Goal: Task Accomplishment & Management: Use online tool/utility

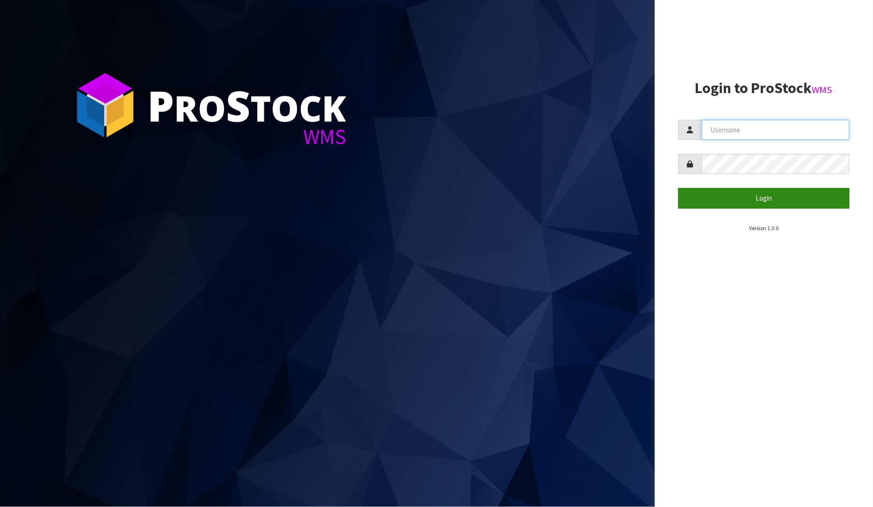
type input "[PERSON_NAME]"
click at [756, 204] on button "Login" at bounding box center [765, 198] width 172 height 20
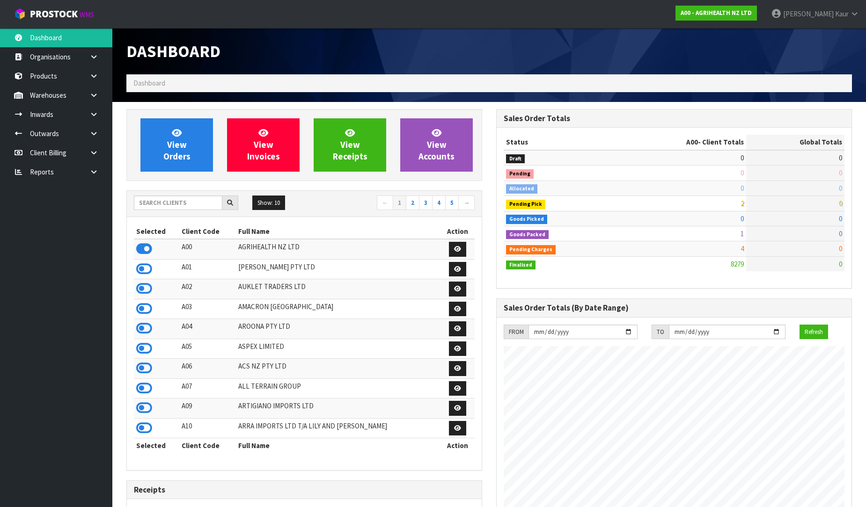
scroll to position [709, 370]
click at [95, 169] on icon at bounding box center [93, 172] width 9 height 7
click at [71, 210] on link "CWL" at bounding box center [56, 210] width 112 height 19
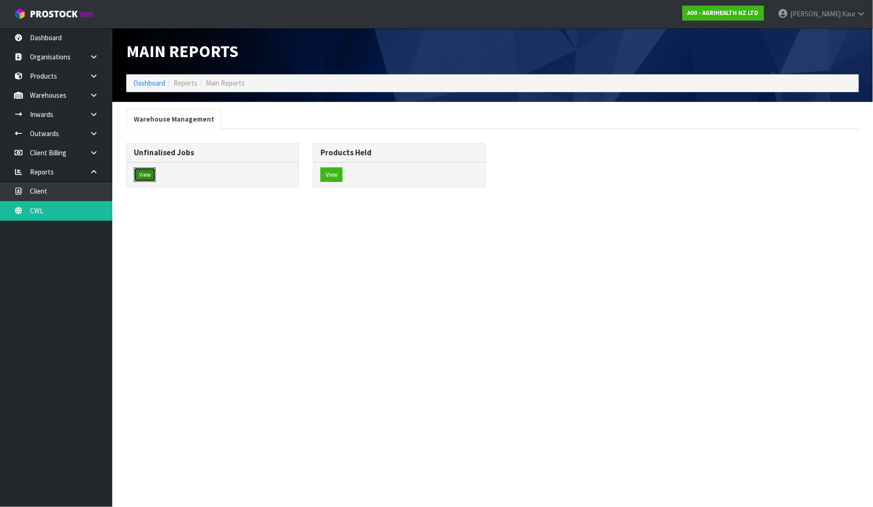
click at [141, 183] on button "View" at bounding box center [145, 175] width 22 height 15
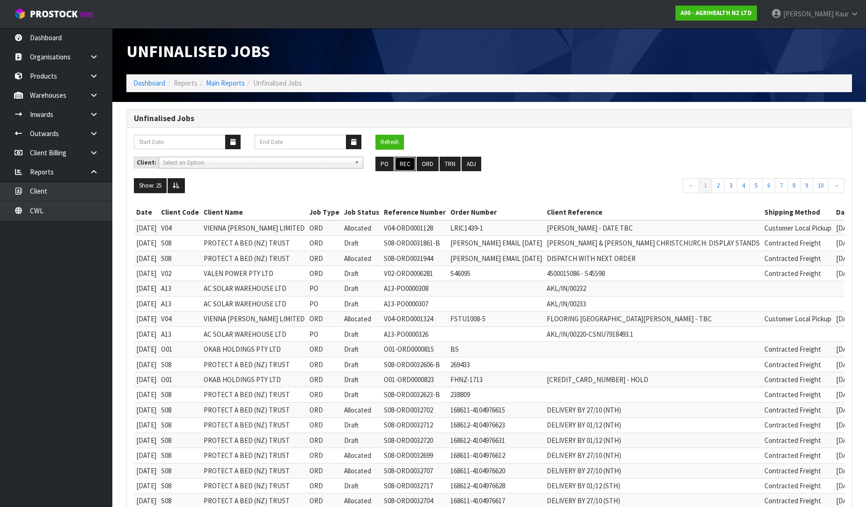
click at [408, 169] on button "REC" at bounding box center [405, 164] width 21 height 15
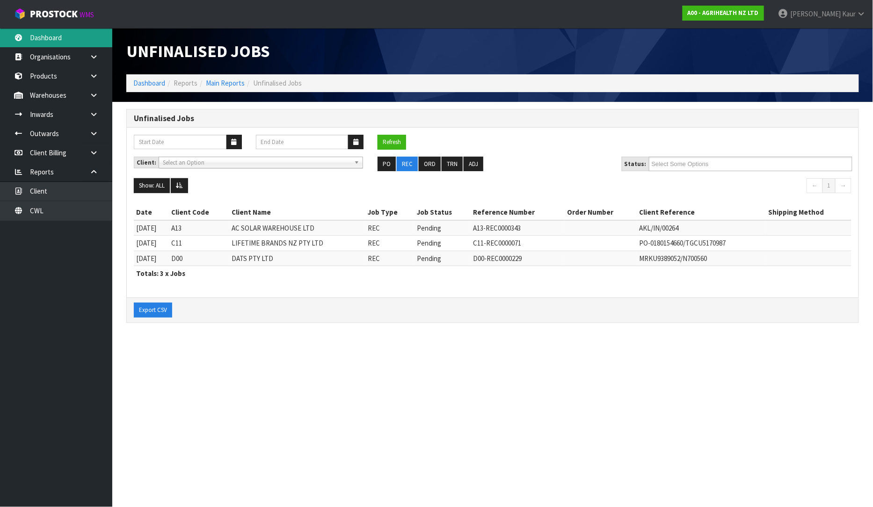
click at [60, 43] on link "Dashboard" at bounding box center [56, 37] width 112 height 19
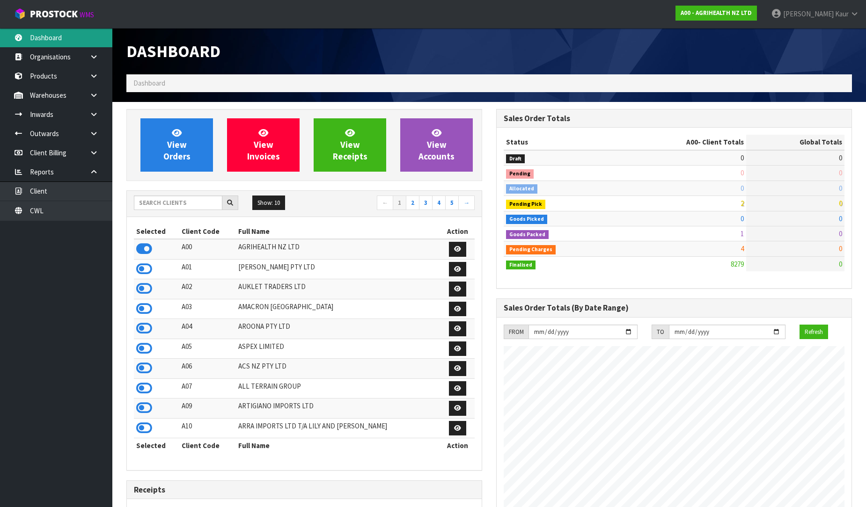
scroll to position [709, 370]
click at [83, 212] on link "CWL" at bounding box center [56, 210] width 112 height 19
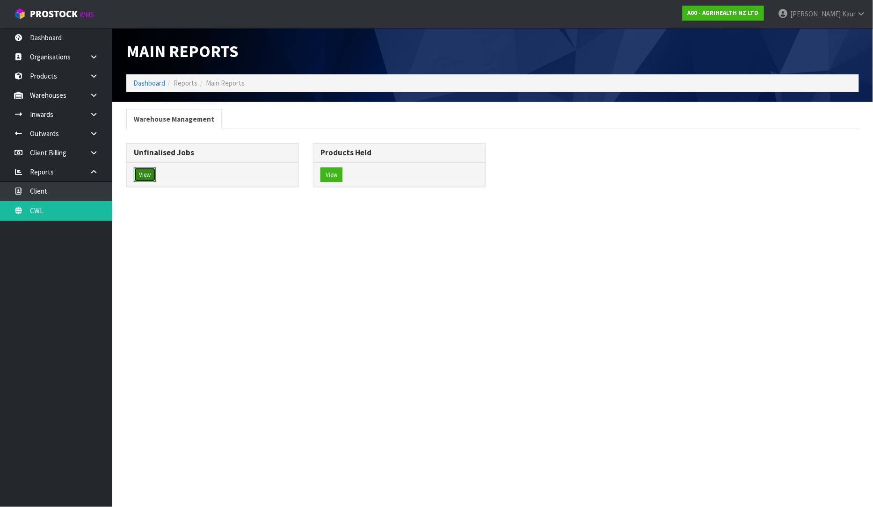
click at [145, 176] on button "View" at bounding box center [145, 175] width 22 height 15
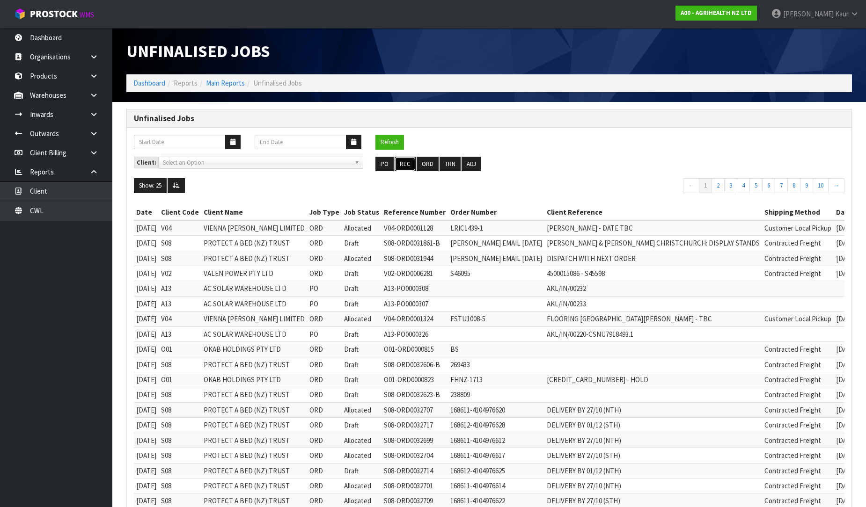
click at [406, 163] on button "REC" at bounding box center [405, 164] width 21 height 15
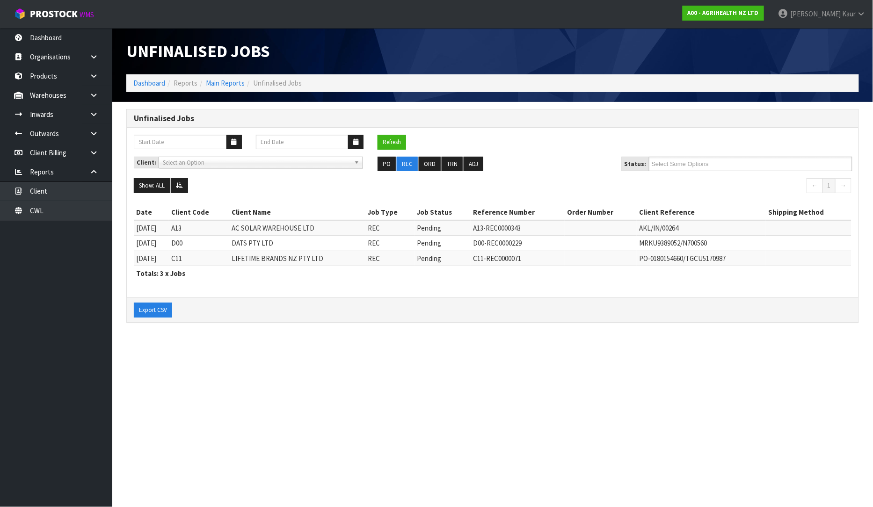
click at [52, 27] on nav "Toggle navigation ProStock WMS A00 - AGRIHEALTH NZ LTD [PERSON_NAME] Logout" at bounding box center [436, 14] width 873 height 29
click at [53, 32] on link "Dashboard" at bounding box center [56, 37] width 112 height 19
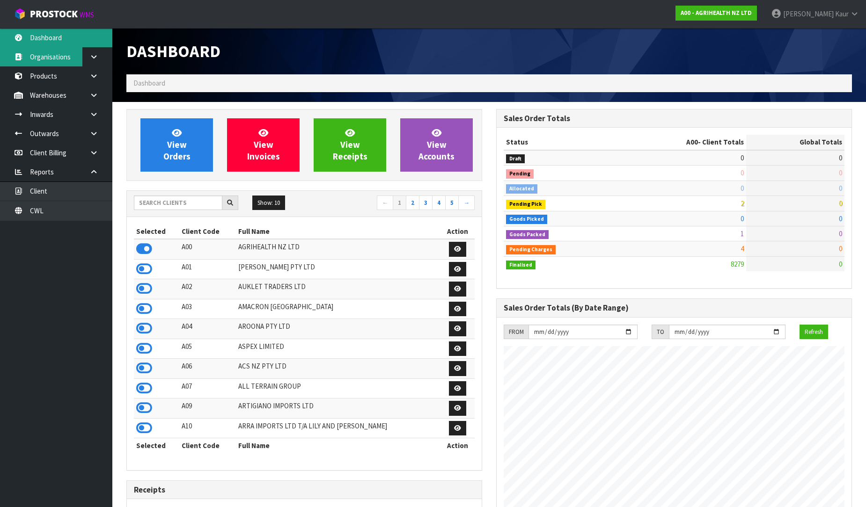
scroll to position [709, 370]
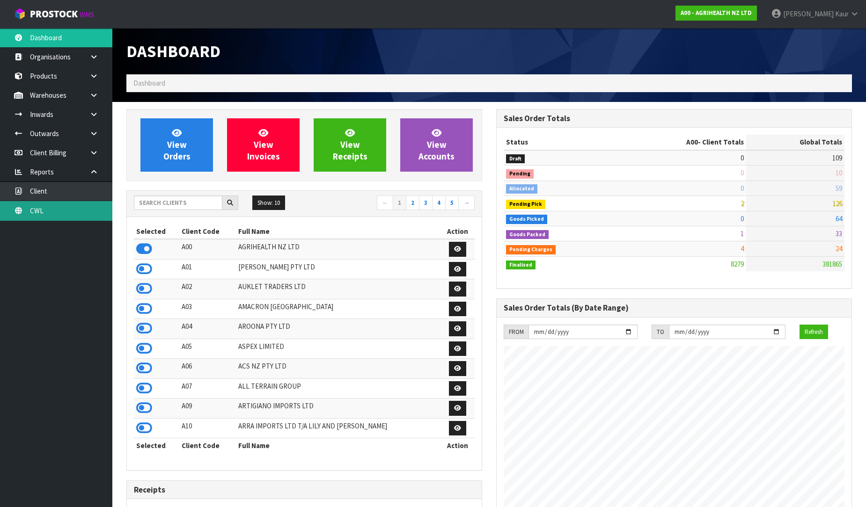
click at [23, 207] on link "CWL" at bounding box center [56, 210] width 112 height 19
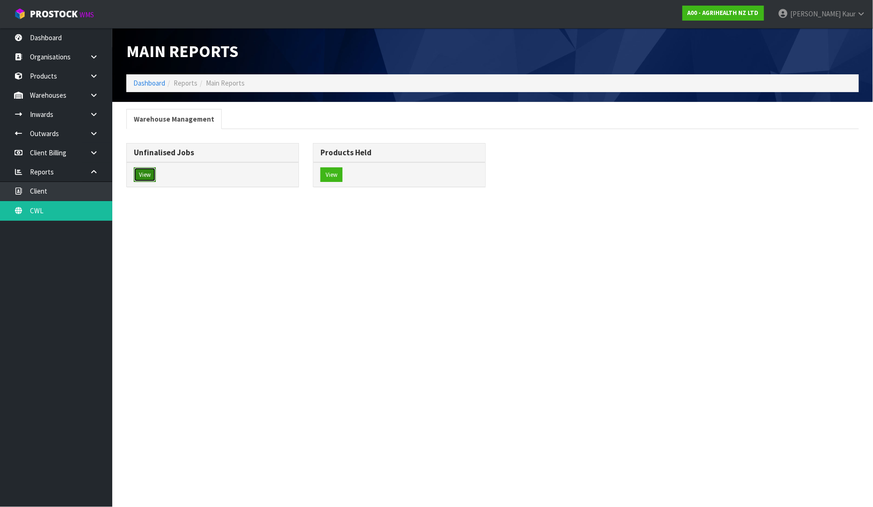
click at [146, 178] on button "View" at bounding box center [145, 175] width 22 height 15
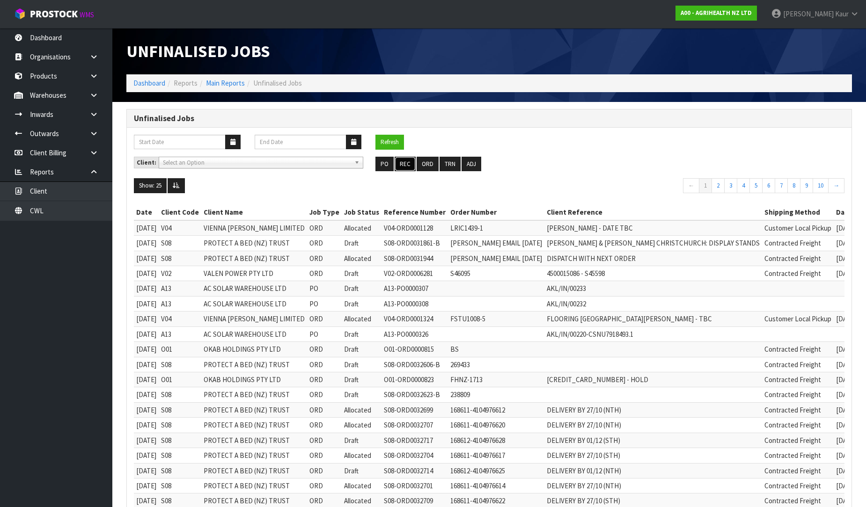
click at [409, 165] on button "REC" at bounding box center [405, 164] width 21 height 15
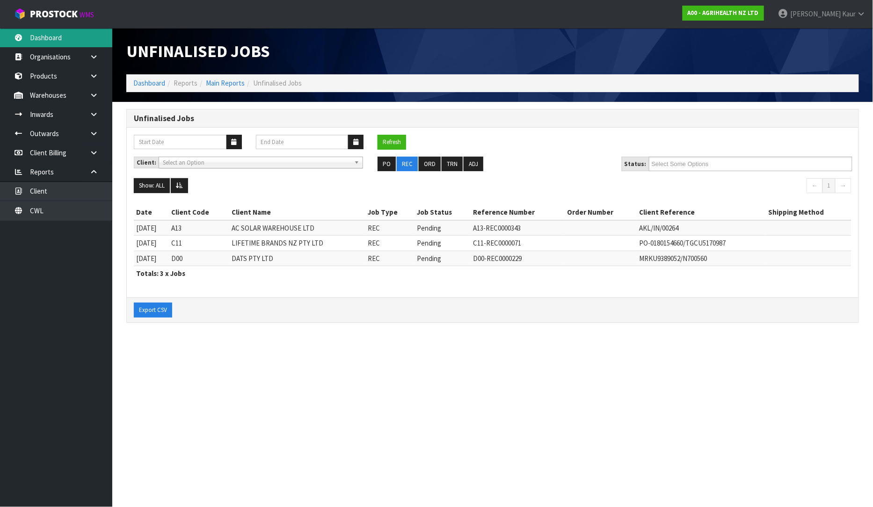
click at [40, 38] on link "Dashboard" at bounding box center [56, 37] width 112 height 19
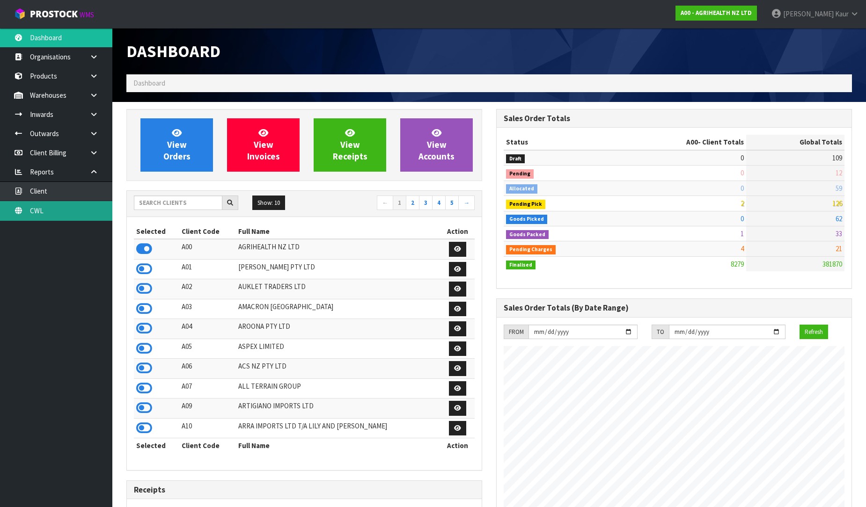
click at [62, 208] on link "CWL" at bounding box center [56, 210] width 112 height 19
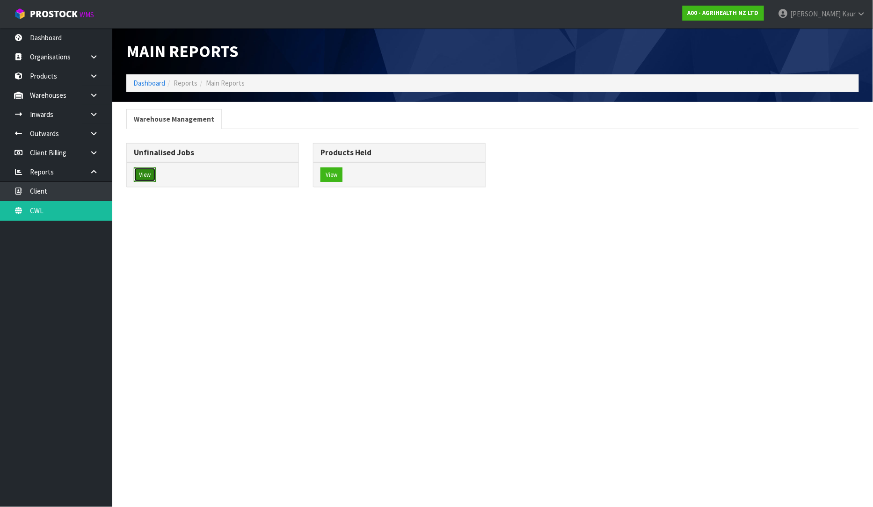
click at [147, 180] on button "View" at bounding box center [145, 175] width 22 height 15
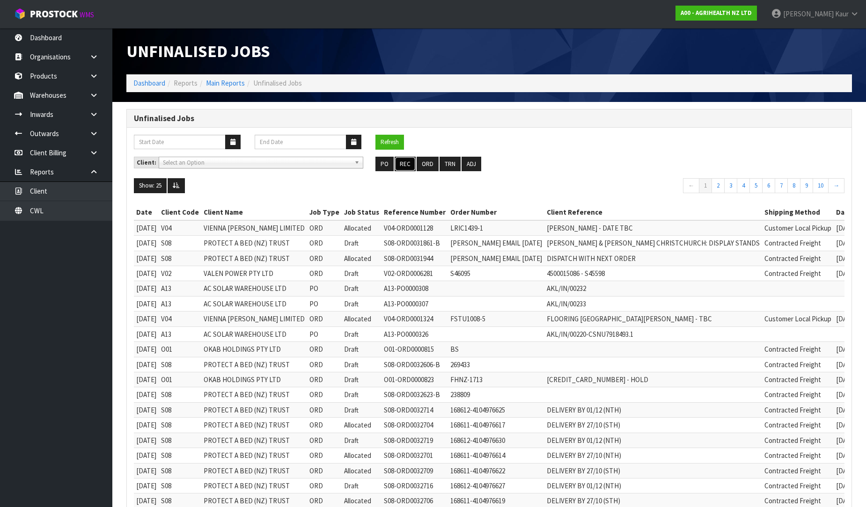
click at [404, 164] on button "REC" at bounding box center [405, 164] width 21 height 15
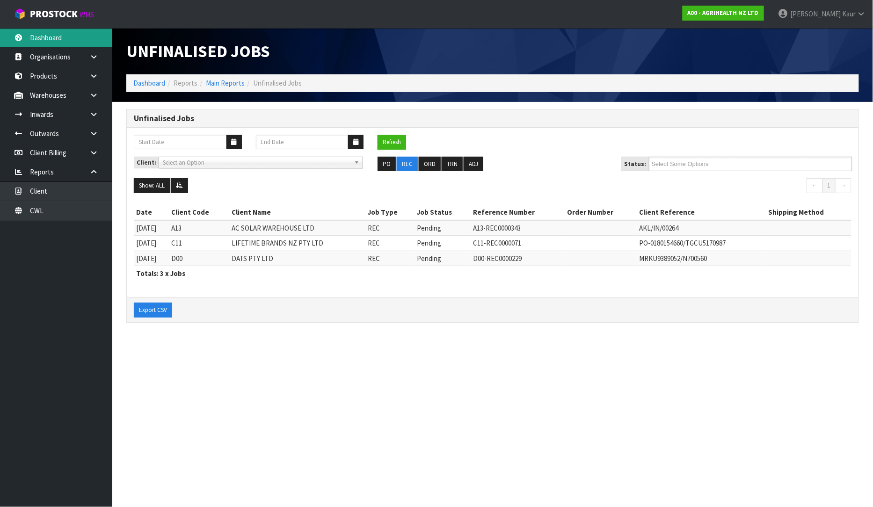
click at [53, 39] on link "Dashboard" at bounding box center [56, 37] width 112 height 19
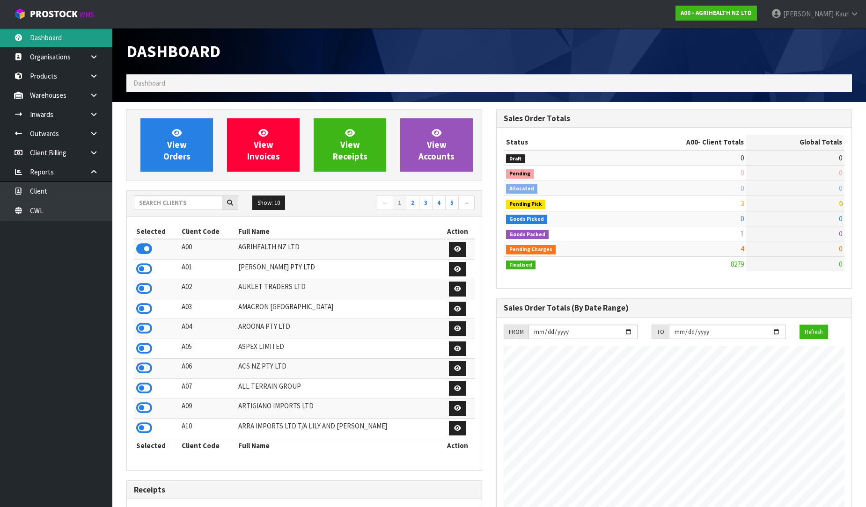
scroll to position [709, 370]
click at [181, 208] on input "text" at bounding box center [178, 203] width 88 height 15
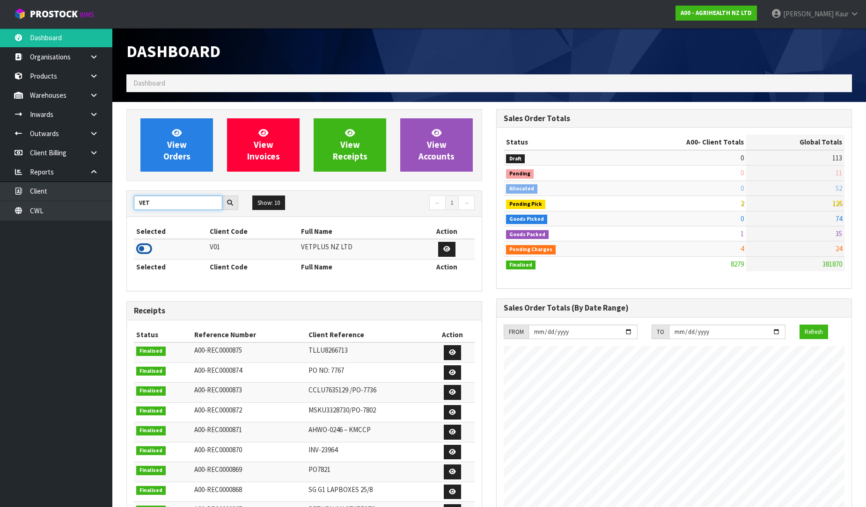
type input "VET"
click at [148, 246] on icon at bounding box center [144, 249] width 16 height 14
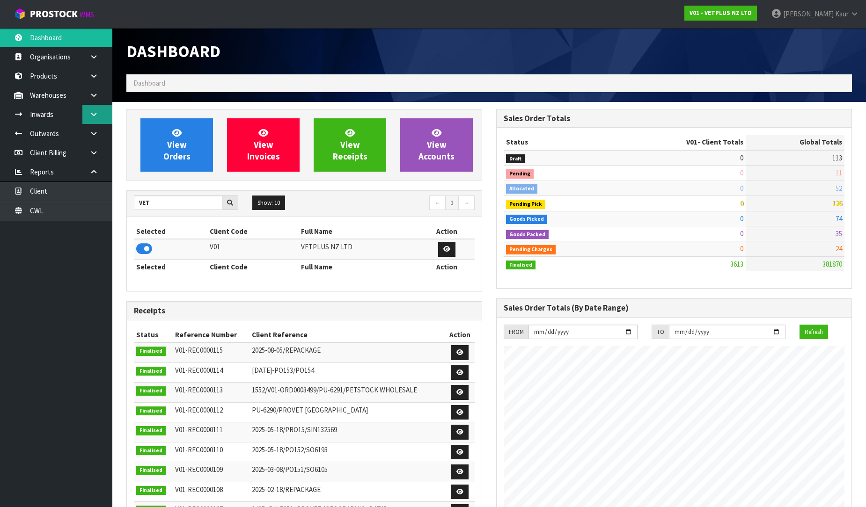
click at [90, 111] on icon at bounding box center [93, 114] width 9 height 7
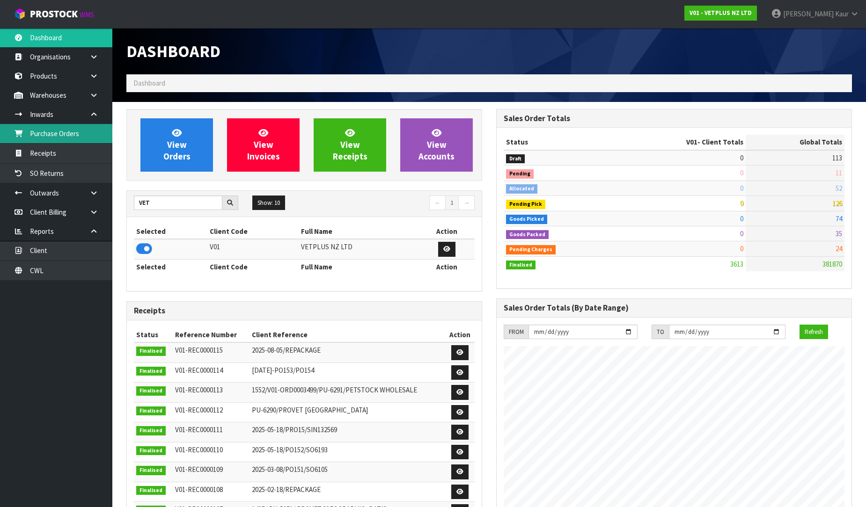
click at [73, 129] on link "Purchase Orders" at bounding box center [56, 133] width 112 height 19
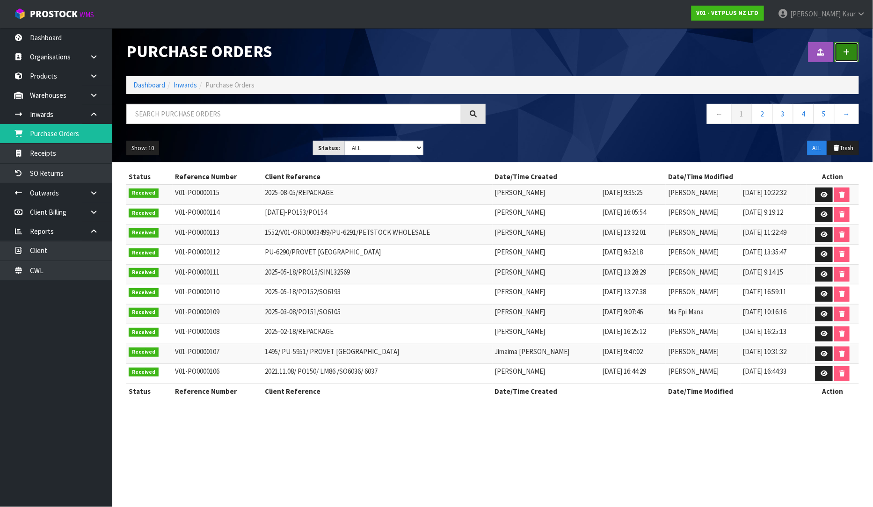
click at [847, 47] on link at bounding box center [847, 52] width 24 height 20
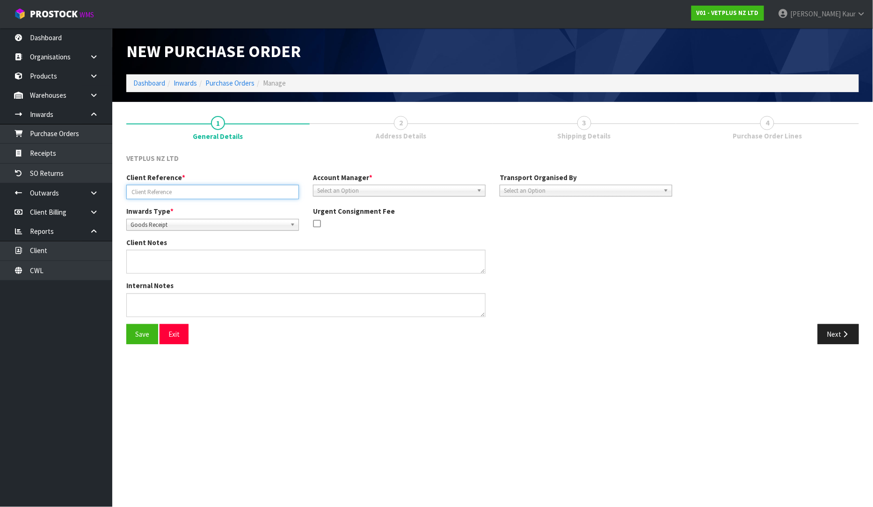
click at [189, 188] on input "text" at bounding box center [212, 192] width 173 height 15
paste input "PO155 SO6368"
type input "PO155 SO6368"
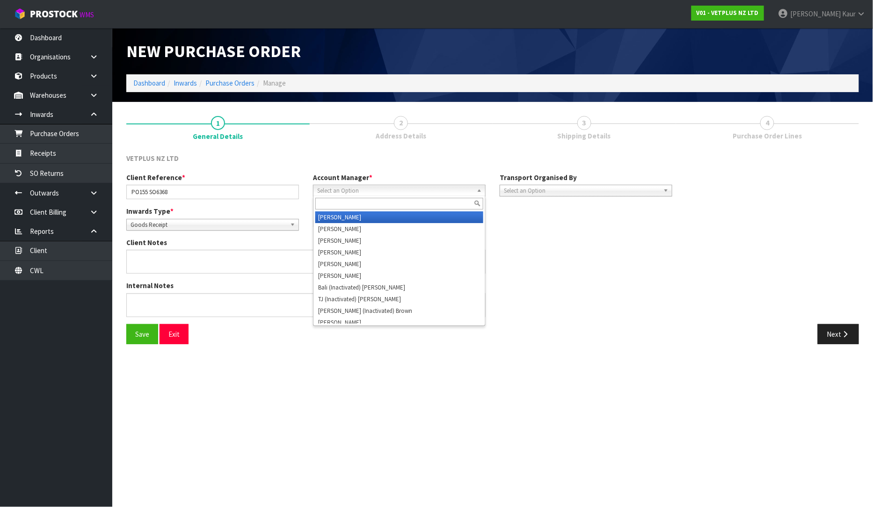
click at [353, 187] on span "Select an Option" at bounding box center [395, 190] width 156 height 11
type input "v"
click at [353, 216] on li "V [PERSON_NAME]" at bounding box center [399, 218] width 168 height 12
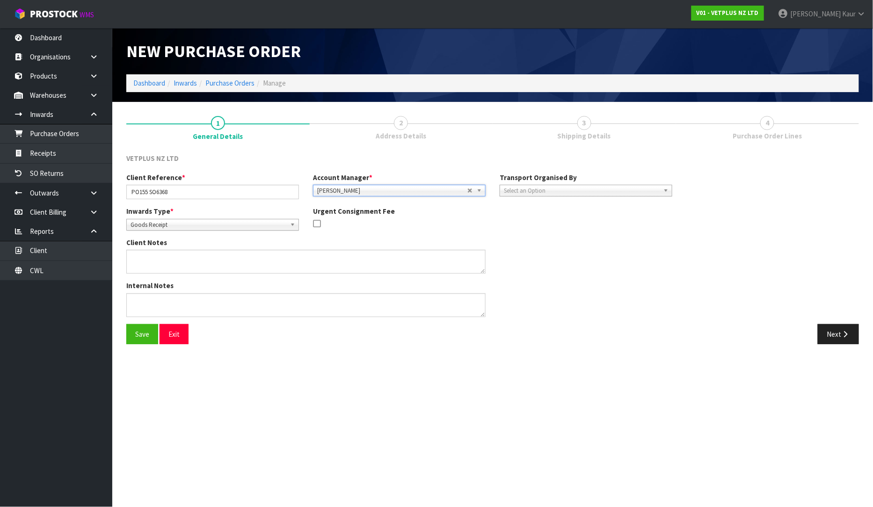
click at [506, 189] on span "Select an Option" at bounding box center [582, 190] width 156 height 11
click at [522, 239] on li "Client" at bounding box center [586, 241] width 168 height 12
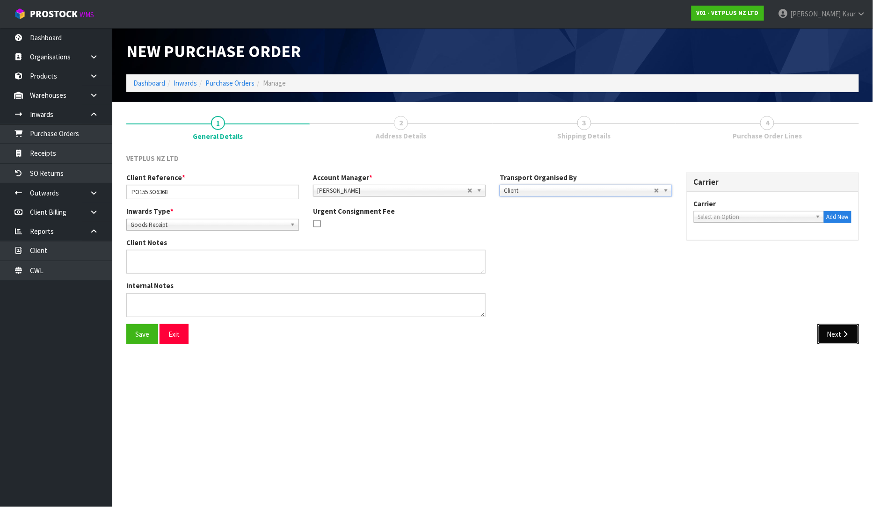
click at [853, 337] on button "Next" at bounding box center [838, 334] width 41 height 20
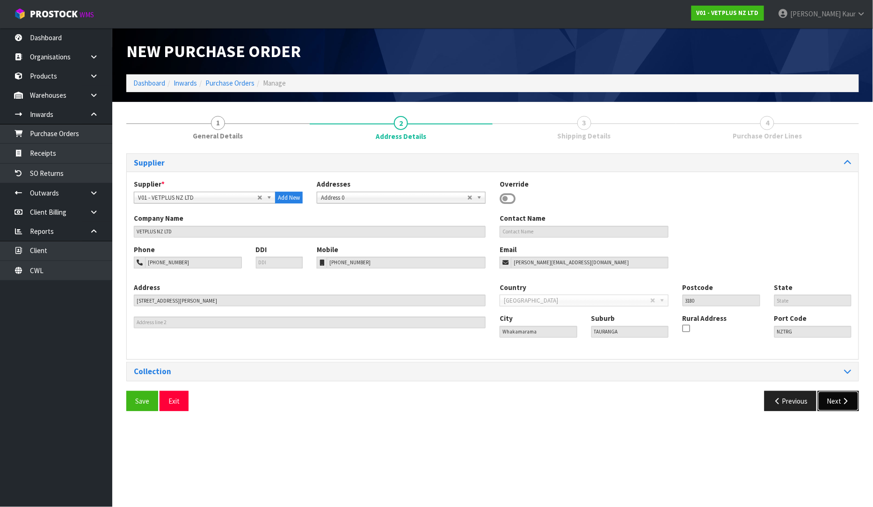
click at [836, 403] on button "Next" at bounding box center [838, 401] width 41 height 20
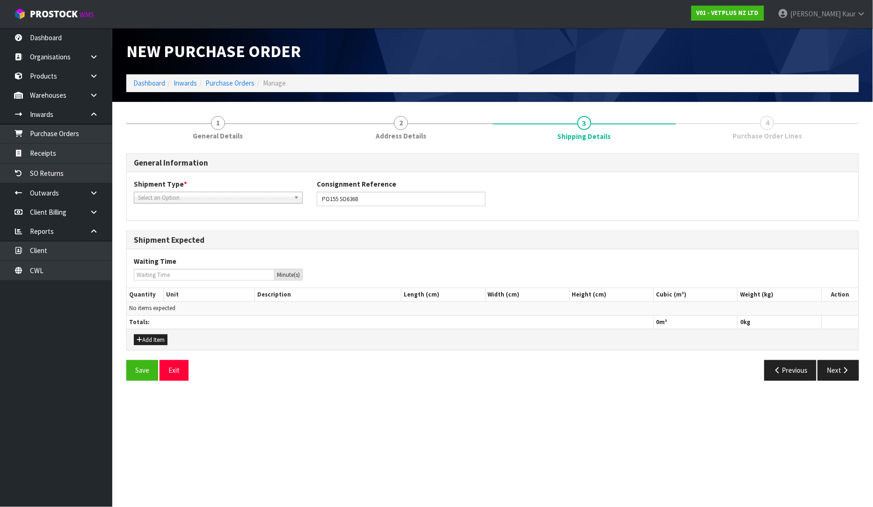
click at [189, 203] on div "Shipment Type * LCL National LCL International FCL-20ft FCL-40ft Select an Opti…" at bounding box center [493, 196] width 732 height 34
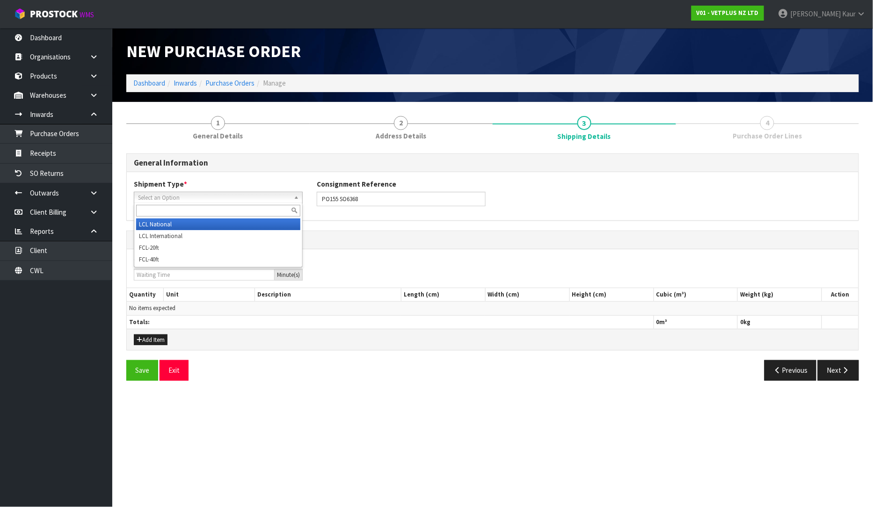
click at [192, 197] on span "Select an Option" at bounding box center [214, 197] width 152 height 11
click at [189, 220] on li "LCL National" at bounding box center [218, 225] width 164 height 12
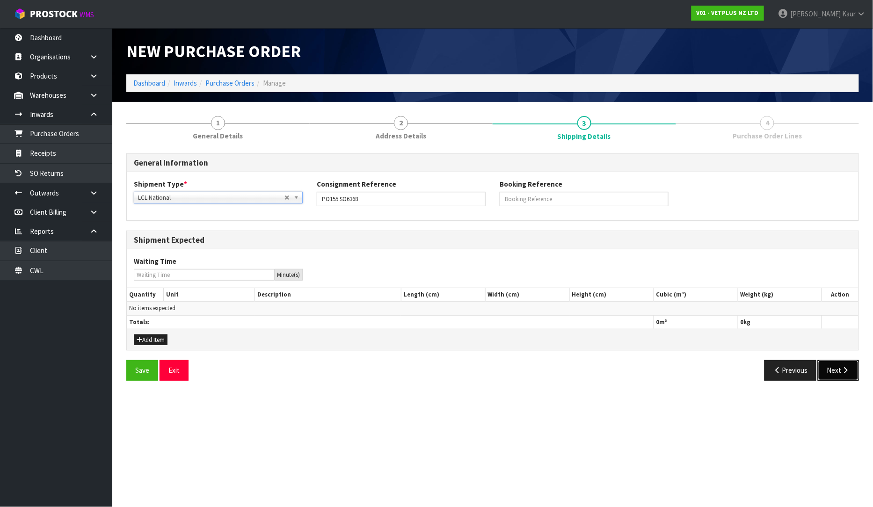
click at [827, 373] on button "Next" at bounding box center [838, 370] width 41 height 20
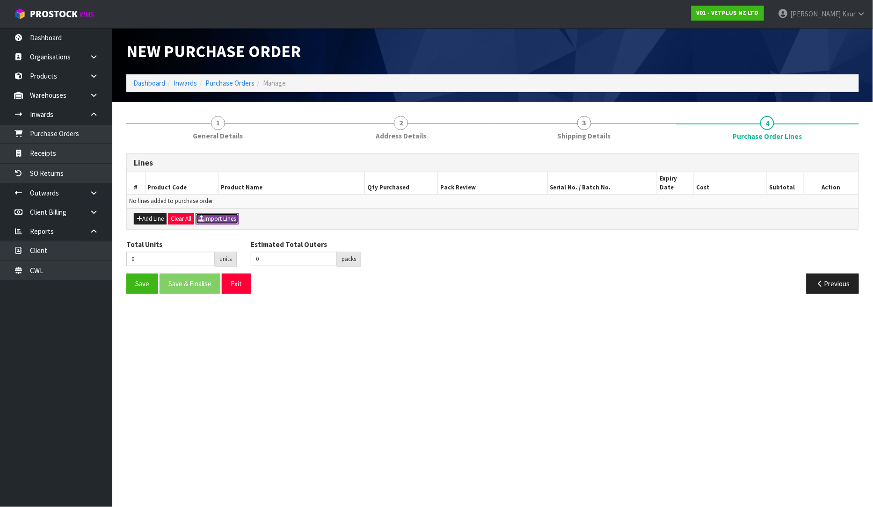
click at [232, 213] on button "Import Lines" at bounding box center [217, 218] width 43 height 11
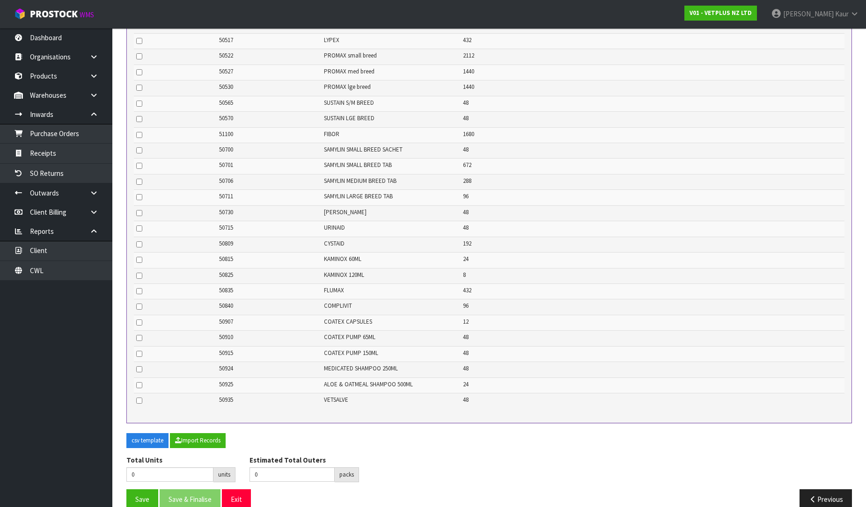
scroll to position [549, 0]
click at [206, 432] on button "Import Records" at bounding box center [198, 439] width 56 height 15
type input "11660"
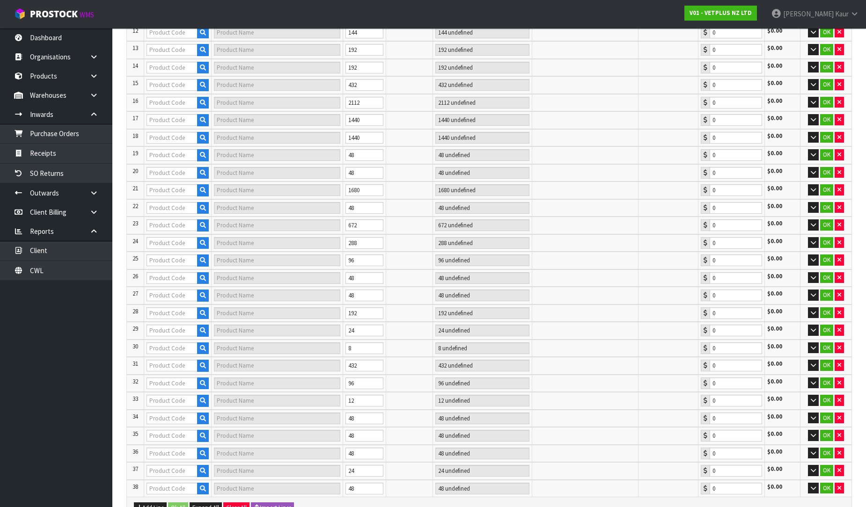
type input "18"
type input "50112"
type input "AKTIVAIT SMALL BREED CAPSULES 60"
type input "2 CTN"
type input "0.00"
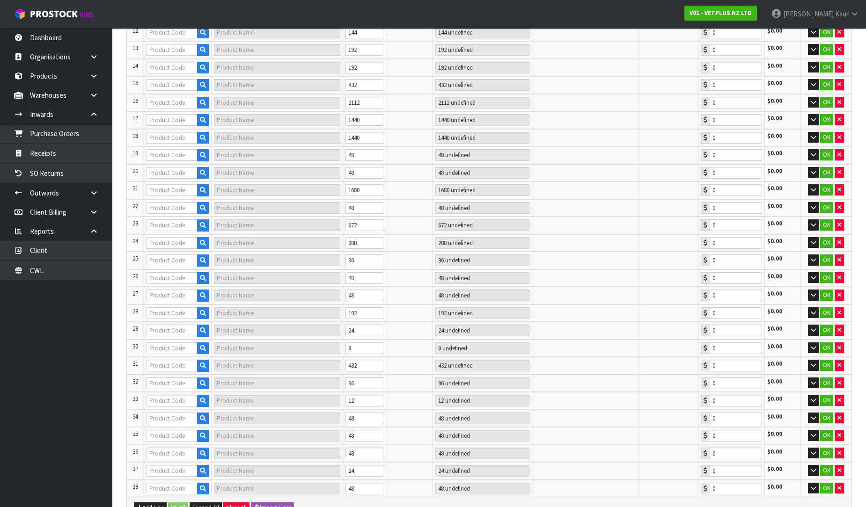
type input "19"
type input "50117"
type input "AKTIVAIT CAT - 60 CAPS"
type input "1 CTN"
type input "0.00"
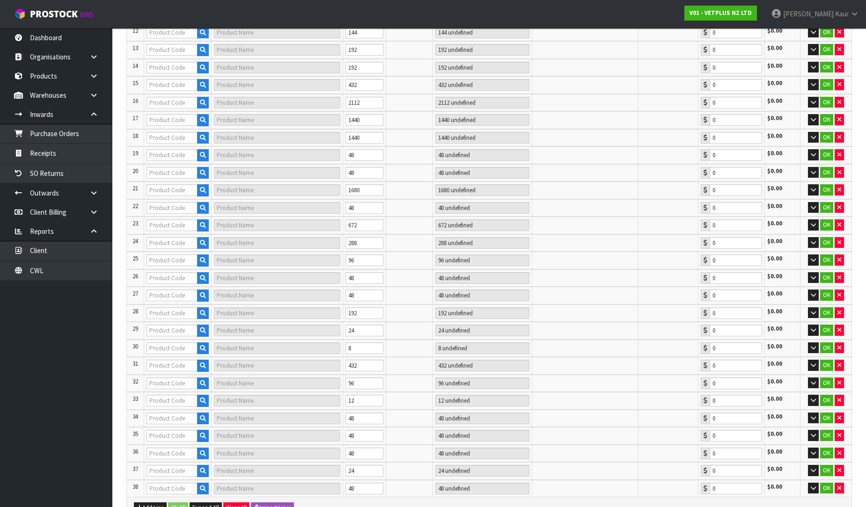
type input "25"
type input "50204"
type input "SYNOQUIN EFA LARGE BREED - 120 CAPS"
type input "1 CTN"
type input "0.00"
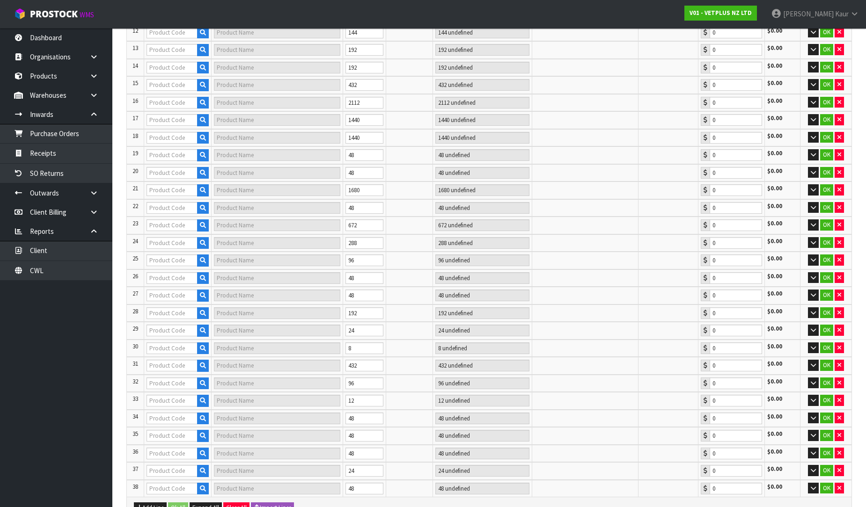
type input "50239"
type input "SYNOQUIN EFA MEDIUM BREED - 120 TABS"
type input "5 CTN"
type input "0.00"
type input "35"
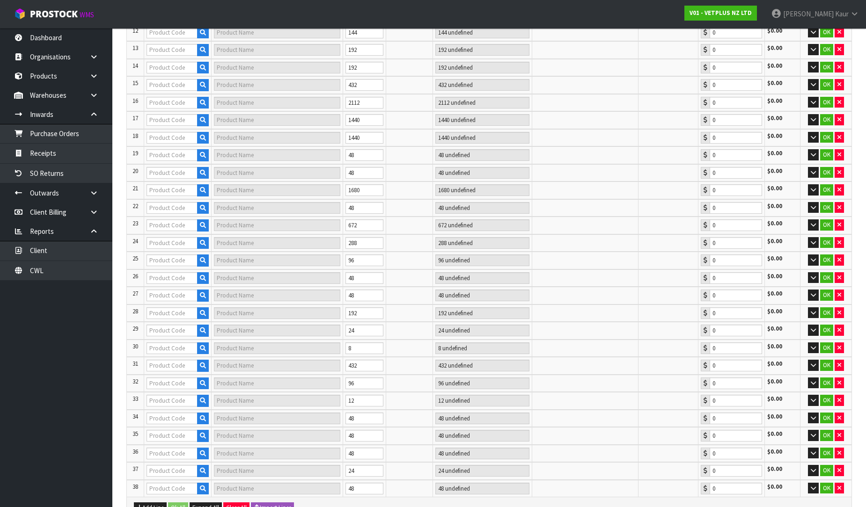
type input "50219"
type input "SYNOQUIN EFA LARGE BREED - 120 TABS"
type input "9 CTN"
type input "0.00"
type input "50224"
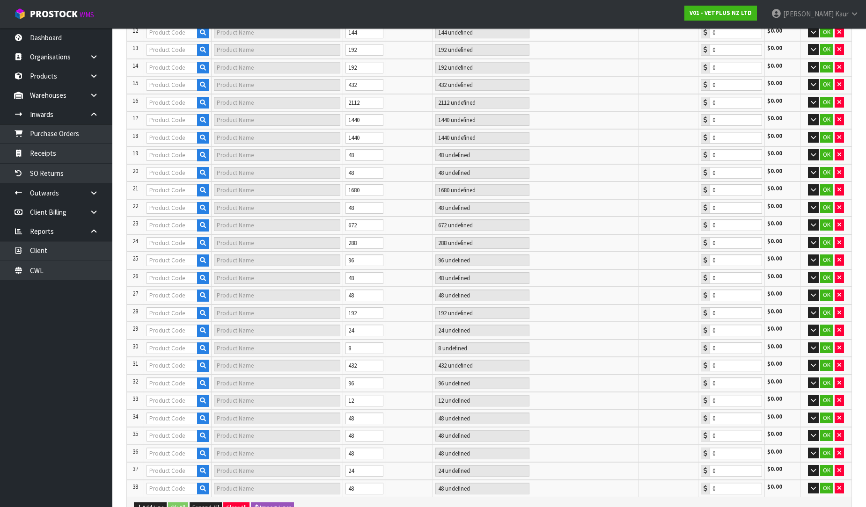
type input "SYNOQUIN EFA MEDIUM BREED - 120 CAPS"
type input "1 CTN"
type input "0.00"
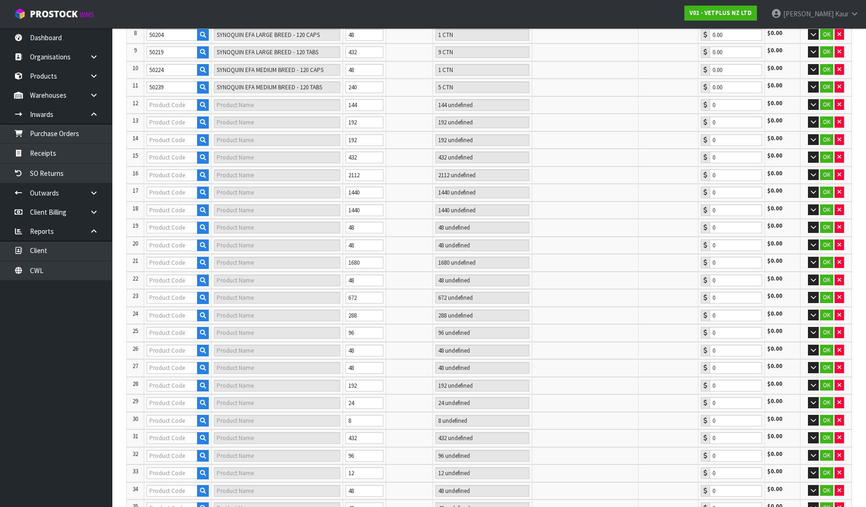
type input "38"
type input "50244"
type input "SYNOQUIN EFA SMALL BREED - 90 CAPS"
type input "3 CTN"
type input "0.00"
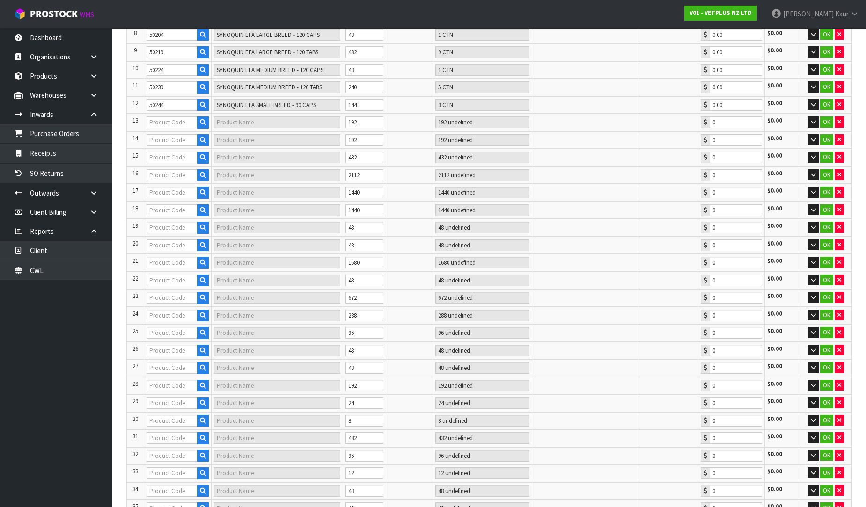
type input "42"
type input "50304"
type input "SYNOQUIN EFA CAT - (3X30) 90 CAPS"
type input "4 CTN"
type input "0.00"
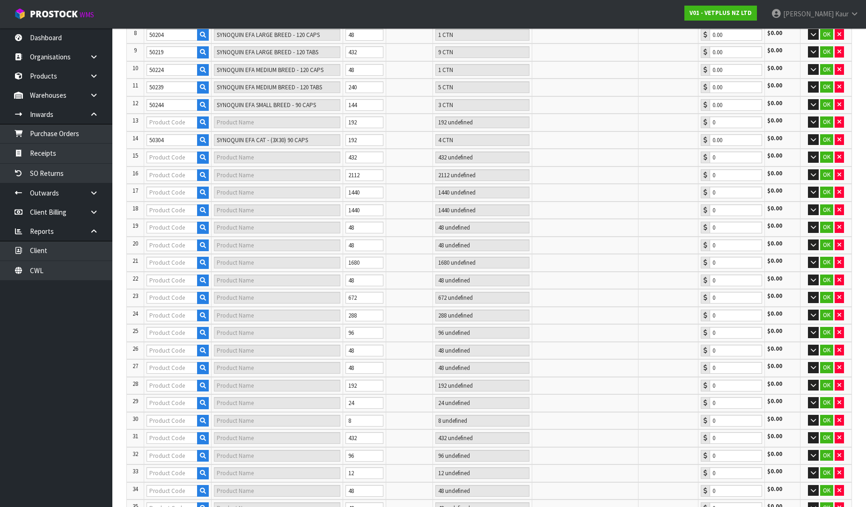
type input "64"
type input "50522"
type input "PROMAX - 9ML"
type input "22 CTN"
type input "0.00"
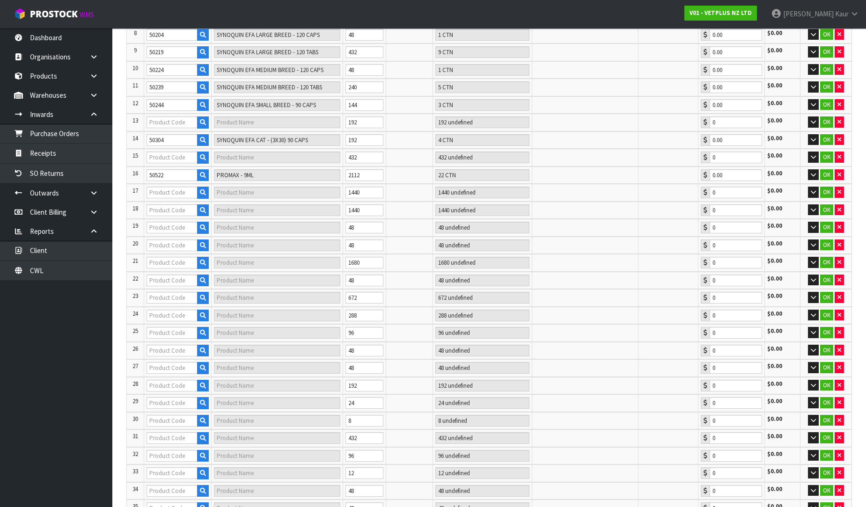
type input "68"
type input "50249"
type input "SYNOQUIN EFA SMALL BREED - 90 TABS"
type input "4 CTN"
type input "0.00"
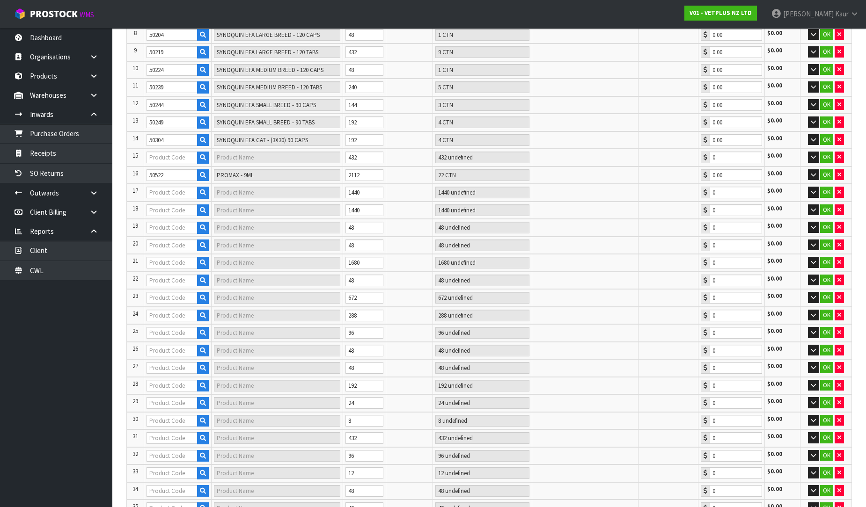
type input "77"
type input "50517"
type input "LYPEX"
type input "9 CTN"
type input "0.00"
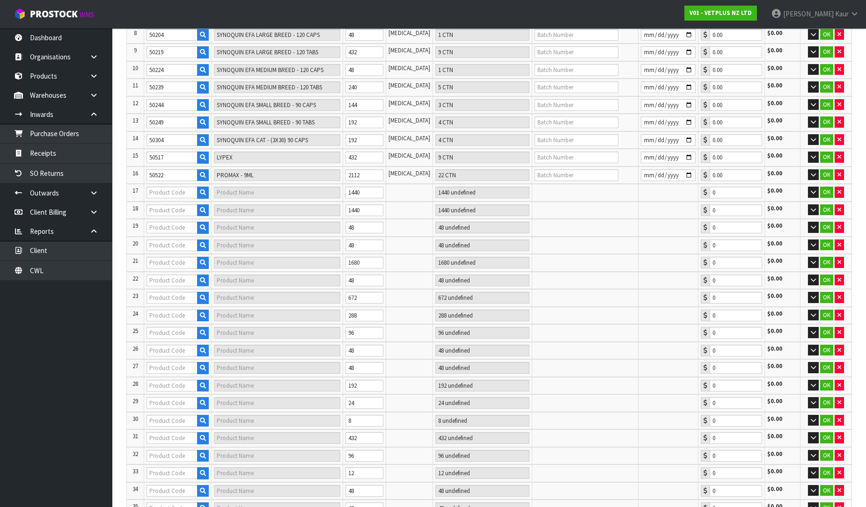
type input "78"
type input "50565"
type input "SUSTAIN S/M BREED"
type input "1 CTN"
type input "0.00"
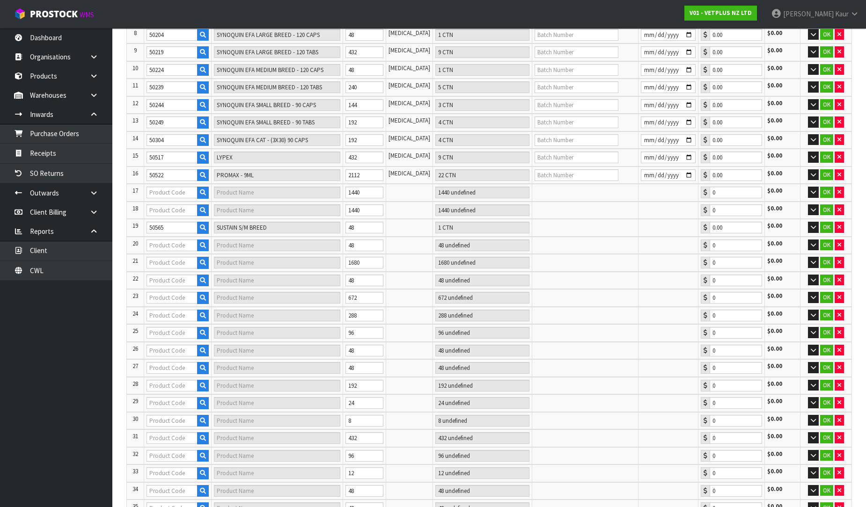
type input "93"
type input "50527"
type input "PROMAX - 18ML"
type input "15 CTN"
type input "0.00"
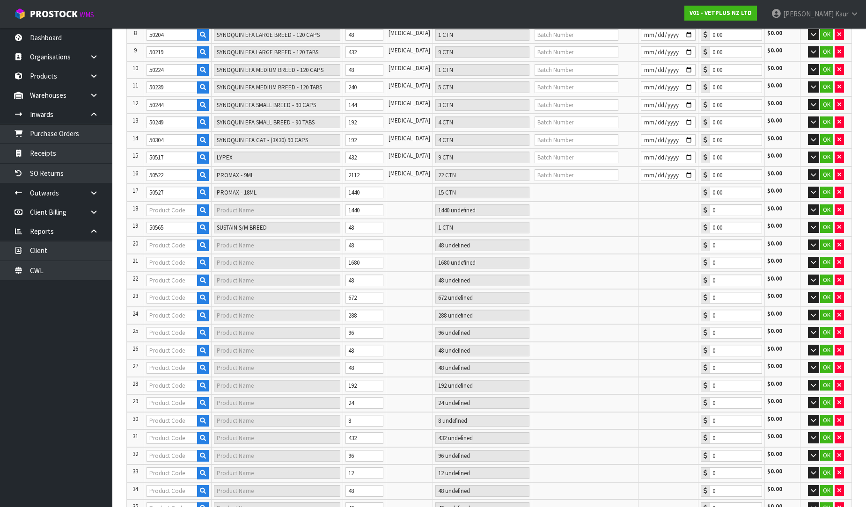
type input "108"
type input "50530"
type input "PROMAX - 30ML"
type input "15 CTN"
type input "0.00"
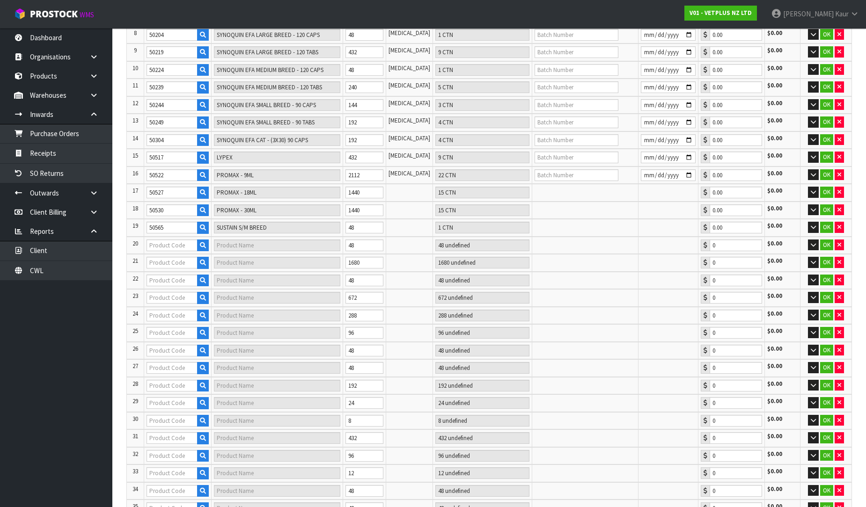
type input "109"
type input "50570"
type input "SUSTAIN LARGE BREED"
type input "1 CTN"
type input "0.00"
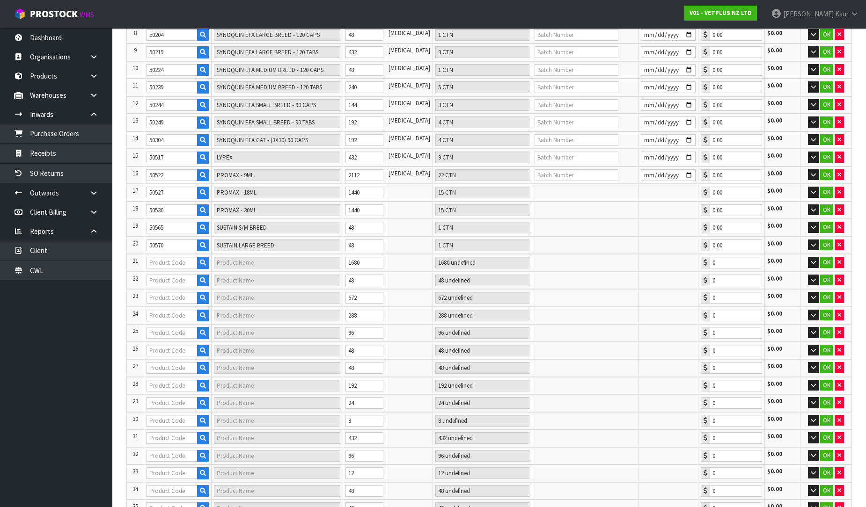
type input "115"
type input "50706"
type input "SAMYLIN MEDIUM BREED - 30 TABS"
type input "6 CTN"
type input "0.00"
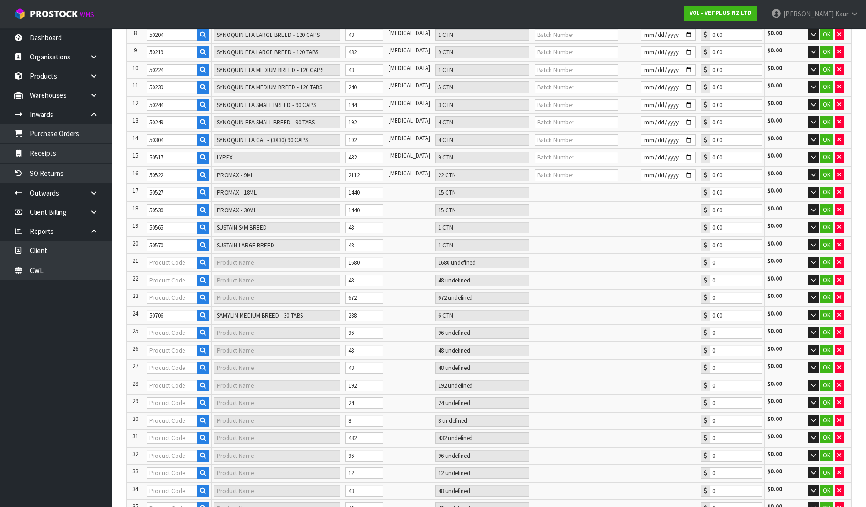
type input "255"
type input "51100"
type input "FIBOR - 500G"
type input "140 CTN"
type input "0.00"
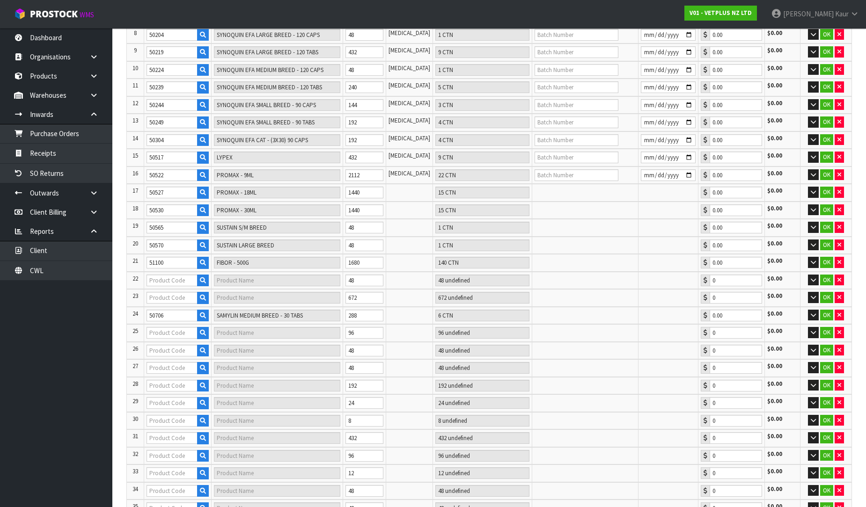
type input "256"
type input "50700"
type input "SAMYLIN SMALL BREED - 30 X 1.0G"
type input "1 CTN"
type input "0.00"
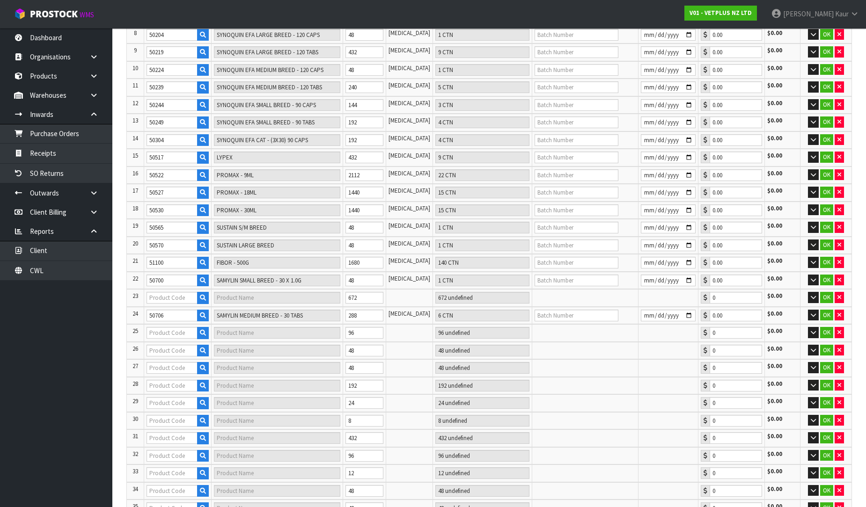
type input "257"
type input "50730"
type input "[PERSON_NAME] - 30 X 2G"
type input "1 CTN"
type input "0.00"
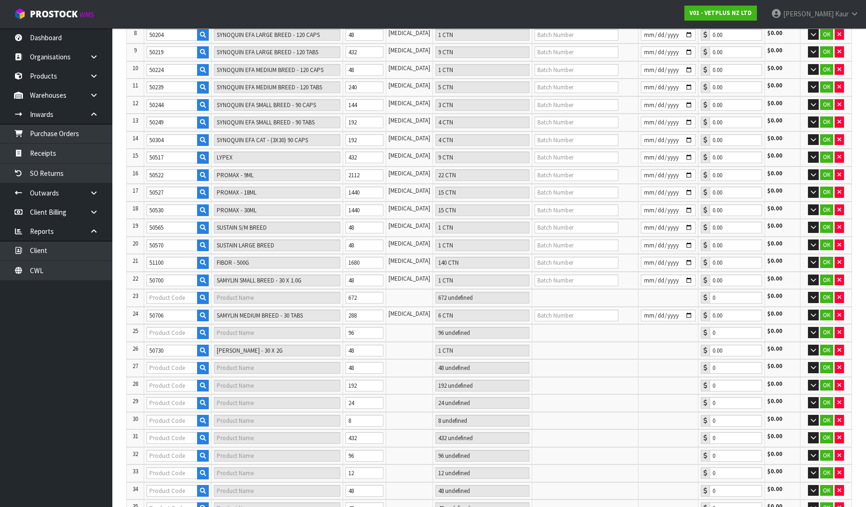
type input "261"
type input "50809"
type input "CYSTAID CAPS 180'S"
type input "4 CTN"
type input "0.00"
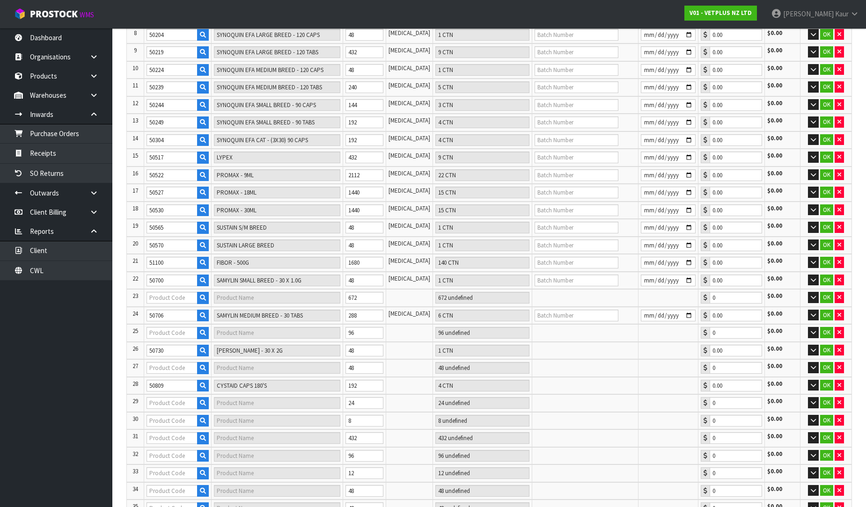
type input "263"
type input "50815"
type input "KAMINOX - 60ML (6 X 60ML)"
type input "2 CTN"
type input "0.00"
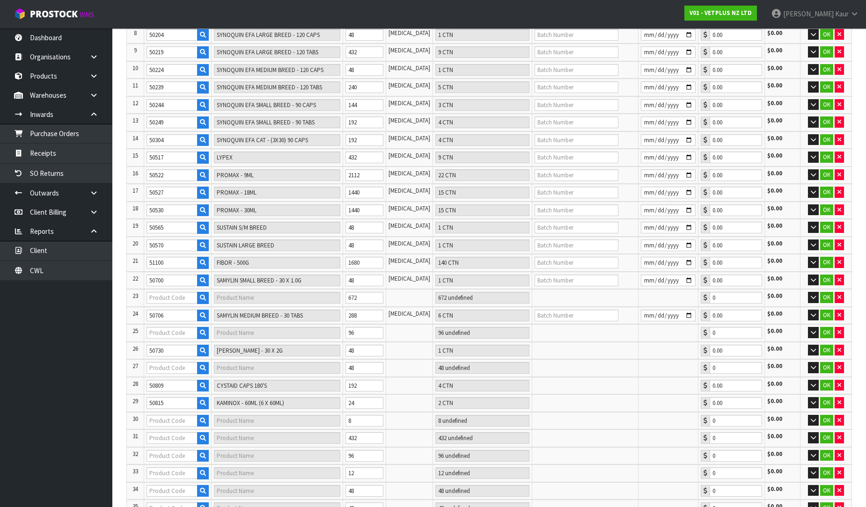
type input "266"
type input "50711"
type input "SAMYLIN LARGE BREED - 30 TABS"
type input "2 CTN"
type input "0.00"
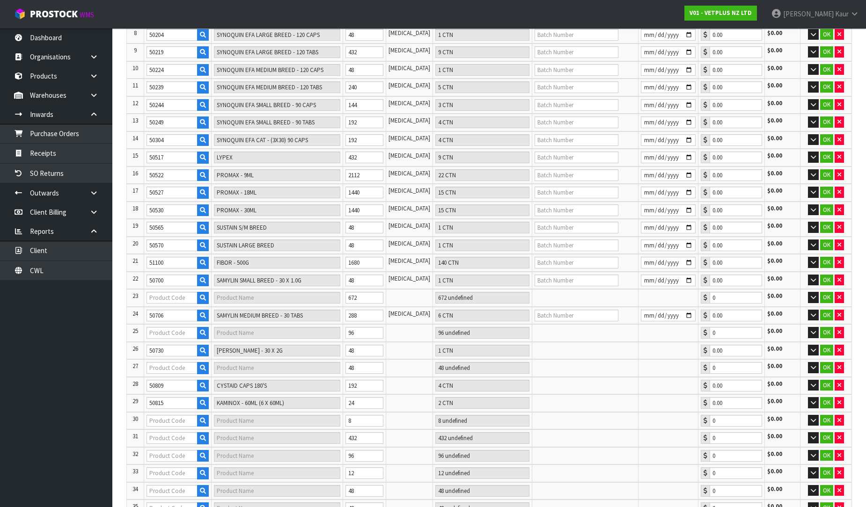
type input "50715"
type input "URINAID - 60 TABS"
type input "1 CTN"
type input "0.00"
type input "275"
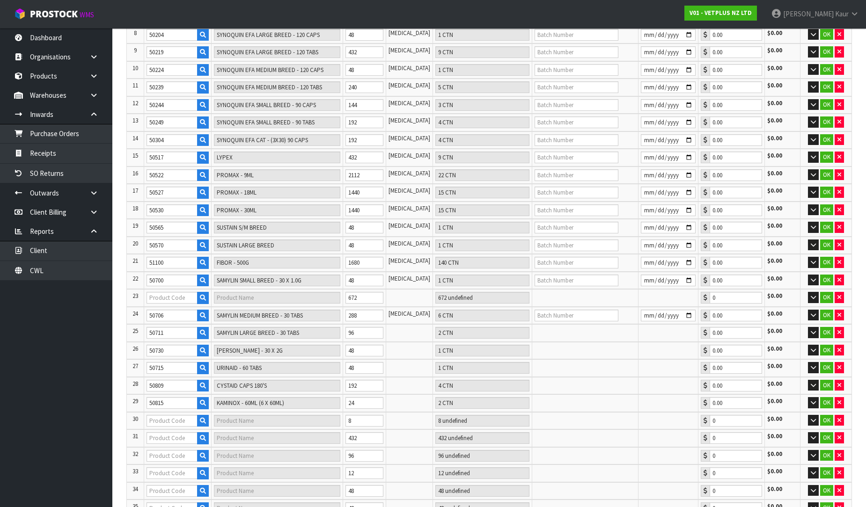
type input "50835"
type input "FLUMAX - 150ML"
type input "9 CTN"
type input "0.00"
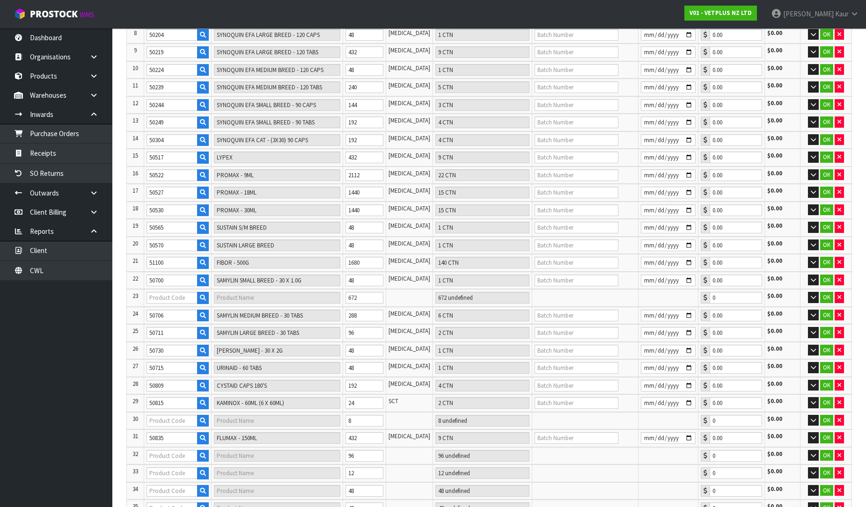
type input "276"
type input "50825"
type input "KAMINOX - 120ML (6 X 120ML)"
type input "1 CTN"
type input "0.00"
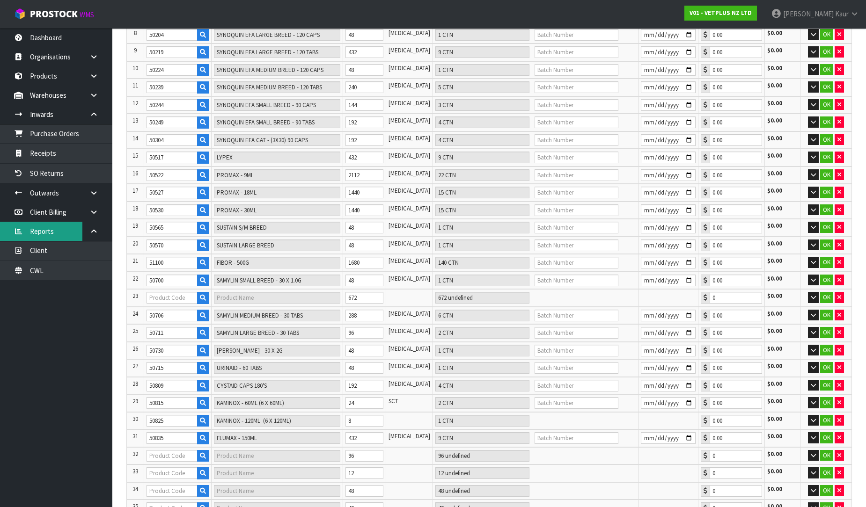
type input "290"
type input "50701"
type input "SAMYLIN SMALL BREED - 30 X 1.0G TABS"
type input "14 CTN"
type input "0.00"
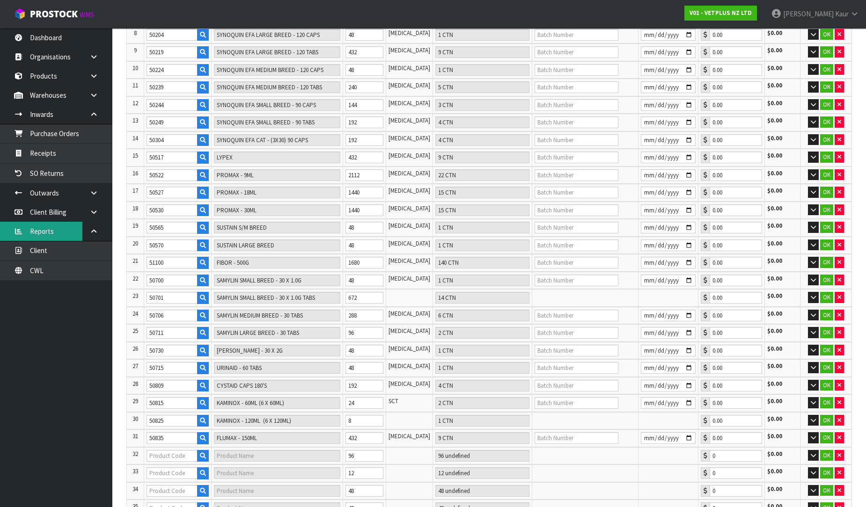
type input "291"
type input "50915"
type input "COATEX LIQUID PUMP - 150ML"
type input "1 CTN"
type input "0.00"
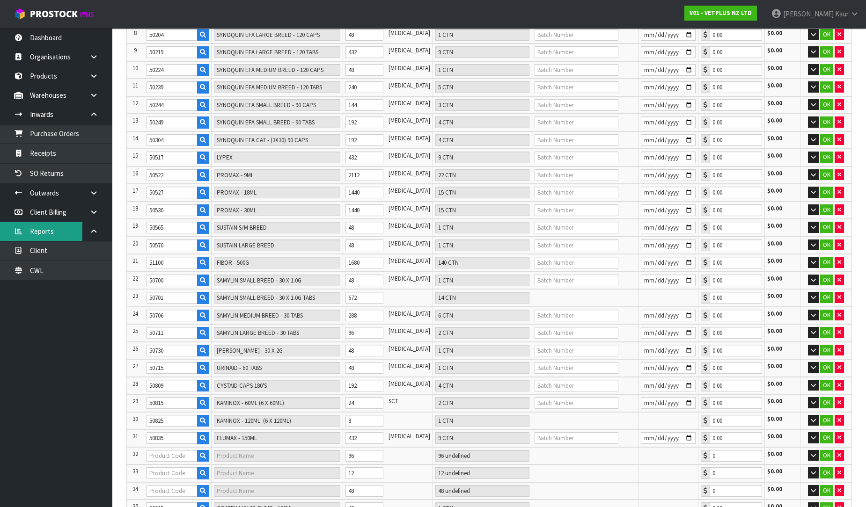
type input "292"
type input "50907"
type input "COATEX BLISTER - 240 CAPS"
type input "1 CTN"
type input "0.00"
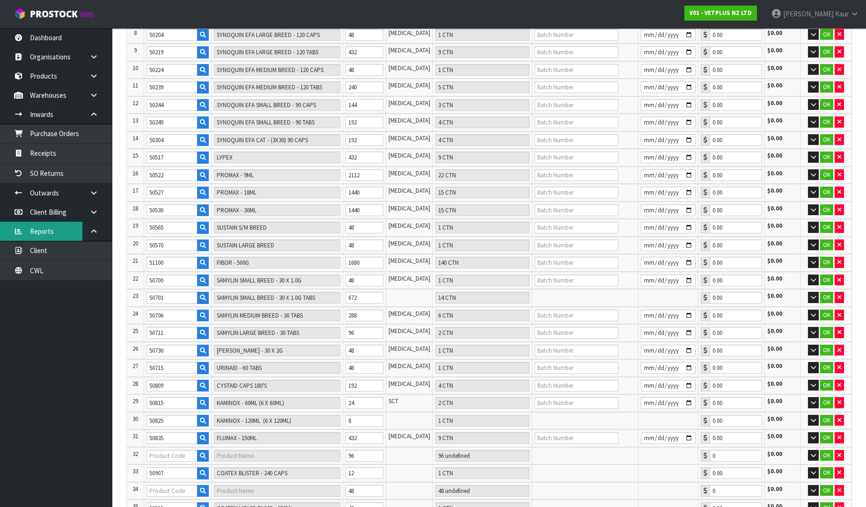
type input "293"
type input "50935"
type input "VETSALVE"
type input "1 CTN"
type input "0.00"
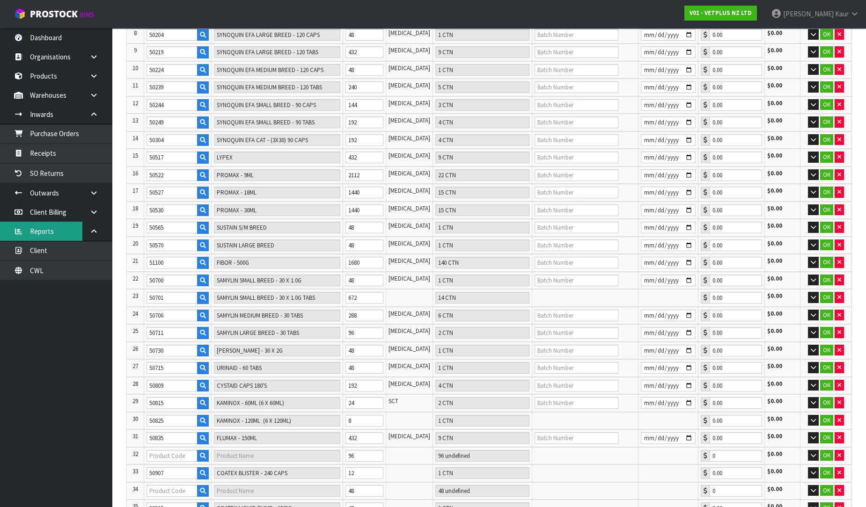
type input "295"
type input "50924"
type input "COATEX MEDICATED SHAMPOO - 250ML"
type input "1 CTN"
type input "0.00"
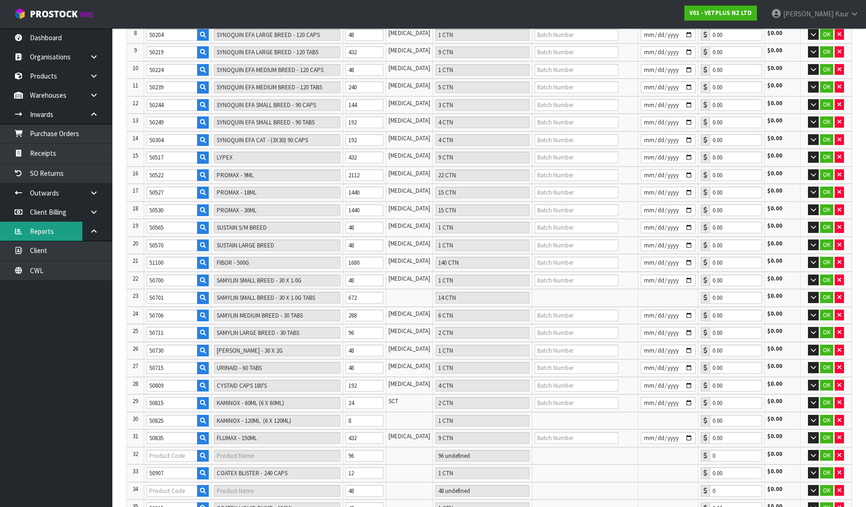
type input "50925"
type input "COATEX ALOE & OATMEAL SHAMPOO - 500ML"
type input "1 CTN"
type input "0.00"
type input "297"
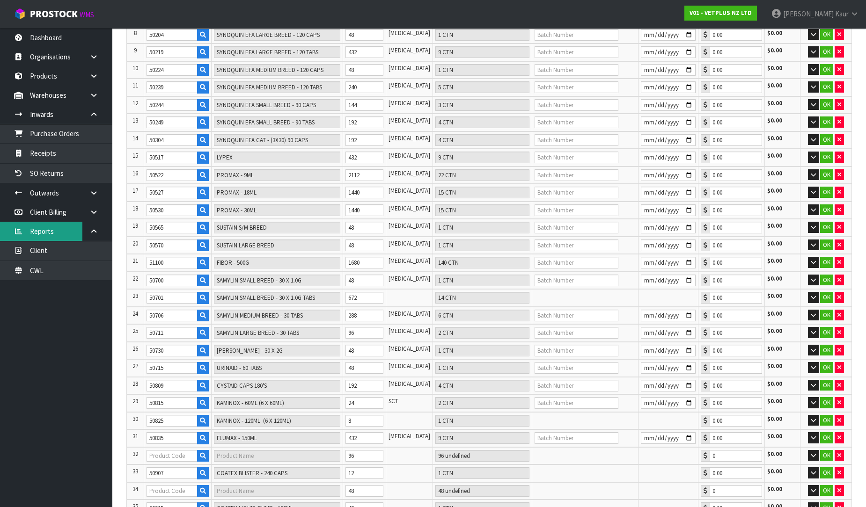
type input "50840"
type input "COMPLIVIT - 150G"
type input "2 CTN"
type input "0.00"
type input "298"
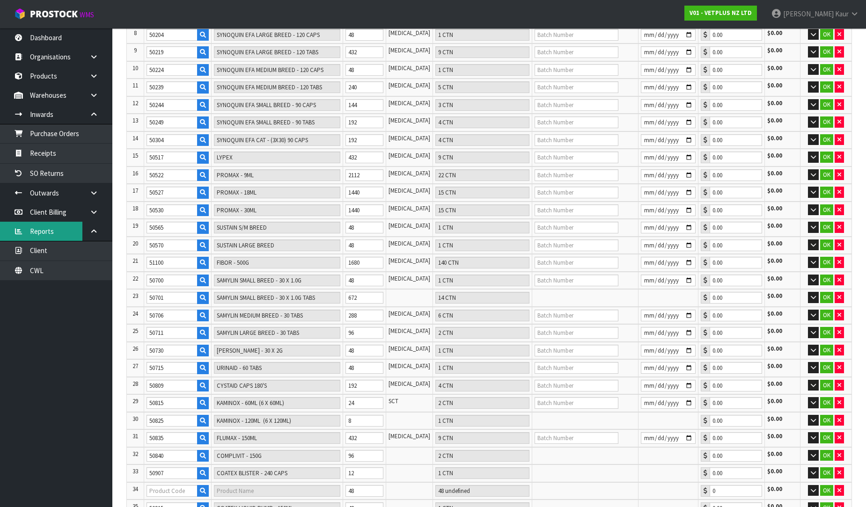
type input "50910"
type input "COATEX LIQUID PUMP 65ML"
type input "1 CTN"
type input "0.00"
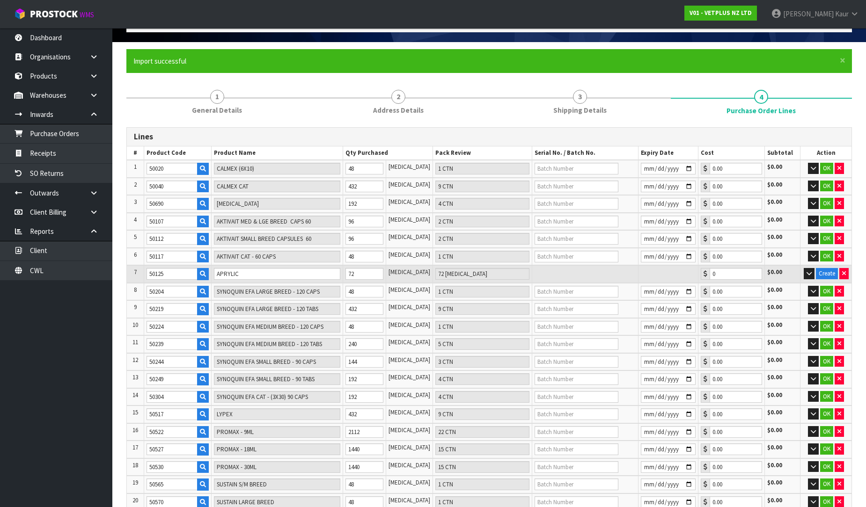
scroll to position [50, 0]
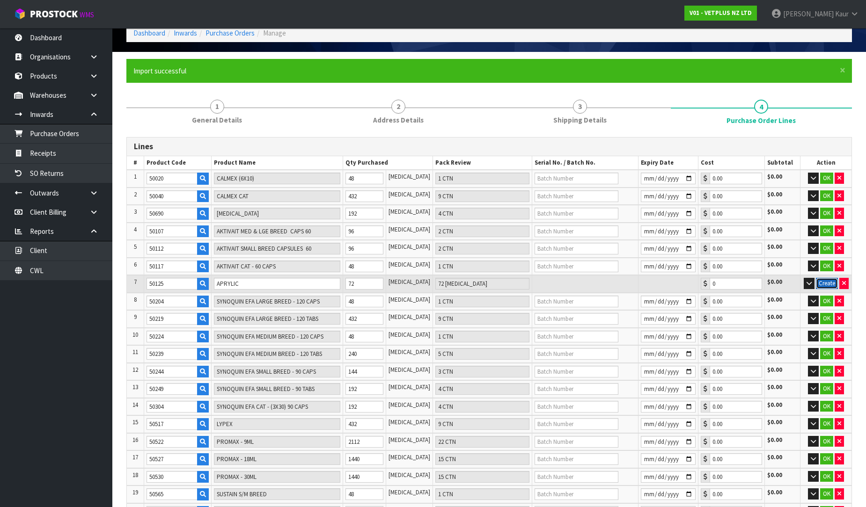
click at [822, 279] on button "Create" at bounding box center [827, 283] width 22 height 11
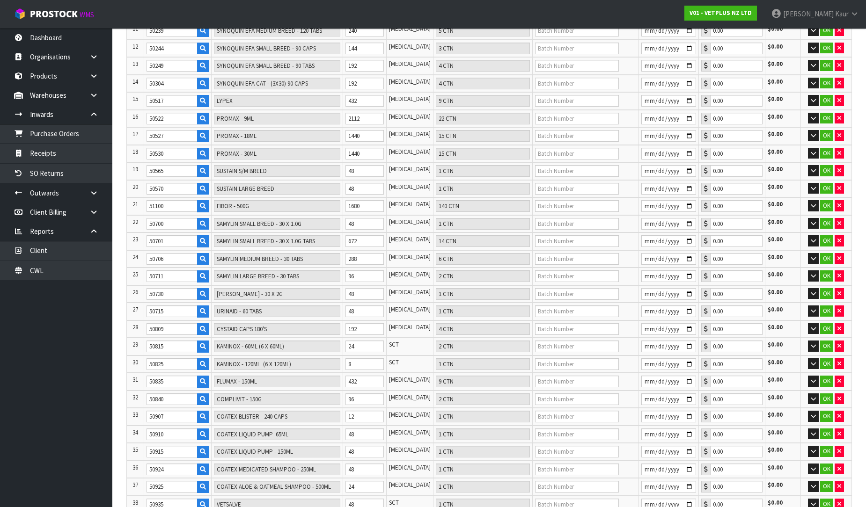
scroll to position [466, 0]
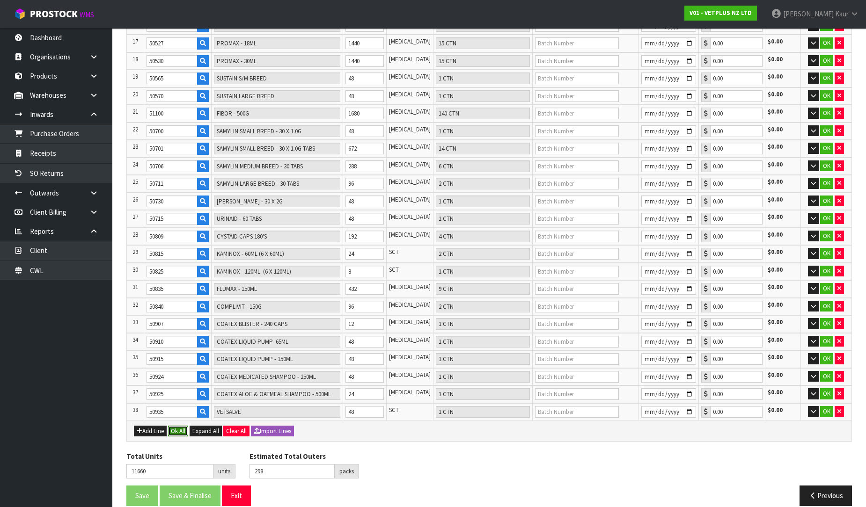
click at [175, 426] on button "Ok All" at bounding box center [178, 431] width 20 height 11
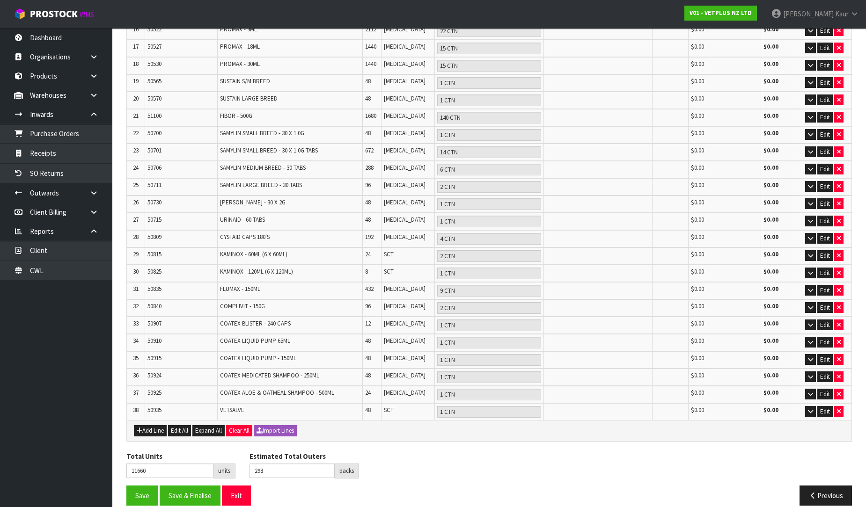
scroll to position [454, 0]
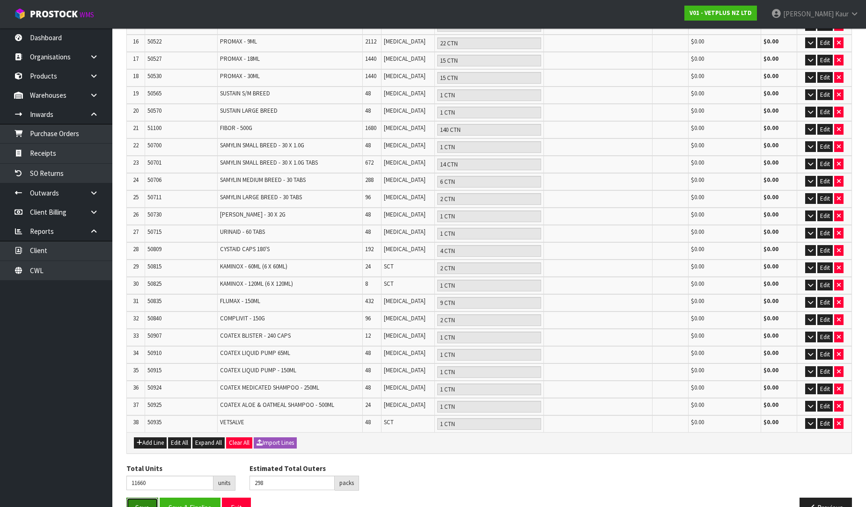
click at [138, 498] on button "Save" at bounding box center [142, 508] width 32 height 20
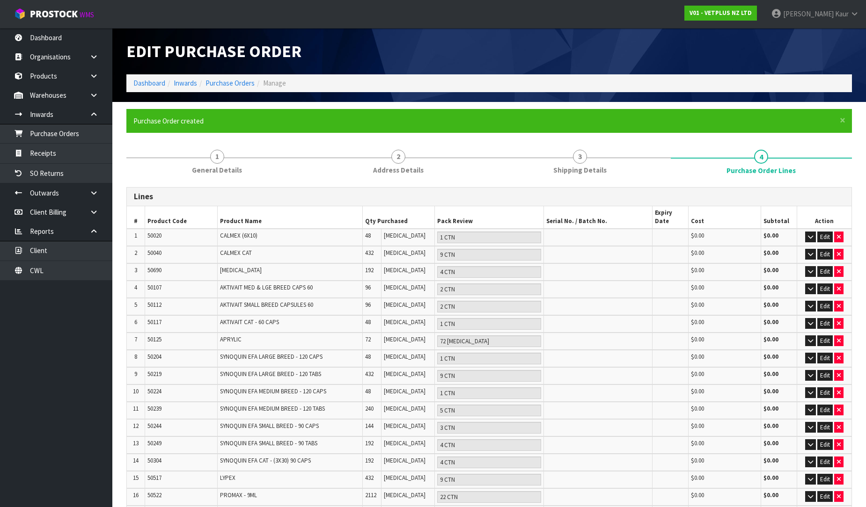
type input "0"
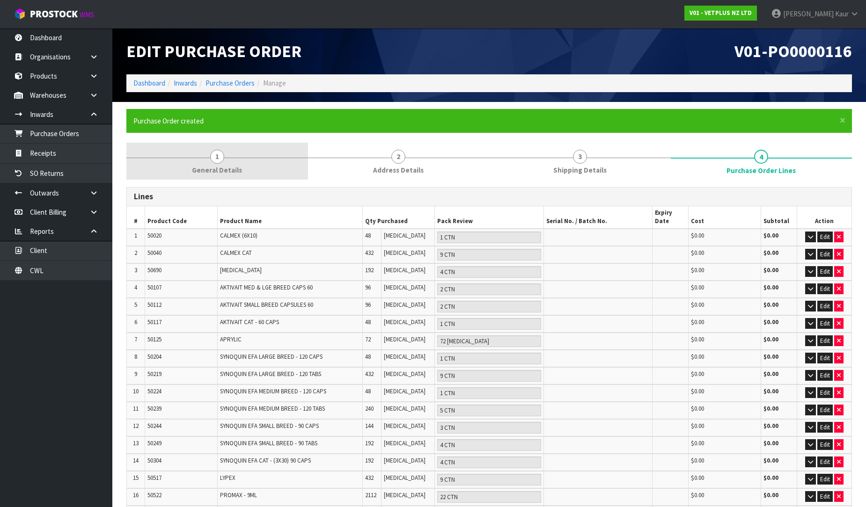
click at [222, 159] on span "1" at bounding box center [217, 157] width 14 height 14
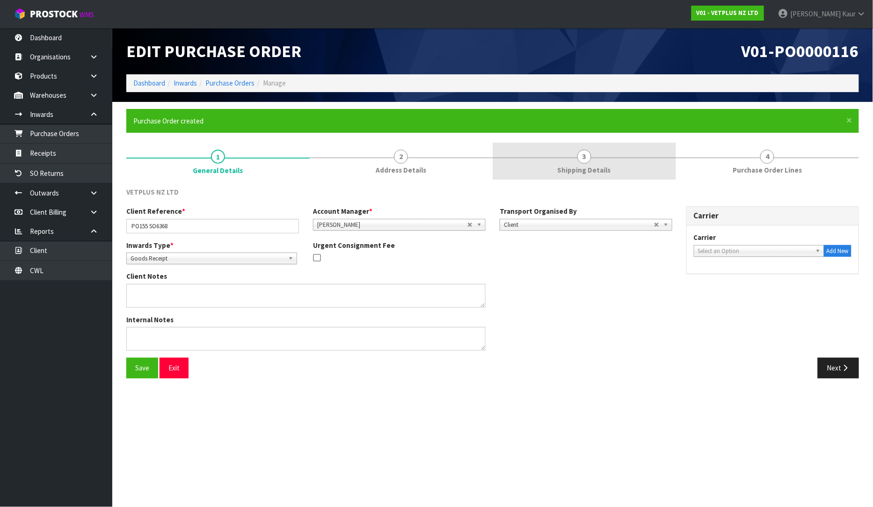
click at [598, 173] on span "Shipping Details" at bounding box center [584, 170] width 53 height 10
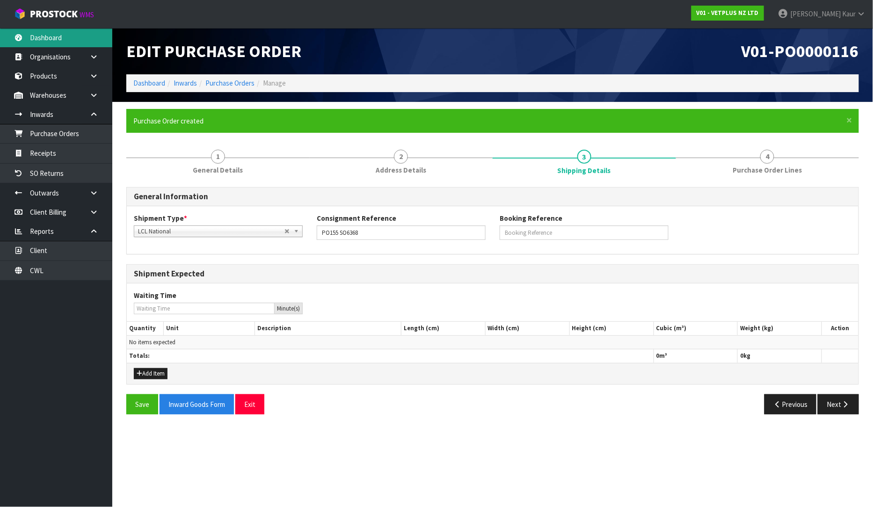
click at [35, 40] on link "Dashboard" at bounding box center [56, 37] width 112 height 19
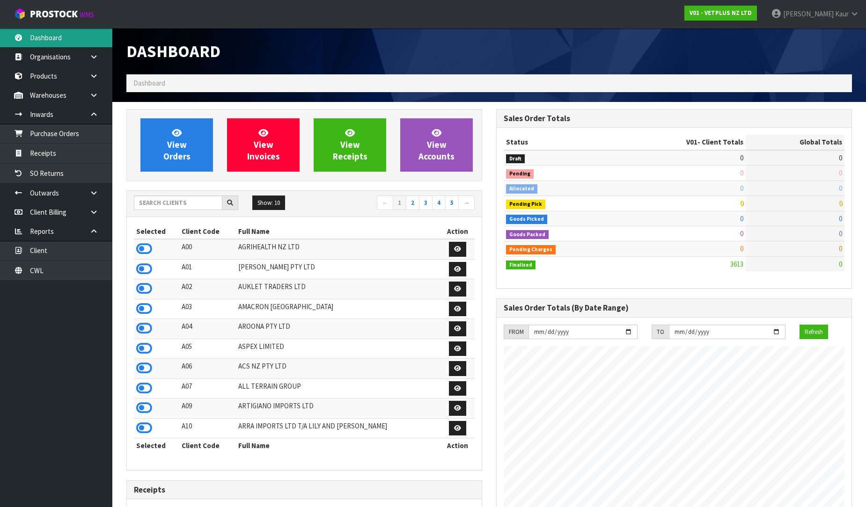
scroll to position [709, 370]
click at [180, 204] on input "text" at bounding box center [178, 203] width 88 height 15
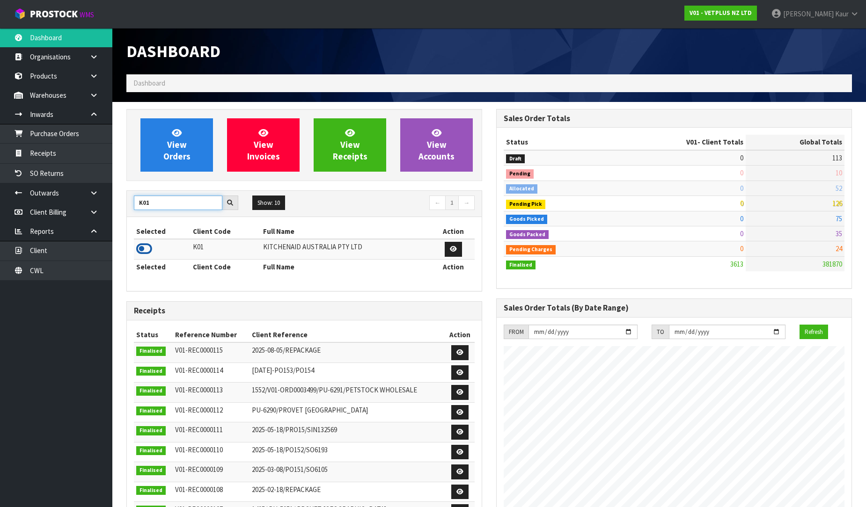
type input "K01"
click at [146, 247] on icon at bounding box center [144, 249] width 16 height 14
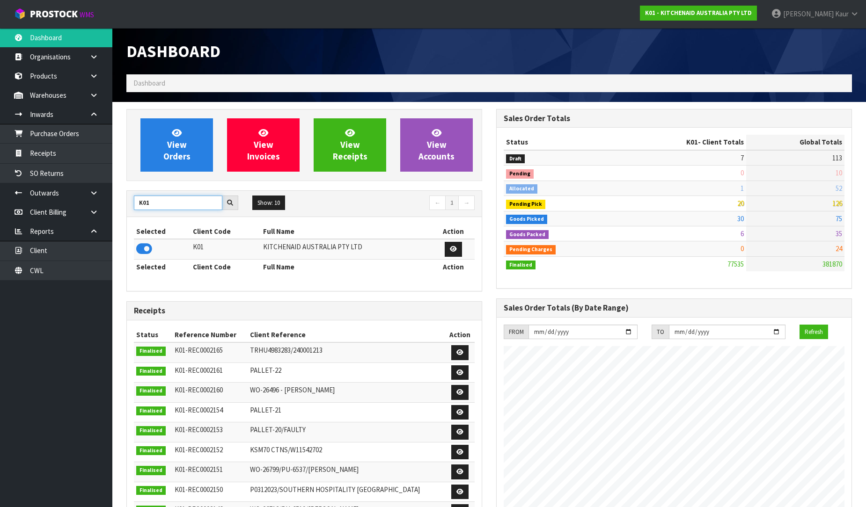
drag, startPoint x: 157, startPoint y: 203, endPoint x: 127, endPoint y: 205, distance: 30.0
click at [127, 205] on div "K01" at bounding box center [186, 203] width 118 height 15
type input "DATS"
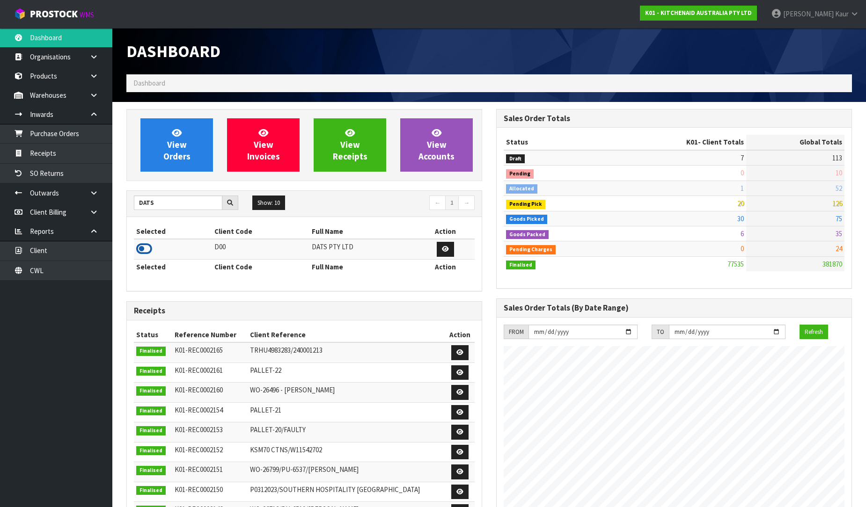
click at [142, 251] on icon at bounding box center [144, 249] width 16 height 14
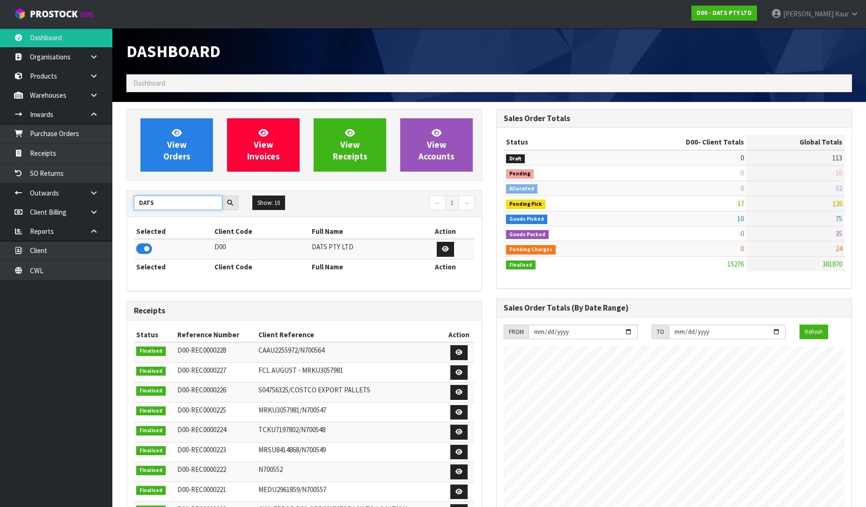
drag, startPoint x: 157, startPoint y: 206, endPoint x: 131, endPoint y: 208, distance: 25.8
click at [131, 208] on div "DATS" at bounding box center [186, 203] width 118 height 15
type input "C11"
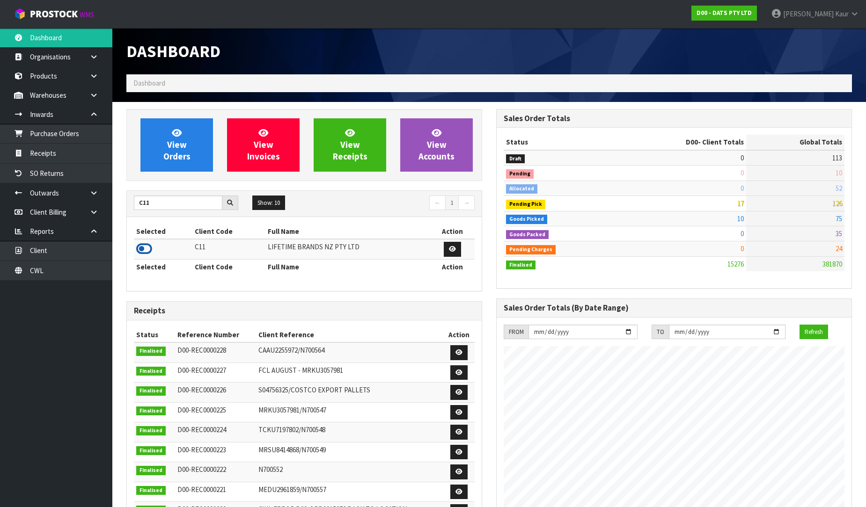
click at [142, 254] on icon at bounding box center [144, 249] width 16 height 14
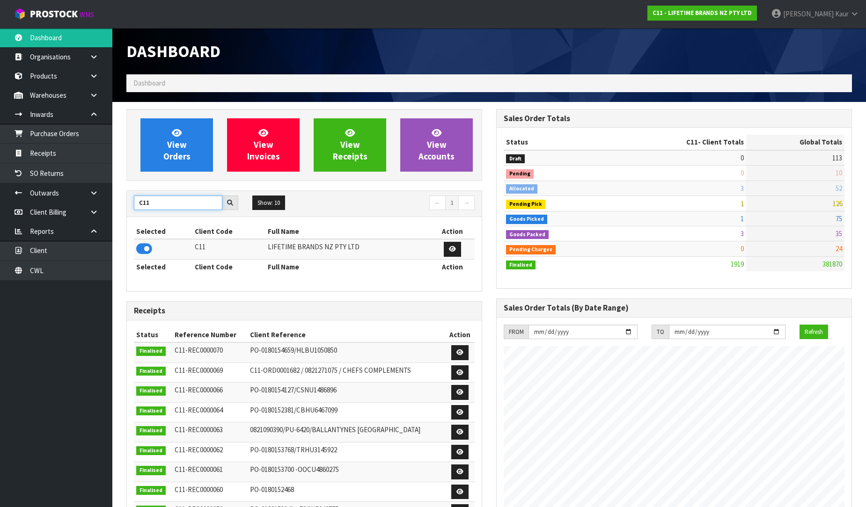
drag, startPoint x: 164, startPoint y: 209, endPoint x: 123, endPoint y: 211, distance: 41.2
click at [125, 211] on div "View Orders View Invoices View Receipts View Accounts C11 Show: 10 5 10 25 50 ←…" at bounding box center [304, 383] width 370 height 548
type input "PROTECT"
click at [145, 252] on icon at bounding box center [144, 249] width 16 height 14
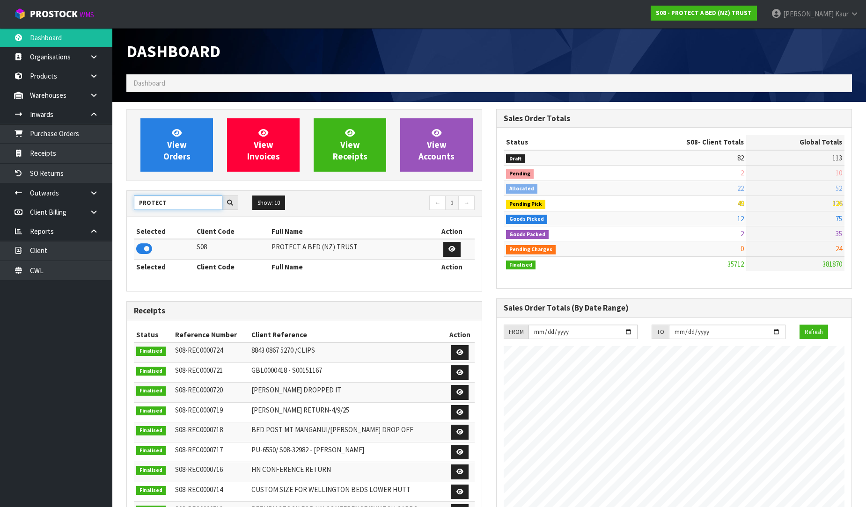
drag, startPoint x: 165, startPoint y: 207, endPoint x: 127, endPoint y: 213, distance: 38.9
click at [127, 213] on div "PROTECT Show: 10 5 10 25 50 ← 1 →" at bounding box center [304, 204] width 355 height 26
type input "VET"
click at [142, 247] on icon at bounding box center [144, 249] width 16 height 14
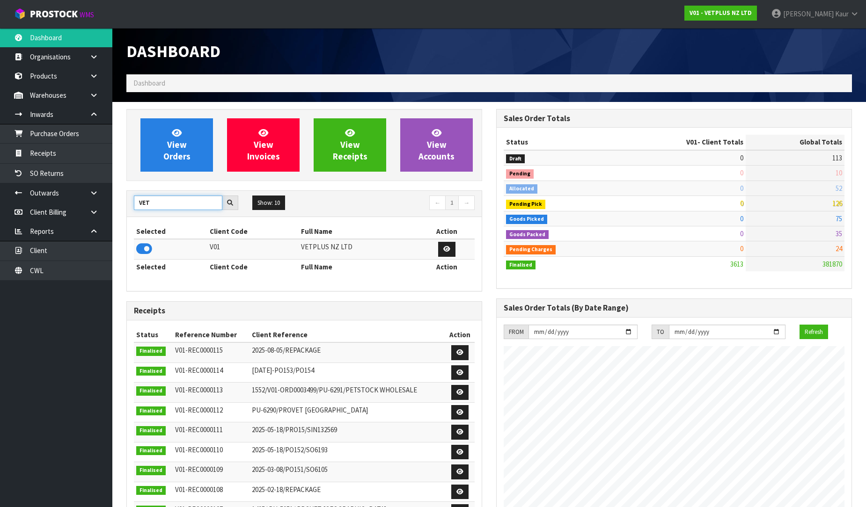
drag, startPoint x: 151, startPoint y: 208, endPoint x: 125, endPoint y: 208, distance: 25.7
click at [125, 208] on div "View Orders View Invoices View Receipts View Accounts VET Show: 10 5 10 25 50 ←…" at bounding box center [304, 380] width 370 height 543
type input "VALEN"
click at [142, 256] on icon at bounding box center [144, 249] width 16 height 14
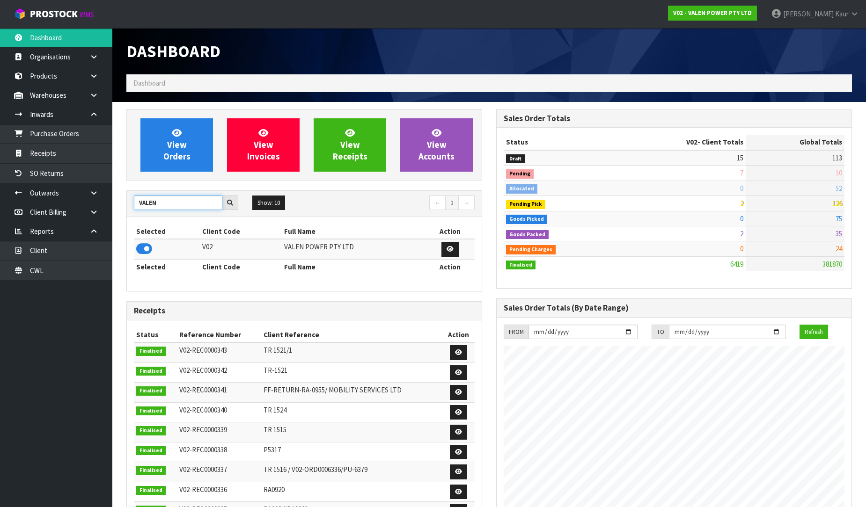
drag, startPoint x: 166, startPoint y: 204, endPoint x: 124, endPoint y: 207, distance: 42.3
click at [124, 207] on div "View Orders View Invoices View Receipts View Accounts VALEN Show: 10 5 10 25 50…" at bounding box center [304, 380] width 370 height 543
type input "NERO"
click at [149, 253] on icon at bounding box center [144, 249] width 16 height 14
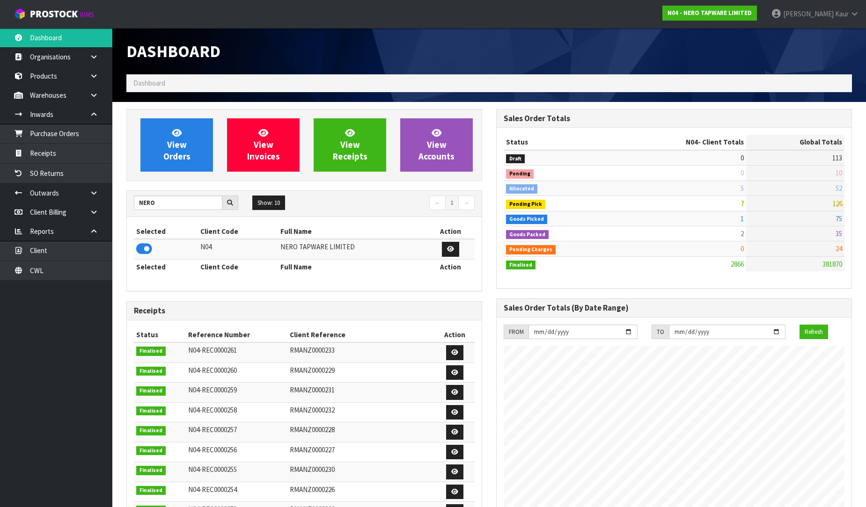
scroll to position [740, 370]
drag, startPoint x: 179, startPoint y: 206, endPoint x: 135, endPoint y: 209, distance: 44.1
click at [135, 209] on input "NERO" at bounding box center [178, 203] width 88 height 15
type input "NEOGEN"
click at [144, 246] on icon at bounding box center [144, 249] width 16 height 14
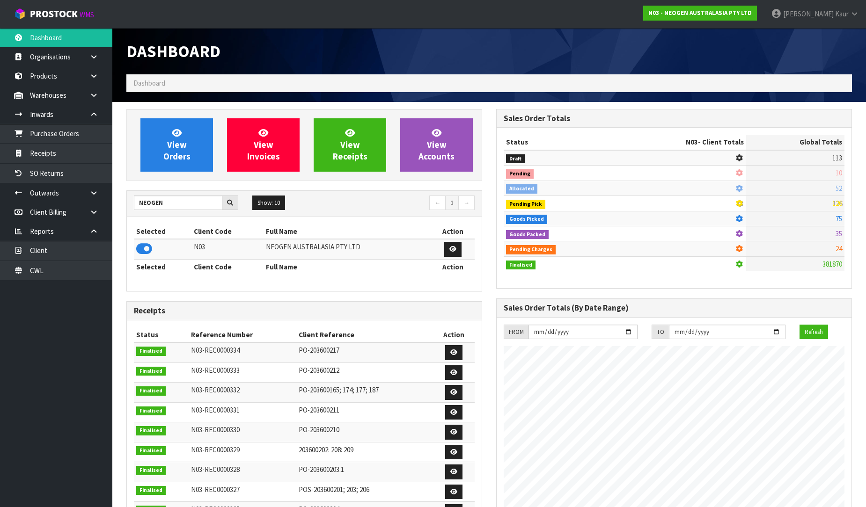
scroll to position [709, 370]
drag, startPoint x: 170, startPoint y: 200, endPoint x: 134, endPoint y: 203, distance: 36.6
click at [134, 203] on input "NEOGEN" at bounding box center [178, 203] width 88 height 15
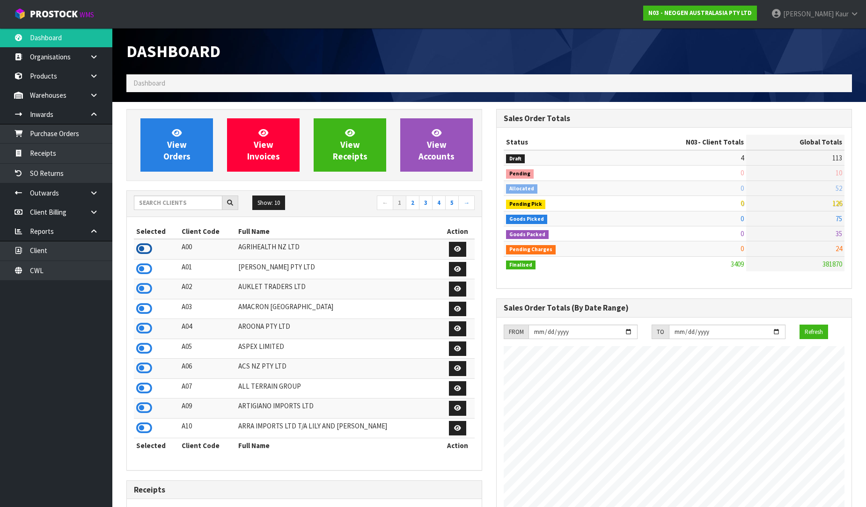
click at [146, 249] on icon at bounding box center [144, 249] width 16 height 14
click at [186, 200] on input "text" at bounding box center [178, 203] width 88 height 15
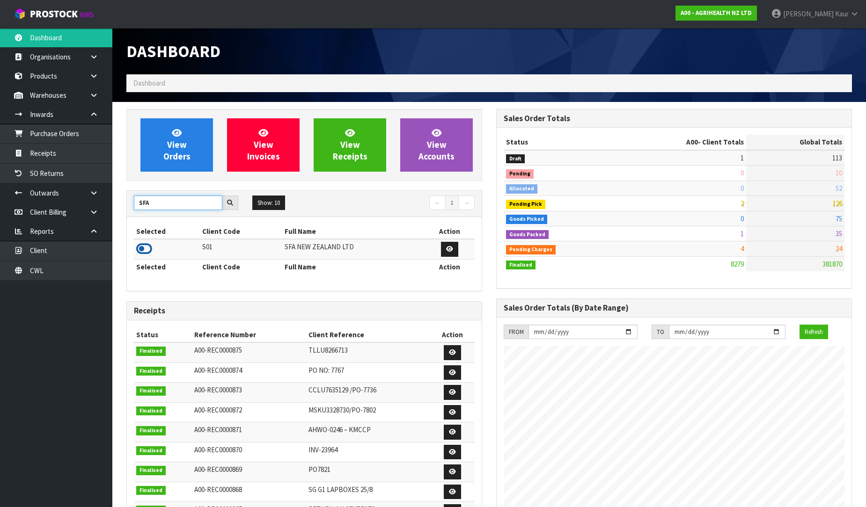
type input "SFA"
click at [143, 246] on icon at bounding box center [144, 249] width 16 height 14
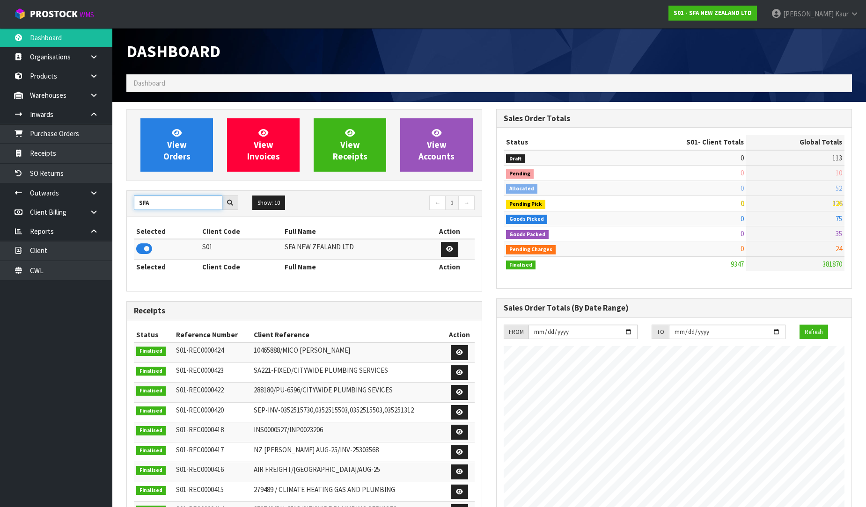
drag, startPoint x: 158, startPoint y: 200, endPoint x: 125, endPoint y: 200, distance: 32.3
click at [125, 200] on div "View Orders View Invoices View Receipts View Accounts SFA Show: 10 5 10 25 50 ←…" at bounding box center [304, 380] width 370 height 543
type input "ACS"
click at [141, 248] on icon at bounding box center [144, 249] width 16 height 14
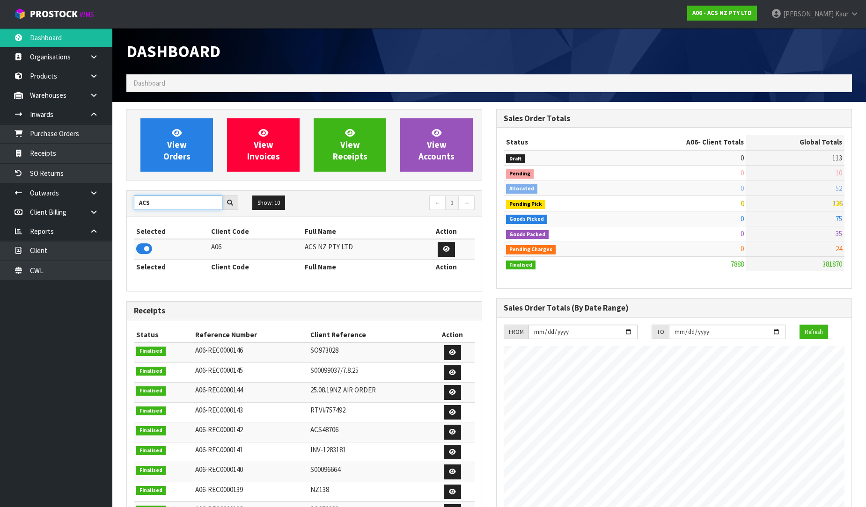
drag, startPoint x: 156, startPoint y: 205, endPoint x: 112, endPoint y: 199, distance: 44.4
click at [112, 199] on section "View Orders View Invoices View Receipts View Accounts ACS Show: 10 5 10 25 50 ←…" at bounding box center [489, 464] width 754 height 724
type input "GPS"
click at [142, 246] on icon at bounding box center [144, 249] width 16 height 14
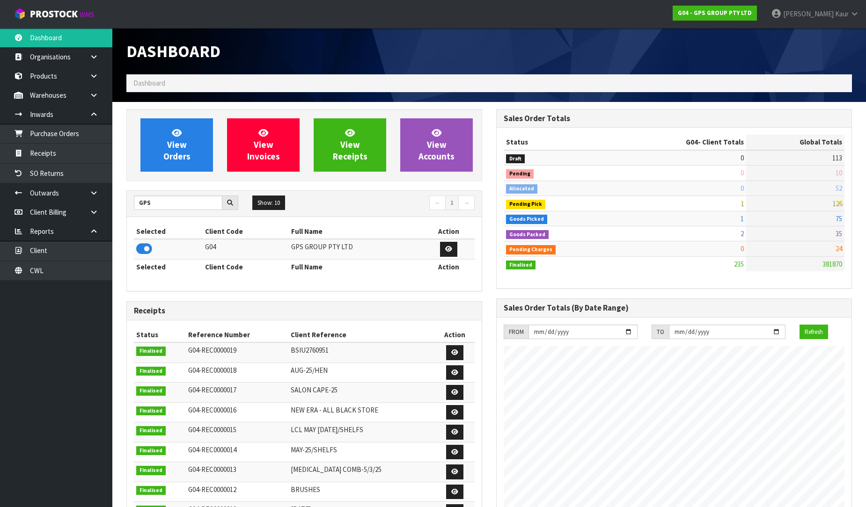
scroll to position [0, 0]
drag, startPoint x: 156, startPoint y: 202, endPoint x: 127, endPoint y: 205, distance: 28.6
click at [127, 205] on div "GPS" at bounding box center [186, 203] width 118 height 15
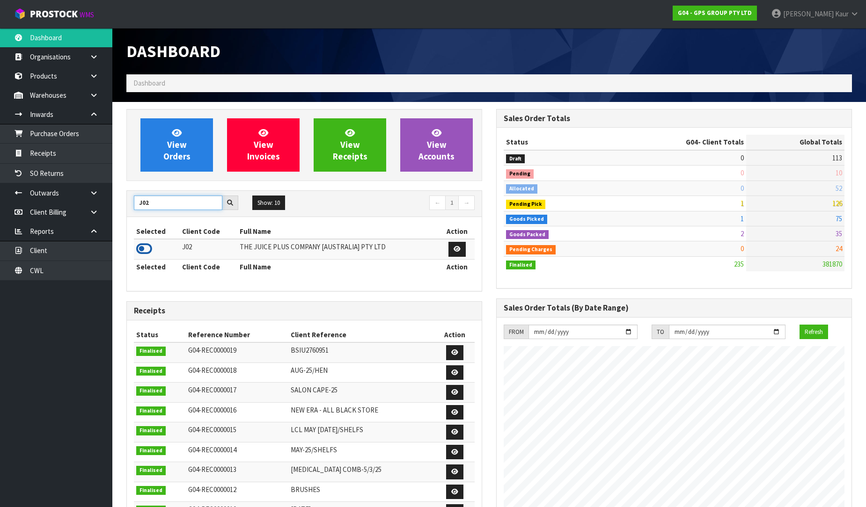
type input "J02"
click at [142, 246] on icon at bounding box center [144, 249] width 16 height 14
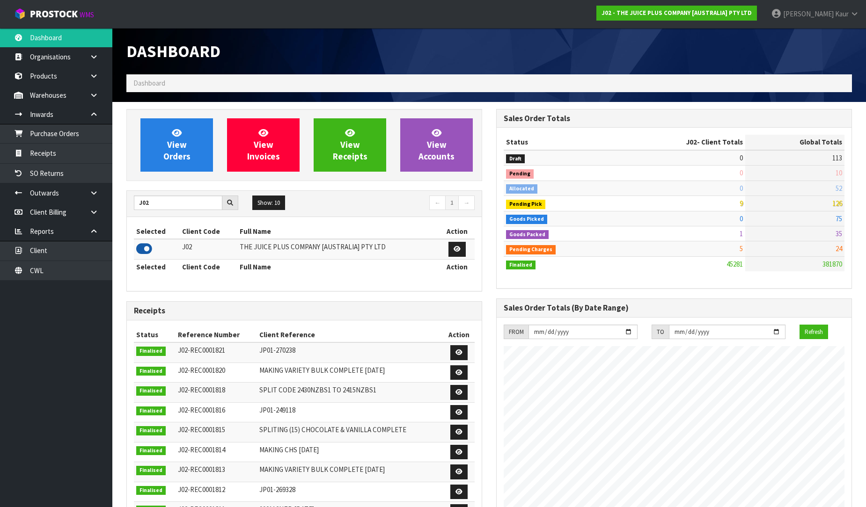
scroll to position [709, 370]
drag, startPoint x: 152, startPoint y: 202, endPoint x: 129, endPoint y: 202, distance: 22.9
click at [129, 202] on div "J02" at bounding box center [186, 203] width 118 height 15
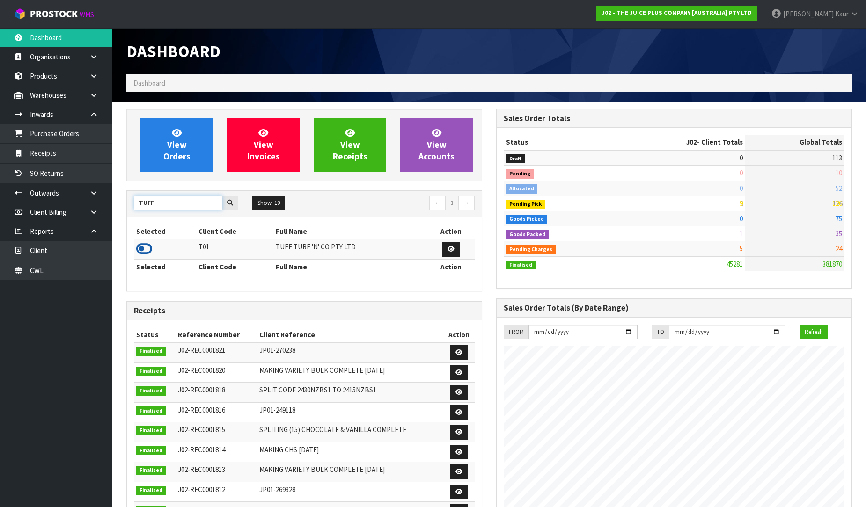
type input "TUFF"
click at [146, 247] on icon at bounding box center [144, 249] width 16 height 14
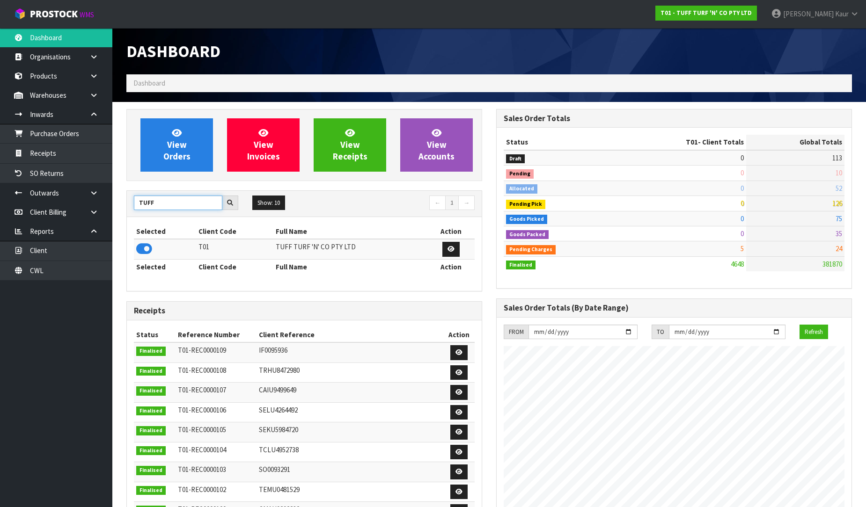
drag, startPoint x: 147, startPoint y: 203, endPoint x: 131, endPoint y: 204, distance: 15.5
click at [131, 204] on div "TUFF" at bounding box center [186, 203] width 118 height 15
type input "Y01"
click at [138, 249] on icon at bounding box center [144, 249] width 16 height 14
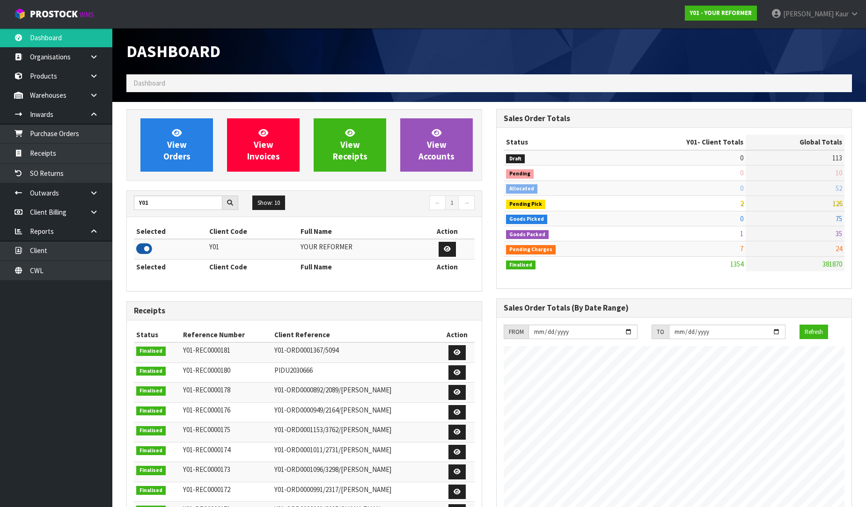
scroll to position [663, 370]
click at [69, 41] on link "Dashboard" at bounding box center [56, 37] width 112 height 19
drag, startPoint x: 156, startPoint y: 204, endPoint x: 115, endPoint y: 199, distance: 41.5
click at [115, 199] on section "View Orders View Invoices View Receipts View Accounts Y01 Show: 10 5 10 25 50 ←…" at bounding box center [489, 441] width 754 height 678
type input "AGAIN"
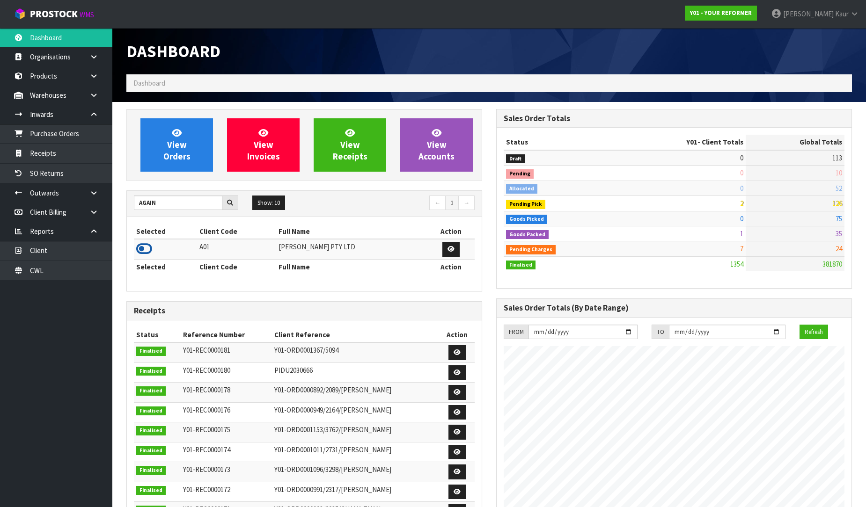
click at [146, 253] on icon at bounding box center [144, 249] width 16 height 14
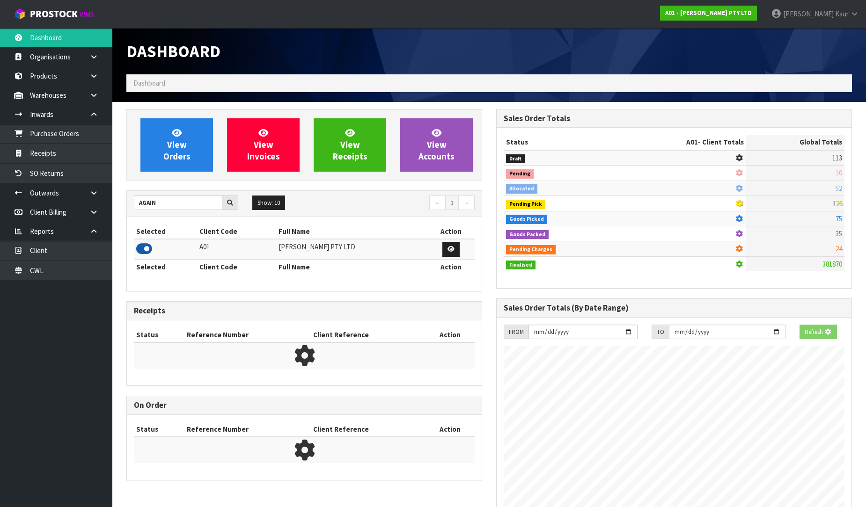
scroll to position [467486, 467690]
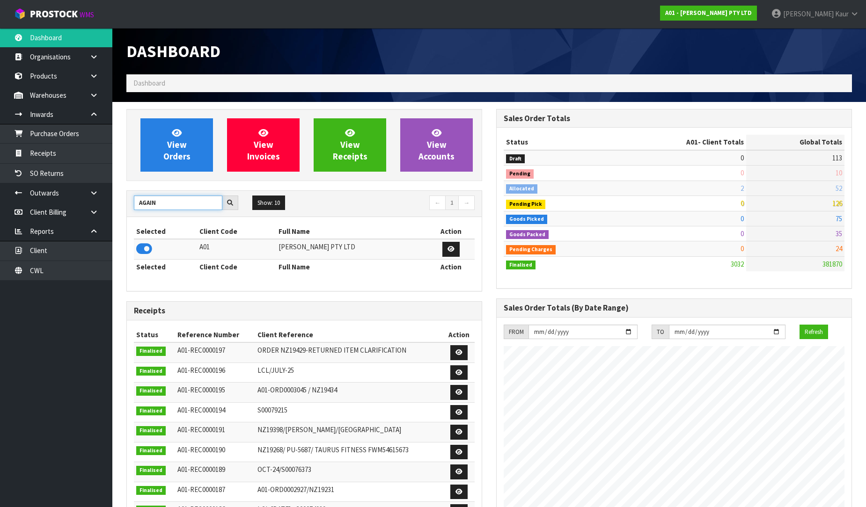
drag, startPoint x: 165, startPoint y: 206, endPoint x: 119, endPoint y: 204, distance: 45.9
click at [119, 204] on div "View Orders View Invoices View Receipts View Accounts AGAIN Show: 10 5 10 25 50…" at bounding box center [304, 380] width 370 height 543
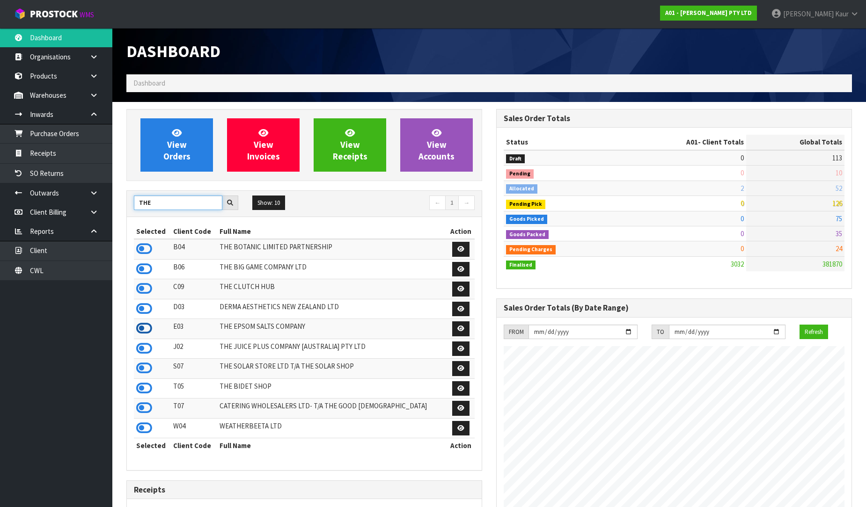
type input "THE"
click at [144, 329] on icon at bounding box center [144, 329] width 16 height 14
drag, startPoint x: 162, startPoint y: 203, endPoint x: 116, endPoint y: 198, distance: 47.1
click at [116, 198] on section "View Orders View Invoices View Receipts View Accounts THE Show: 10 5 10 25 50 ←…" at bounding box center [489, 470] width 754 height 737
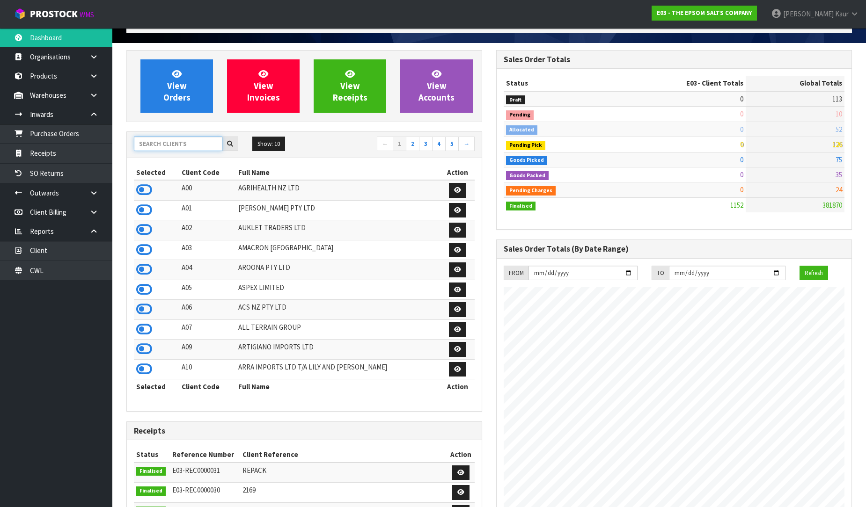
scroll to position [52, 0]
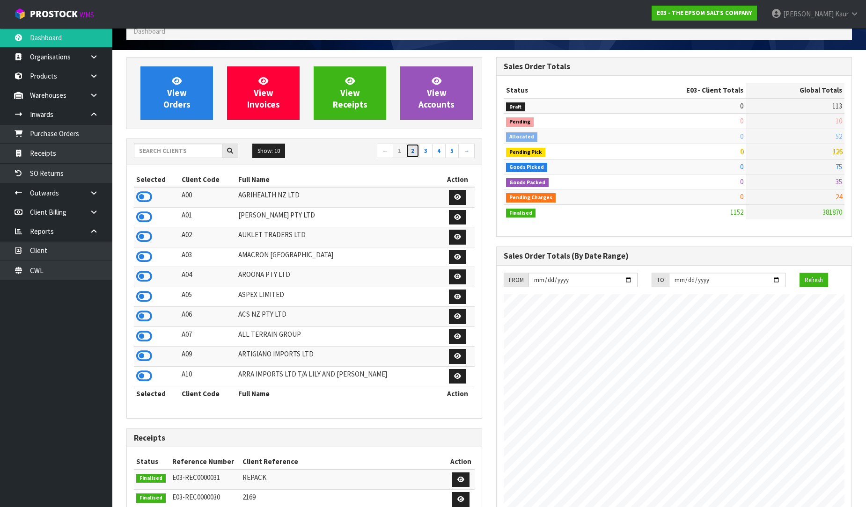
click at [411, 156] on link "2" at bounding box center [413, 151] width 14 height 15
click at [428, 154] on link "3" at bounding box center [426, 151] width 14 height 15
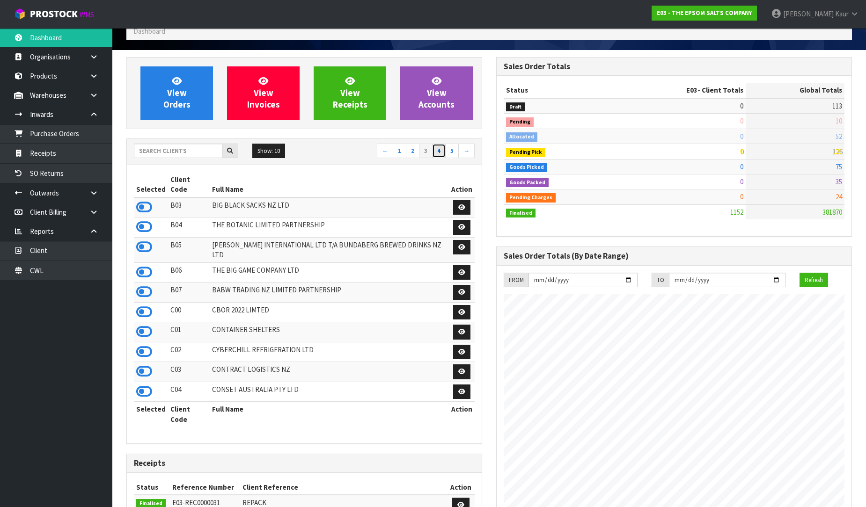
click at [445, 154] on link "4" at bounding box center [439, 151] width 14 height 15
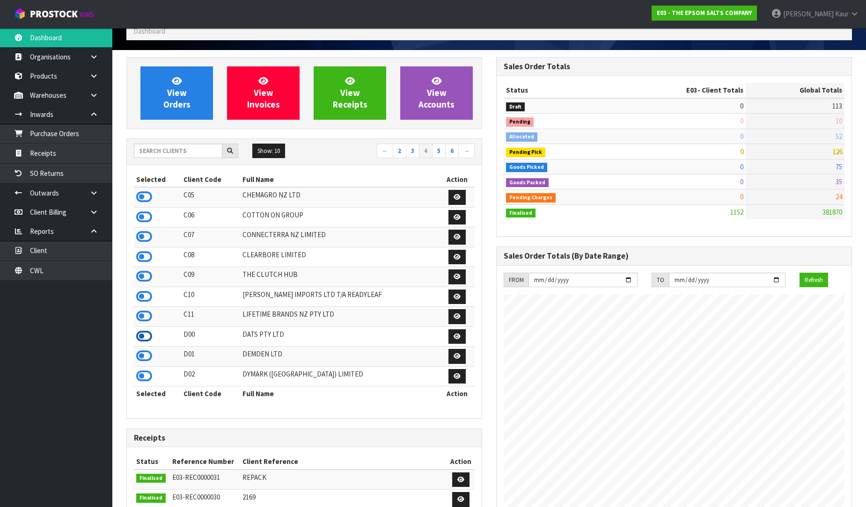
click at [150, 342] on icon at bounding box center [144, 337] width 16 height 14
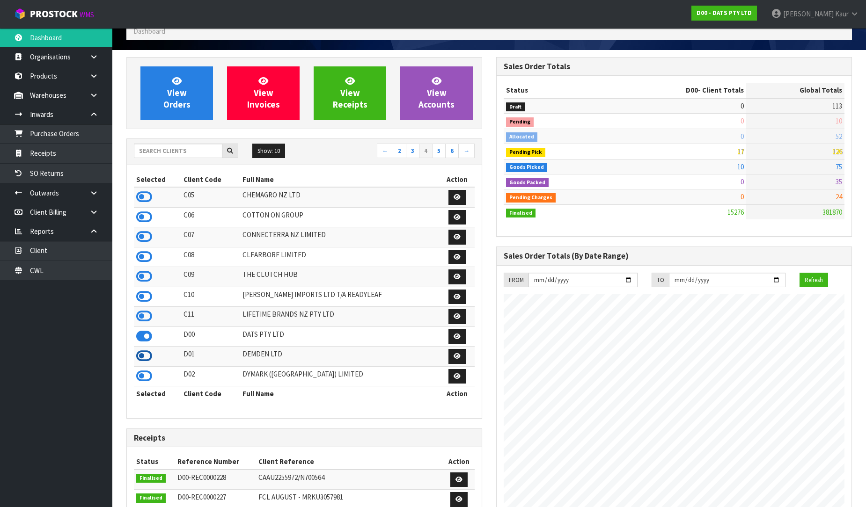
scroll to position [709, 370]
click at [142, 357] on icon at bounding box center [144, 356] width 16 height 14
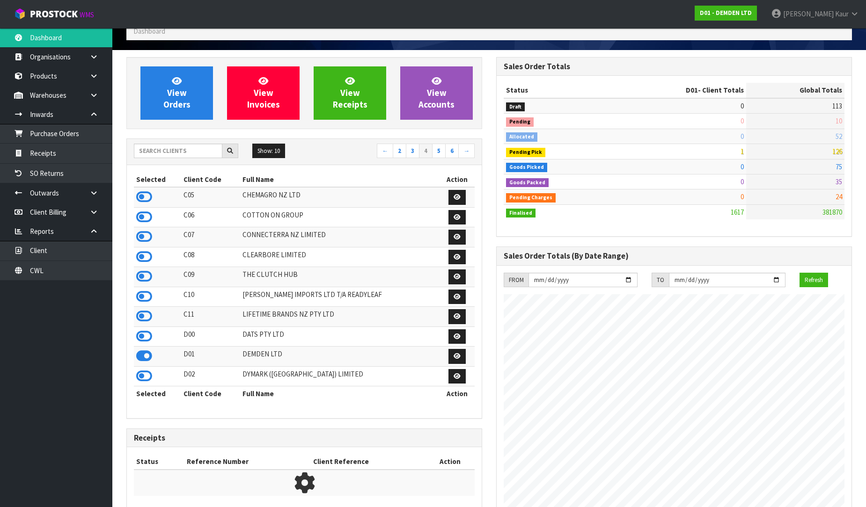
scroll to position [618, 370]
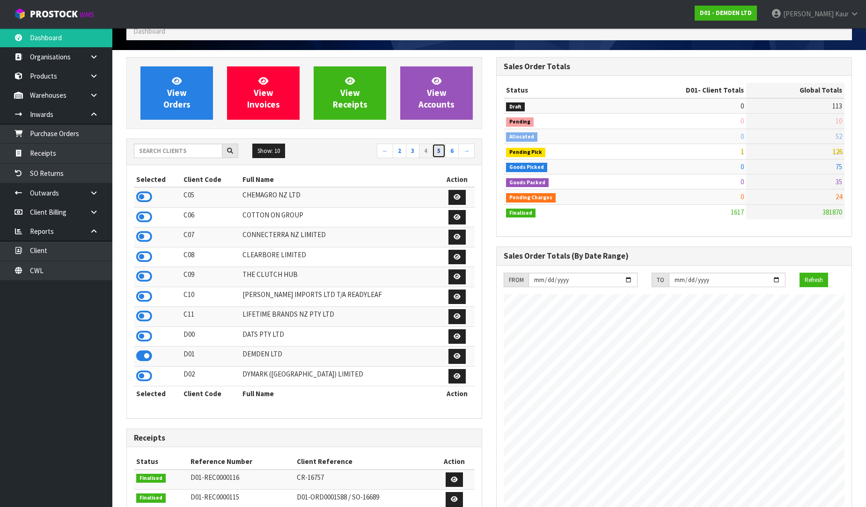
click at [446, 150] on link "5" at bounding box center [439, 151] width 14 height 15
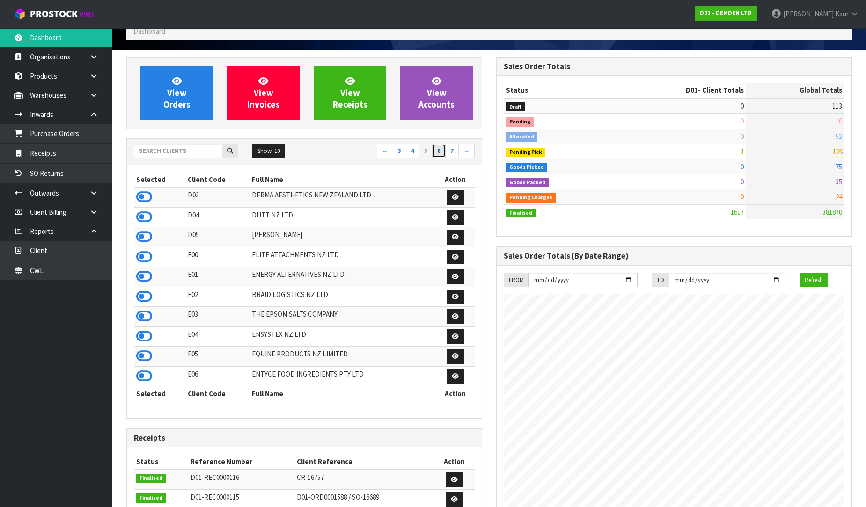
click at [439, 150] on link "6" at bounding box center [439, 151] width 14 height 15
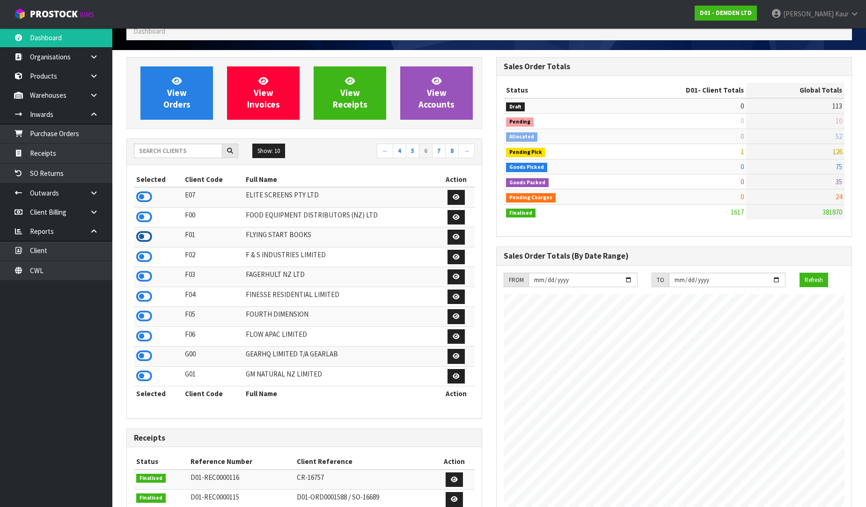
click at [142, 240] on icon at bounding box center [144, 237] width 16 height 14
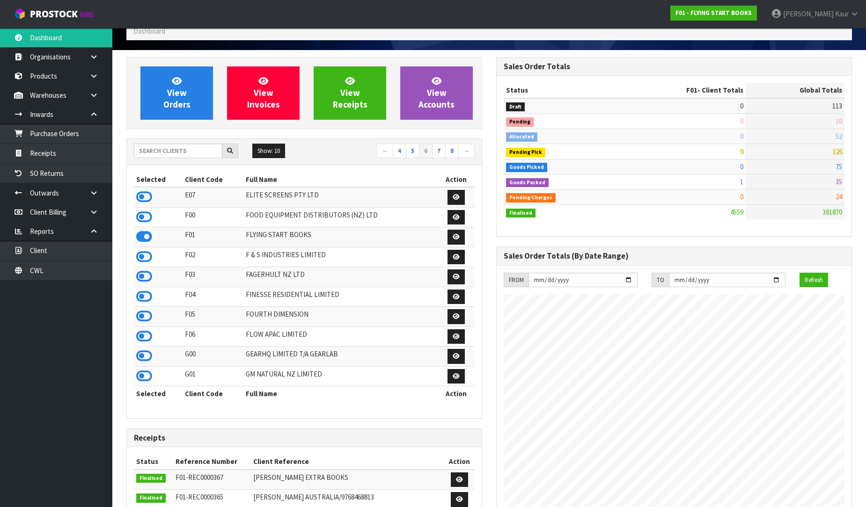
scroll to position [588, 370]
click at [442, 150] on link "7" at bounding box center [439, 151] width 14 height 15
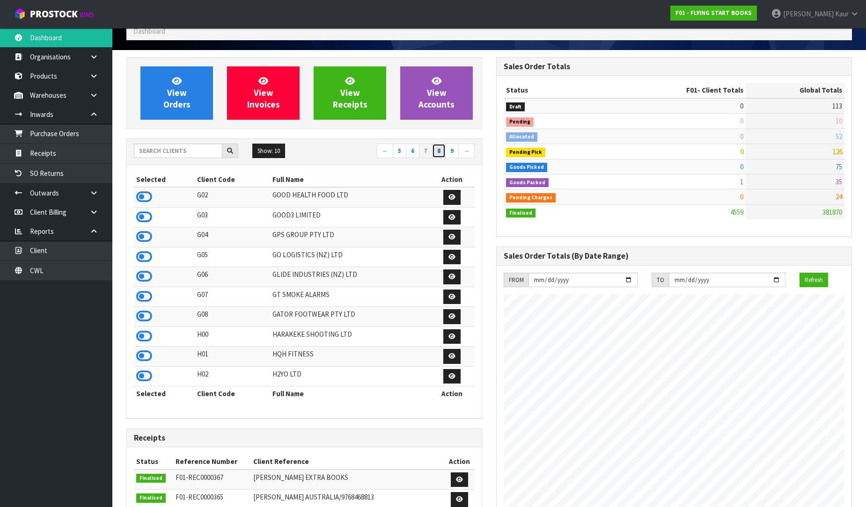
click at [445, 154] on link "8" at bounding box center [439, 151] width 14 height 15
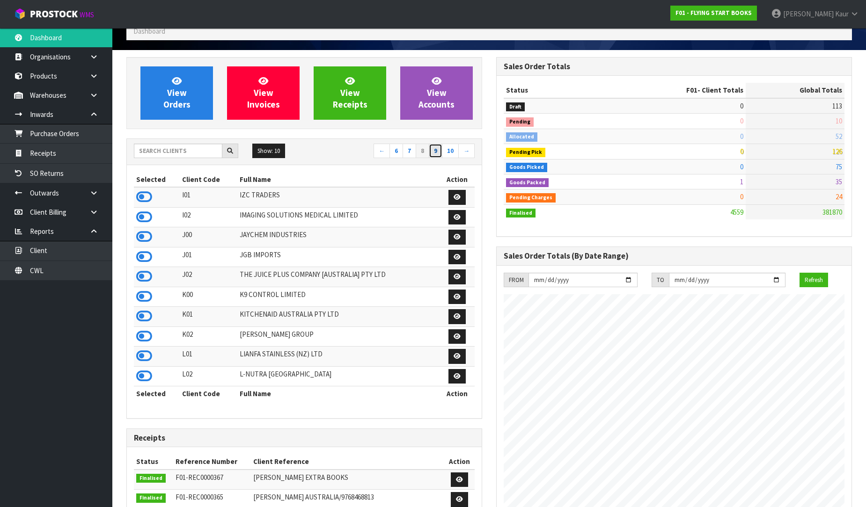
click at [438, 152] on link "9" at bounding box center [436, 151] width 14 height 15
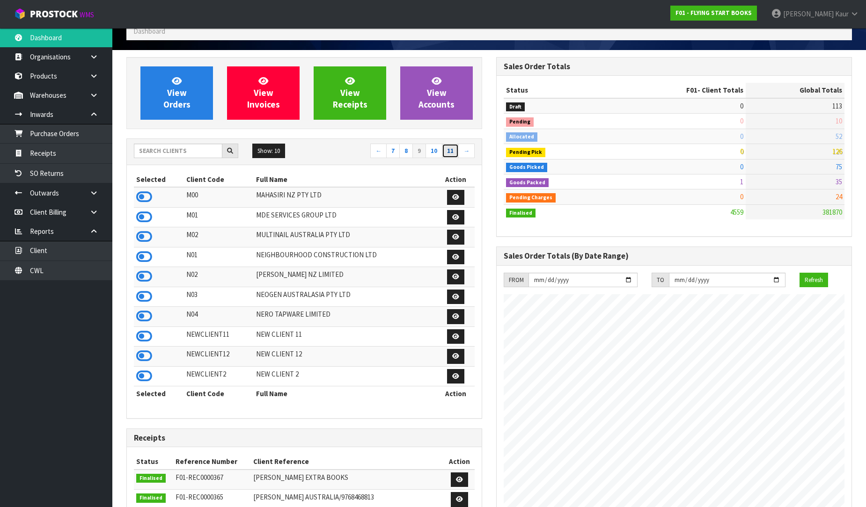
click at [454, 151] on link "11" at bounding box center [450, 151] width 17 height 15
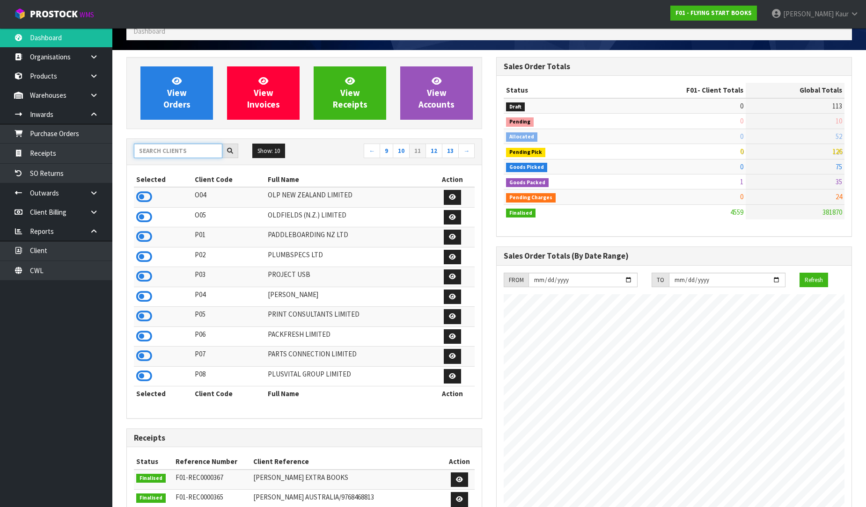
click at [158, 154] on input "text" at bounding box center [178, 151] width 88 height 15
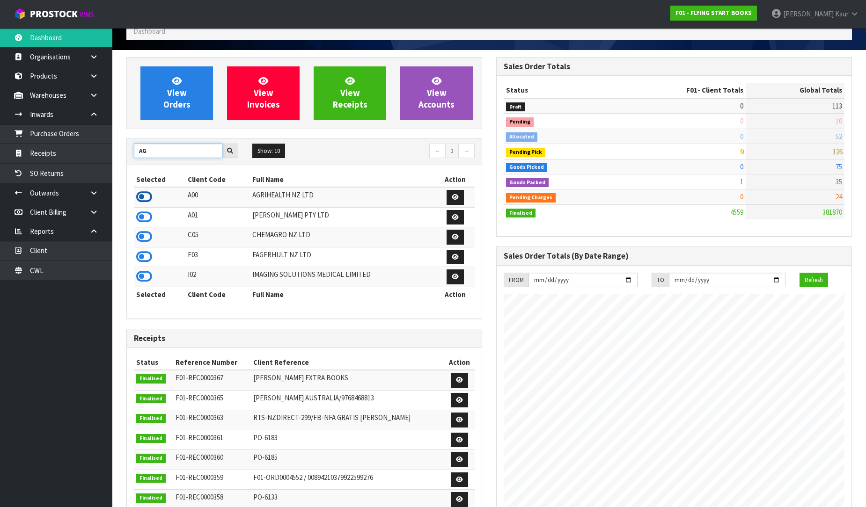
type input "AG"
click at [146, 195] on icon at bounding box center [144, 197] width 16 height 14
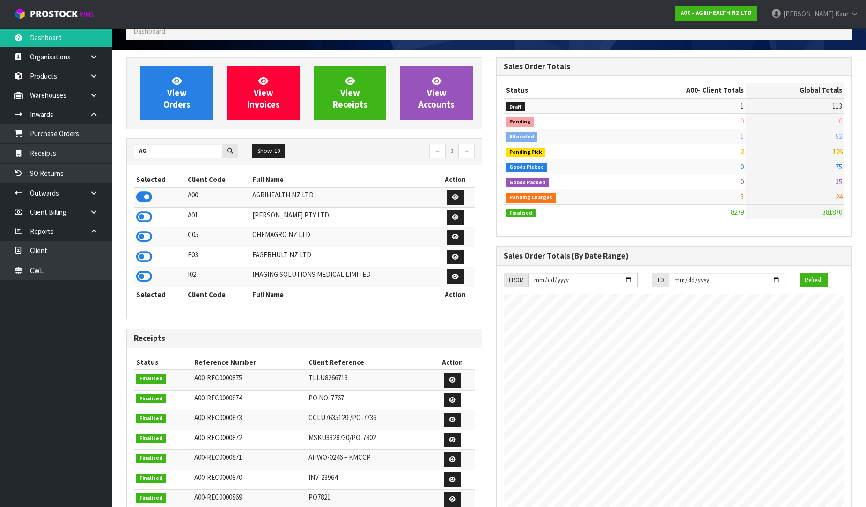
scroll to position [709, 370]
drag, startPoint x: 152, startPoint y: 153, endPoint x: 130, endPoint y: 146, distance: 23.7
click at [130, 146] on div "AG" at bounding box center [186, 151] width 118 height 15
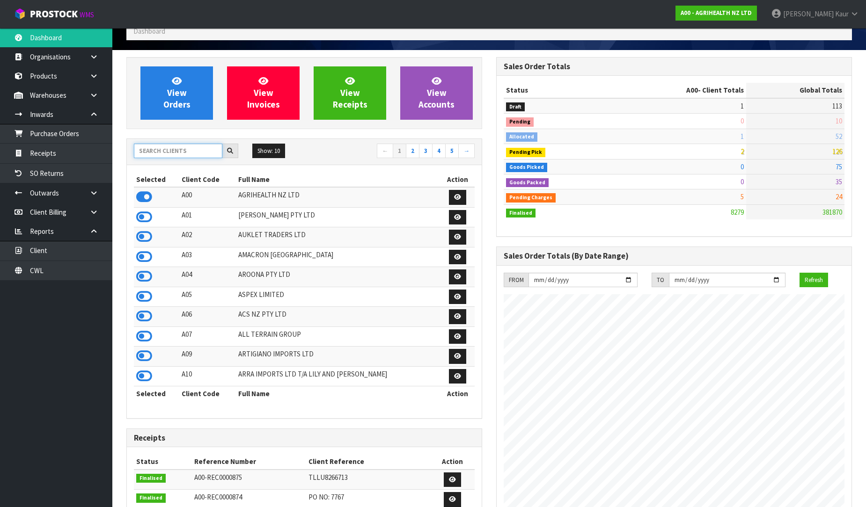
click at [166, 144] on input "text" at bounding box center [178, 151] width 88 height 15
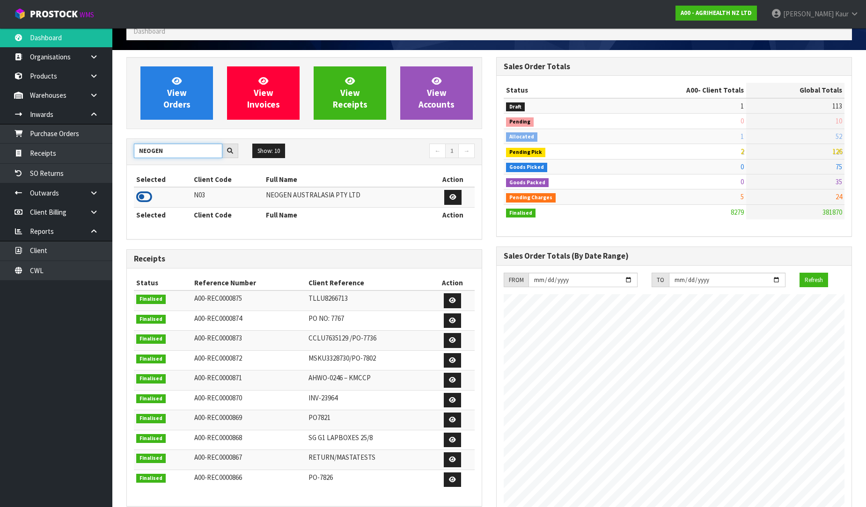
type input "NEOGEN"
click at [139, 197] on icon at bounding box center [144, 197] width 16 height 14
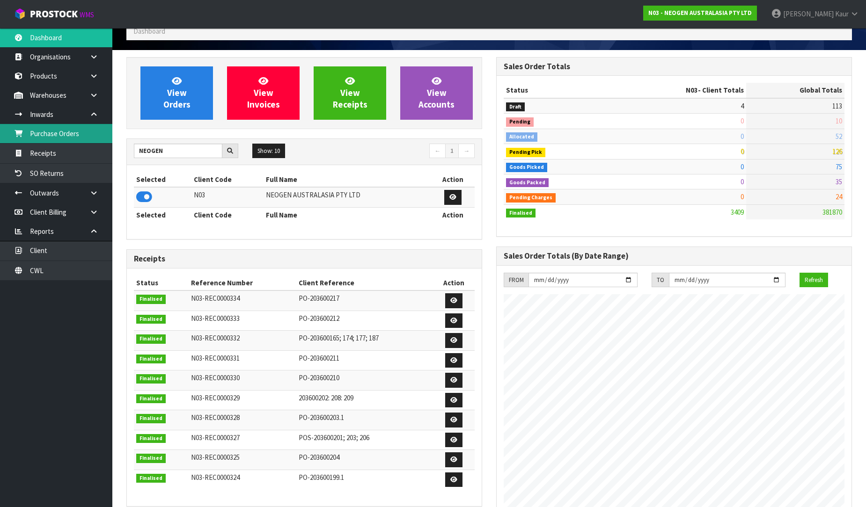
click at [77, 132] on link "Purchase Orders" at bounding box center [56, 133] width 112 height 19
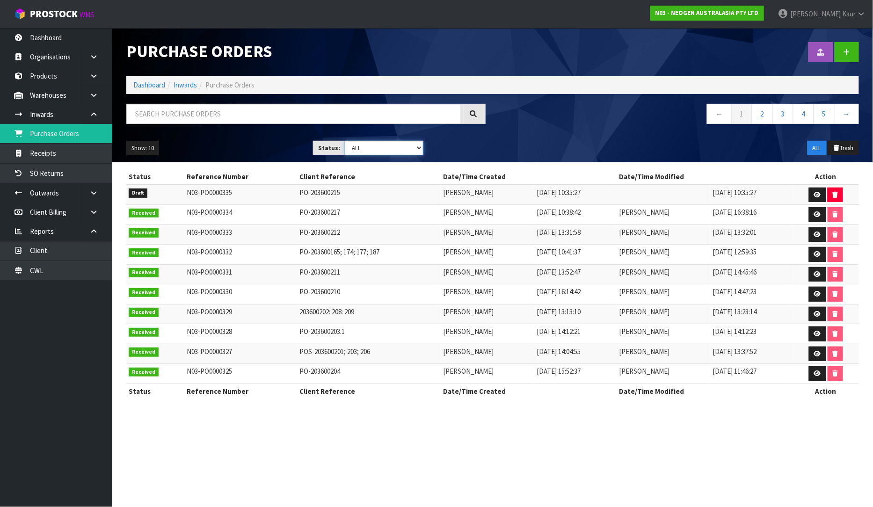
click at [414, 146] on select "Draft Pending Received Cancelled ALL" at bounding box center [384, 148] width 79 height 15
select select "string:0"
click at [345, 141] on select "Draft Pending Received Cancelled ALL" at bounding box center [384, 148] width 79 height 15
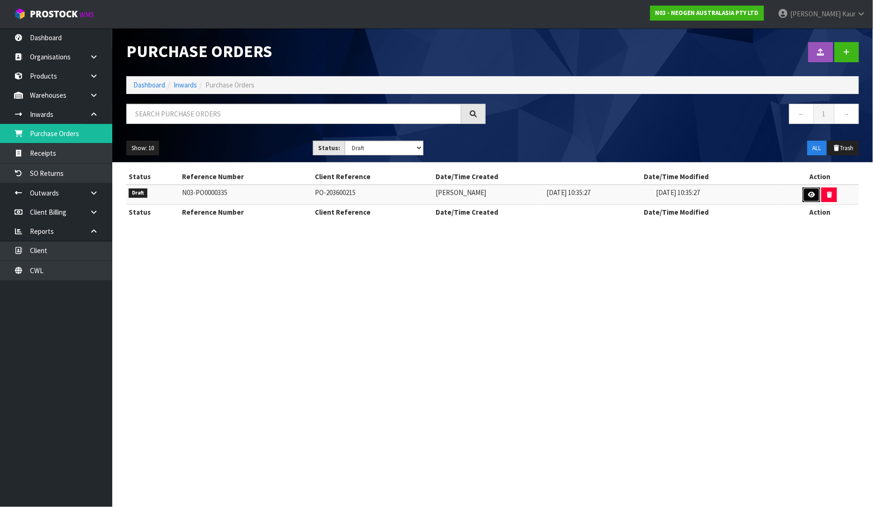
click at [808, 197] on icon at bounding box center [811, 195] width 7 height 6
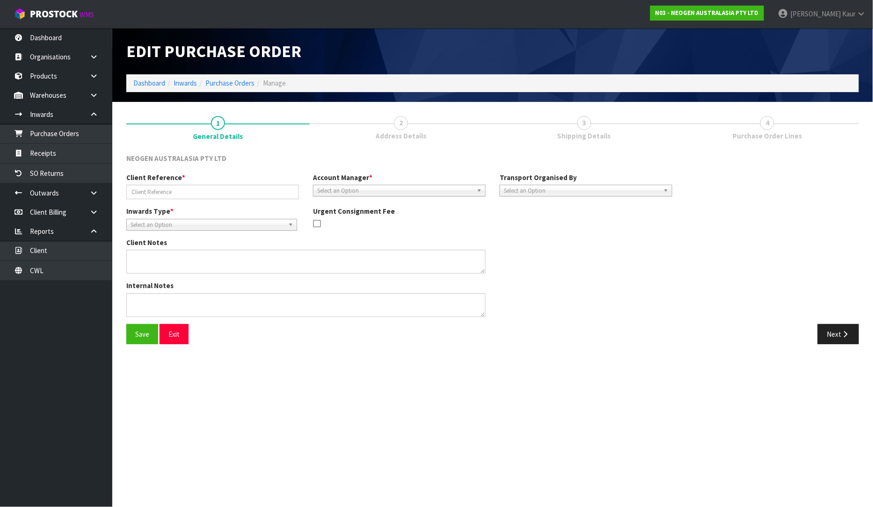
type input "PO-203600215"
type textarea "700002277 AND 700002230 PUT ON HELD QA UNTIL TESTING CLEARANCE"
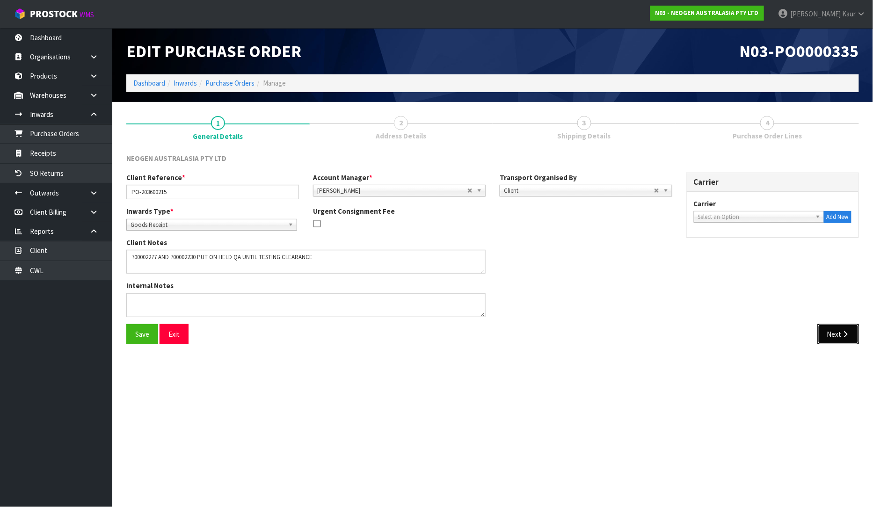
click at [823, 344] on button "Next" at bounding box center [838, 334] width 41 height 20
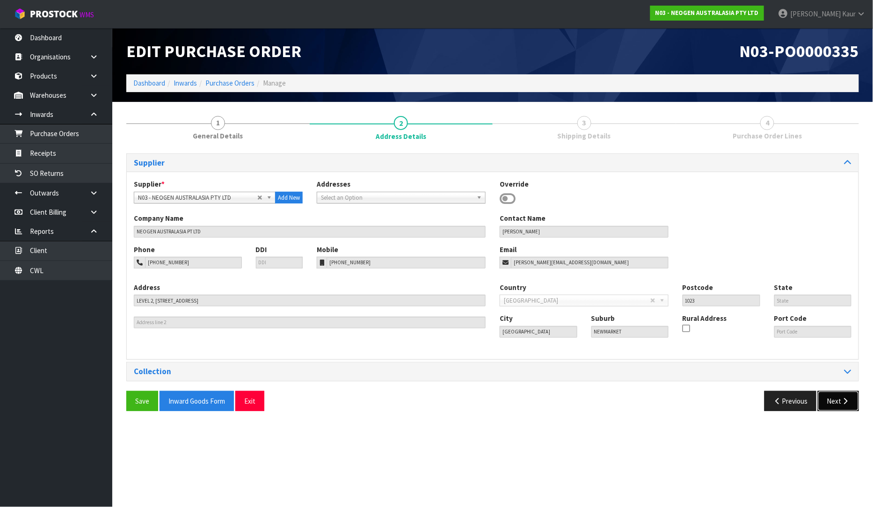
click at [832, 402] on button "Next" at bounding box center [838, 401] width 41 height 20
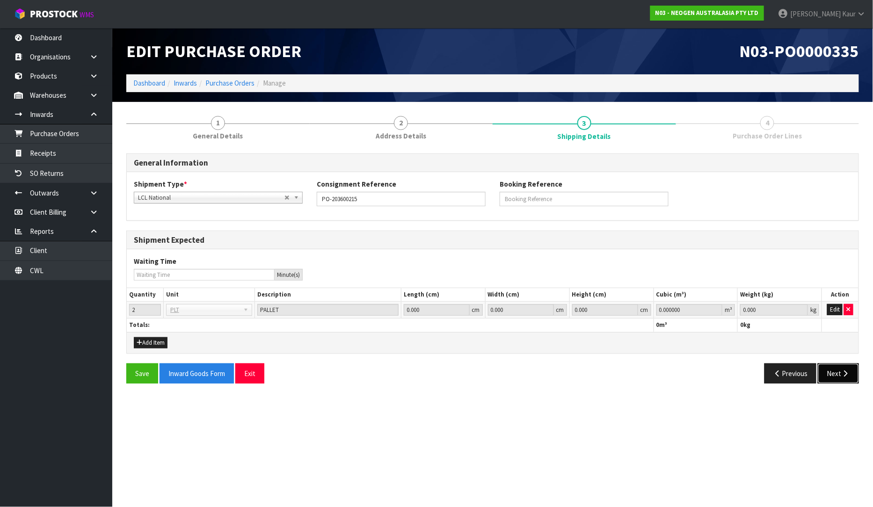
click at [838, 378] on button "Next" at bounding box center [838, 374] width 41 height 20
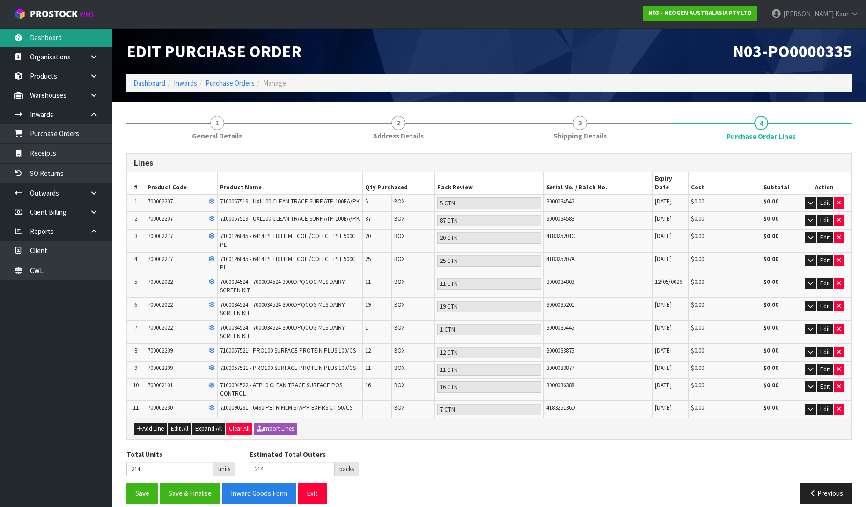
click at [65, 44] on link "Dashboard" at bounding box center [56, 37] width 112 height 19
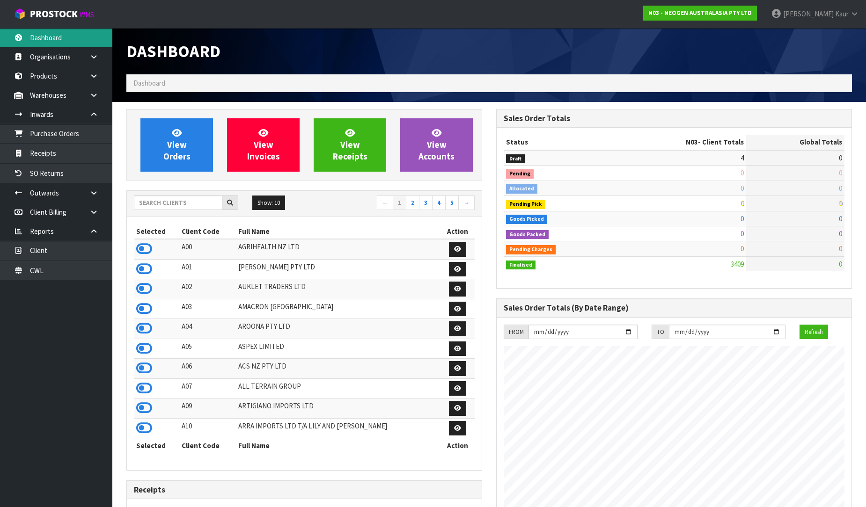
scroll to position [709, 370]
click at [169, 200] on input "text" at bounding box center [178, 203] width 88 height 15
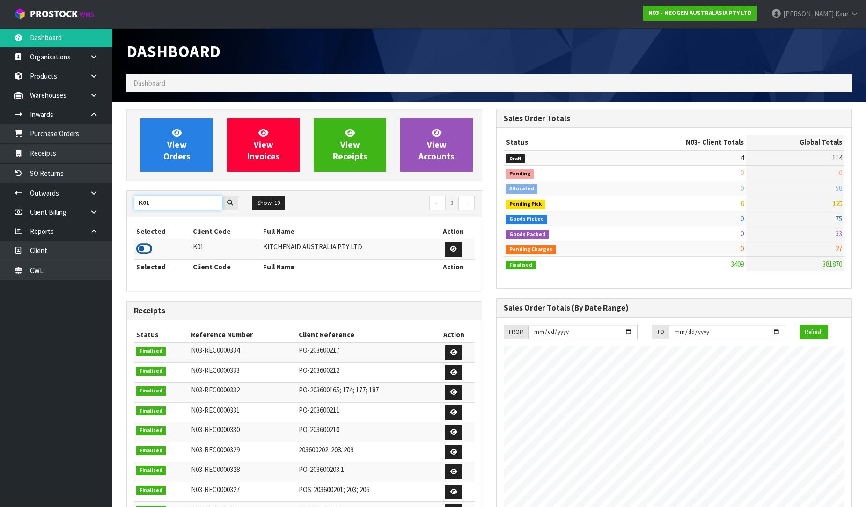
type input "K01"
click at [141, 253] on icon at bounding box center [144, 249] width 16 height 14
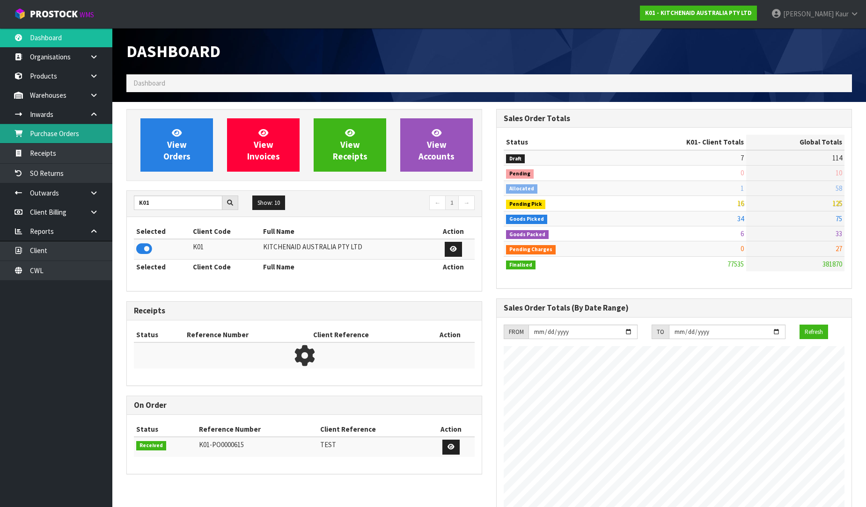
click at [68, 138] on link "Purchase Orders" at bounding box center [56, 133] width 112 height 19
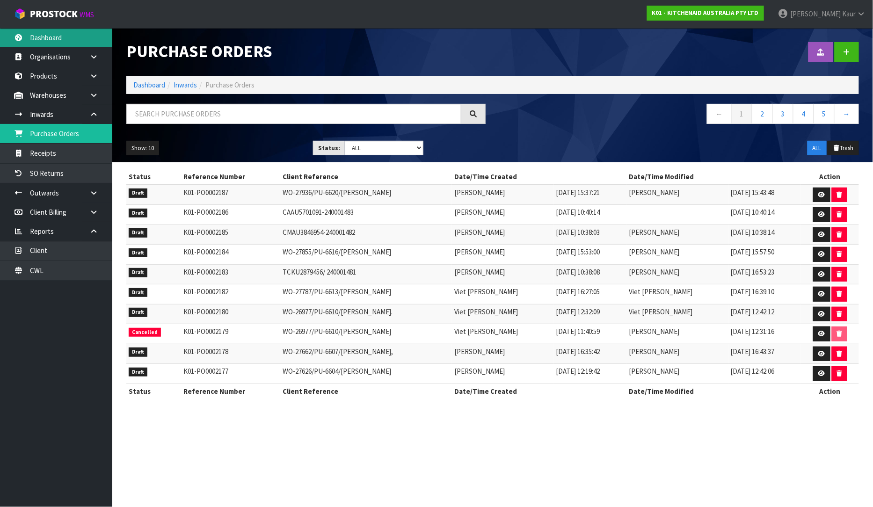
click at [45, 43] on link "Dashboard" at bounding box center [56, 37] width 112 height 19
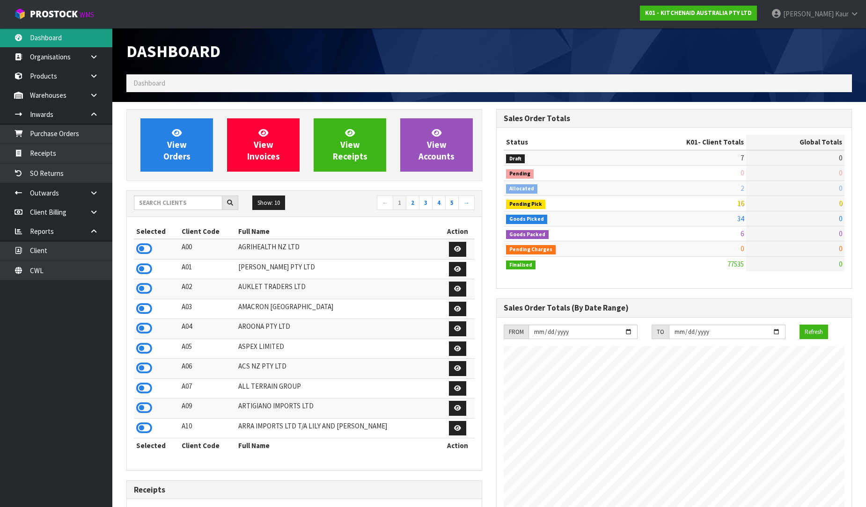
scroll to position [709, 370]
click at [148, 206] on input "text" at bounding box center [178, 203] width 88 height 15
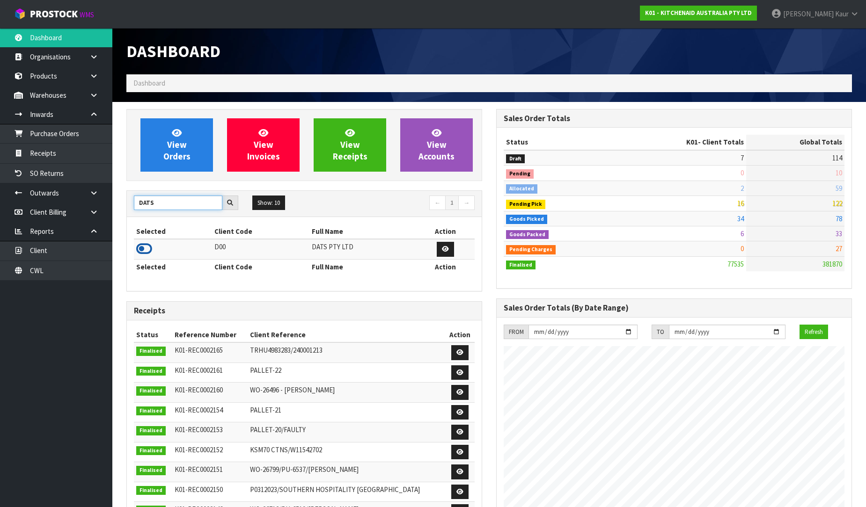
type input "DATS"
click at [147, 247] on icon at bounding box center [144, 249] width 16 height 14
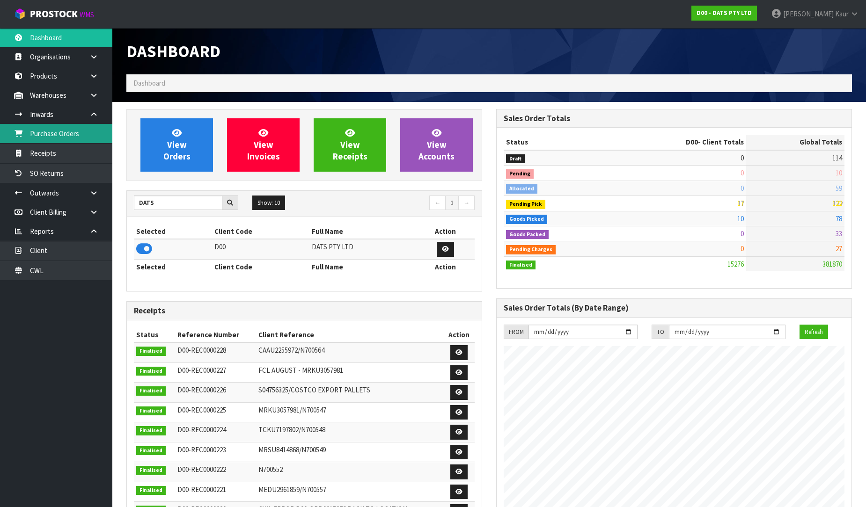
click at [75, 135] on link "Purchase Orders" at bounding box center [56, 133] width 112 height 19
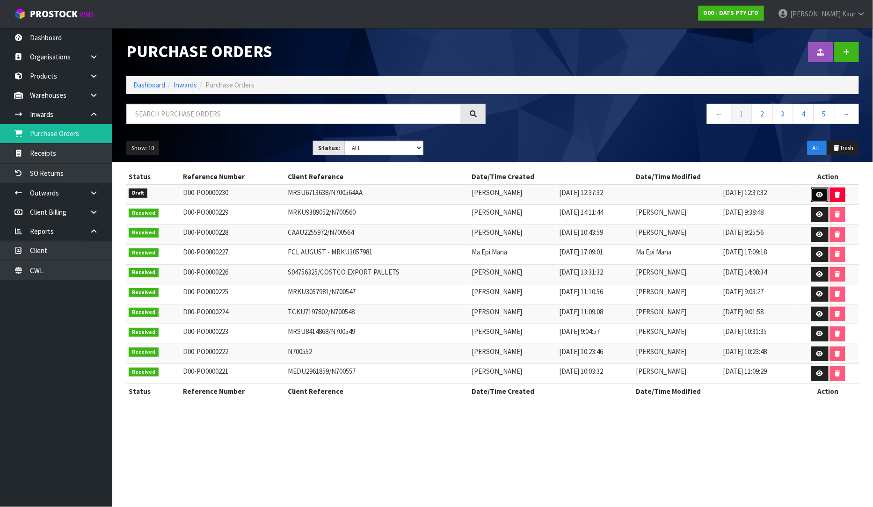
click at [823, 193] on icon at bounding box center [820, 195] width 7 height 6
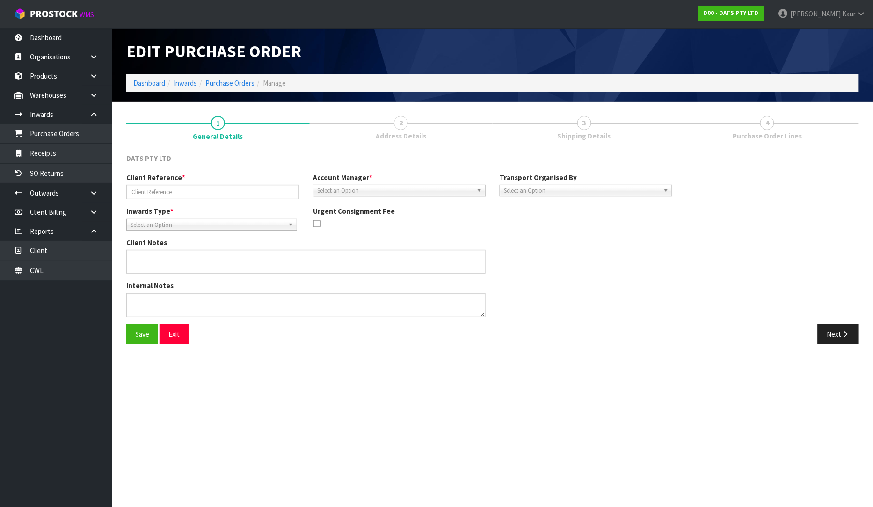
type input "MRSU6713638/N700564AA"
click at [522, 189] on span "Select an Option" at bounding box center [582, 190] width 156 height 11
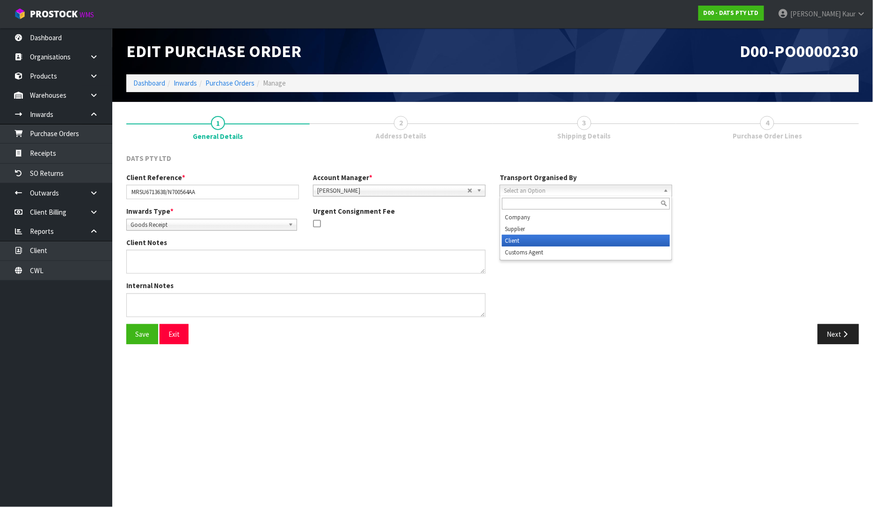
click at [522, 242] on li "Client" at bounding box center [586, 241] width 168 height 12
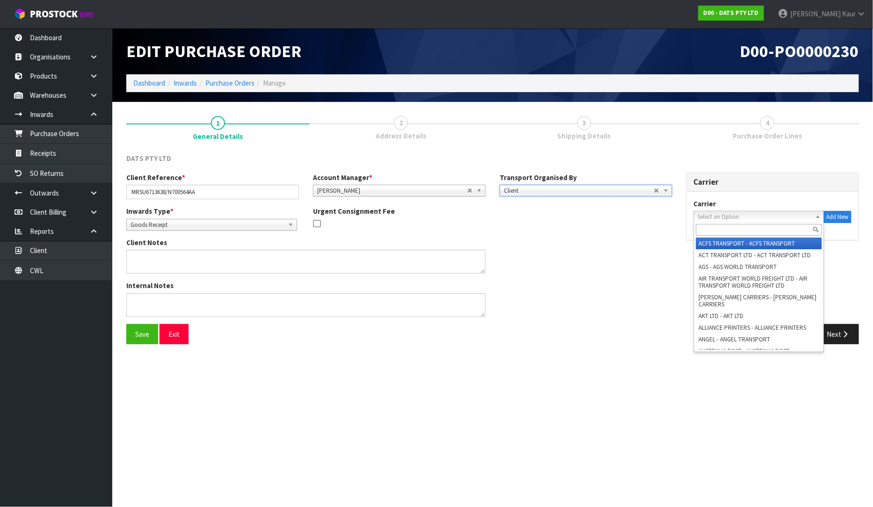
click at [759, 216] on span "Select an Option" at bounding box center [755, 217] width 114 height 11
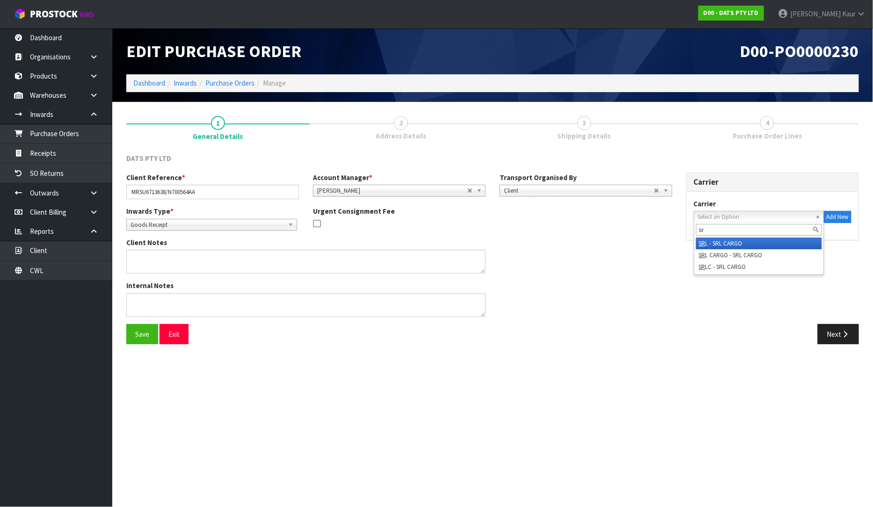
type input "sr"
click at [749, 238] on li "SR L - SRL CARGO" at bounding box center [759, 244] width 126 height 12
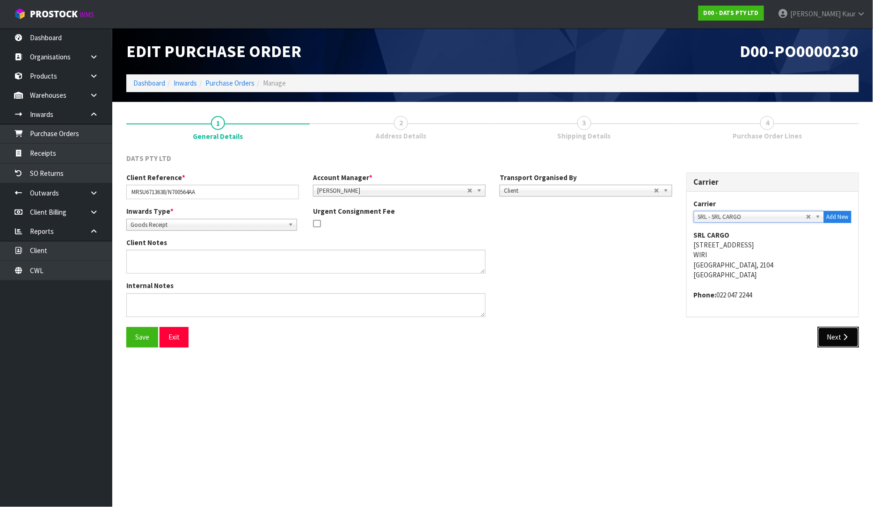
click at [835, 333] on button "Next" at bounding box center [838, 337] width 41 height 20
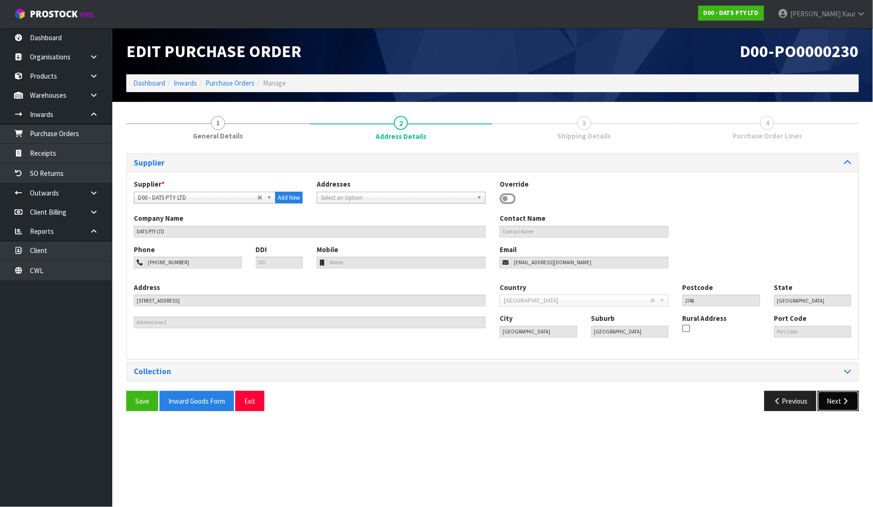
click at [839, 398] on button "Next" at bounding box center [838, 401] width 41 height 20
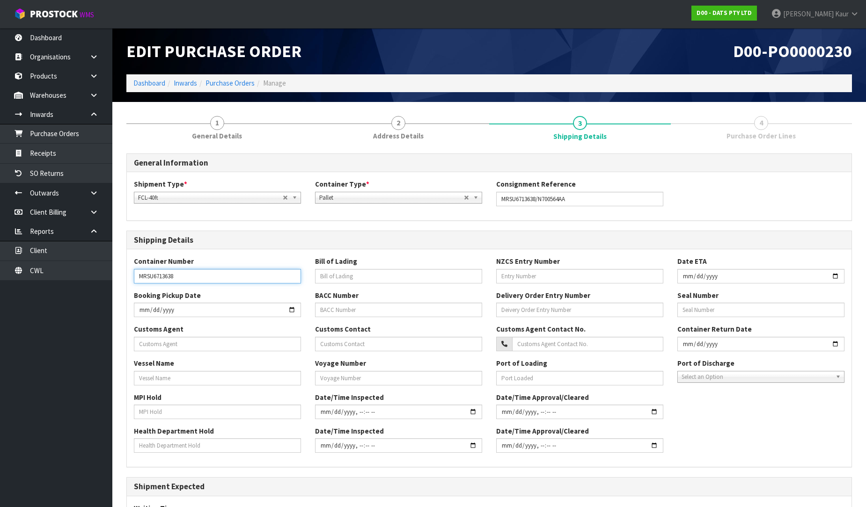
drag, startPoint x: 191, startPoint y: 277, endPoint x: 132, endPoint y: 272, distance: 59.1
click at [132, 272] on div "Container Number MRSU6713638" at bounding box center [217, 269] width 181 height 27
click at [513, 271] on input "text" at bounding box center [579, 276] width 167 height 15
paste input "73922406"
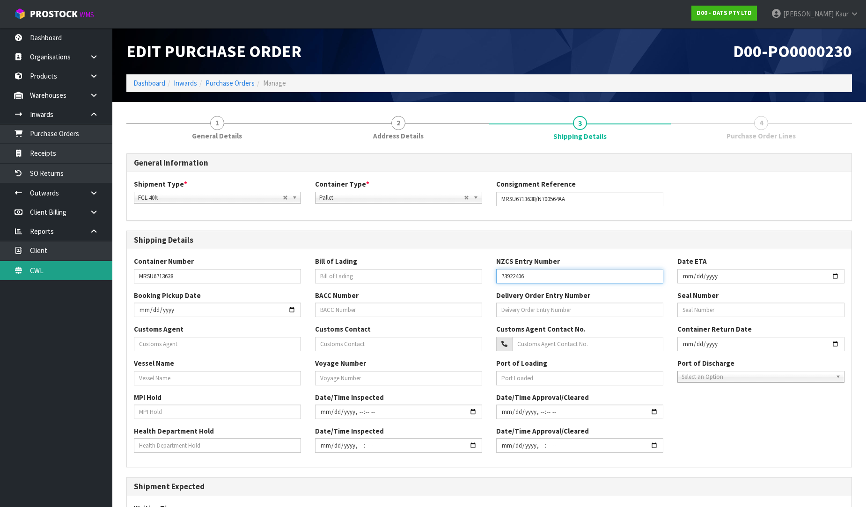
type input "73922406"
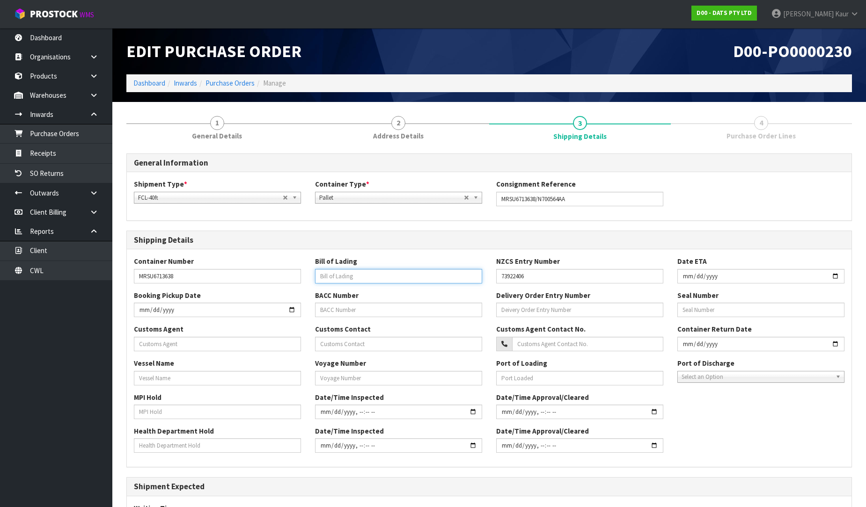
click at [348, 278] on input "text" at bounding box center [398, 276] width 167 height 15
paste input "S04776181"
type input "S04776181"
click at [685, 275] on input "date" at bounding box center [760, 276] width 167 height 15
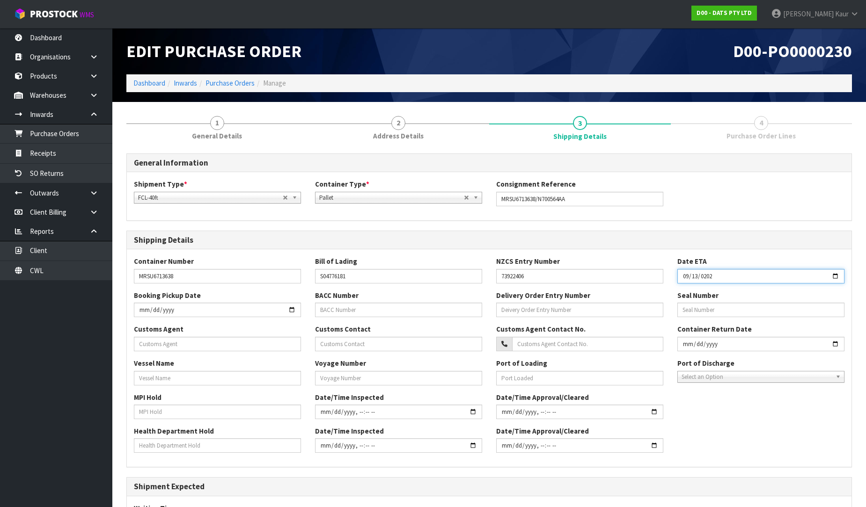
type input "[DATE]"
click at [154, 344] on input "text" at bounding box center [217, 344] width 167 height 15
paste input "ROHLIG NEW ZEALAND LIMITED"
type input "ROHLIG NEW ZEALAND LIMITED"
click at [220, 380] on input "text" at bounding box center [217, 378] width 167 height 15
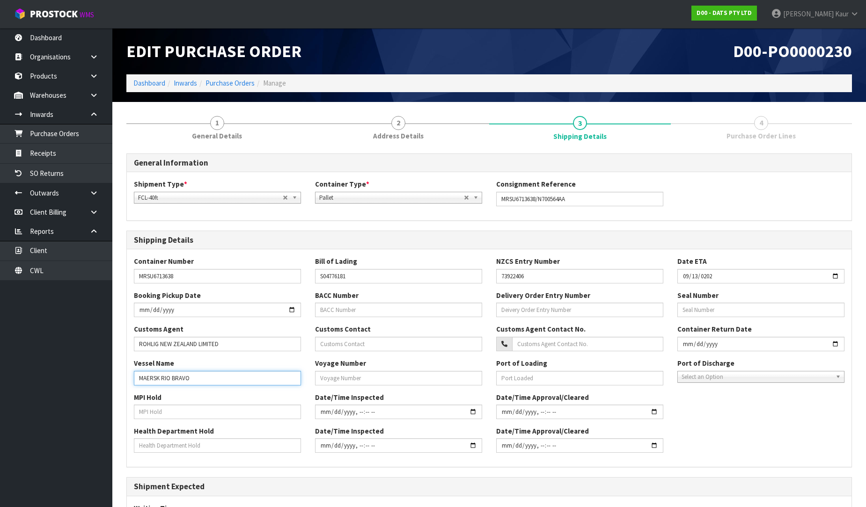
type input "MAERSK RIO BRAVO"
click at [193, 417] on input "text" at bounding box center [217, 412] width 167 height 15
click at [161, 448] on input "text" at bounding box center [217, 446] width 167 height 15
click at [325, 381] on input "text" at bounding box center [398, 378] width 167 height 15
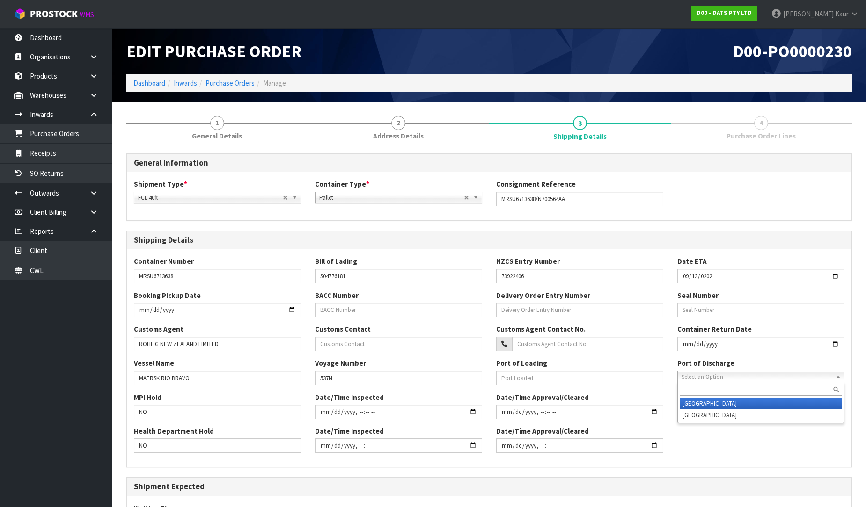
click at [707, 377] on span "Select an Option" at bounding box center [756, 377] width 150 height 11
click at [701, 410] on li "[GEOGRAPHIC_DATA]" at bounding box center [761, 416] width 162 height 12
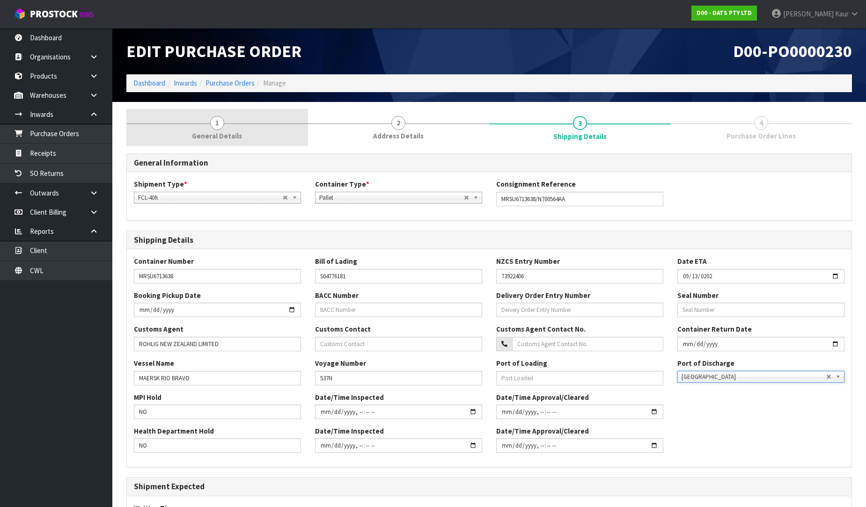
click at [232, 132] on span "General Details" at bounding box center [217, 136] width 50 height 10
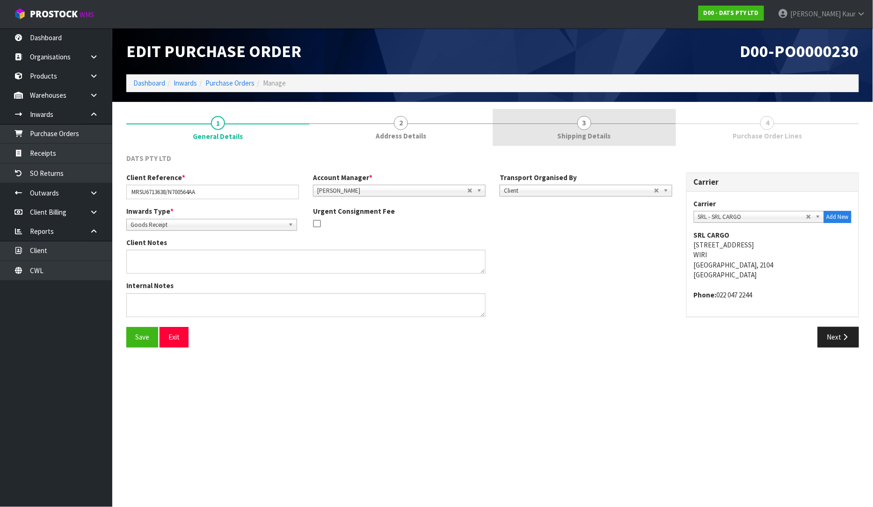
click at [595, 125] on link "3 Shipping Details" at bounding box center [584, 127] width 183 height 37
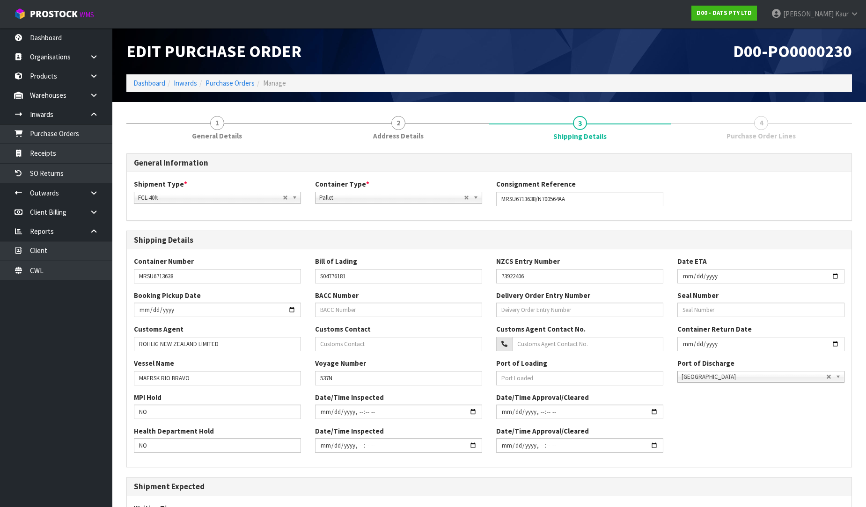
scroll to position [134, 0]
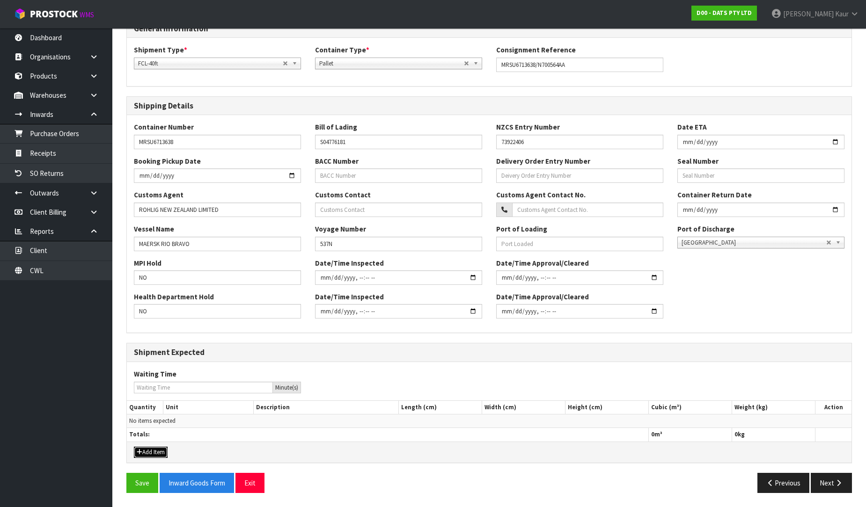
click at [148, 453] on button "Add Item" at bounding box center [151, 452] width 34 height 11
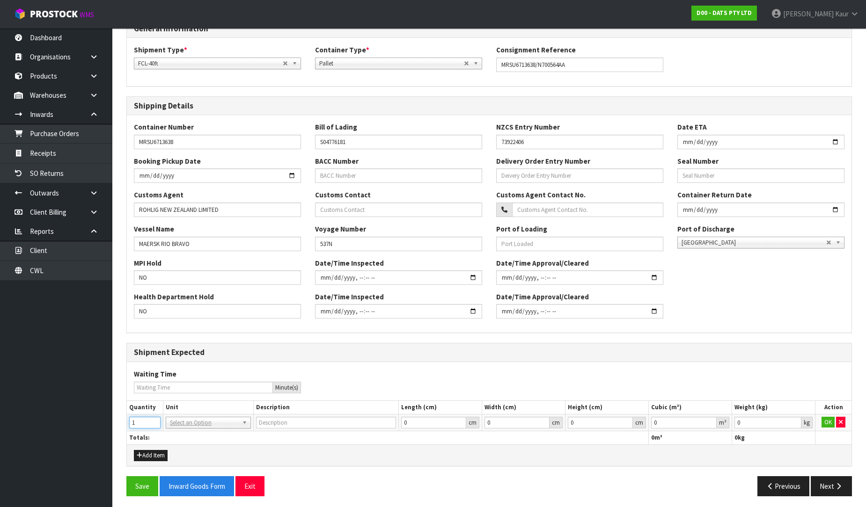
click at [153, 420] on input "1" at bounding box center [144, 423] width 31 height 12
click at [709, 420] on input "0.000001" at bounding box center [684, 423] width 66 height 12
click at [792, 420] on input "0.001" at bounding box center [767, 423] width 67 height 12
click at [830, 417] on button "OK" at bounding box center [827, 422] width 13 height 11
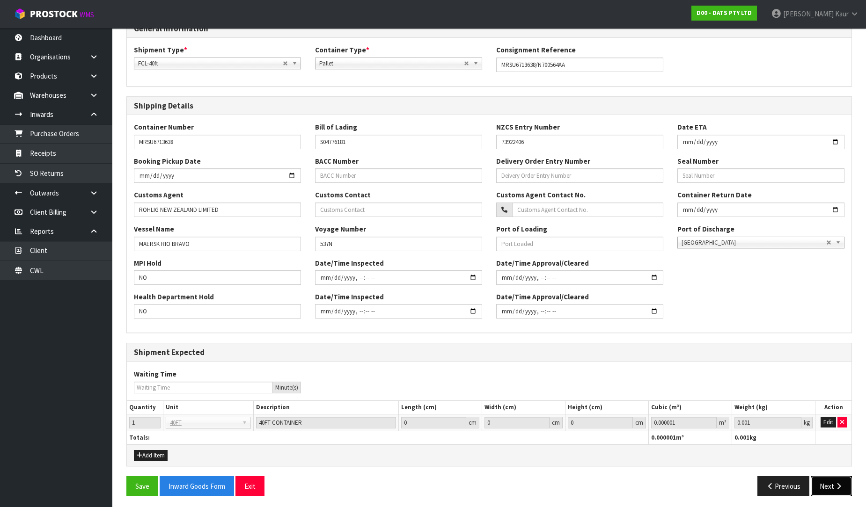
click at [829, 487] on button "Next" at bounding box center [831, 486] width 41 height 20
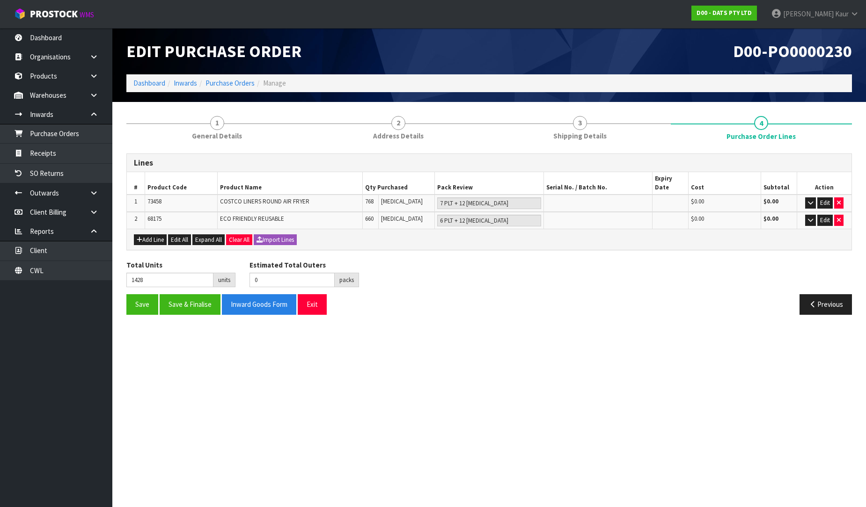
scroll to position [0, 0]
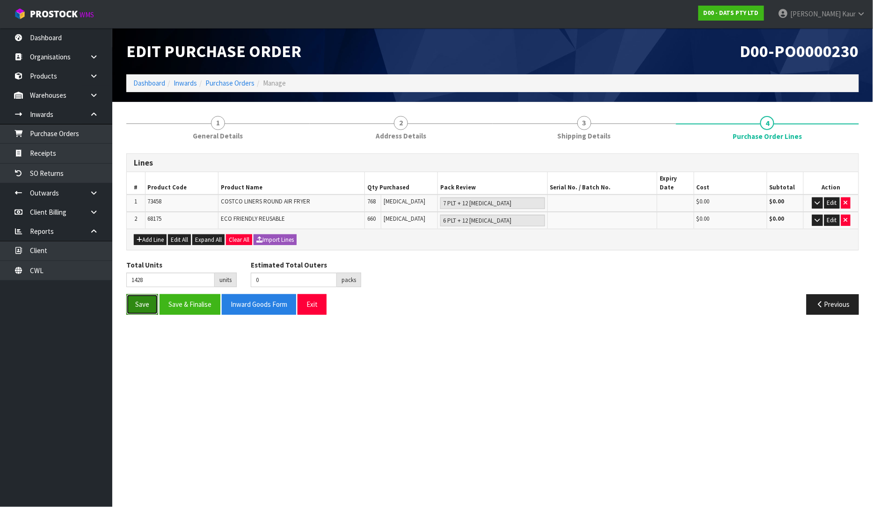
click at [141, 296] on button "Save" at bounding box center [142, 304] width 32 height 20
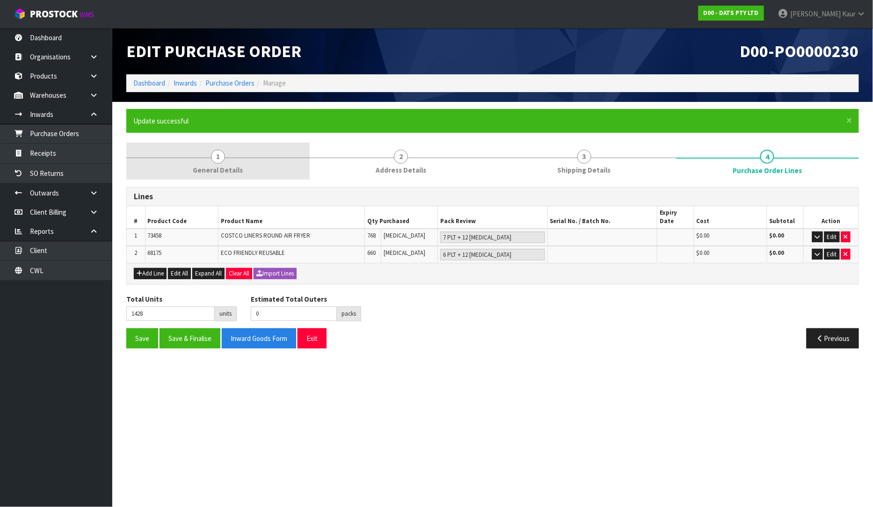
click at [185, 158] on link "1 General Details" at bounding box center [217, 161] width 183 height 37
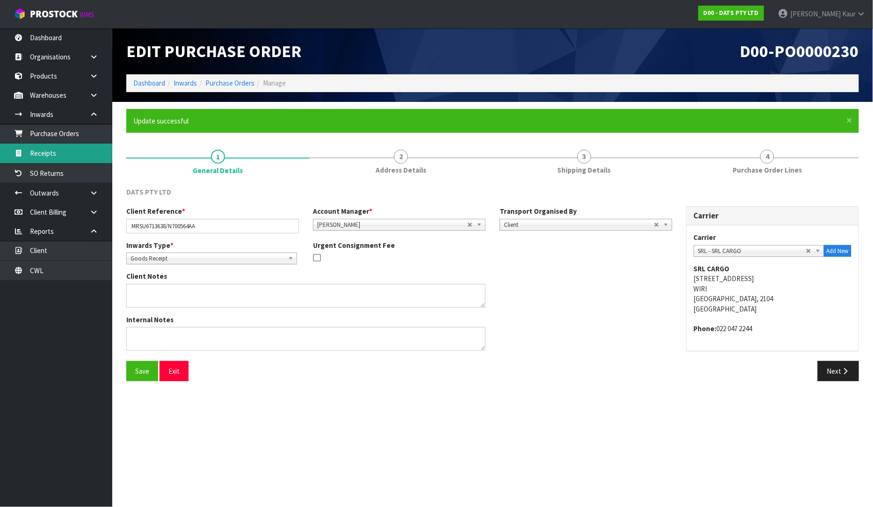
click at [30, 161] on link "Receipts" at bounding box center [56, 153] width 112 height 19
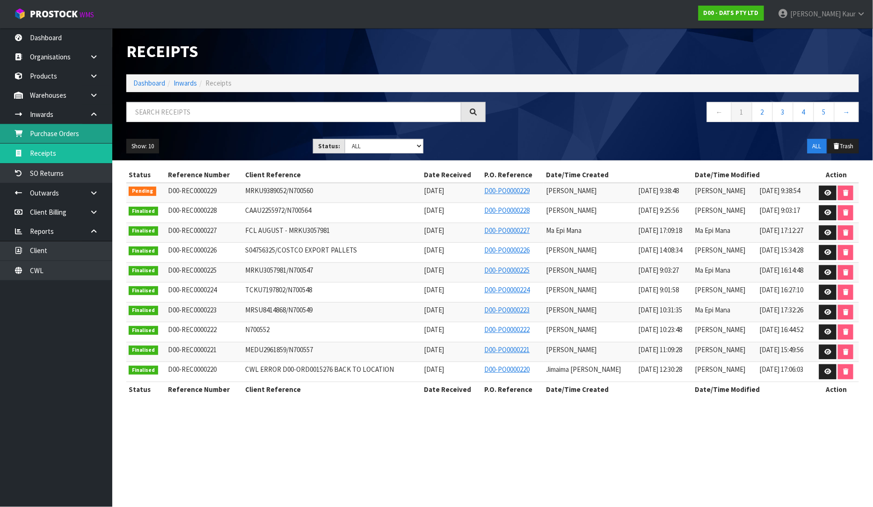
click at [97, 136] on link "Purchase Orders" at bounding box center [56, 133] width 112 height 19
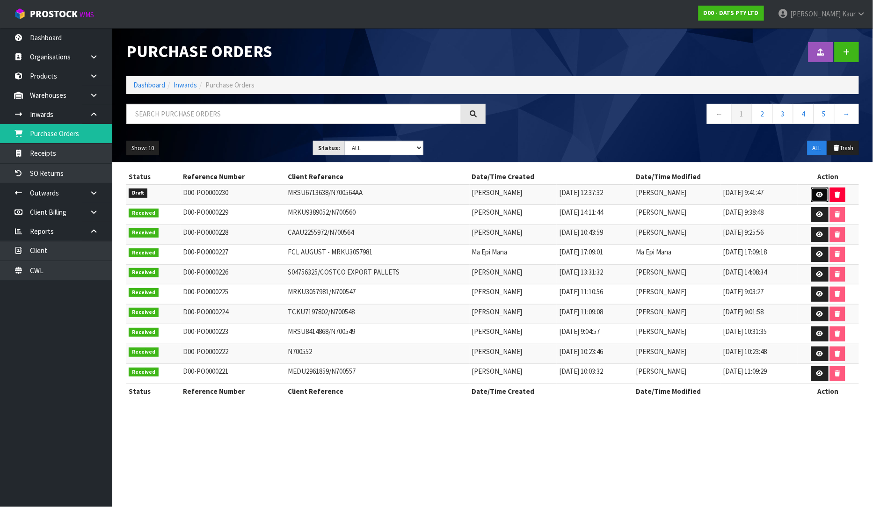
click at [820, 194] on icon at bounding box center [820, 195] width 7 height 6
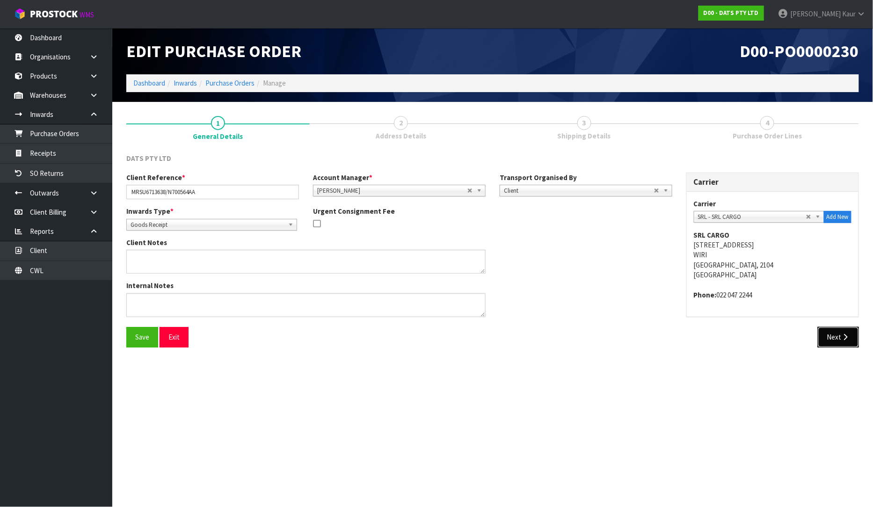
click at [839, 334] on button "Next" at bounding box center [838, 337] width 41 height 20
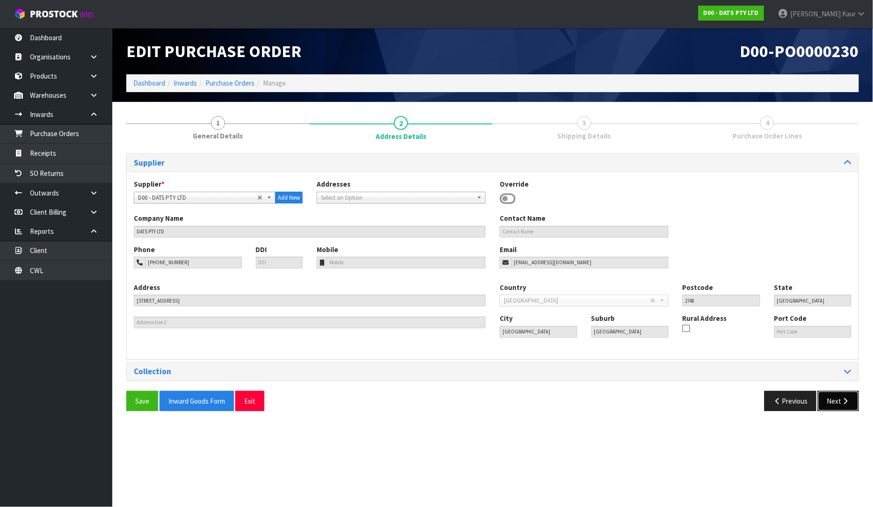
click at [839, 403] on button "Next" at bounding box center [838, 401] width 41 height 20
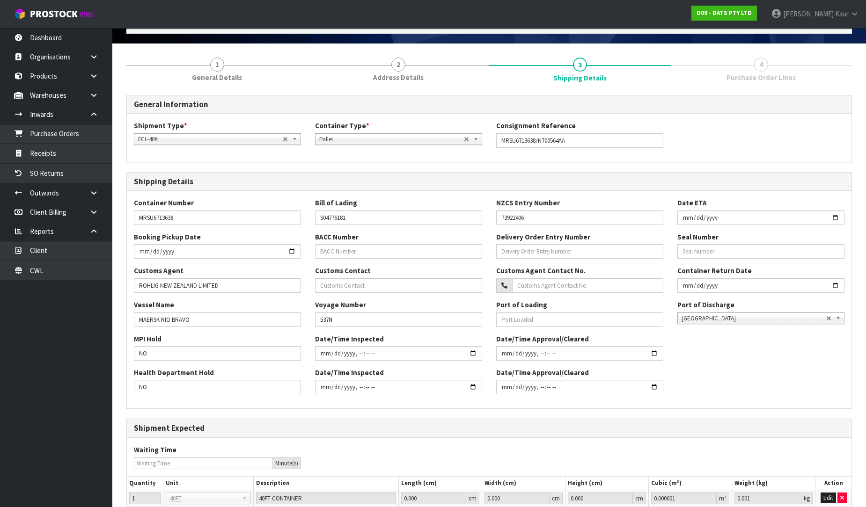
scroll to position [138, 0]
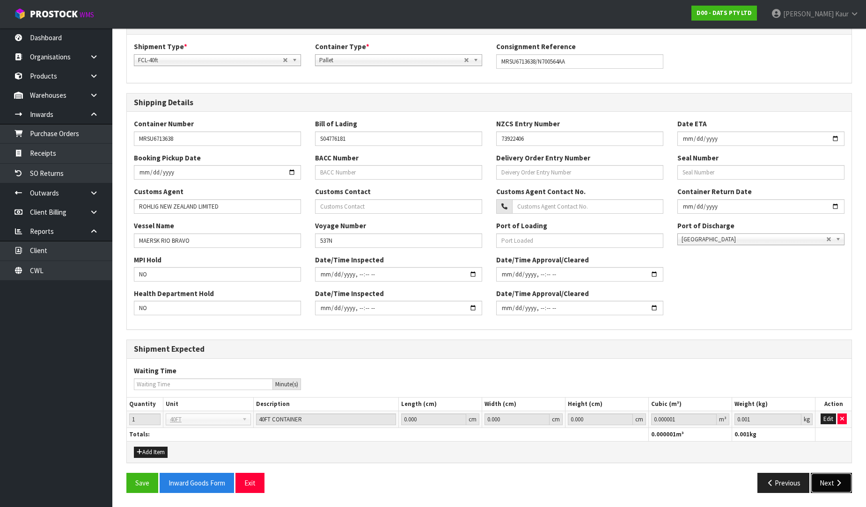
click at [838, 484] on icon "button" at bounding box center [838, 483] width 9 height 7
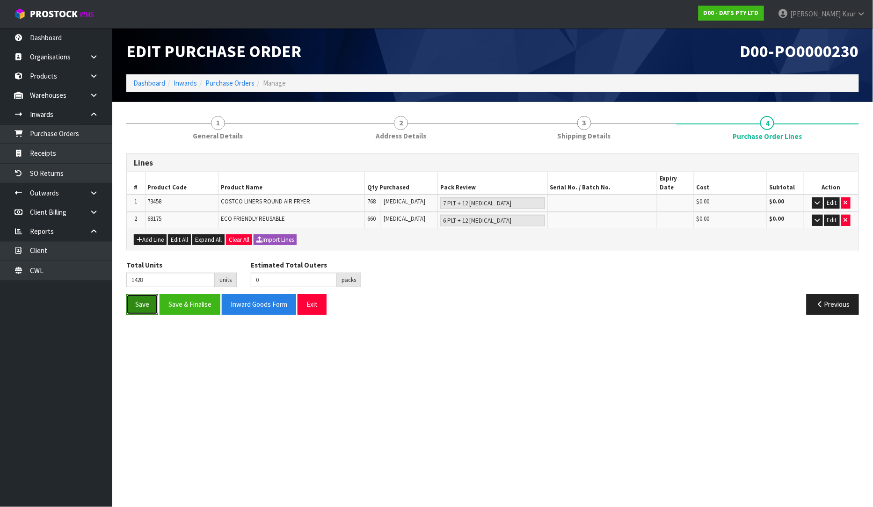
click at [144, 294] on button "Save" at bounding box center [142, 304] width 32 height 20
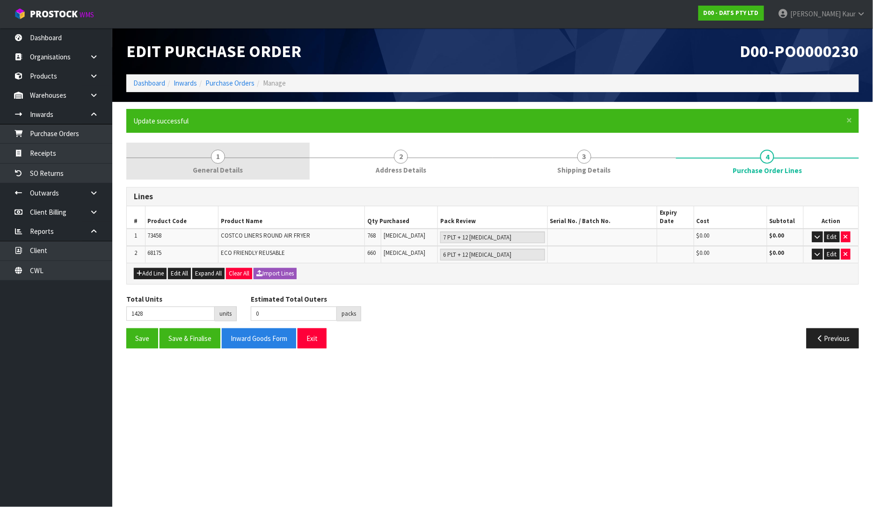
click at [235, 171] on span "General Details" at bounding box center [218, 170] width 50 height 10
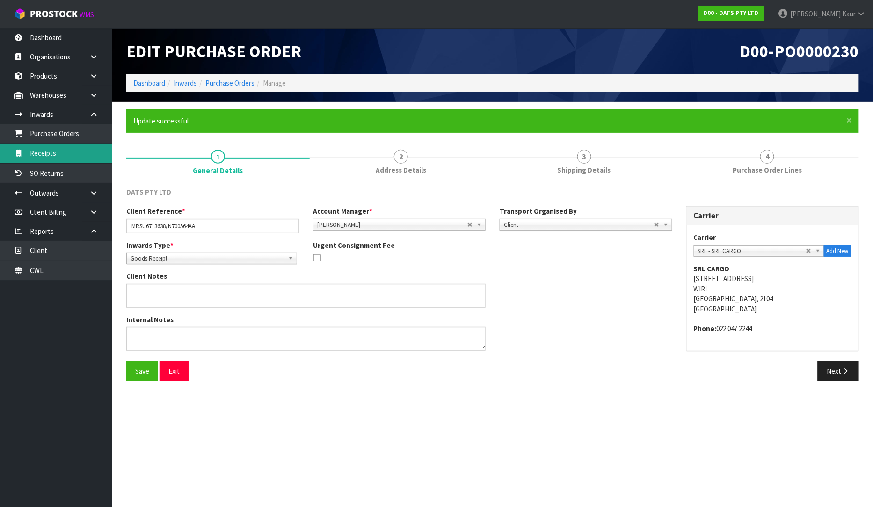
click at [65, 155] on link "Receipts" at bounding box center [56, 153] width 112 height 19
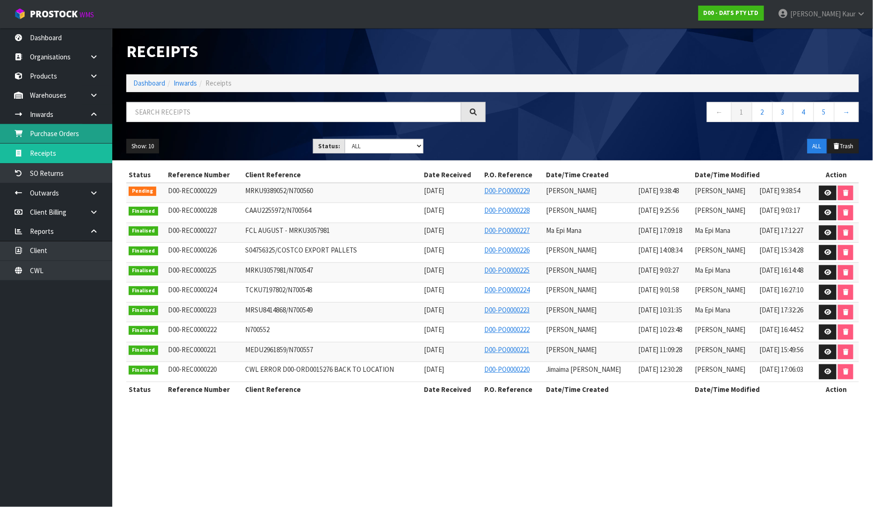
click at [45, 129] on link "Purchase Orders" at bounding box center [56, 133] width 112 height 19
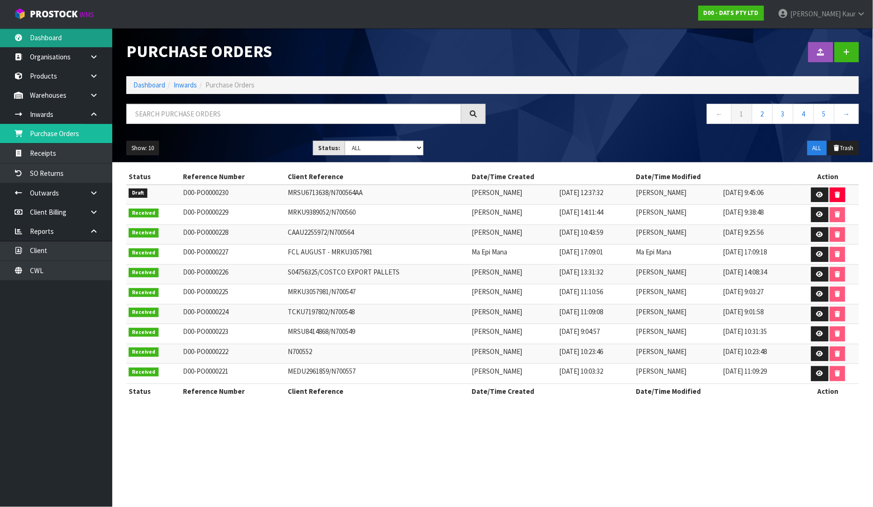
click at [35, 44] on link "Dashboard" at bounding box center [56, 37] width 112 height 19
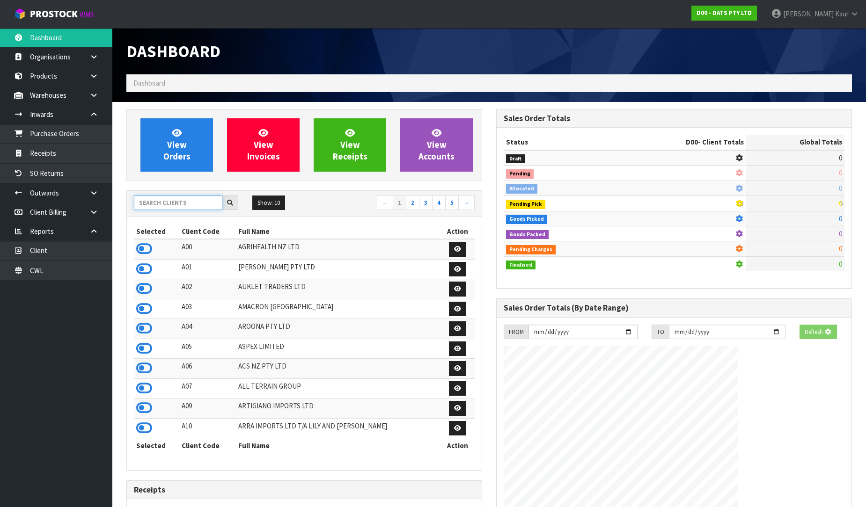
click at [177, 200] on input "text" at bounding box center [178, 203] width 88 height 15
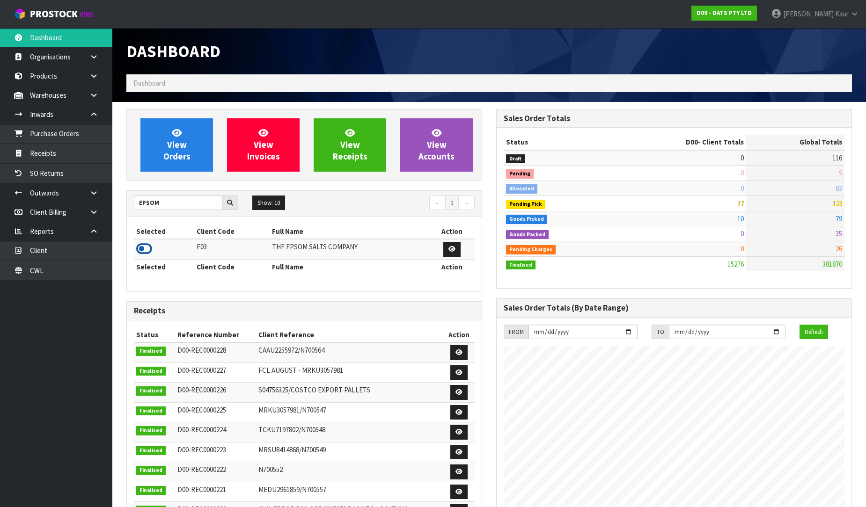
click at [147, 253] on icon at bounding box center [144, 249] width 16 height 14
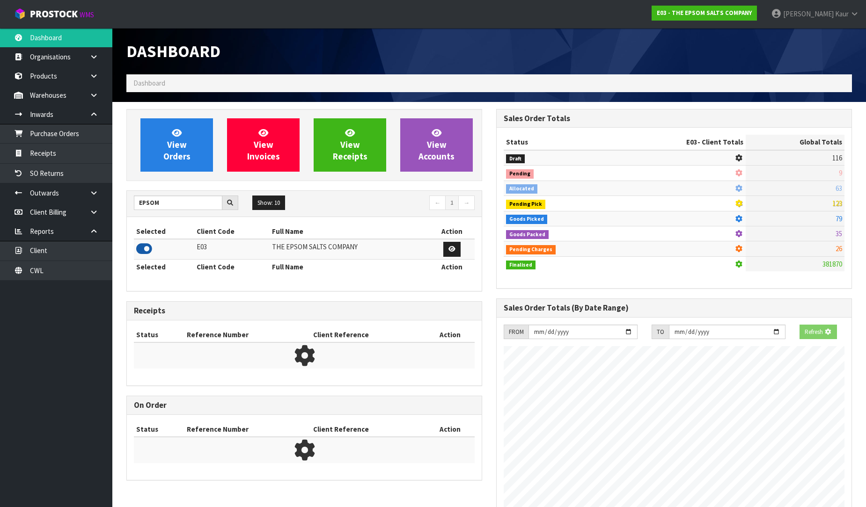
scroll to position [467486, 467690]
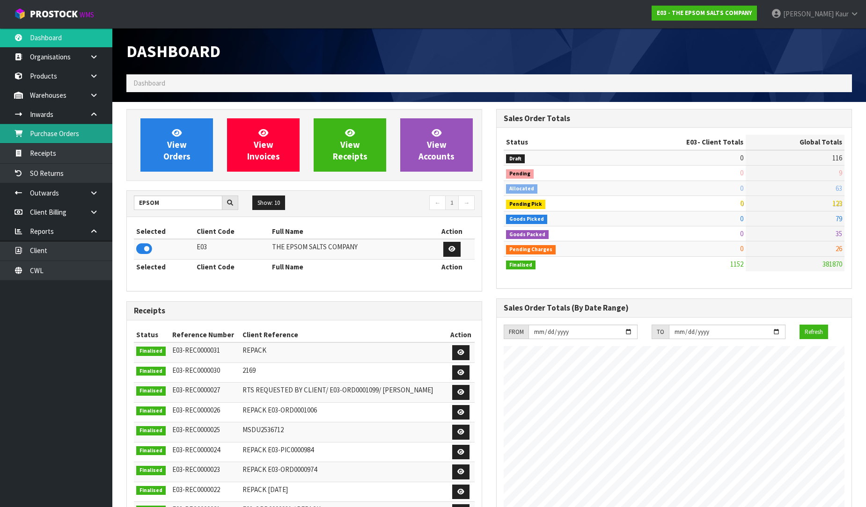
click at [80, 139] on link "Purchase Orders" at bounding box center [56, 133] width 112 height 19
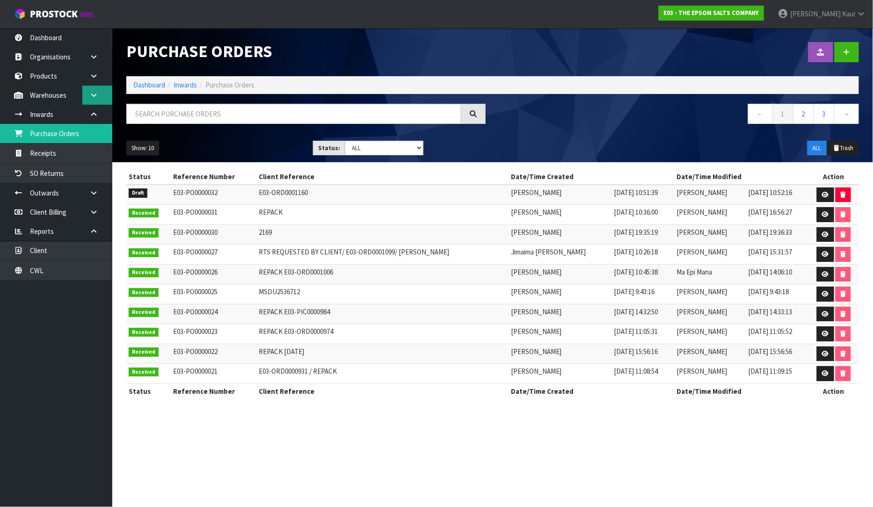
click at [96, 99] on link at bounding box center [97, 95] width 30 height 19
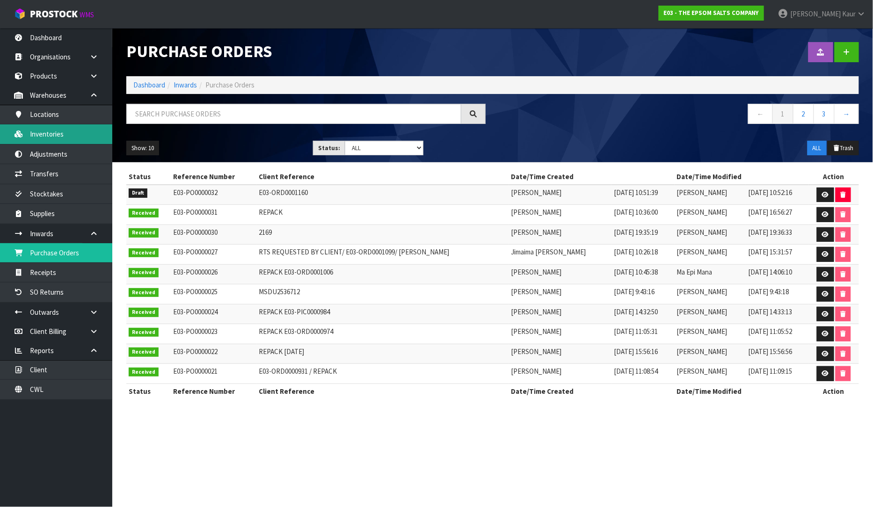
click at [70, 139] on link "Inventories" at bounding box center [56, 134] width 112 height 19
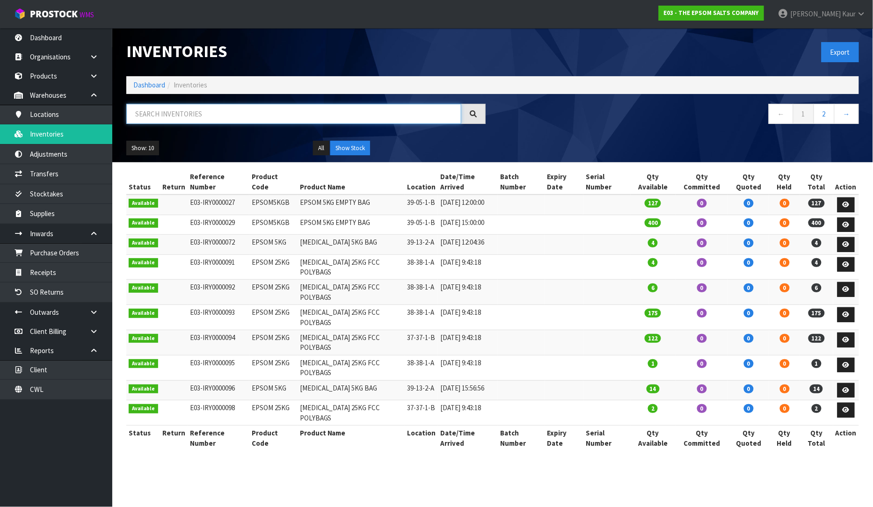
click at [193, 117] on input "text" at bounding box center [293, 114] width 335 height 20
click at [57, 41] on link "Dashboard" at bounding box center [56, 37] width 112 height 19
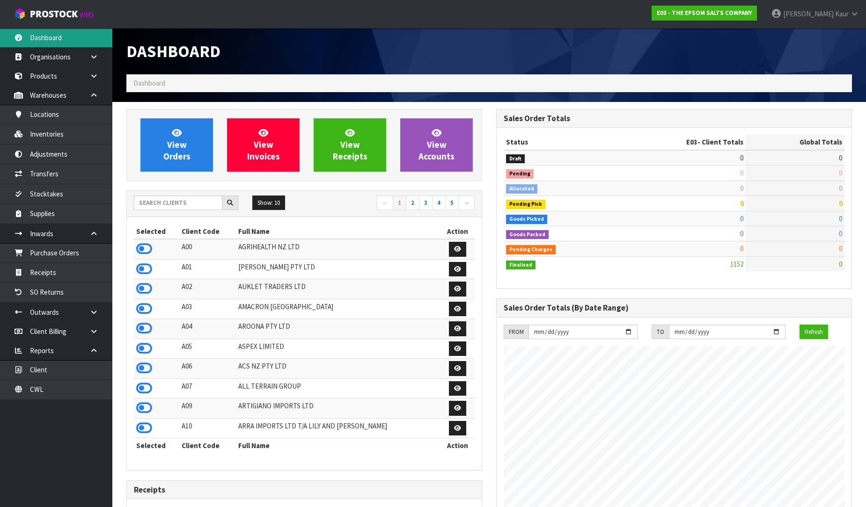
scroll to position [572, 370]
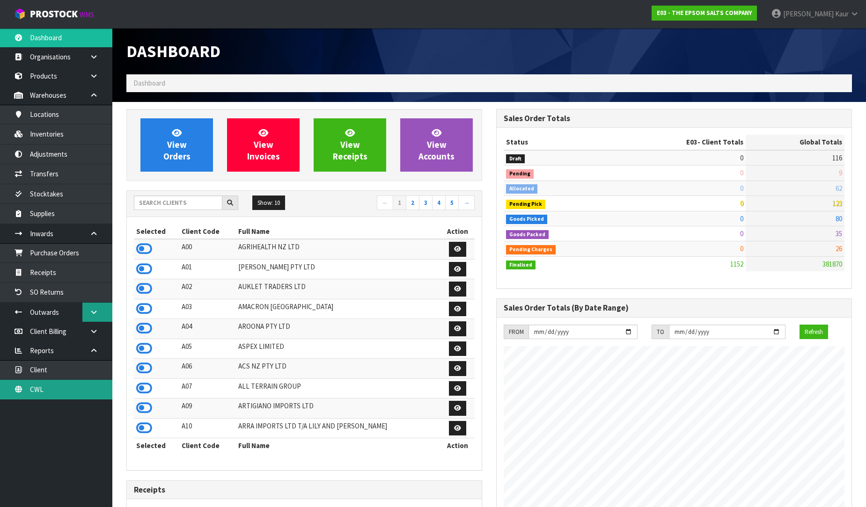
drag, startPoint x: 45, startPoint y: 389, endPoint x: 93, endPoint y: 309, distance: 93.6
click at [44, 389] on link "CWL" at bounding box center [56, 389] width 112 height 19
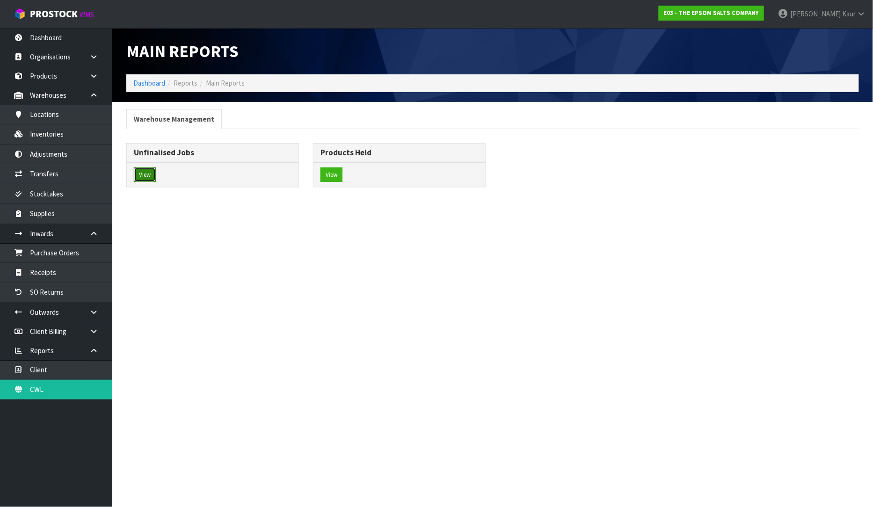
click at [142, 177] on button "View" at bounding box center [145, 175] width 22 height 15
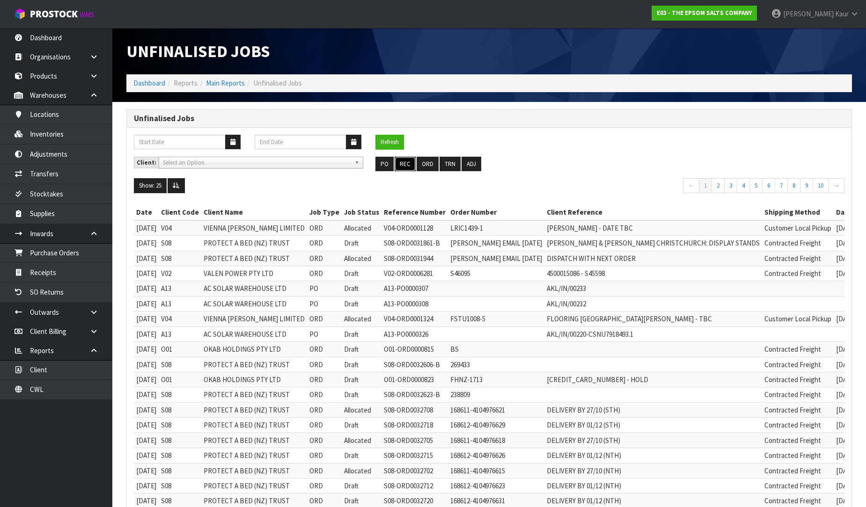
click at [407, 166] on button "REC" at bounding box center [405, 164] width 21 height 15
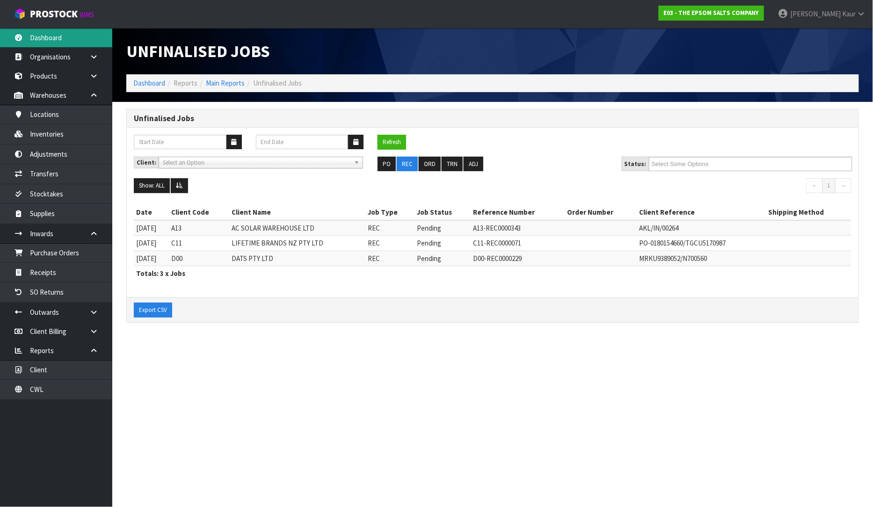
click at [48, 31] on link "Dashboard" at bounding box center [56, 37] width 112 height 19
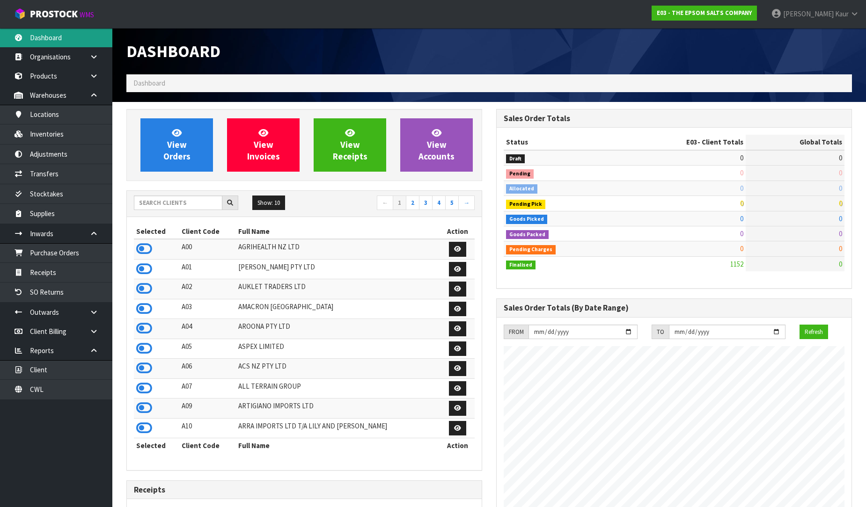
scroll to position [572, 370]
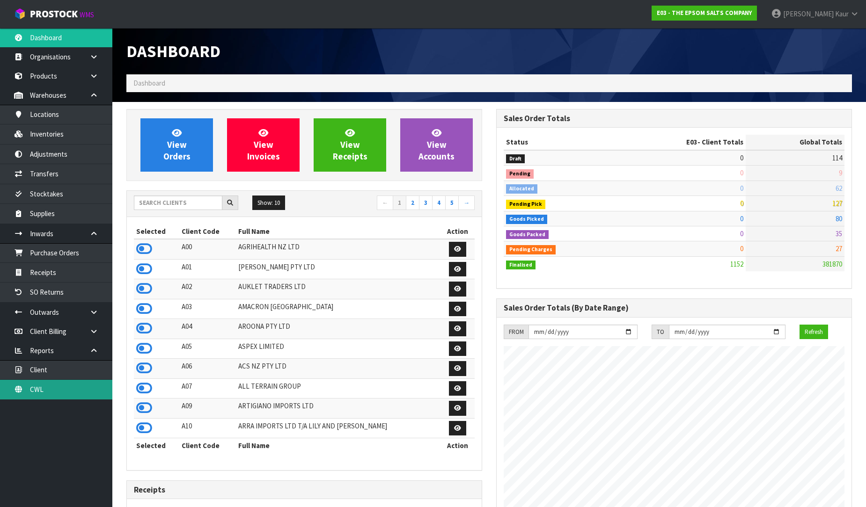
click at [61, 387] on link "CWL" at bounding box center [56, 389] width 112 height 19
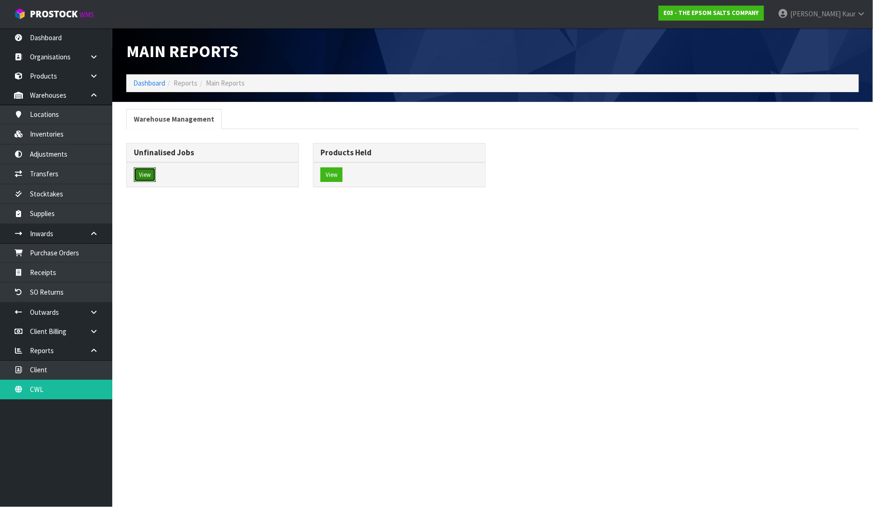
click at [148, 175] on button "View" at bounding box center [145, 175] width 22 height 15
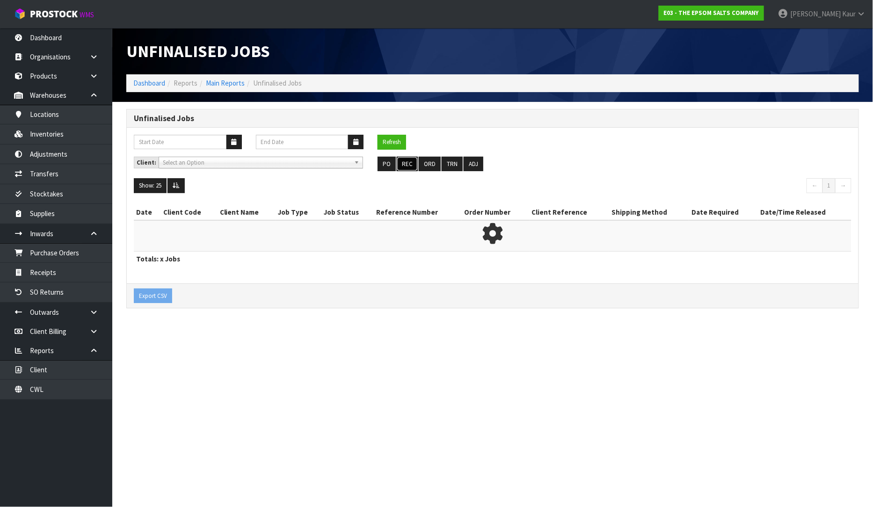
click at [402, 170] on button "REC" at bounding box center [407, 164] width 21 height 15
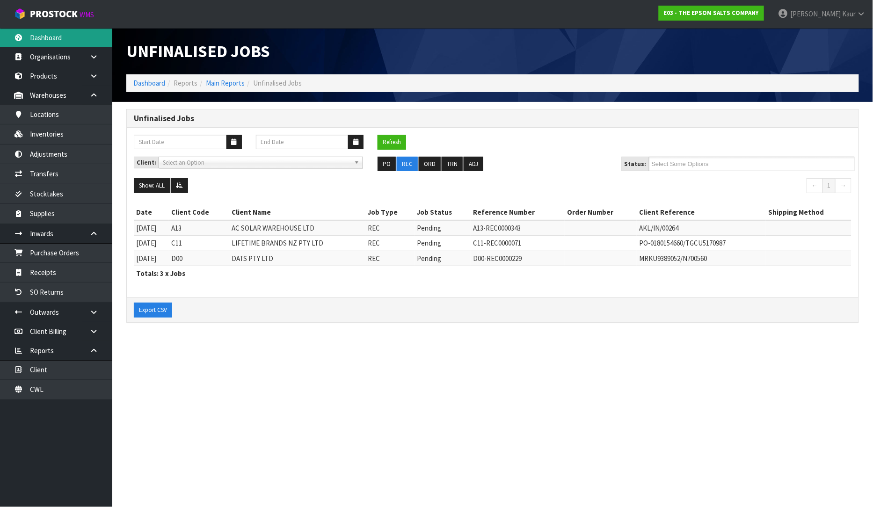
click at [53, 33] on link "Dashboard" at bounding box center [56, 37] width 112 height 19
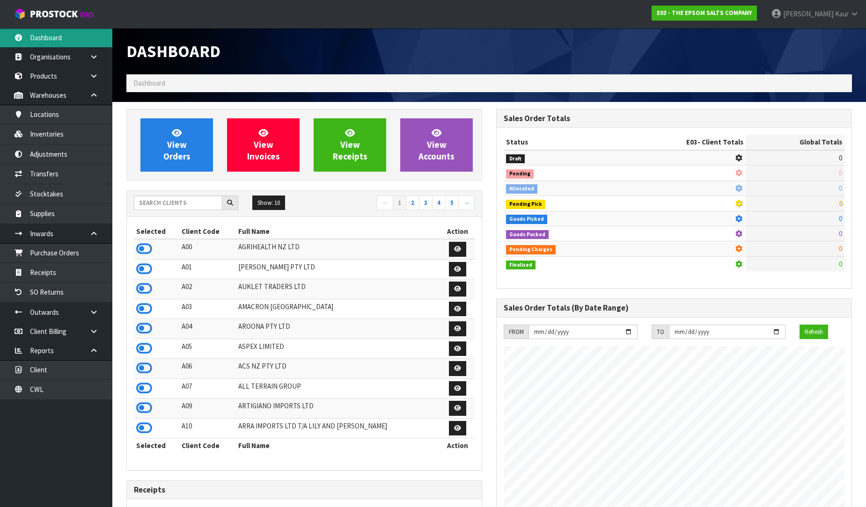
scroll to position [572, 370]
click at [160, 204] on input "text" at bounding box center [178, 203] width 88 height 15
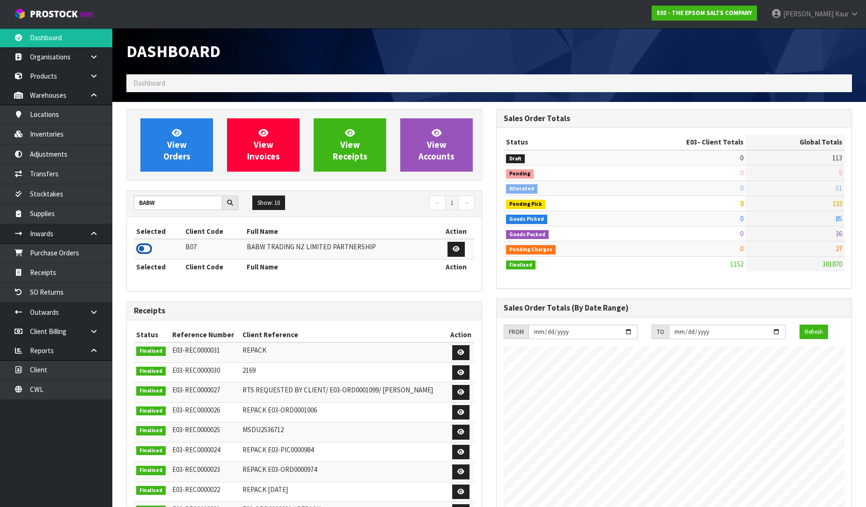
click at [148, 245] on icon at bounding box center [144, 249] width 16 height 14
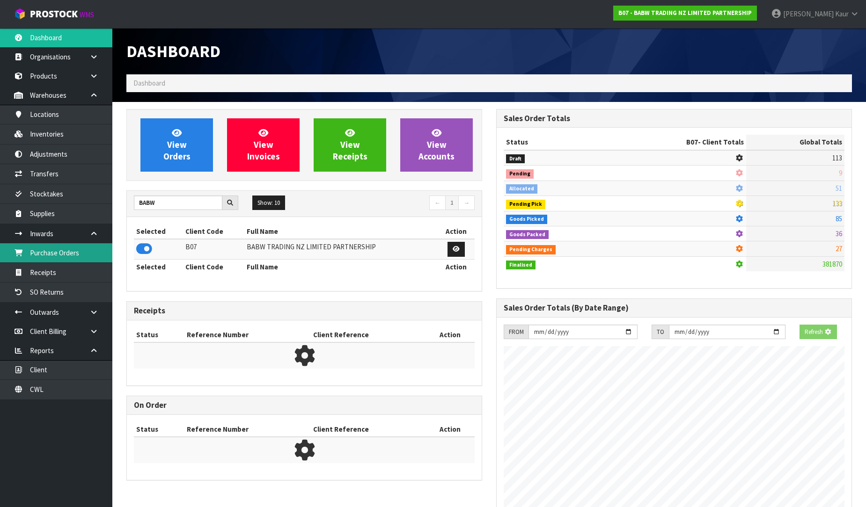
scroll to position [584, 370]
click at [81, 258] on link "Purchase Orders" at bounding box center [56, 252] width 112 height 19
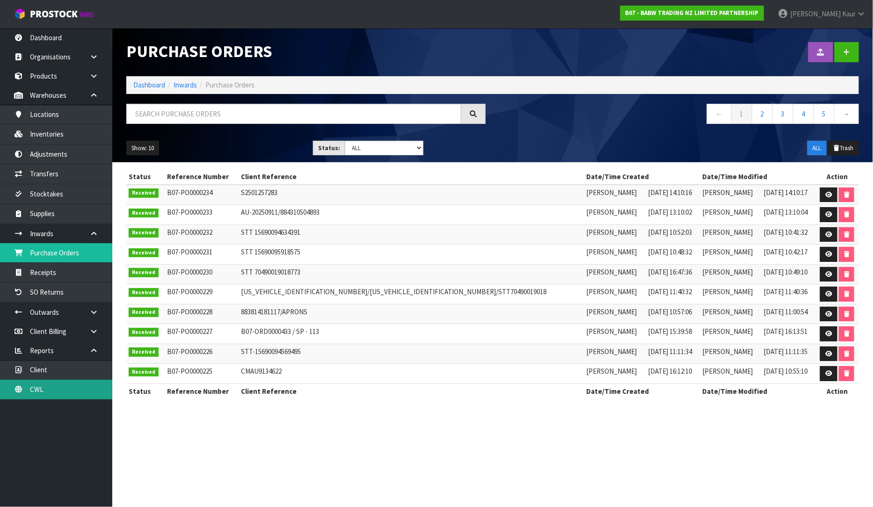
click at [48, 385] on link "CWL" at bounding box center [56, 389] width 112 height 19
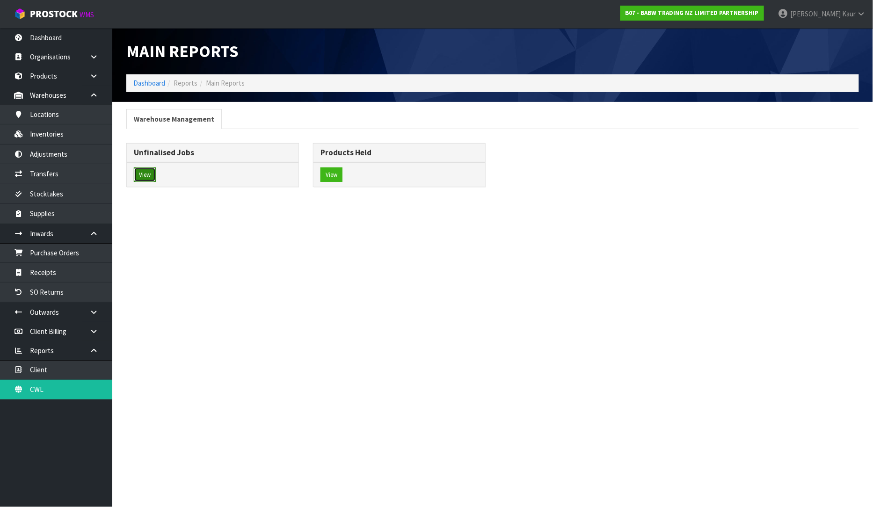
click at [146, 176] on button "View" at bounding box center [145, 175] width 22 height 15
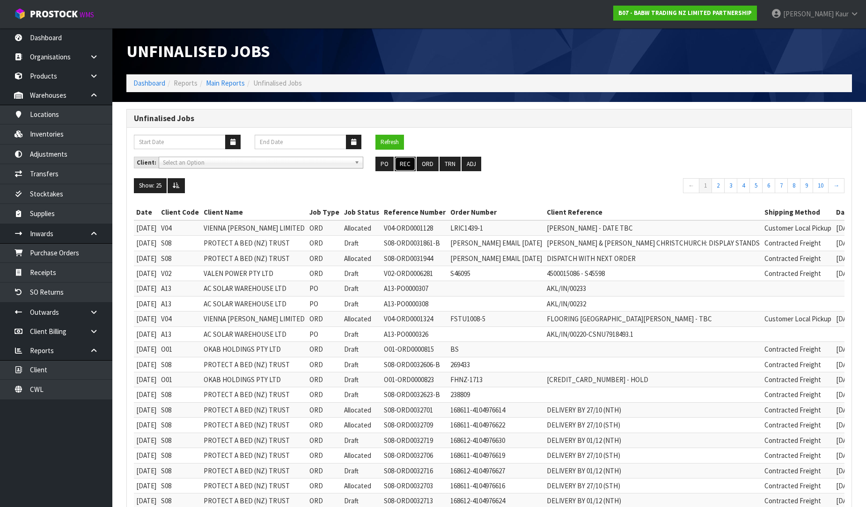
click at [404, 166] on button "REC" at bounding box center [405, 164] width 21 height 15
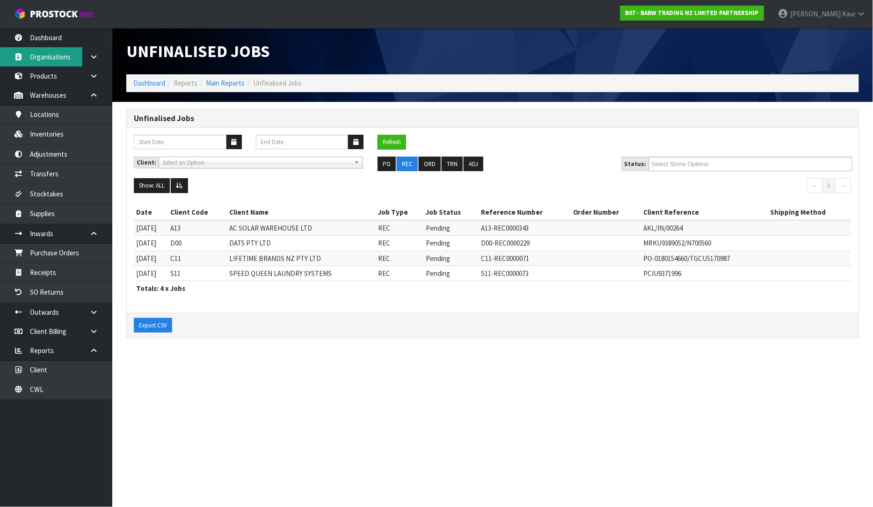
click at [52, 47] on link "Organisations" at bounding box center [56, 56] width 112 height 19
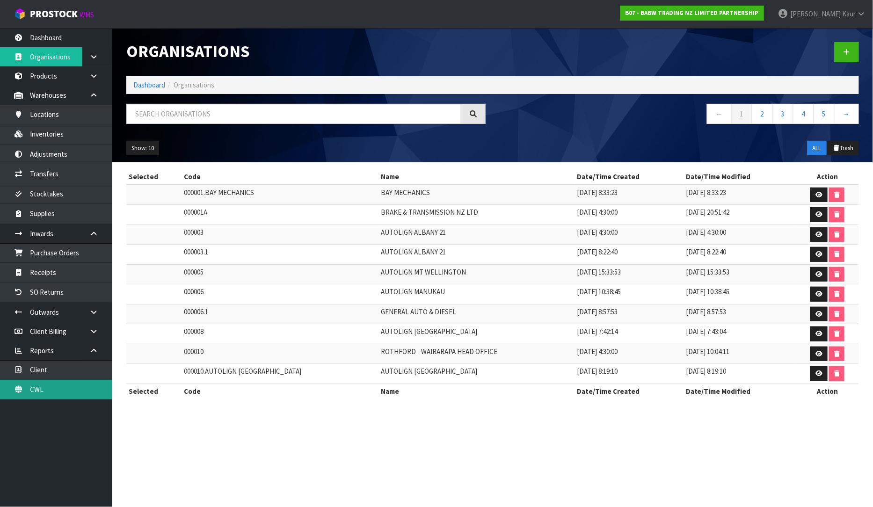
click at [33, 393] on link "CWL" at bounding box center [56, 389] width 112 height 19
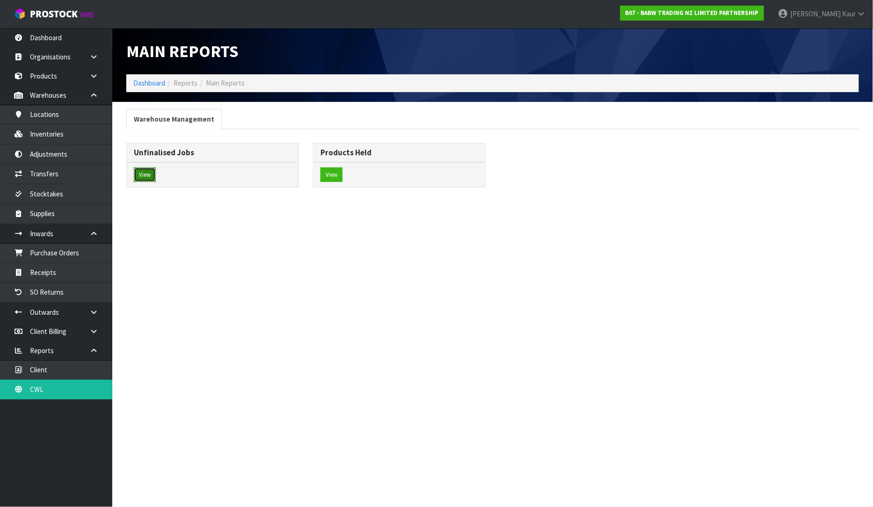
click at [143, 171] on button "View" at bounding box center [145, 175] width 22 height 15
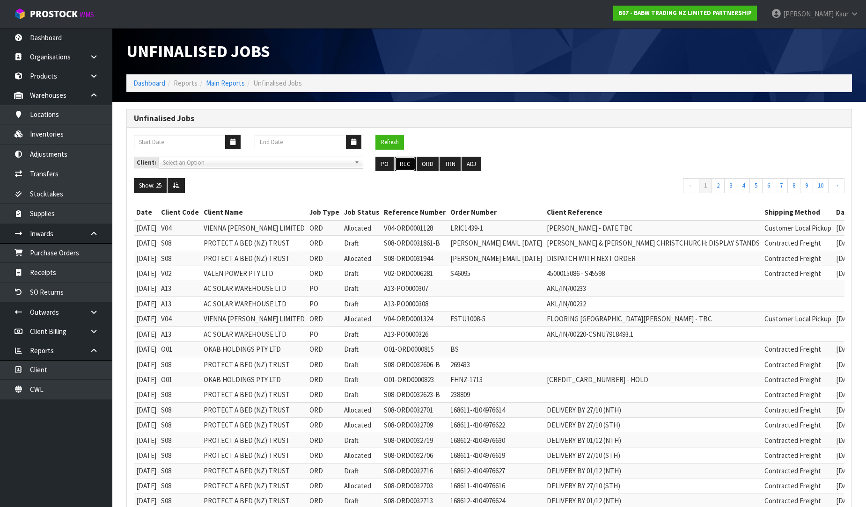
click at [409, 158] on button "REC" at bounding box center [405, 164] width 21 height 15
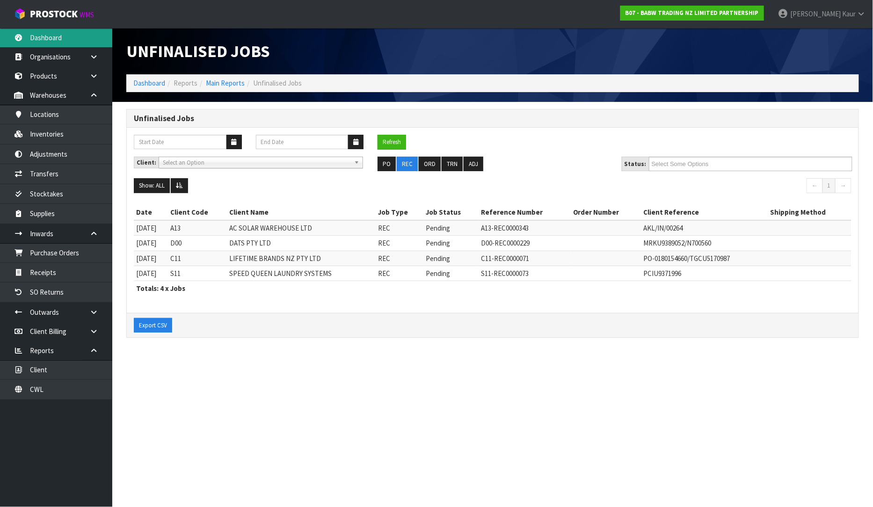
click at [65, 30] on link "Dashboard" at bounding box center [56, 37] width 112 height 19
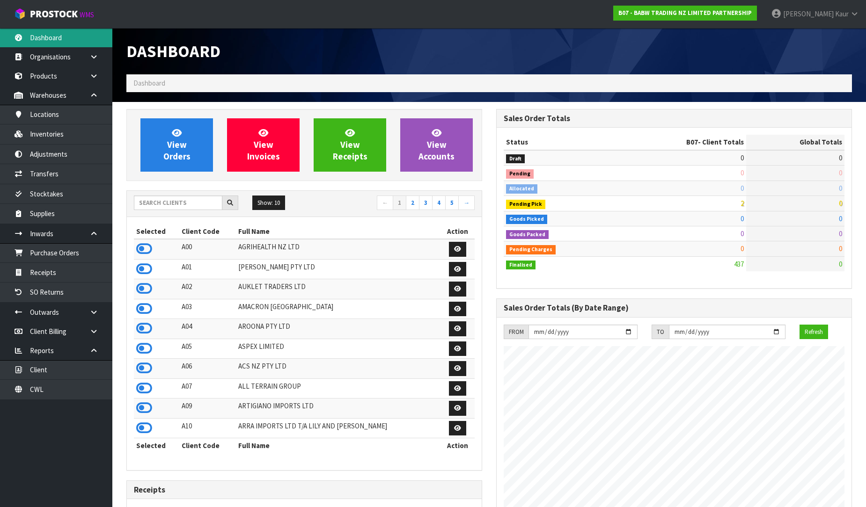
scroll to position [709, 370]
click at [143, 198] on input "text" at bounding box center [178, 203] width 88 height 15
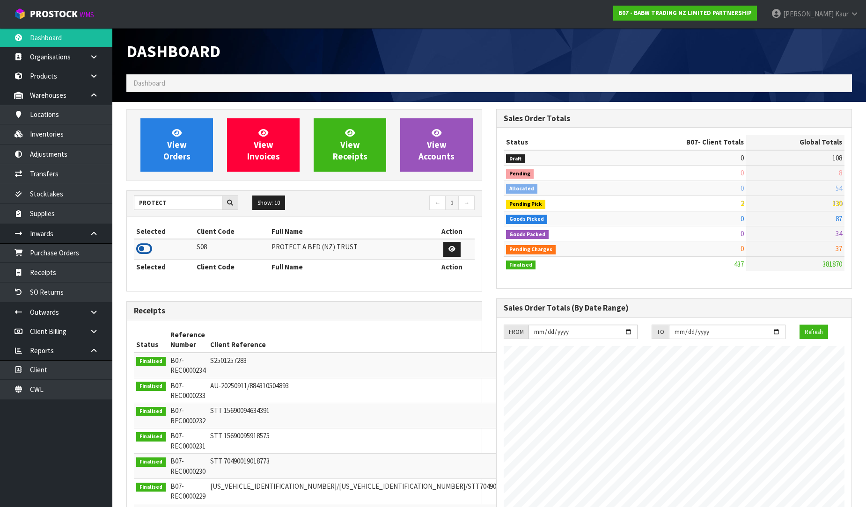
click at [147, 249] on icon at bounding box center [144, 249] width 16 height 14
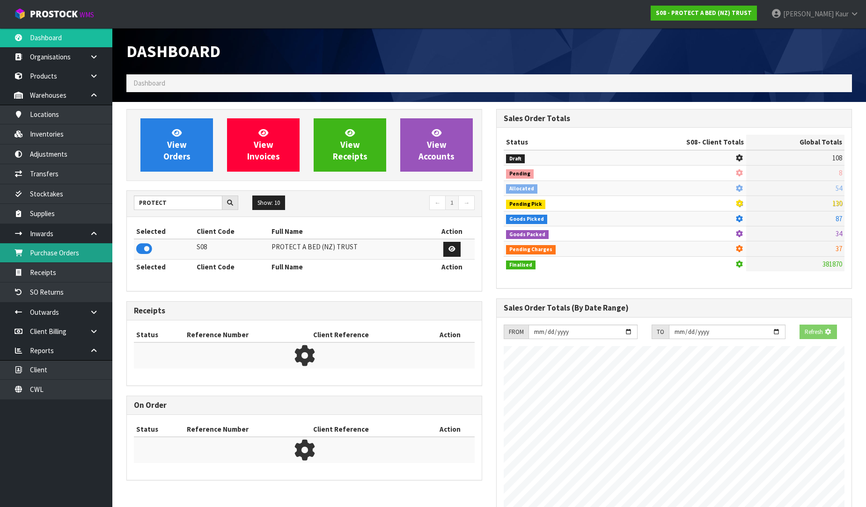
click at [82, 258] on link "Purchase Orders" at bounding box center [56, 252] width 112 height 19
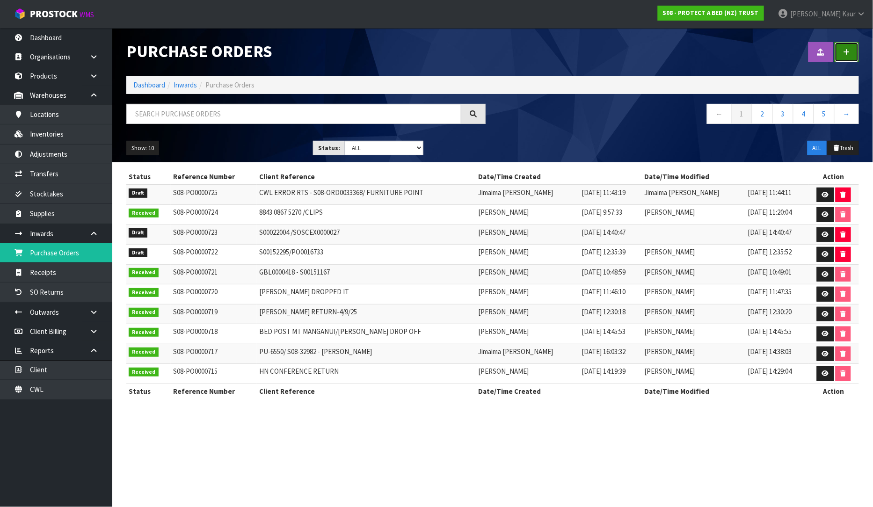
click at [848, 44] on link at bounding box center [847, 52] width 24 height 20
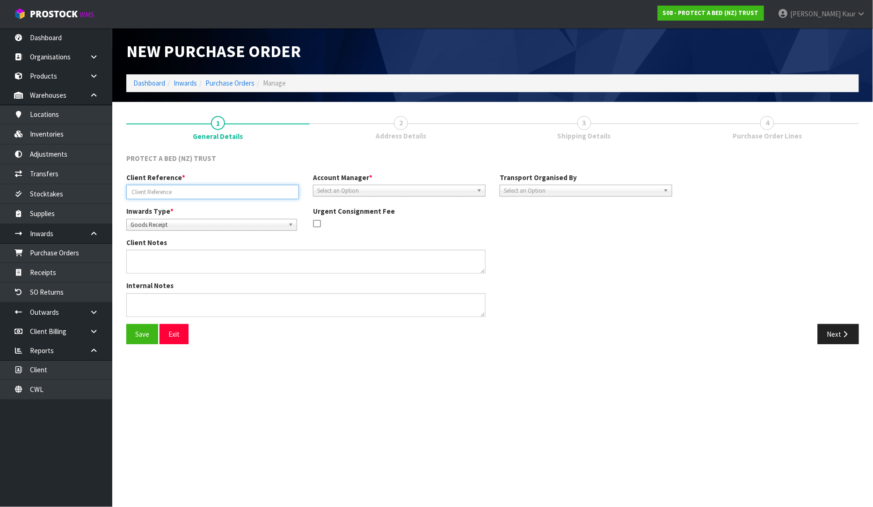
click at [147, 194] on input "text" at bounding box center [212, 192] width 173 height 15
paste input "NPDU2500551"
click at [323, 195] on div "Select an Option" at bounding box center [399, 191] width 173 height 12
click at [330, 217] on li "[PERSON_NAME]" at bounding box center [399, 218] width 168 height 12
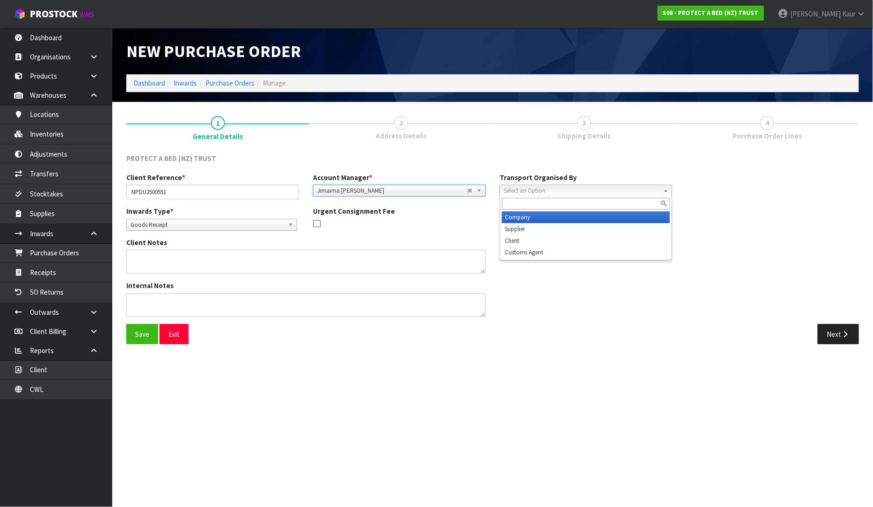
click at [525, 194] on span "Select an Option" at bounding box center [582, 190] width 156 height 11
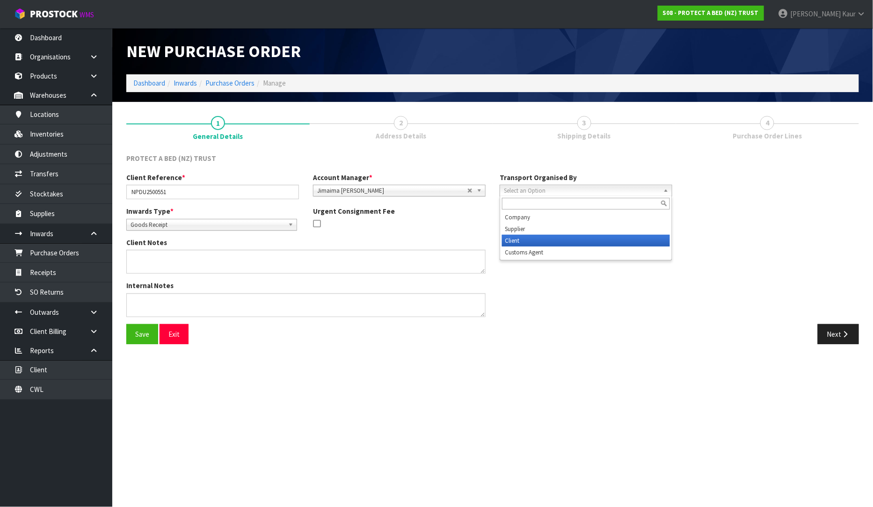
click at [528, 242] on li "Client" at bounding box center [586, 241] width 168 height 12
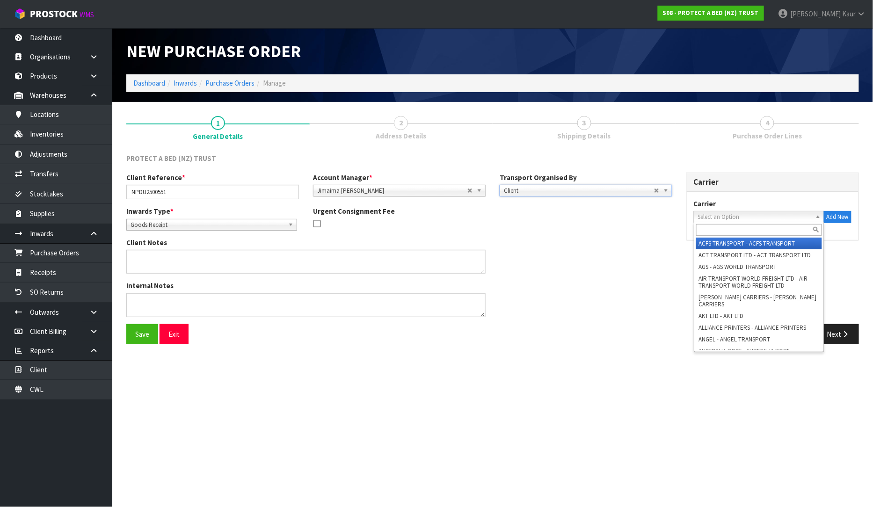
click at [742, 218] on span "Select an Option" at bounding box center [755, 217] width 114 height 11
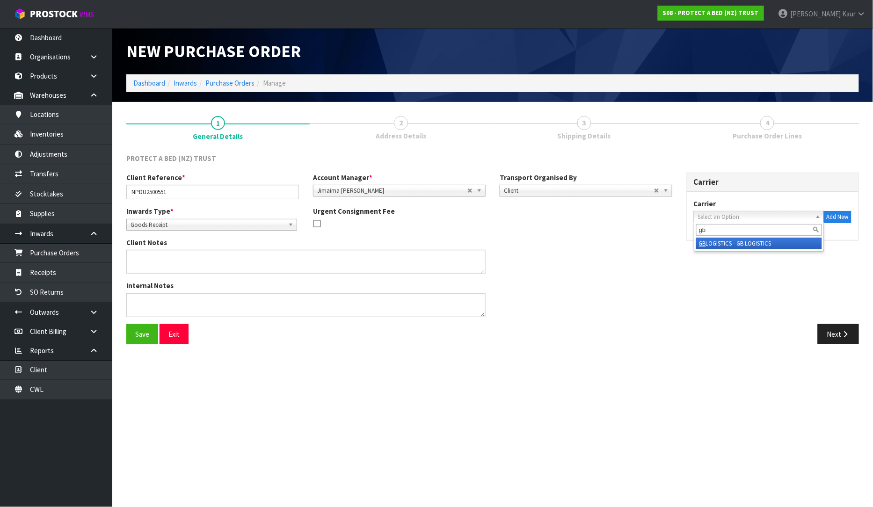
click at [739, 241] on li "GB LOGISTICS - GB LOGISTICS" at bounding box center [759, 244] width 126 height 12
click at [840, 339] on button "Next" at bounding box center [838, 334] width 41 height 20
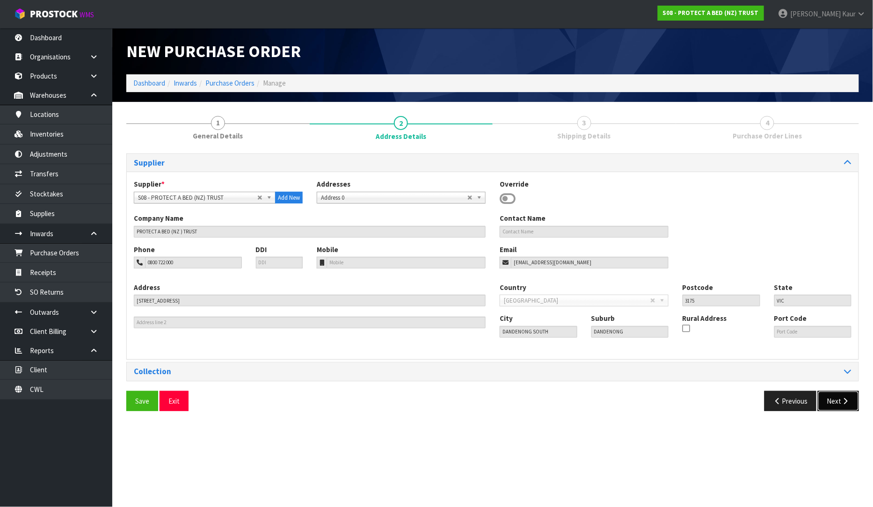
click at [836, 407] on button "Next" at bounding box center [838, 401] width 41 height 20
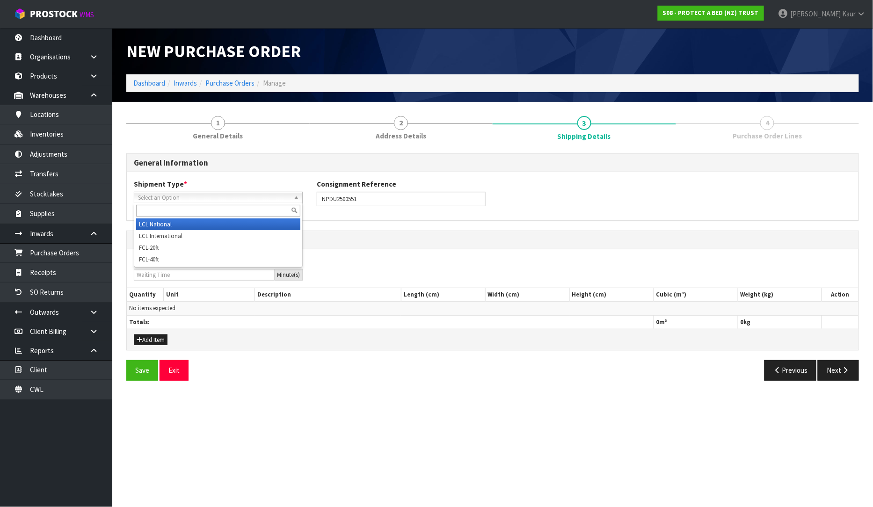
click at [174, 193] on span "Select an Option" at bounding box center [214, 197] width 152 height 11
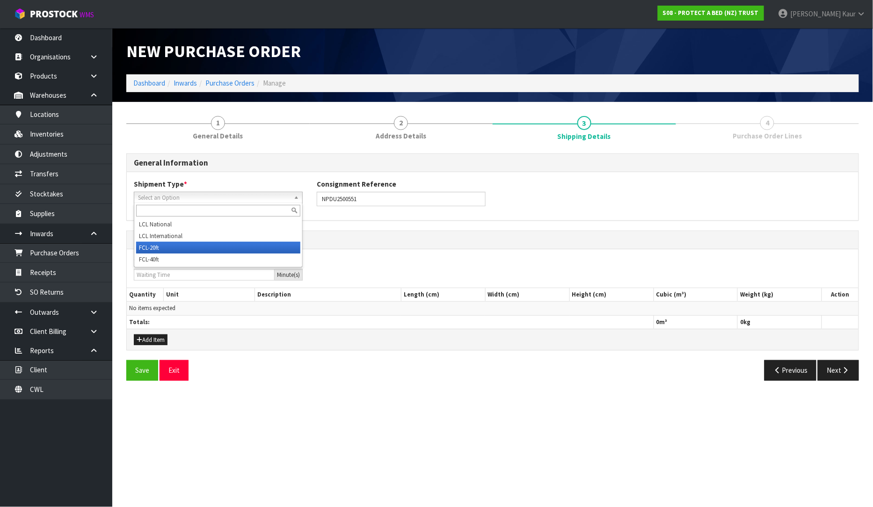
click at [167, 245] on li "FCL-20ft" at bounding box center [218, 248] width 164 height 12
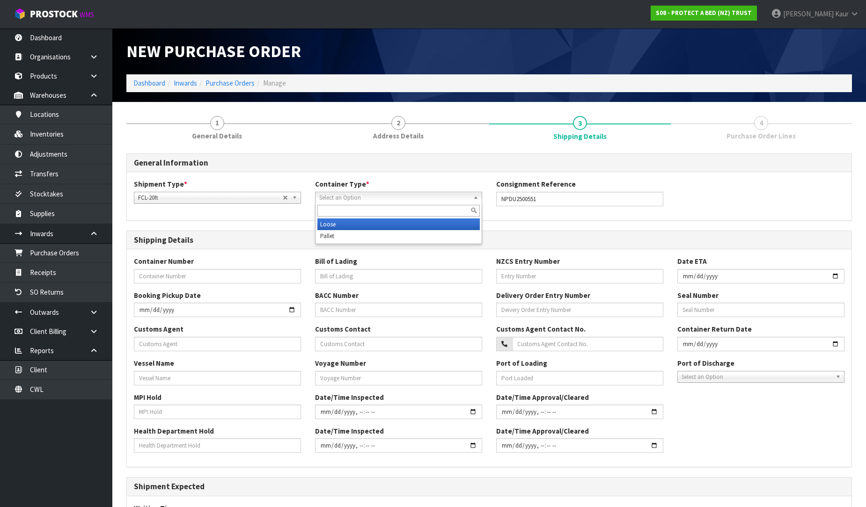
click at [333, 199] on span "Select an Option" at bounding box center [394, 197] width 150 height 11
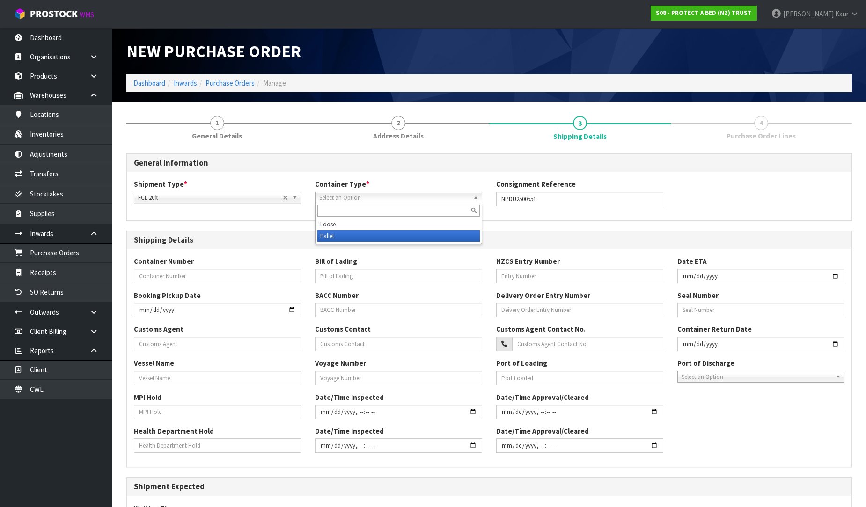
click at [336, 233] on li "Pallet" at bounding box center [398, 236] width 162 height 12
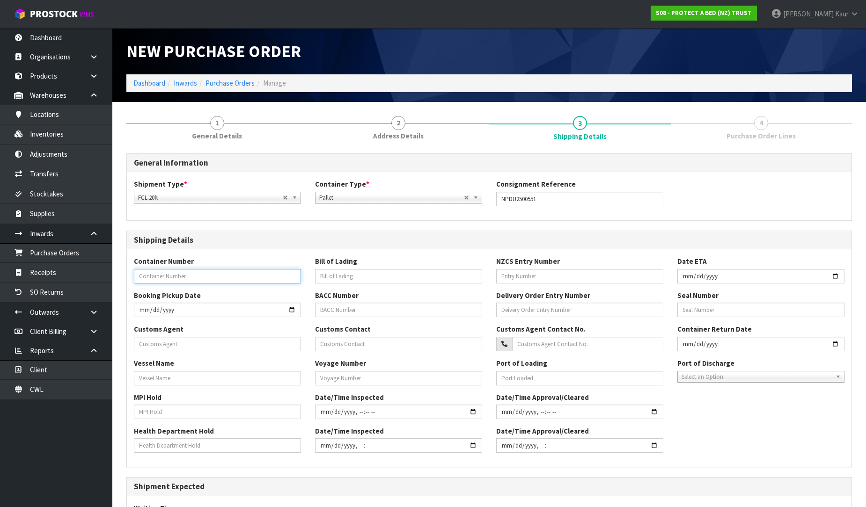
click at [214, 278] on input "text" at bounding box center [217, 276] width 167 height 15
paste input "NPDU2500551"
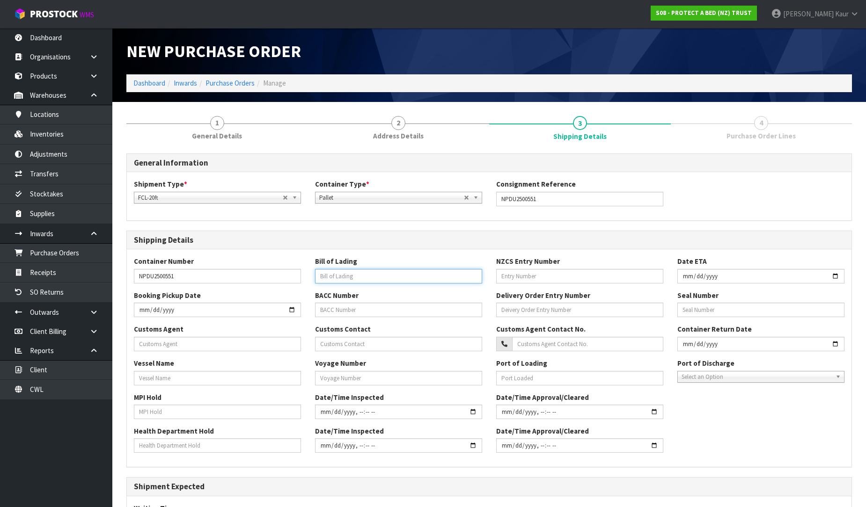
click at [362, 282] on input "text" at bounding box center [398, 276] width 167 height 15
paste input "SHGN25080582"
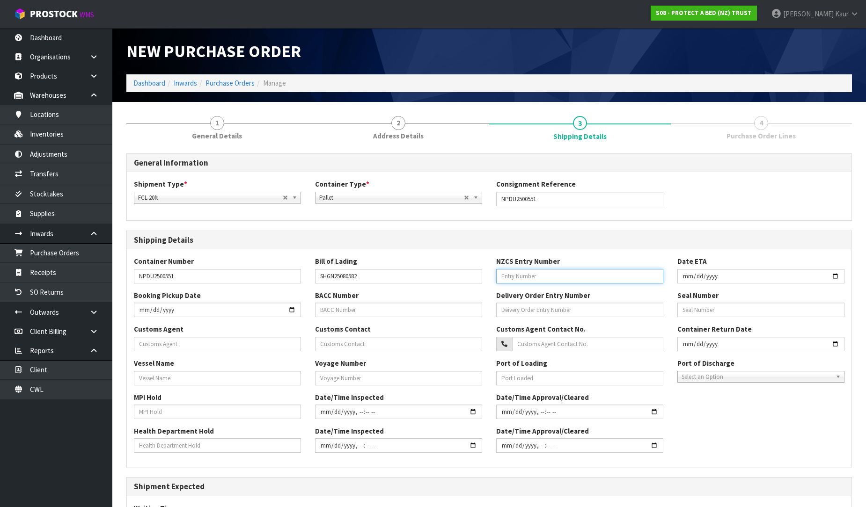
click at [552, 271] on input "text" at bounding box center [579, 276] width 167 height 15
paste input "31760596"
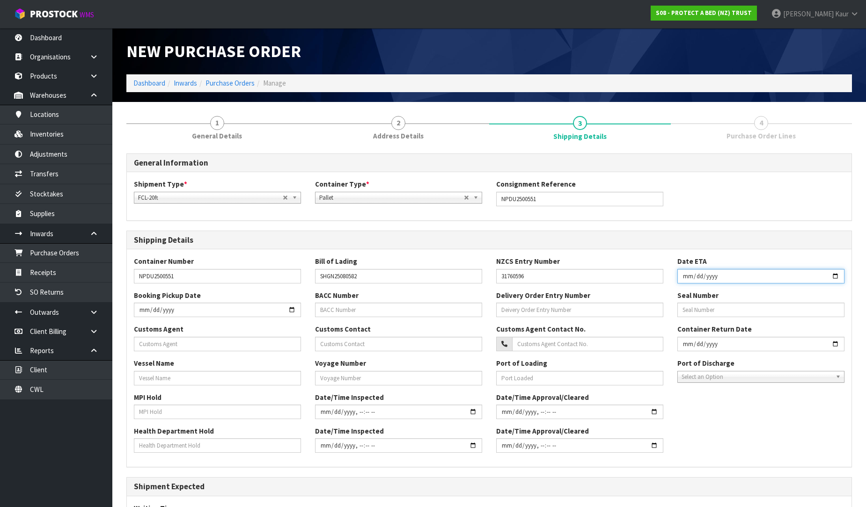
click at [685, 275] on input "date" at bounding box center [760, 276] width 167 height 15
click at [190, 351] on input "text" at bounding box center [217, 344] width 167 height 15
paste input "TRI-STAR INTERNATIONAL LIMITED"
click at [222, 377] on input "text" at bounding box center [217, 378] width 167 height 15
paste input "ANL OTAGO"
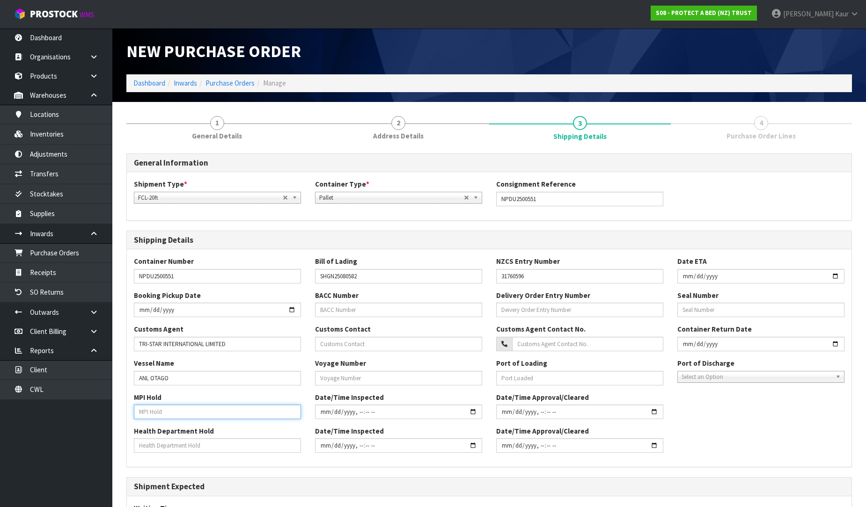
click at [159, 414] on input "text" at bounding box center [217, 412] width 167 height 15
click at [150, 439] on input "text" at bounding box center [217, 446] width 167 height 15
click at [343, 383] on input "text" at bounding box center [398, 378] width 167 height 15
paste input "509S"
click at [698, 370] on div "Port of Discharge [GEOGRAPHIC_DATA] [GEOGRAPHIC_DATA] Select an Option" at bounding box center [760, 371] width 181 height 24
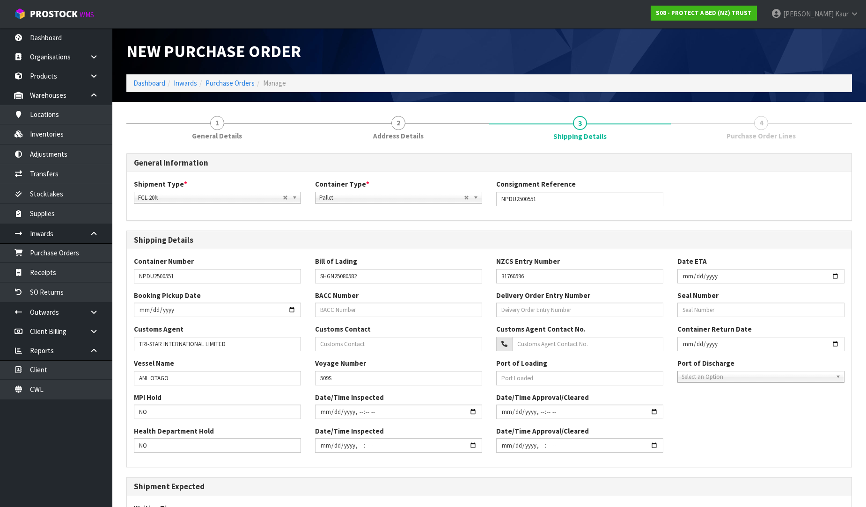
click at [698, 382] on div "Select an Option" at bounding box center [760, 377] width 167 height 12
click at [701, 403] on li "[GEOGRAPHIC_DATA]" at bounding box center [761, 404] width 162 height 12
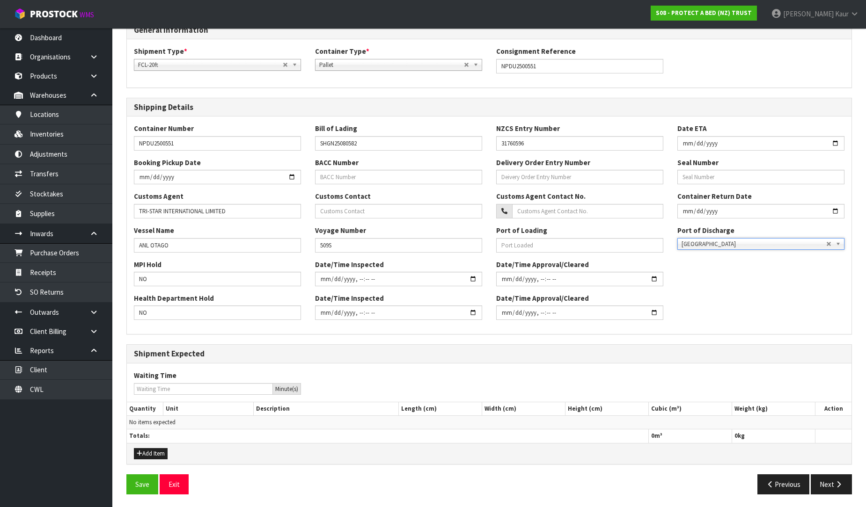
scroll to position [134, 0]
click at [150, 455] on button "Add Item" at bounding box center [151, 452] width 34 height 11
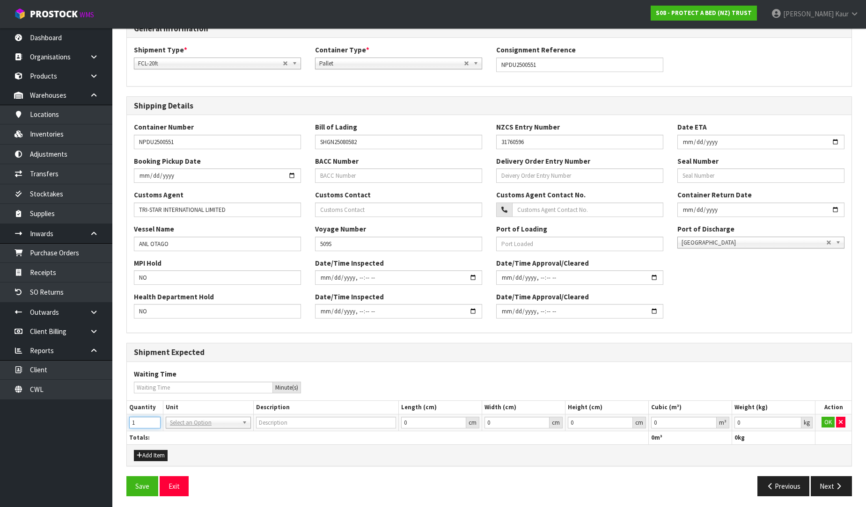
click at [156, 422] on input "1" at bounding box center [144, 423] width 31 height 12
click at [709, 422] on input "0.000001" at bounding box center [684, 423] width 66 height 12
click at [796, 420] on input "0.001" at bounding box center [767, 423] width 67 height 12
click at [823, 419] on button "OK" at bounding box center [827, 422] width 13 height 11
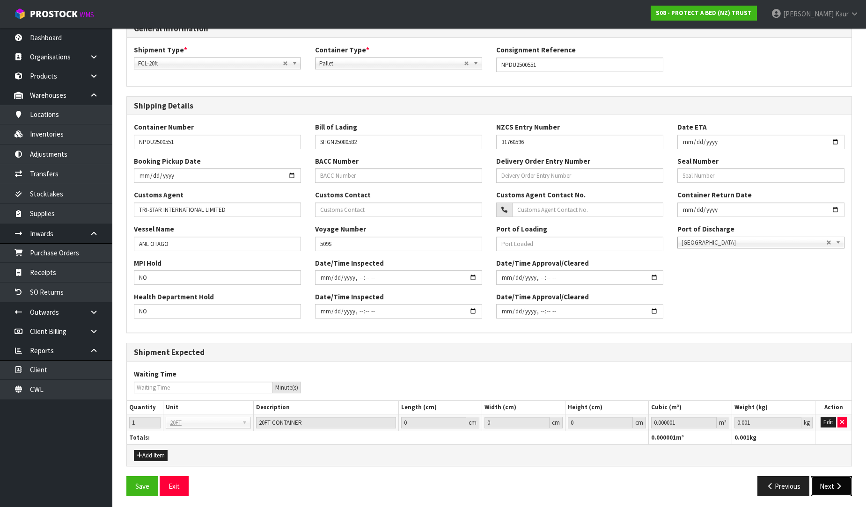
click at [834, 485] on icon "button" at bounding box center [838, 486] width 9 height 7
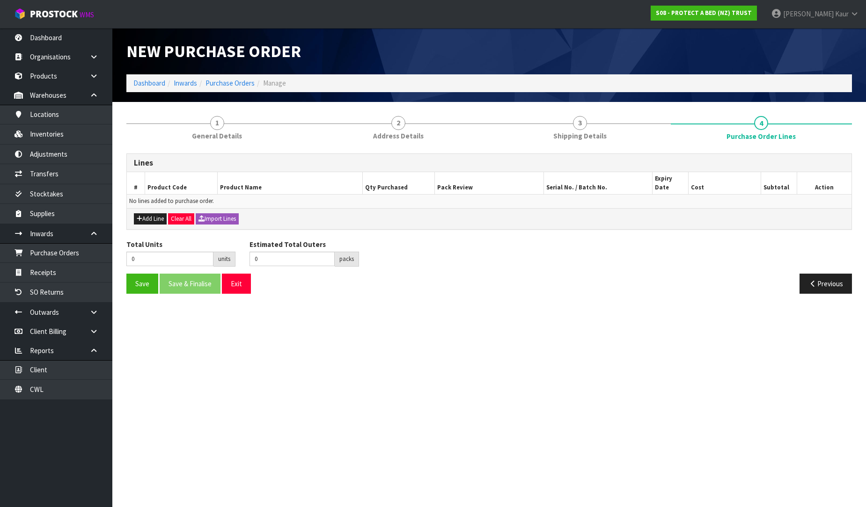
scroll to position [0, 0]
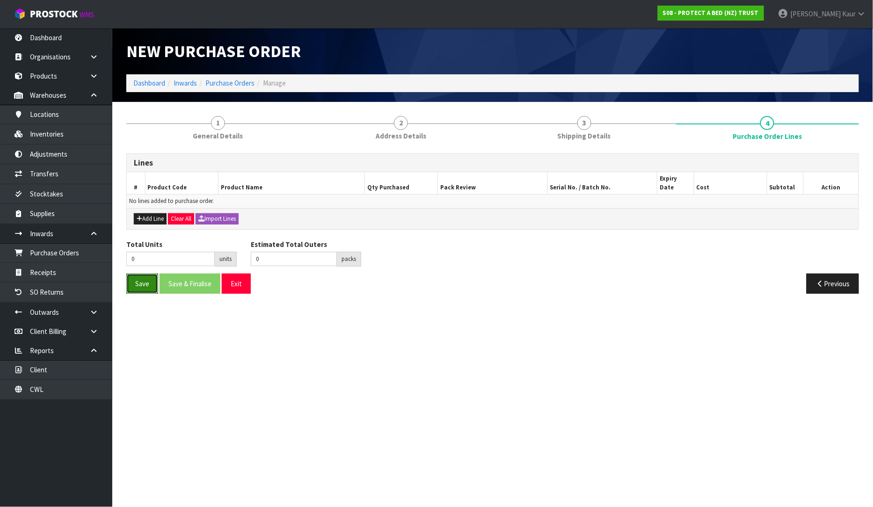
click at [136, 274] on button "Save" at bounding box center [142, 284] width 32 height 20
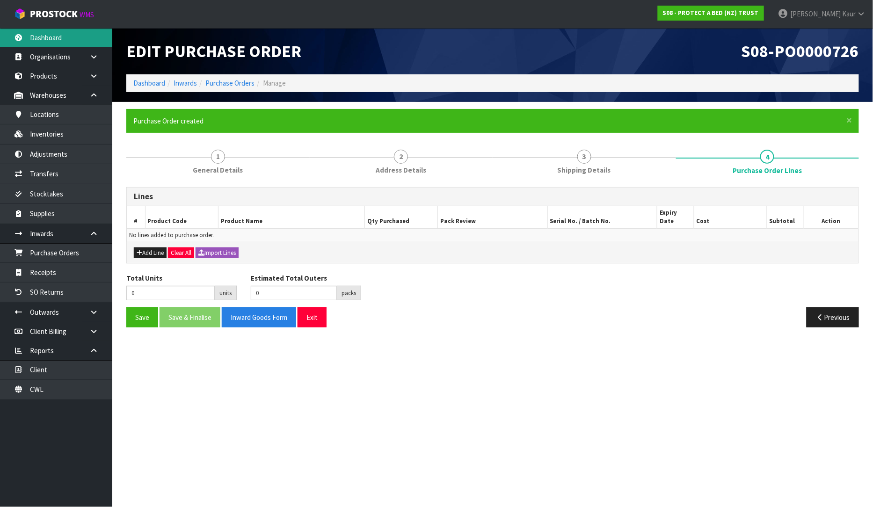
click at [38, 39] on link "Dashboard" at bounding box center [56, 37] width 112 height 19
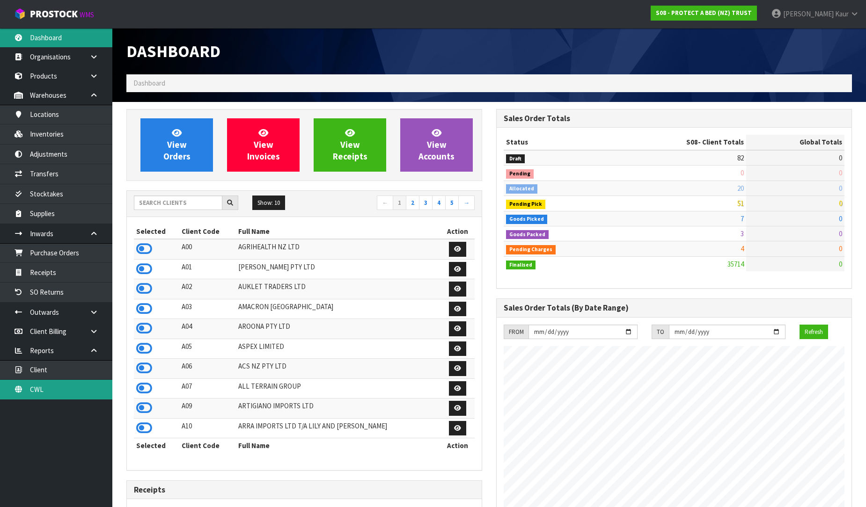
scroll to position [709, 370]
click at [48, 394] on link "CWL" at bounding box center [56, 389] width 112 height 19
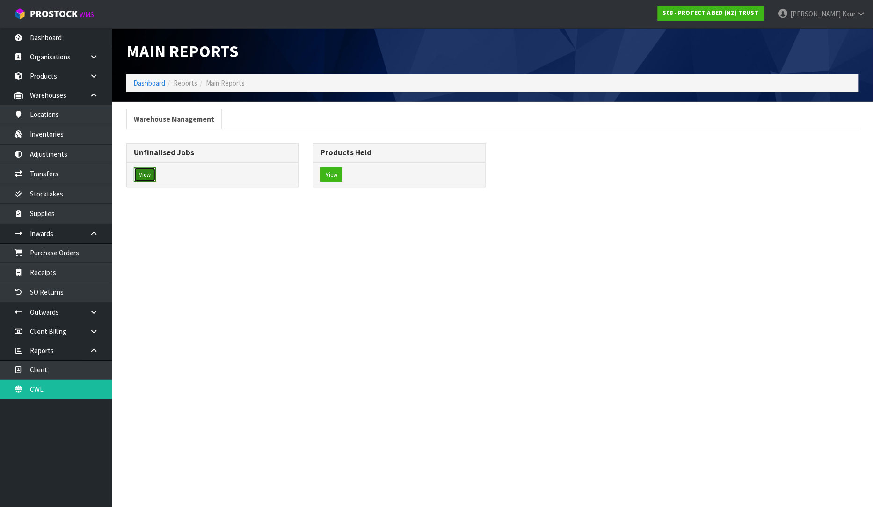
click at [147, 174] on button "View" at bounding box center [145, 175] width 22 height 15
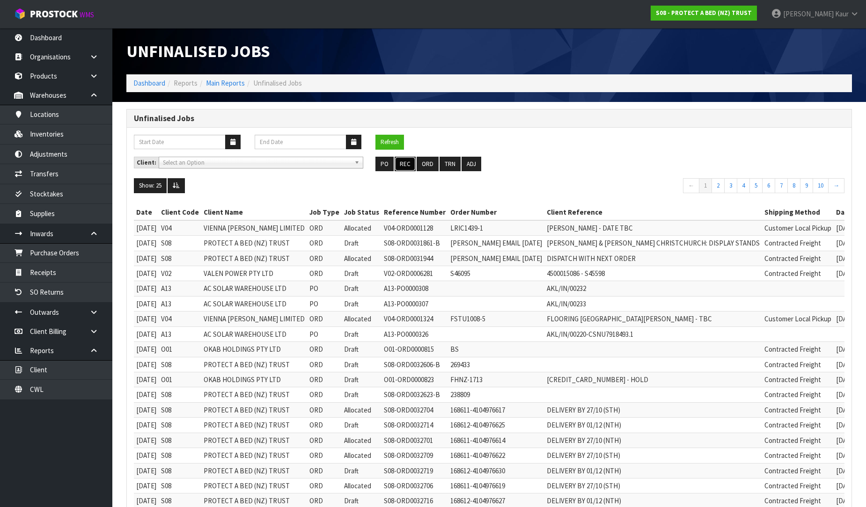
click at [410, 163] on button "REC" at bounding box center [405, 164] width 21 height 15
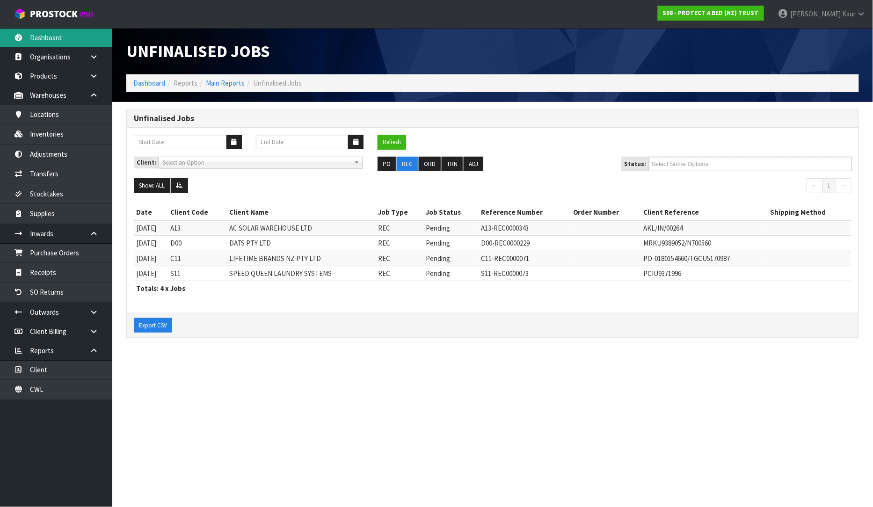
click at [26, 33] on link "Dashboard" at bounding box center [56, 37] width 112 height 19
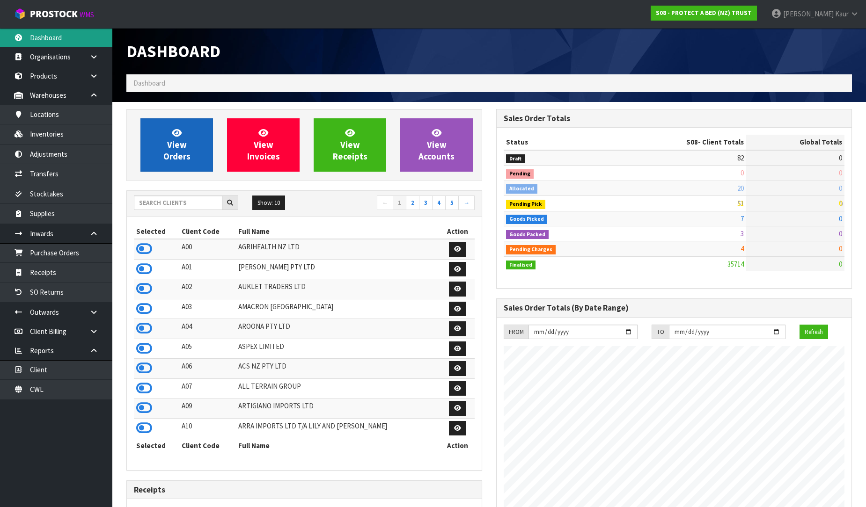
scroll to position [709, 370]
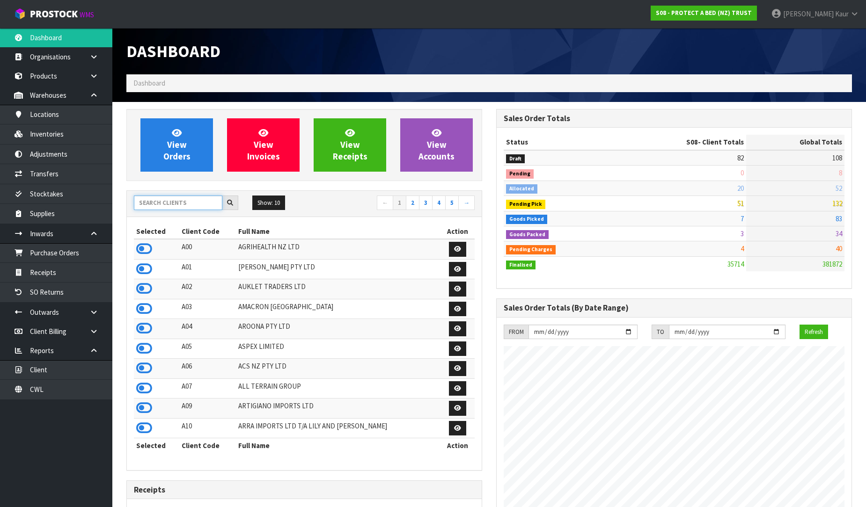
click at [203, 200] on input "text" at bounding box center [178, 203] width 88 height 15
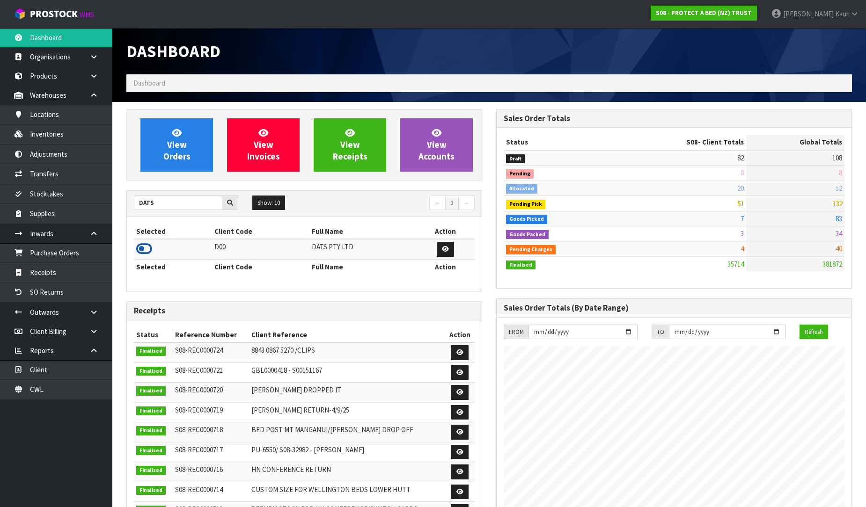
click at [137, 248] on icon at bounding box center [144, 249] width 16 height 14
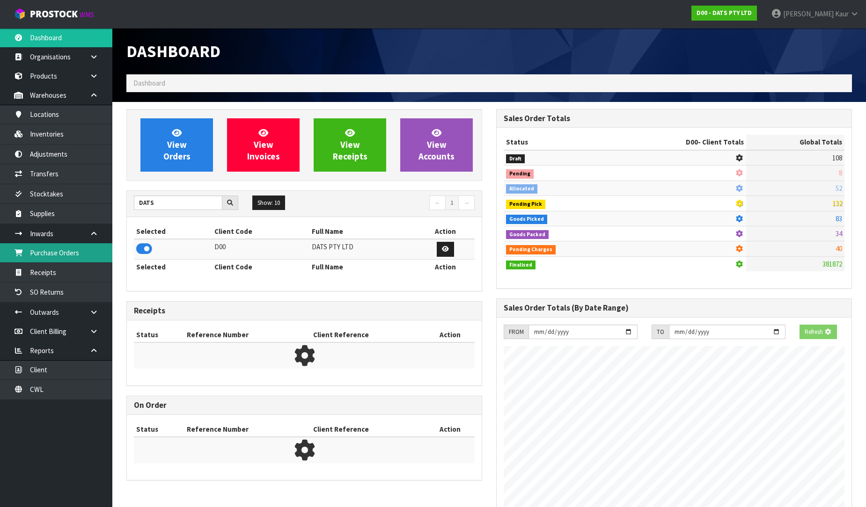
scroll to position [584, 370]
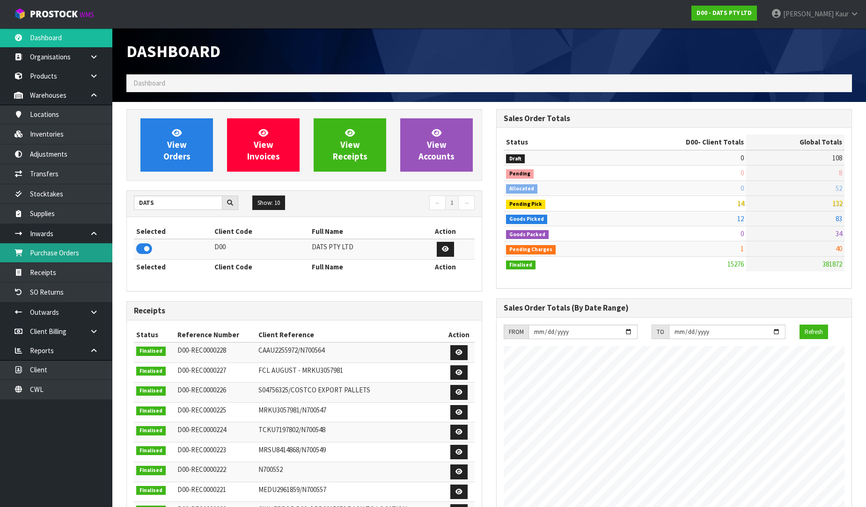
click at [102, 256] on link "Purchase Orders" at bounding box center [56, 252] width 112 height 19
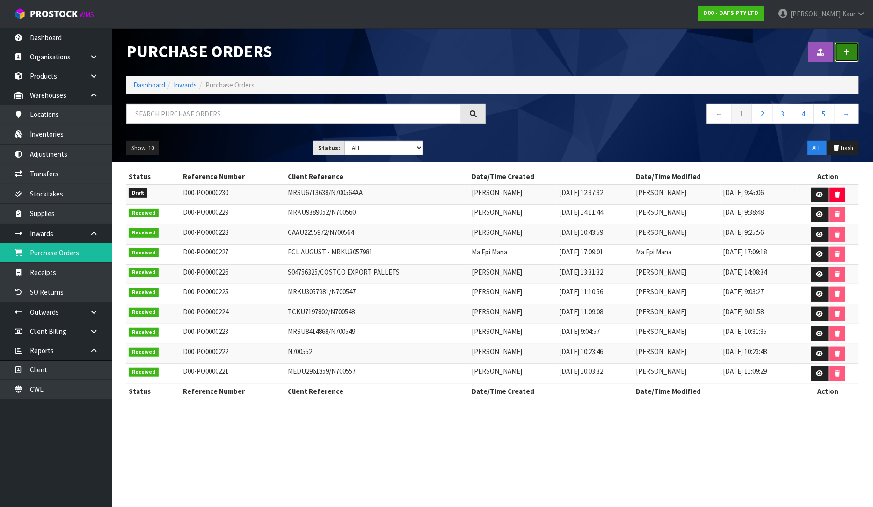
click at [843, 54] on link at bounding box center [847, 52] width 24 height 20
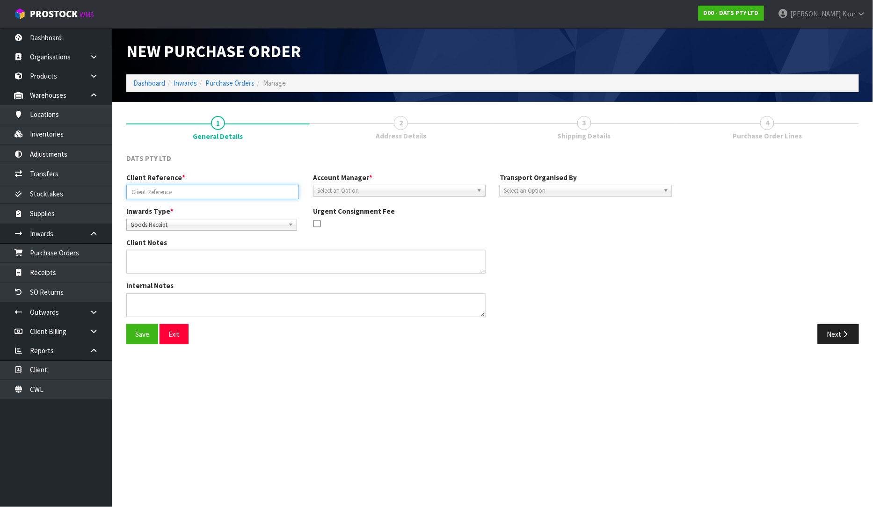
click at [168, 194] on input "text" at bounding box center [212, 192] width 173 height 15
paste input "MRKU3057981"
click at [172, 191] on input "MRKU3057981" at bounding box center [212, 192] width 173 height 15
paste input "S04721920"
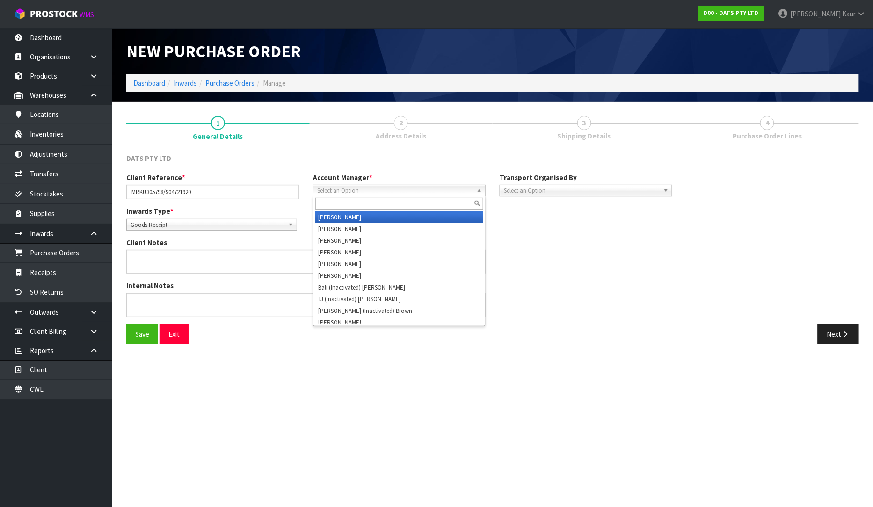
click at [420, 188] on span "Select an Option" at bounding box center [395, 190] width 156 height 11
click at [406, 217] on li "V [PERSON_NAME]" at bounding box center [399, 218] width 168 height 12
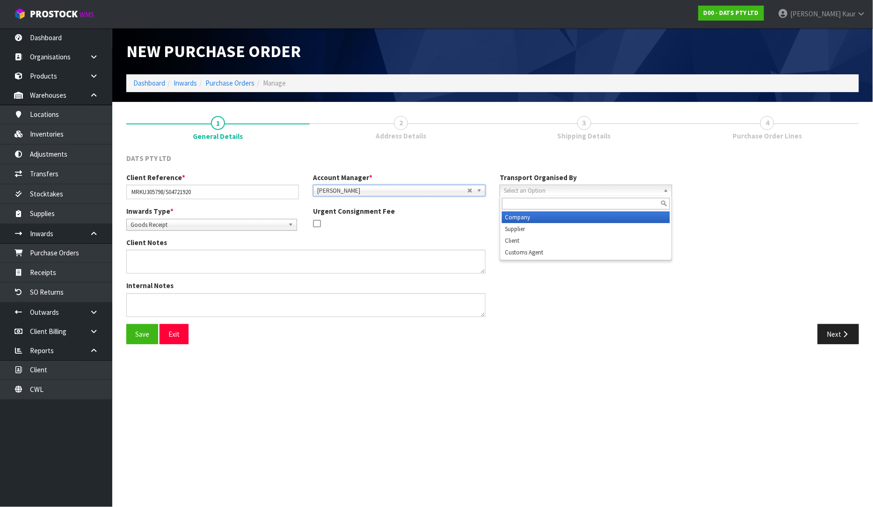
click at [505, 192] on span "Select an Option" at bounding box center [582, 190] width 156 height 11
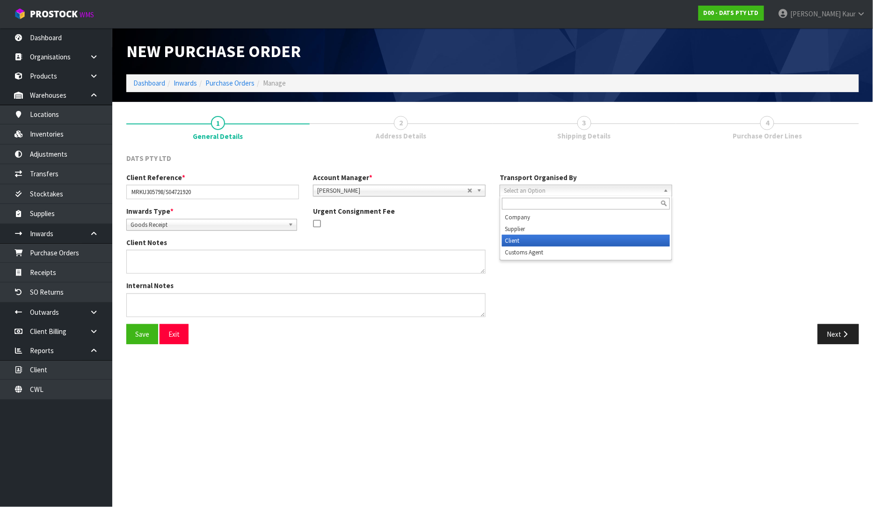
click at [513, 239] on li "Client" at bounding box center [586, 241] width 168 height 12
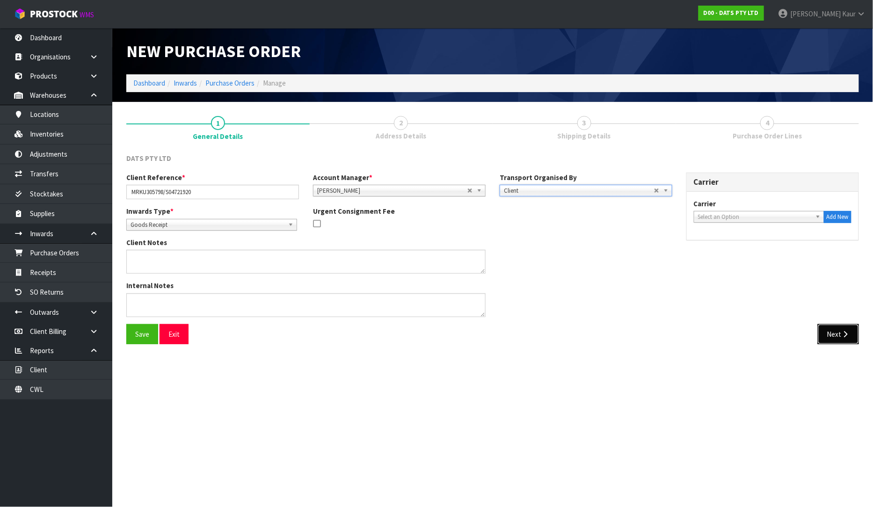
click at [836, 327] on button "Next" at bounding box center [838, 334] width 41 height 20
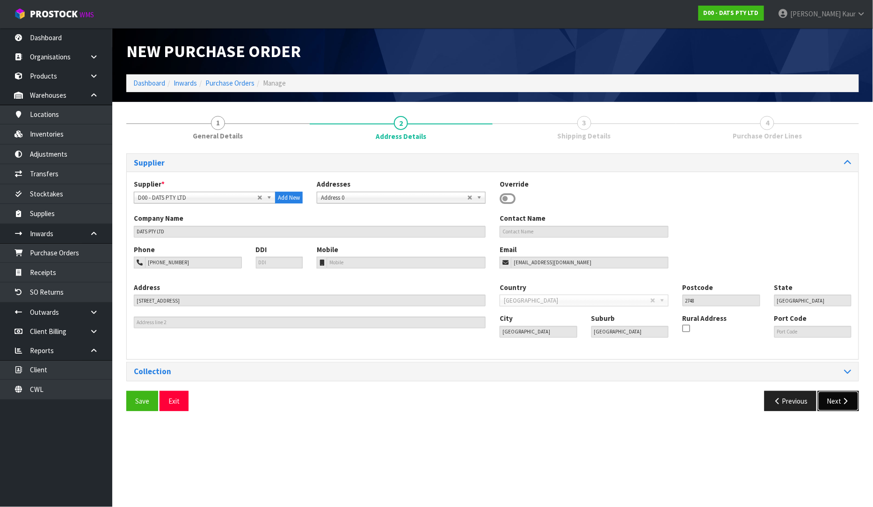
click at [837, 395] on button "Next" at bounding box center [838, 401] width 41 height 20
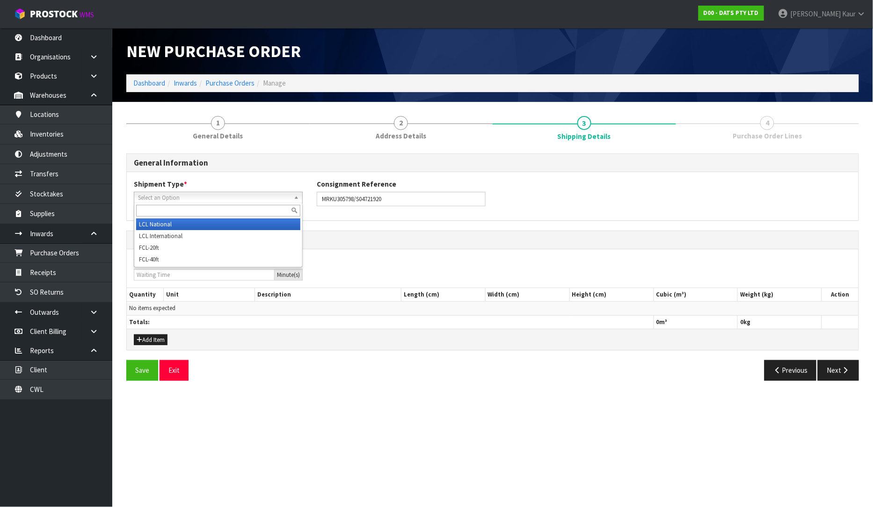
click at [184, 198] on span "Select an Option" at bounding box center [214, 197] width 152 height 11
click at [160, 224] on li "LCL National" at bounding box center [218, 225] width 164 height 12
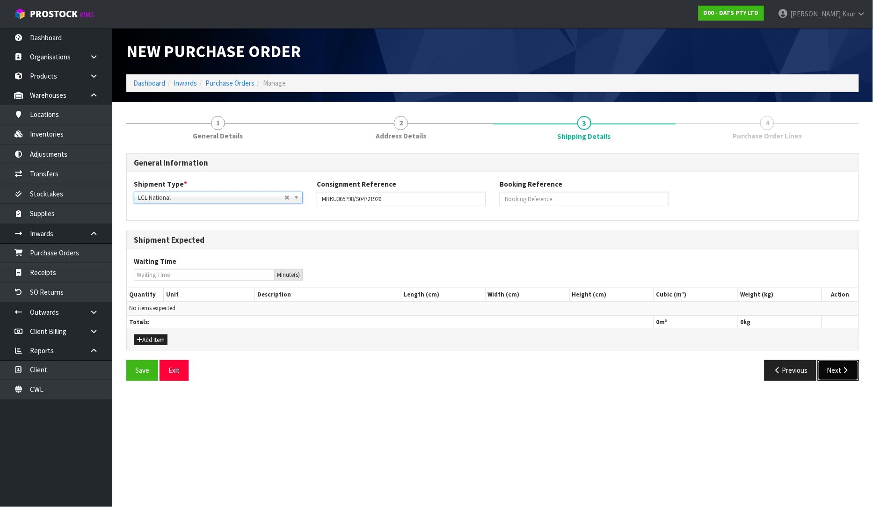
click at [838, 371] on button "Next" at bounding box center [838, 370] width 41 height 20
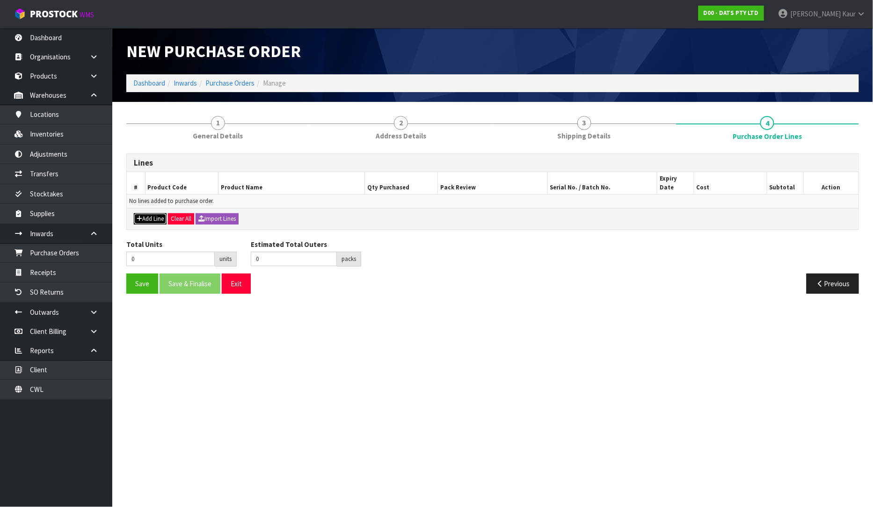
click at [148, 213] on button "Add Line" at bounding box center [150, 218] width 33 height 11
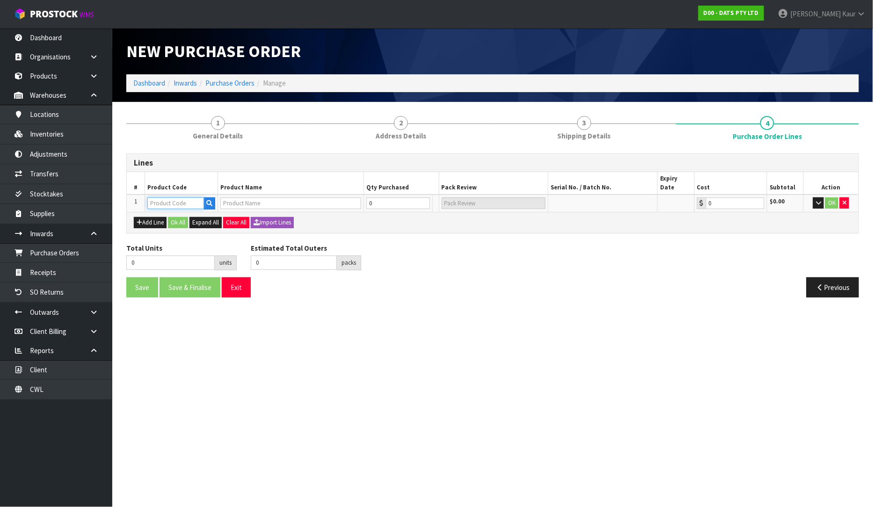
click at [191, 198] on input "text" at bounding box center [175, 204] width 57 height 12
click at [385, 198] on input "0" at bounding box center [379, 204] width 41 height 12
click at [836, 198] on button "OK" at bounding box center [833, 203] width 13 height 11
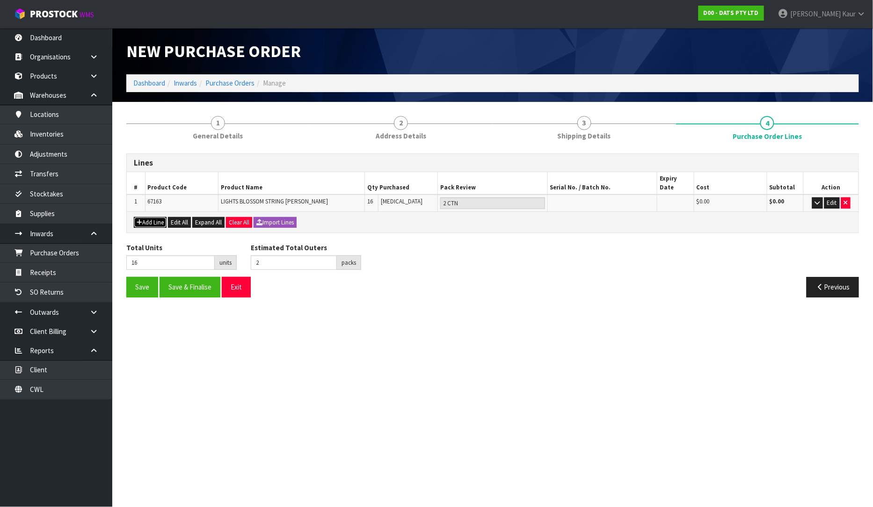
click at [144, 217] on button "Add Line" at bounding box center [150, 222] width 33 height 11
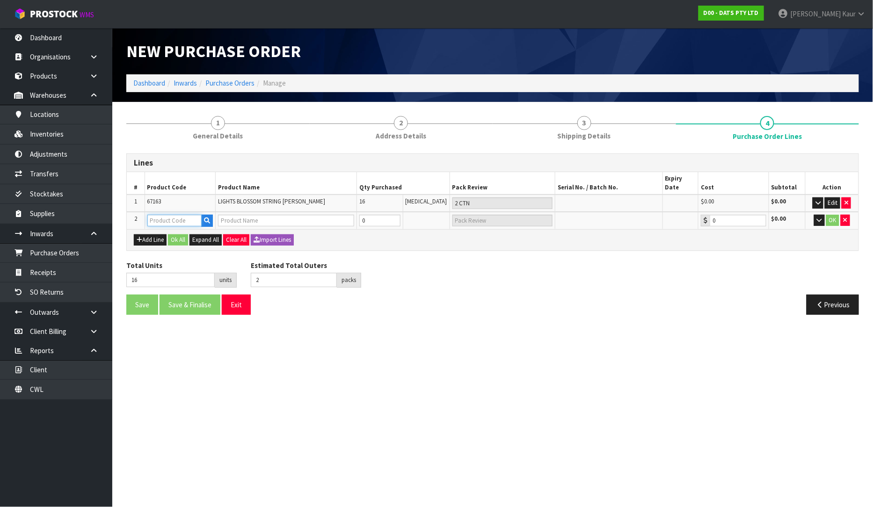
click at [179, 215] on input "text" at bounding box center [174, 221] width 55 height 12
click at [846, 217] on icon "button" at bounding box center [846, 220] width 4 height 6
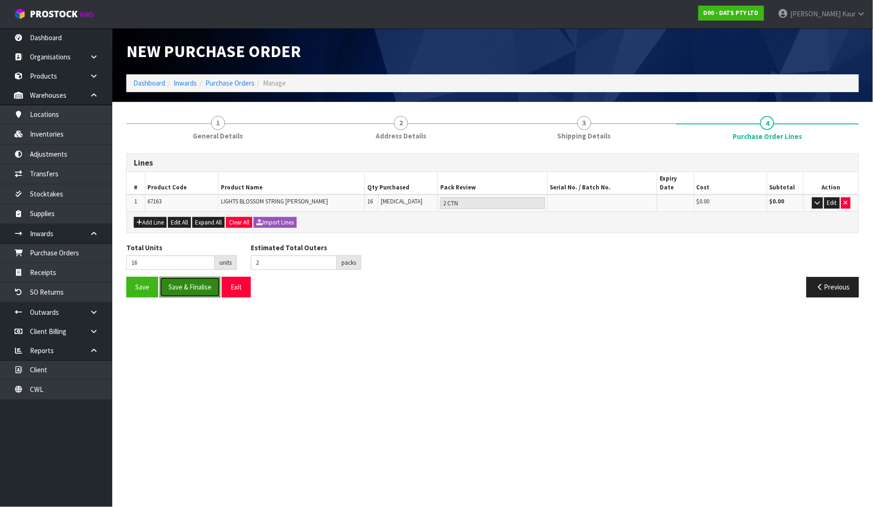
click at [203, 287] on button "Save & Finalise" at bounding box center [190, 287] width 61 height 20
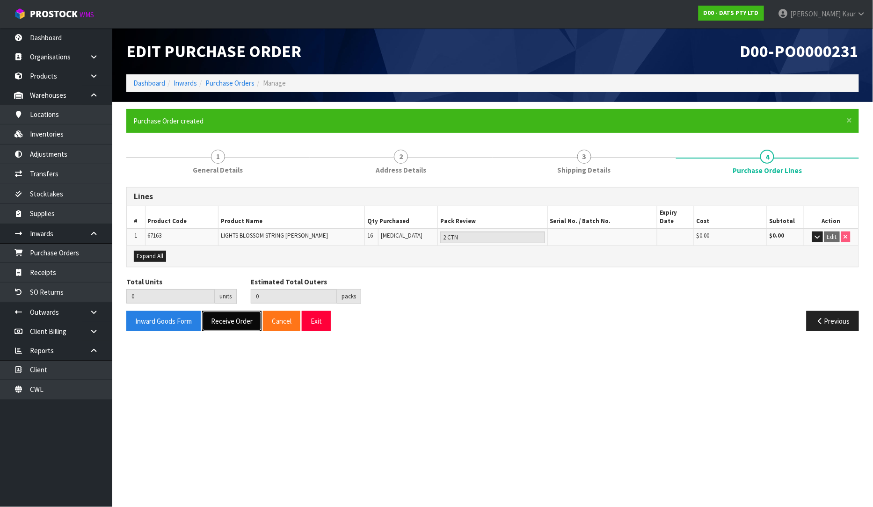
click at [247, 314] on button "Receive Order" at bounding box center [231, 321] width 59 height 20
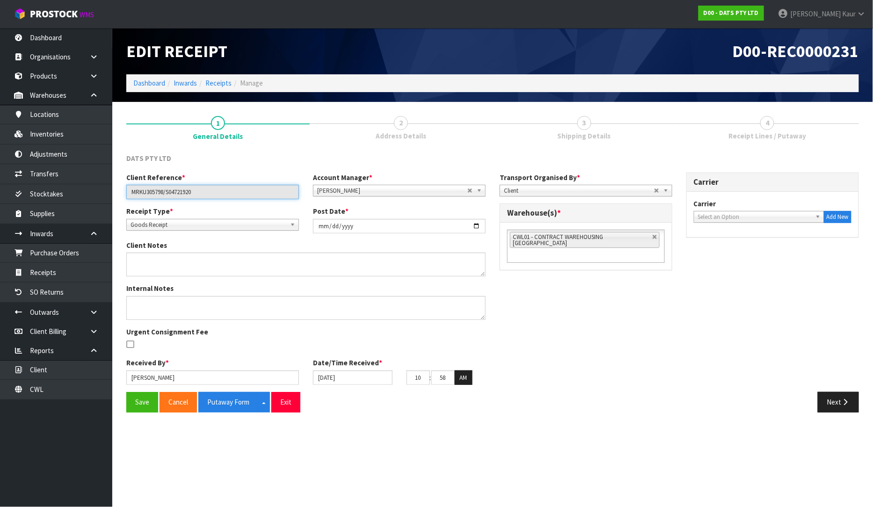
drag, startPoint x: 165, startPoint y: 192, endPoint x: 128, endPoint y: 192, distance: 37.0
click at [128, 192] on input "MRKU305798/S04721920" at bounding box center [212, 192] width 173 height 15
click at [69, 252] on link "Purchase Orders" at bounding box center [56, 252] width 112 height 19
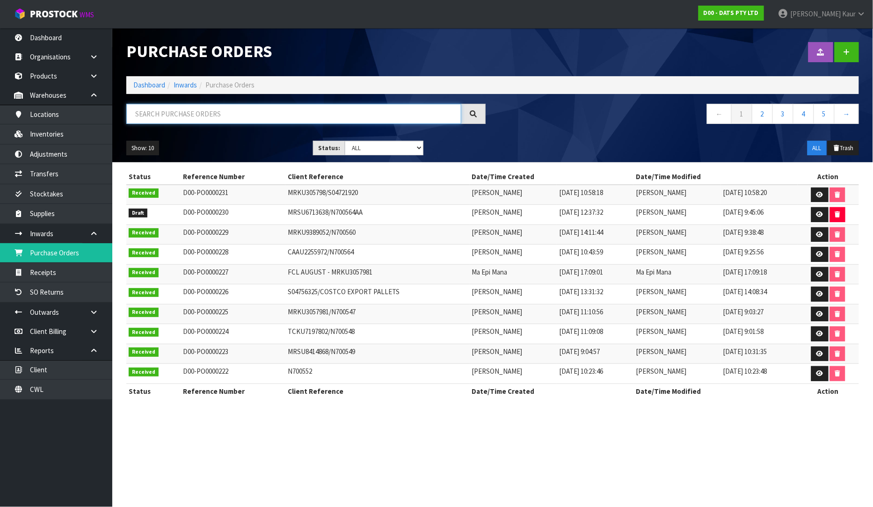
click at [175, 114] on input "text" at bounding box center [293, 114] width 335 height 20
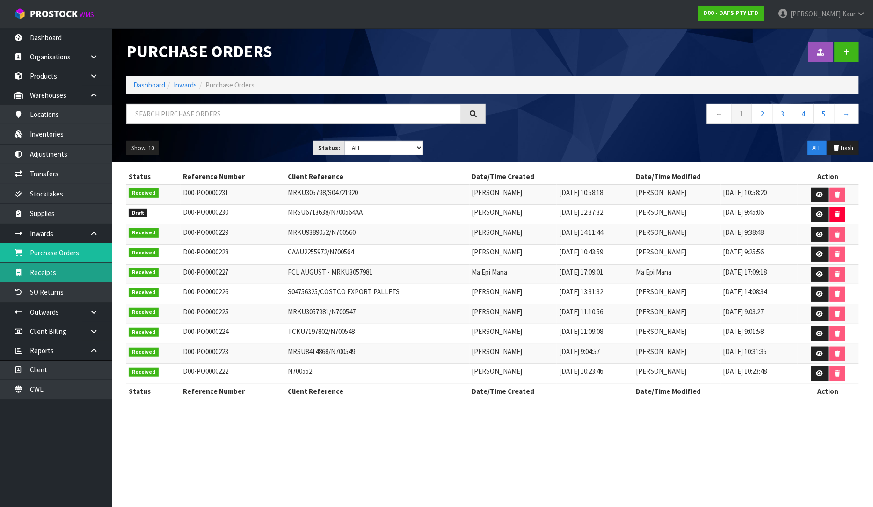
click at [62, 273] on link "Receipts" at bounding box center [56, 272] width 112 height 19
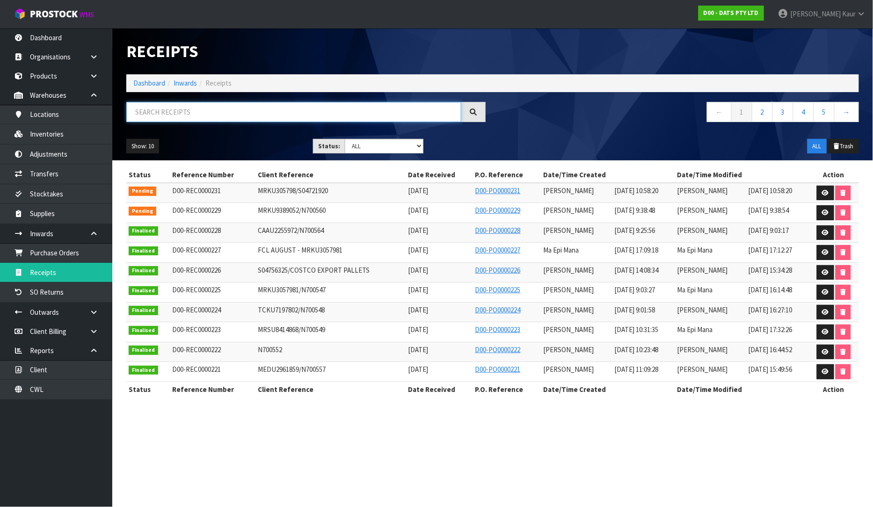
click at [178, 110] on input "text" at bounding box center [293, 112] width 335 height 20
paste input "MRKU305798"
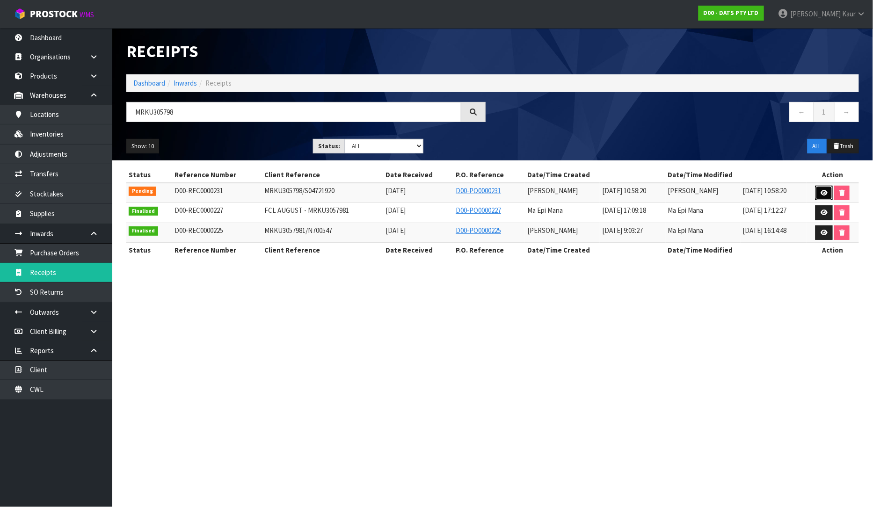
click at [827, 191] on icon at bounding box center [824, 193] width 7 height 6
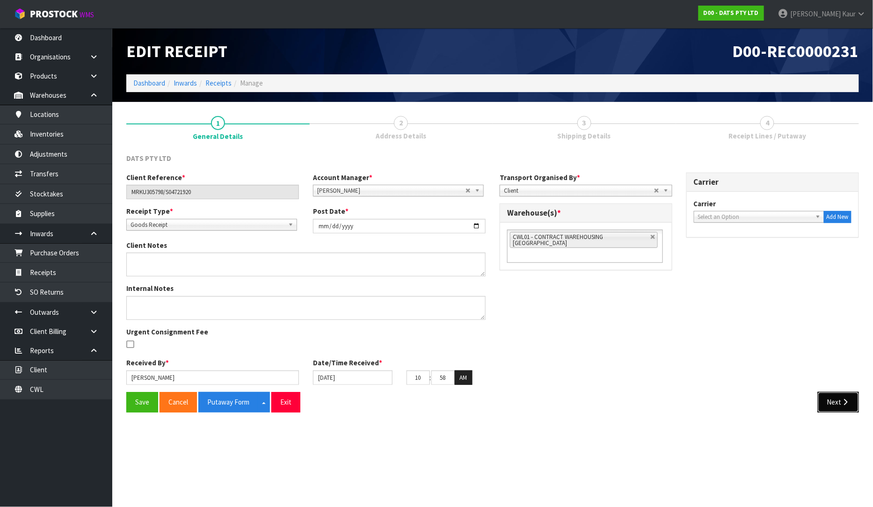
click at [848, 403] on icon "button" at bounding box center [846, 402] width 9 height 7
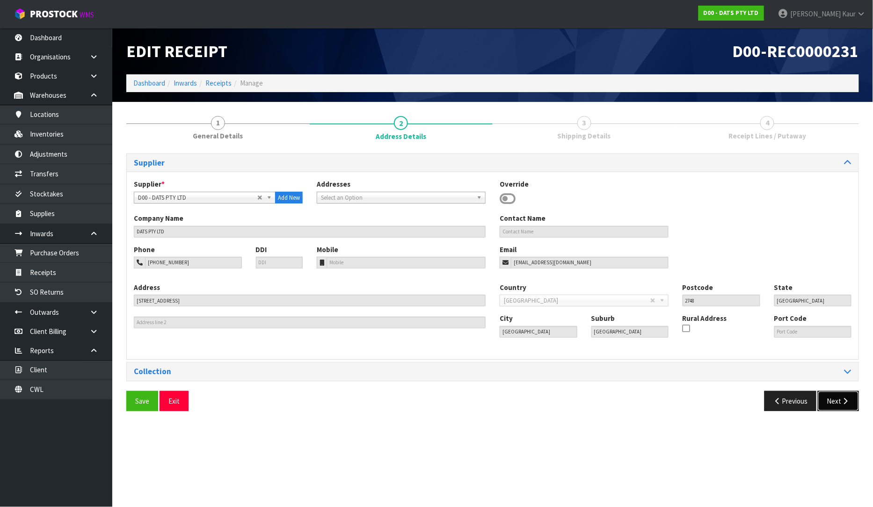
click at [850, 400] on button "Next" at bounding box center [838, 401] width 41 height 20
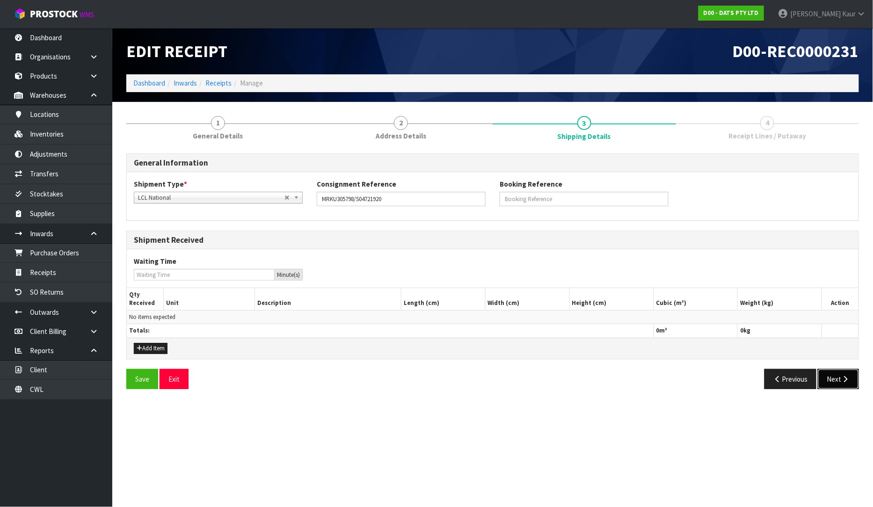
click at [828, 381] on button "Next" at bounding box center [838, 379] width 41 height 20
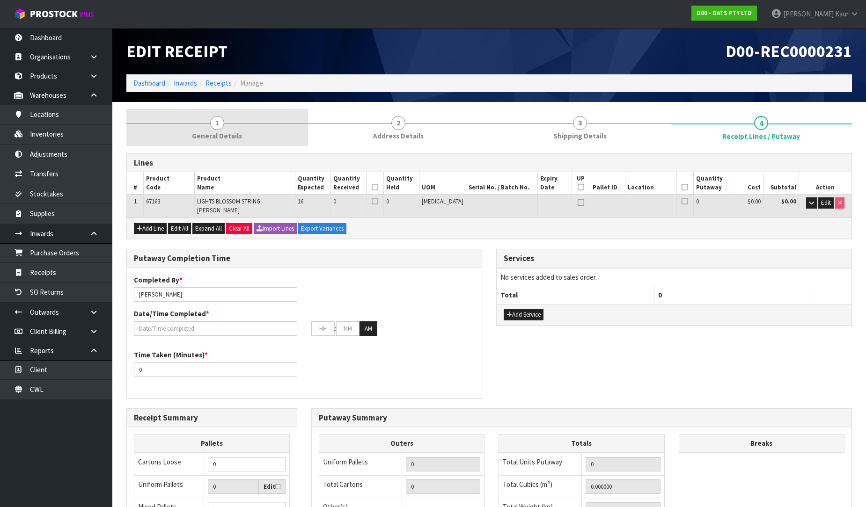
click at [207, 135] on span "General Details" at bounding box center [217, 136] width 50 height 10
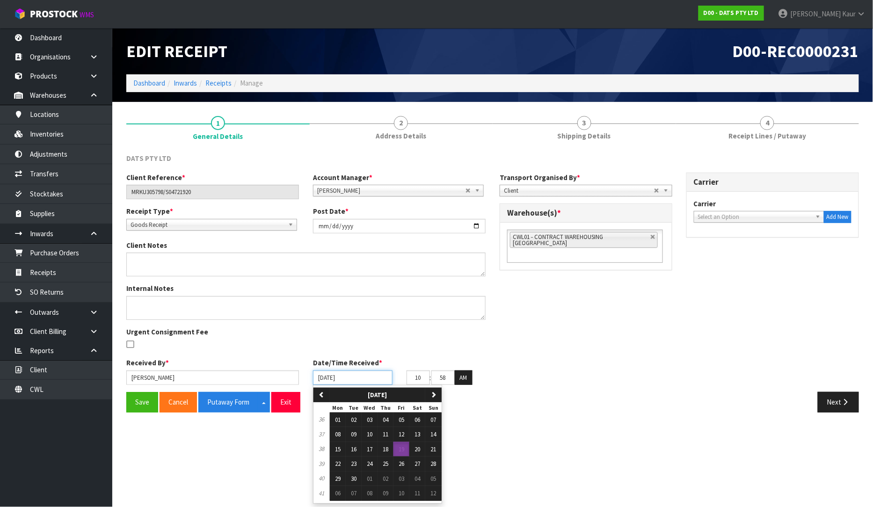
click at [322, 379] on input "[DATE]" at bounding box center [353, 378] width 80 height 15
click at [336, 419] on span "01" at bounding box center [338, 420] width 6 height 8
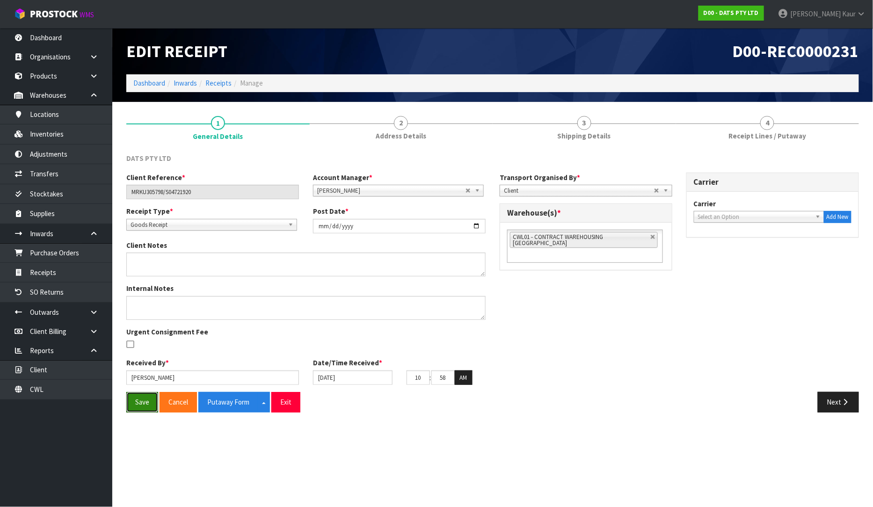
drag, startPoint x: 139, startPoint y: 400, endPoint x: 138, endPoint y: 391, distance: 8.9
click at [138, 399] on button "Save" at bounding box center [142, 402] width 32 height 20
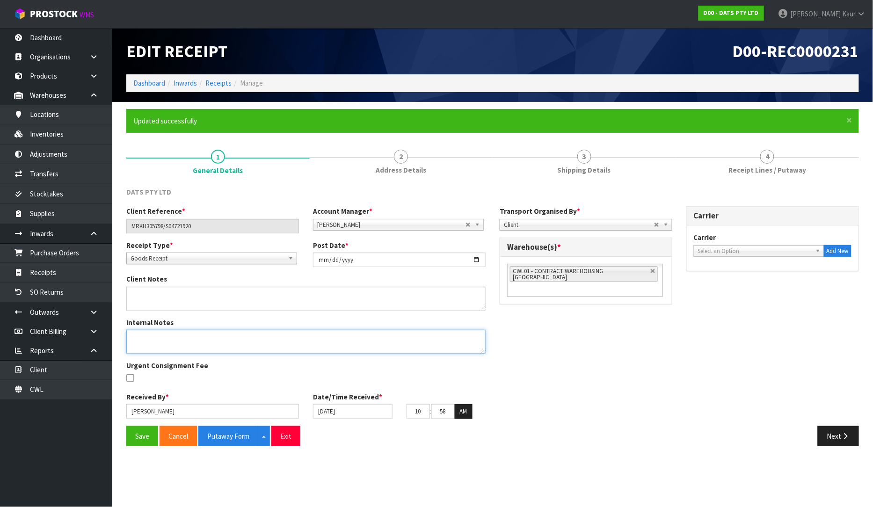
click at [174, 333] on textarea at bounding box center [305, 342] width 359 height 24
paste textarea "MRKU3057981"
click at [148, 437] on button "Save" at bounding box center [142, 436] width 32 height 20
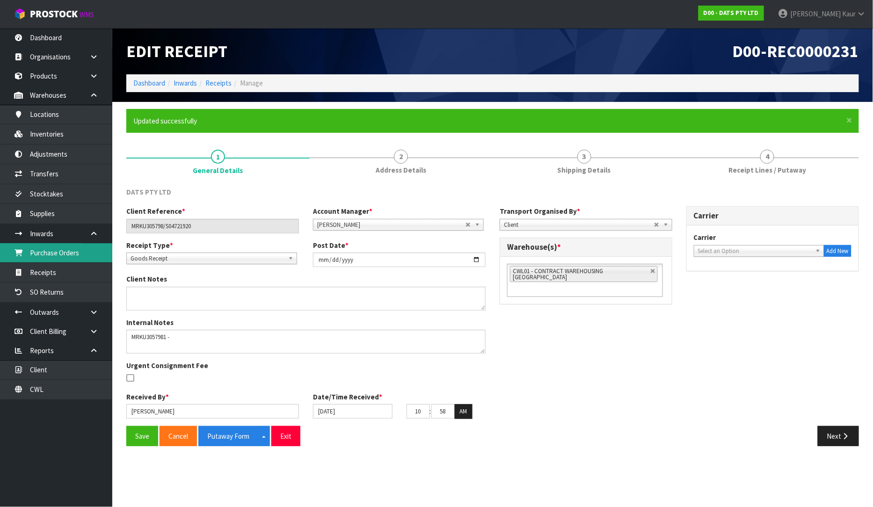
click at [73, 256] on link "Purchase Orders" at bounding box center [56, 252] width 112 height 19
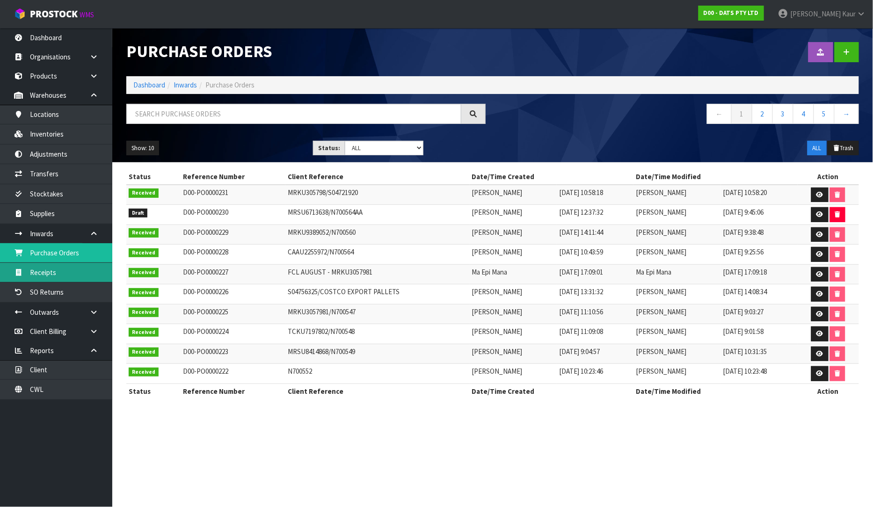
click at [68, 272] on link "Receipts" at bounding box center [56, 272] width 112 height 19
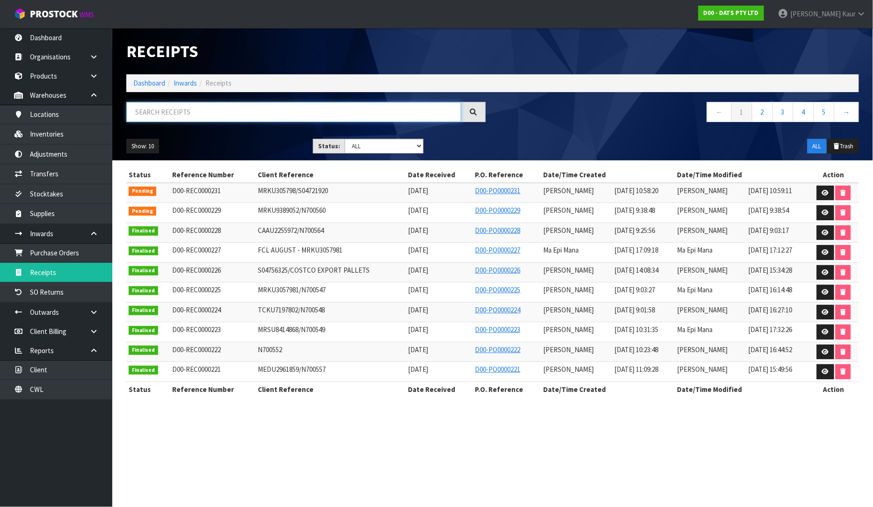
click at [181, 109] on input "text" at bounding box center [293, 112] width 335 height 20
paste input "MRKU3057981"
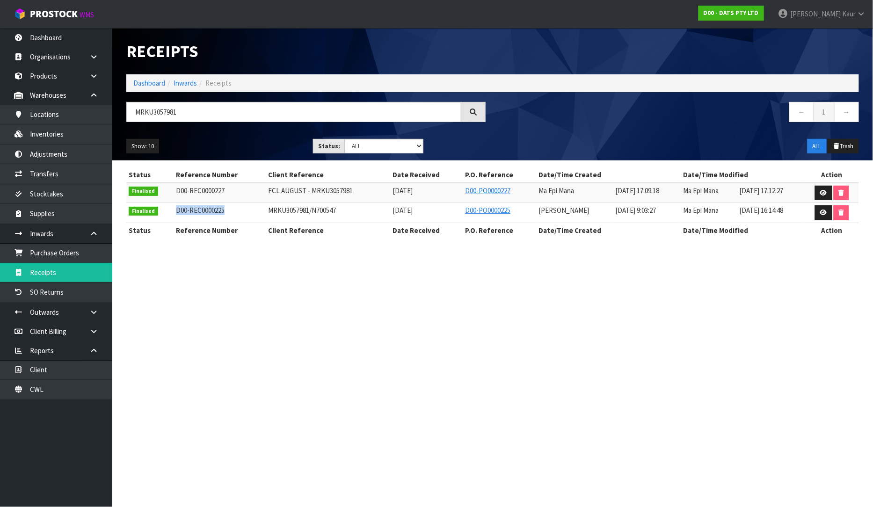
drag, startPoint x: 229, startPoint y: 211, endPoint x: 168, endPoint y: 205, distance: 62.1
click at [168, 205] on tr "Finalised D00-REC0000225 MRKU3057981/N700547 [DATE] D00-PO0000225 [PERSON_NAME]…" at bounding box center [492, 213] width 733 height 20
copy tr "D00-REC0000225"
click at [66, 256] on link "Purchase Orders" at bounding box center [56, 252] width 112 height 19
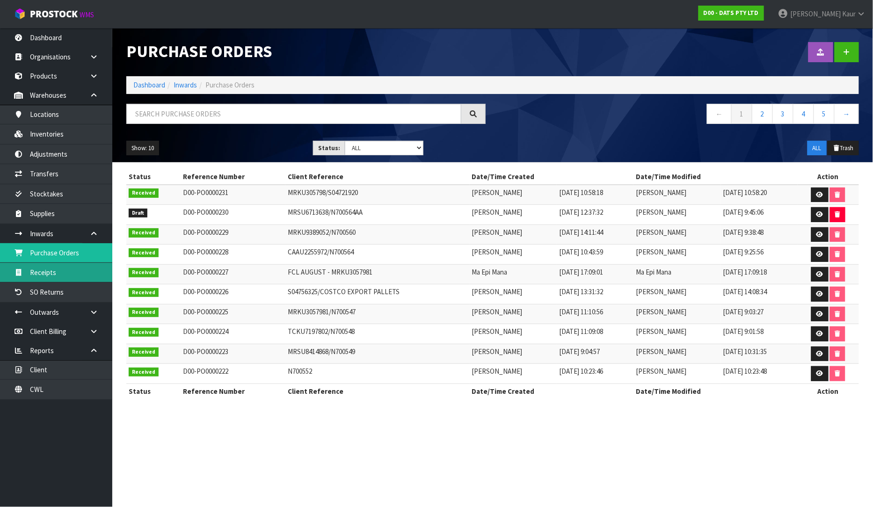
click at [75, 274] on link "Receipts" at bounding box center [56, 272] width 112 height 19
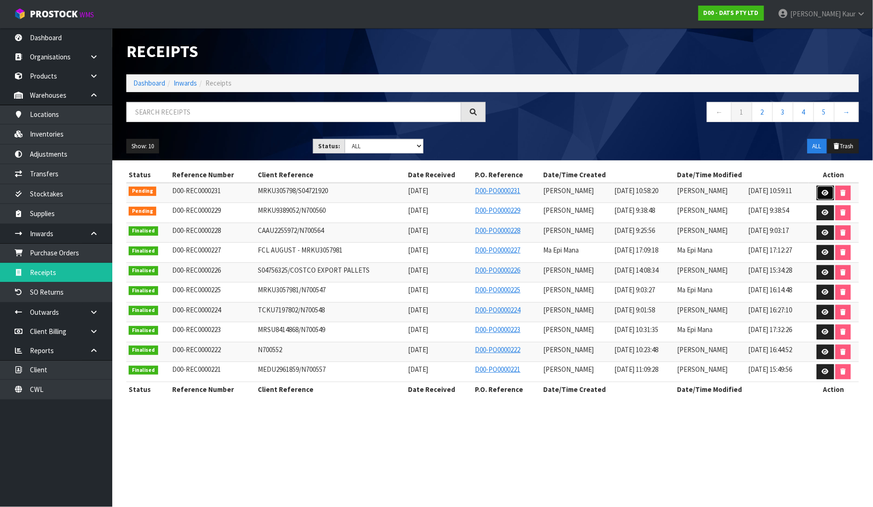
click at [827, 195] on icon at bounding box center [825, 193] width 7 height 6
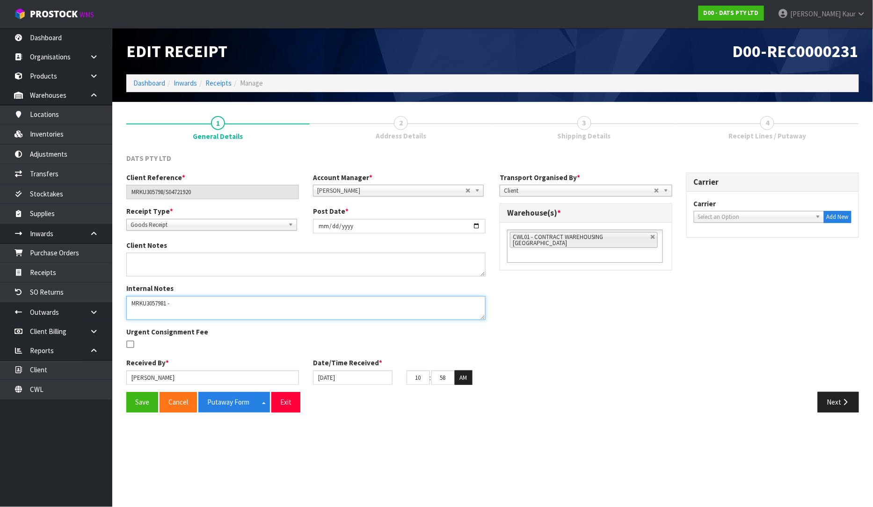
click at [203, 308] on textarea at bounding box center [305, 308] width 359 height 24
paste textarea "D00-REC0000225"
click at [178, 305] on textarea at bounding box center [305, 308] width 359 height 24
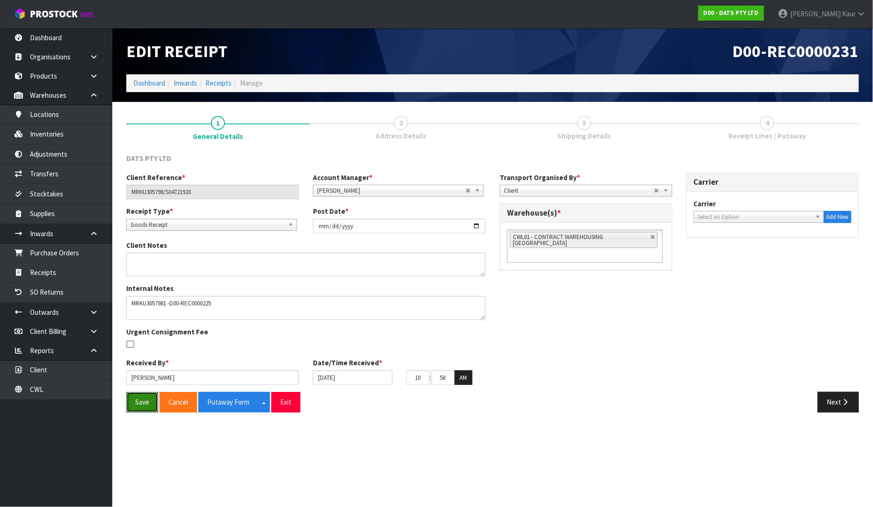
drag, startPoint x: 140, startPoint y: 400, endPoint x: 286, endPoint y: 418, distance: 146.2
click at [142, 400] on button "Save" at bounding box center [142, 402] width 32 height 20
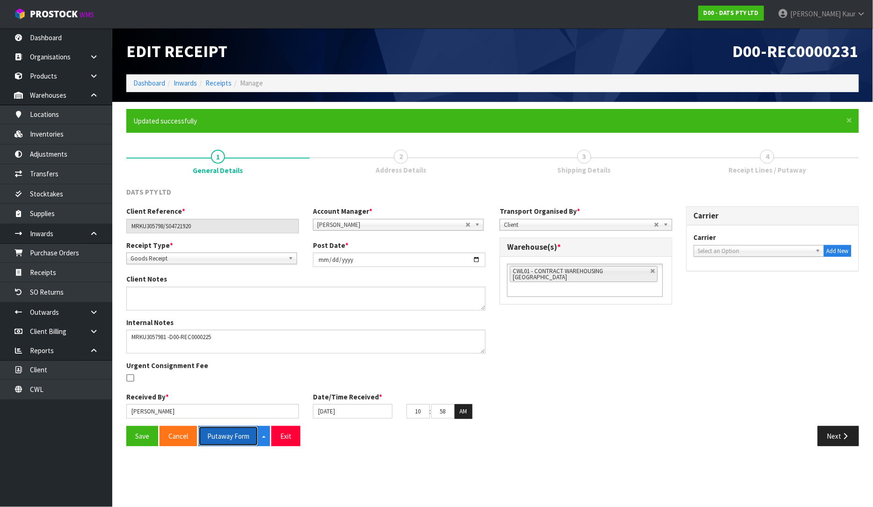
click at [239, 437] on button "Putaway Form" at bounding box center [228, 436] width 60 height 20
click at [58, 385] on link "CWL" at bounding box center [56, 389] width 112 height 19
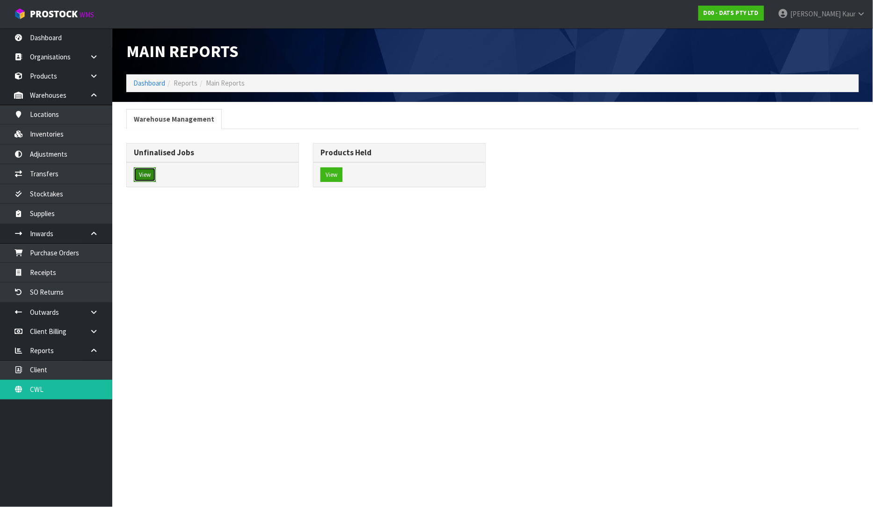
click at [144, 171] on button "View" at bounding box center [145, 175] width 22 height 15
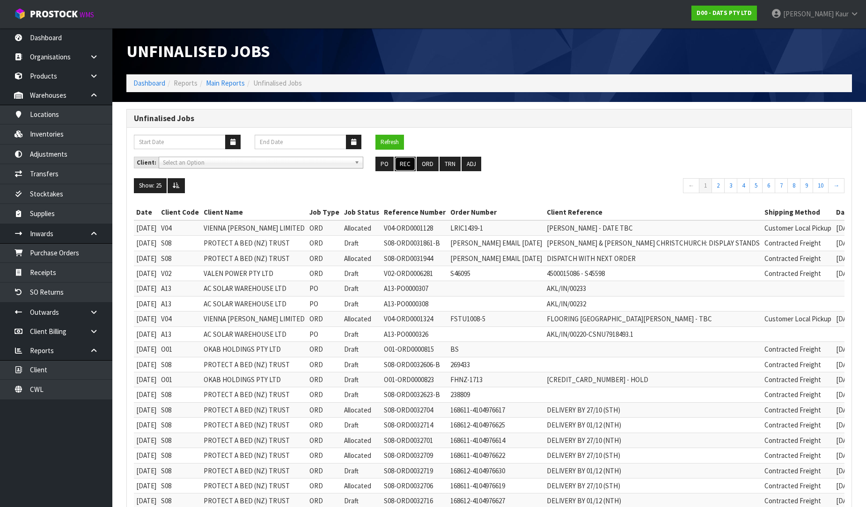
click at [407, 171] on button "REC" at bounding box center [405, 164] width 21 height 15
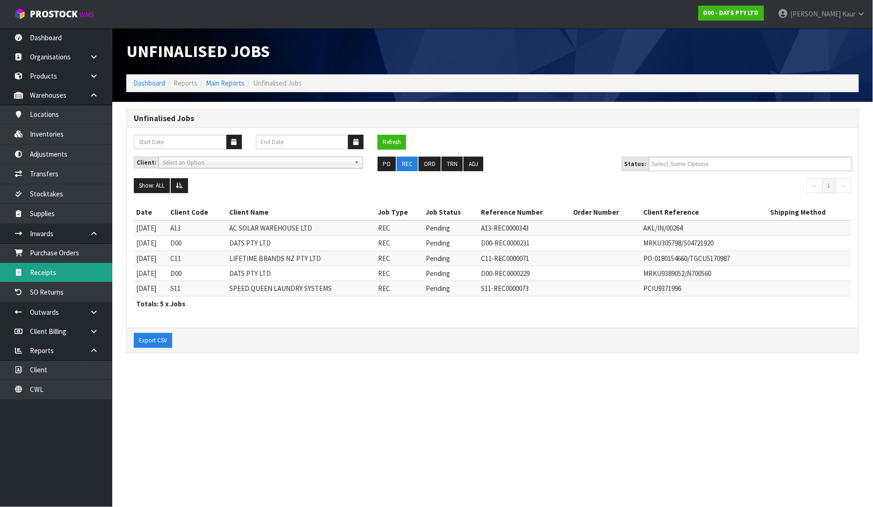
click at [77, 272] on link "Receipts" at bounding box center [56, 272] width 112 height 19
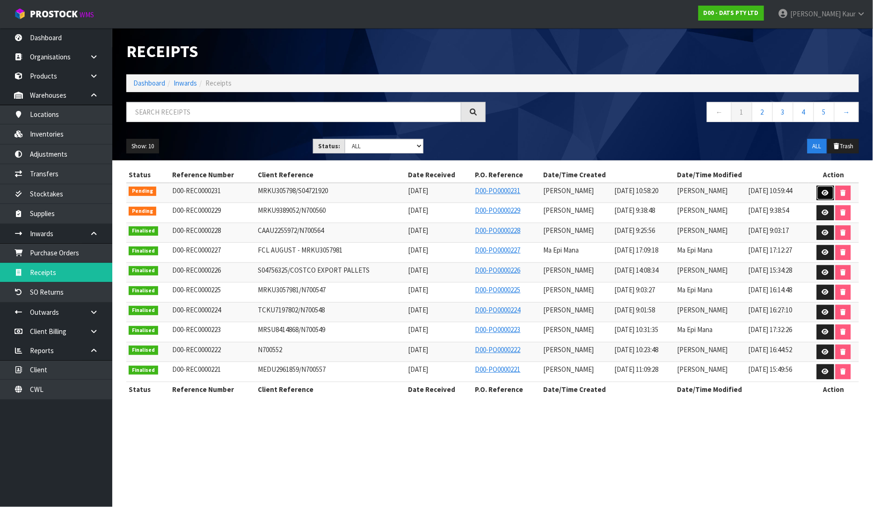
click at [829, 192] on icon at bounding box center [825, 193] width 7 height 6
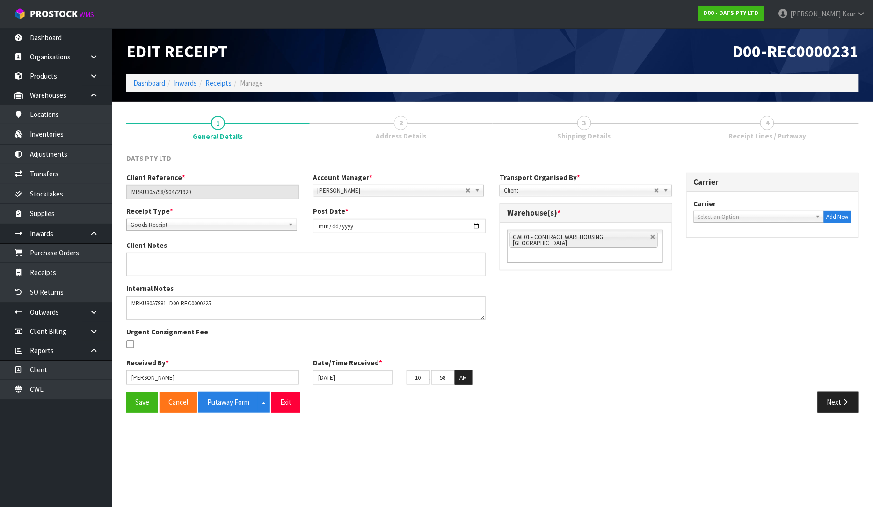
click at [834, 418] on div "Save Cancel Putaway Form Split button! CSV FORMAT Exit Next" at bounding box center [492, 405] width 747 height 27
click at [835, 410] on button "Next" at bounding box center [838, 402] width 41 height 20
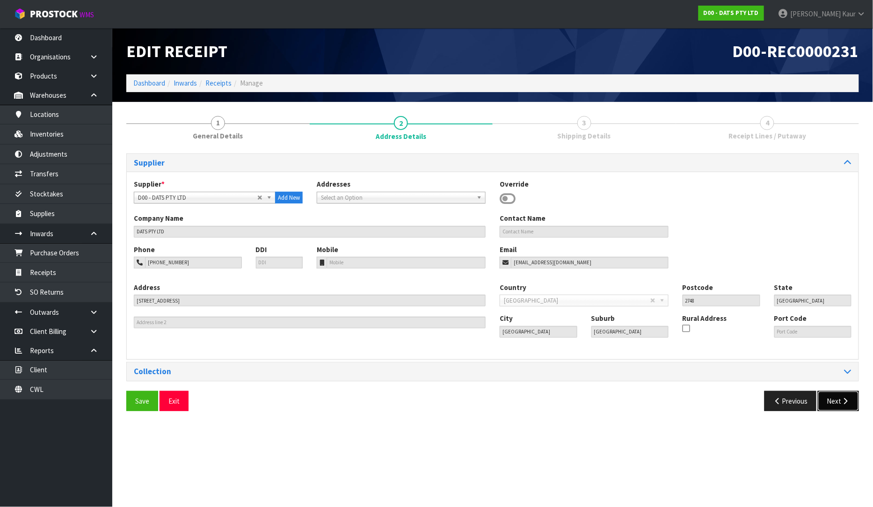
click at [835, 401] on button "Next" at bounding box center [838, 401] width 41 height 20
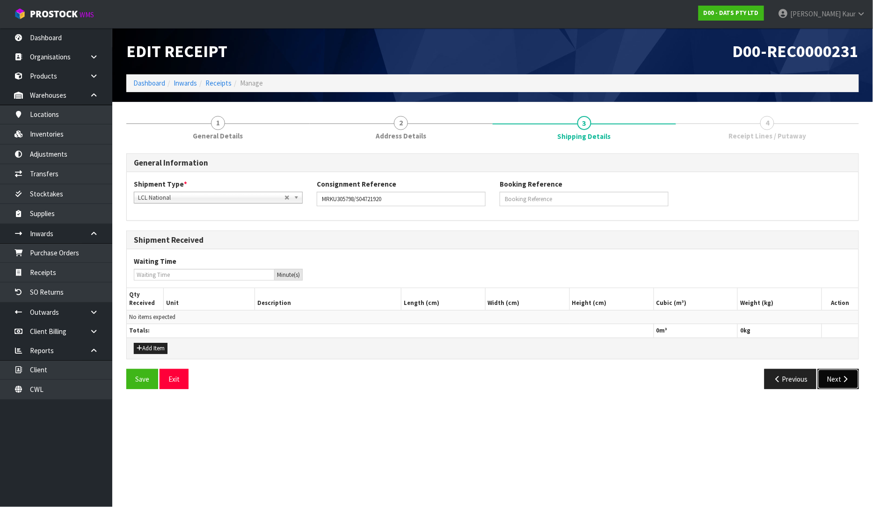
click at [835, 387] on button "Next" at bounding box center [838, 379] width 41 height 20
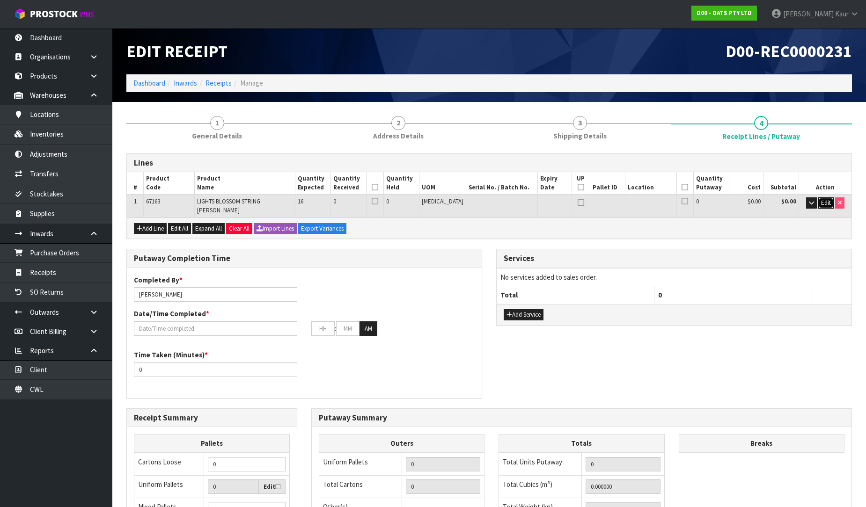
click at [824, 199] on span "Edit" at bounding box center [826, 203] width 10 height 8
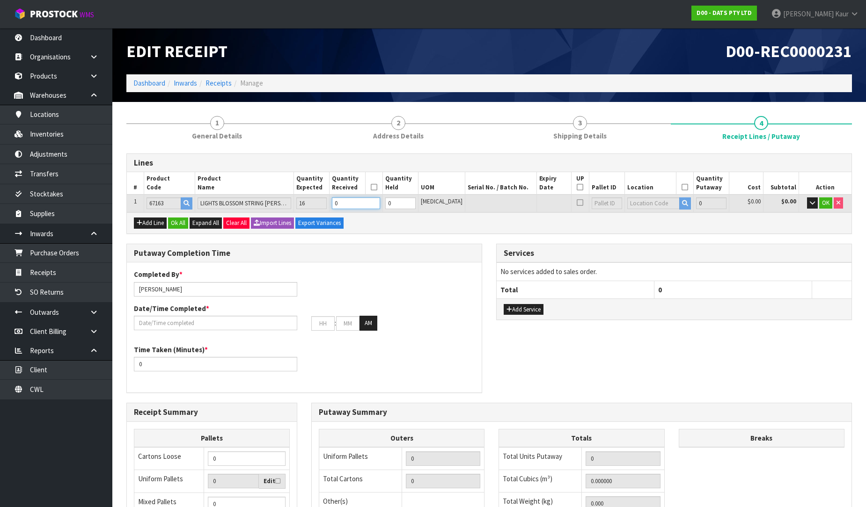
click at [371, 207] on input "0" at bounding box center [356, 204] width 48 height 12
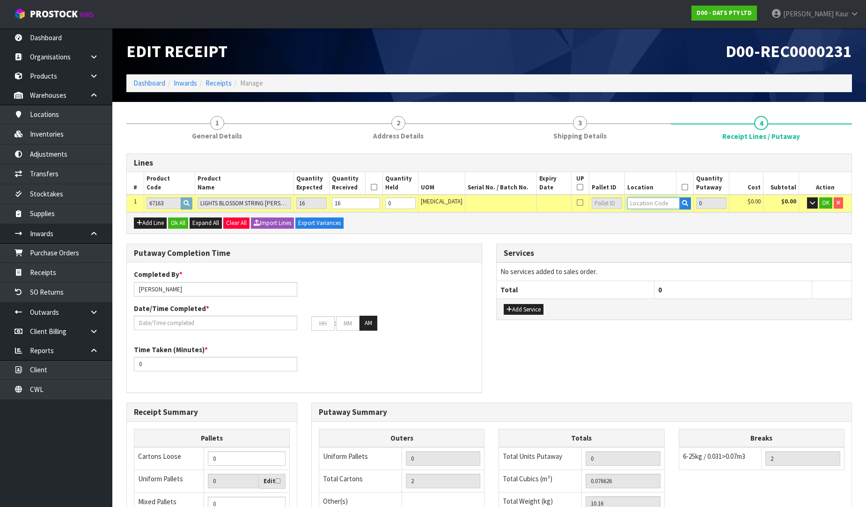
click at [643, 207] on input "text" at bounding box center [653, 204] width 52 height 12
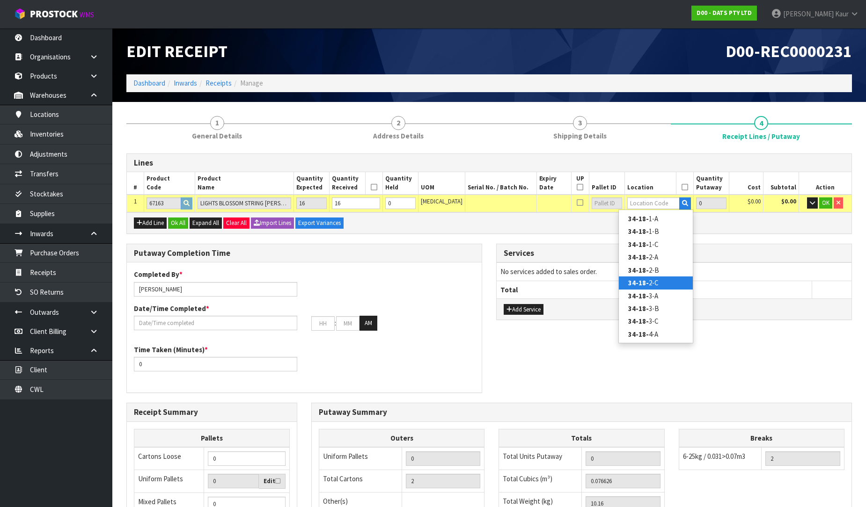
click at [656, 279] on link "34-18- 2-C" at bounding box center [656, 283] width 74 height 13
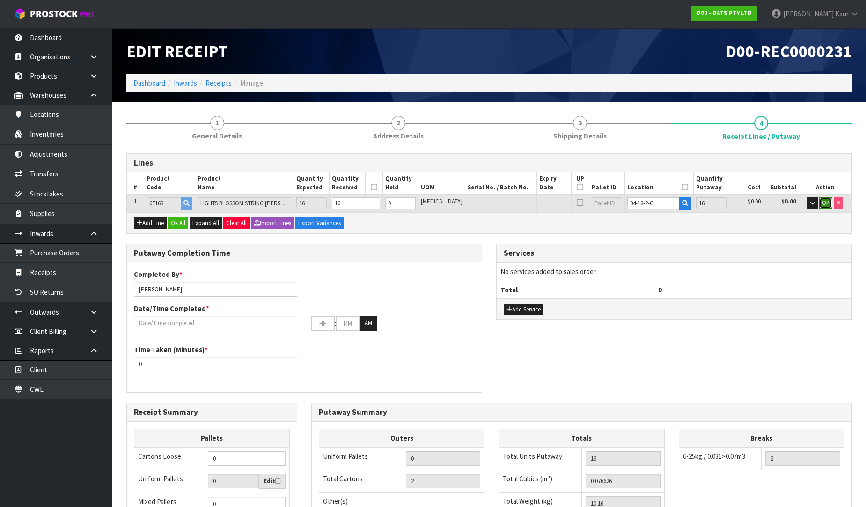
click at [829, 199] on button "OK" at bounding box center [825, 203] width 13 height 11
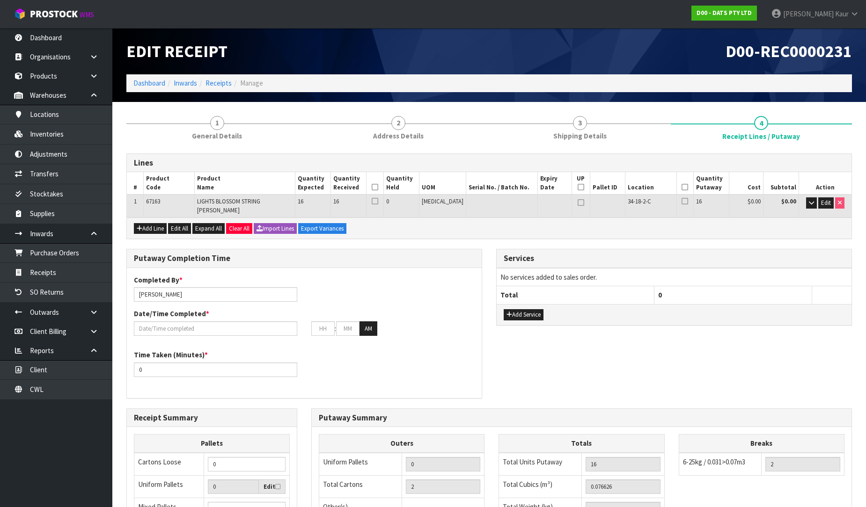
click at [378, 187] on icon at bounding box center [375, 187] width 7 height 0
click at [681, 187] on icon at bounding box center [684, 187] width 7 height 0
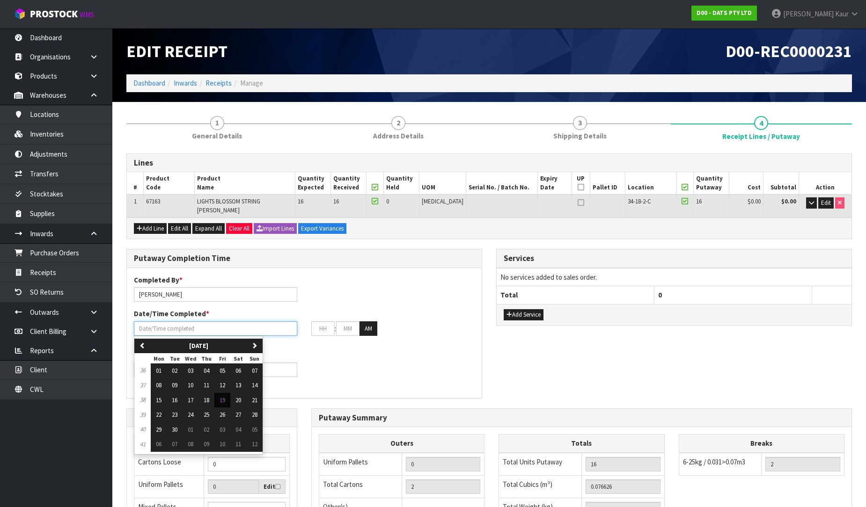
click at [176, 322] on input "text" at bounding box center [215, 329] width 163 height 15
click at [224, 396] on span "19" at bounding box center [223, 400] width 6 height 8
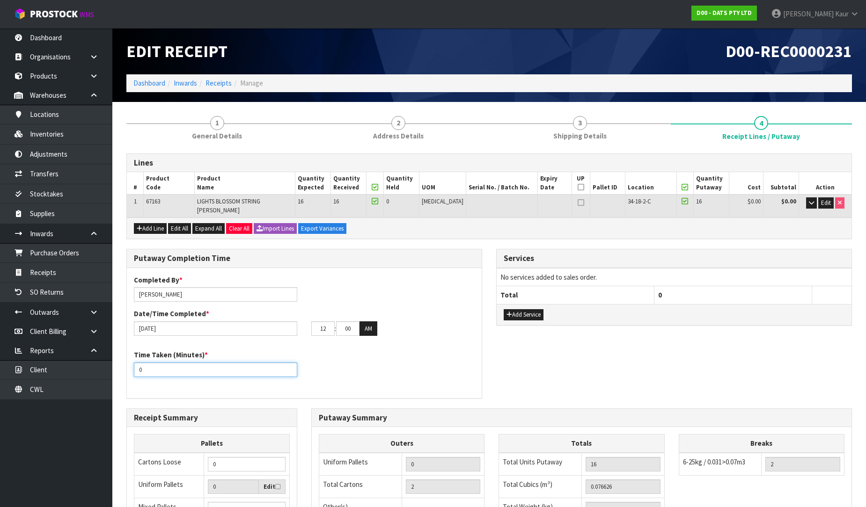
click at [127, 364] on div "Time Taken (Minutes) * 0" at bounding box center [215, 363] width 177 height 27
drag, startPoint x: 326, startPoint y: 325, endPoint x: 300, endPoint y: 325, distance: 26.2
click at [300, 325] on div "[DATE] 12 : 00 : 00 AM" at bounding box center [304, 329] width 355 height 15
drag, startPoint x: 355, startPoint y: 322, endPoint x: 329, endPoint y: 324, distance: 25.9
click at [329, 324] on tr "11 : 00 : 00 AM" at bounding box center [344, 329] width 66 height 15
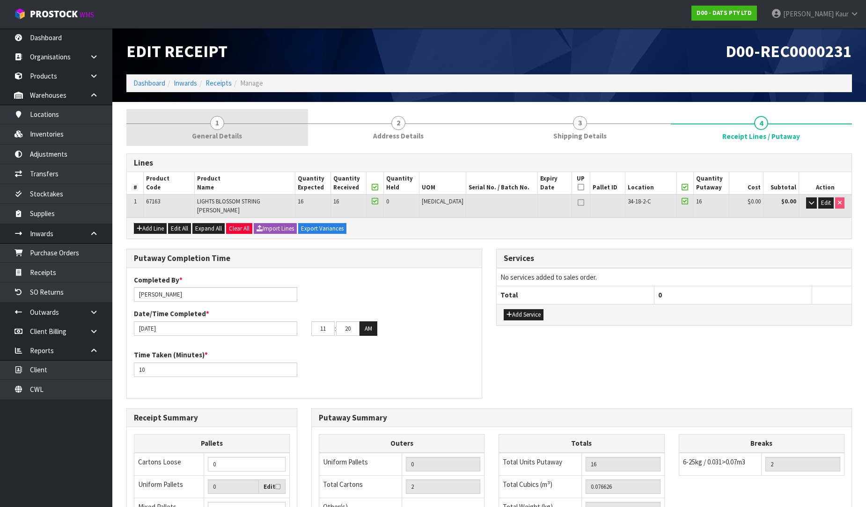
click at [228, 132] on span "General Details" at bounding box center [217, 136] width 50 height 10
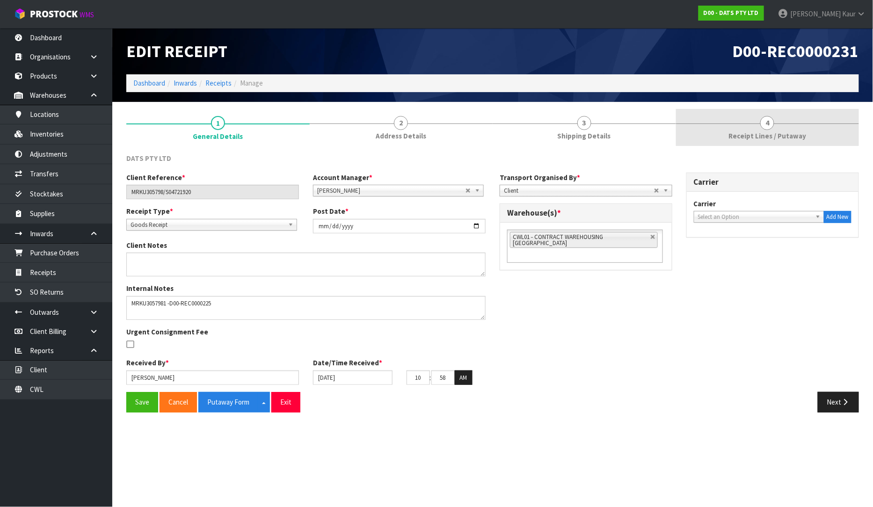
click at [750, 135] on span "Receipt Lines / Putaway" at bounding box center [768, 136] width 78 height 10
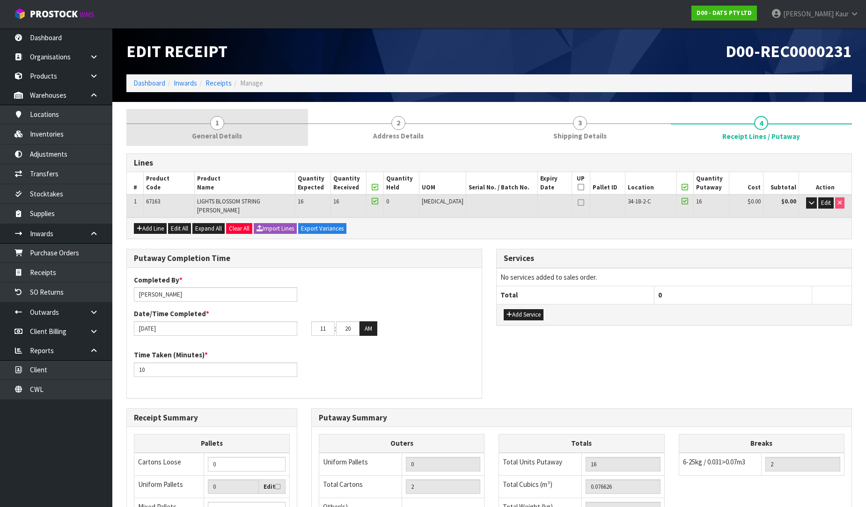
click at [205, 128] on link "1 General Details" at bounding box center [217, 127] width 182 height 37
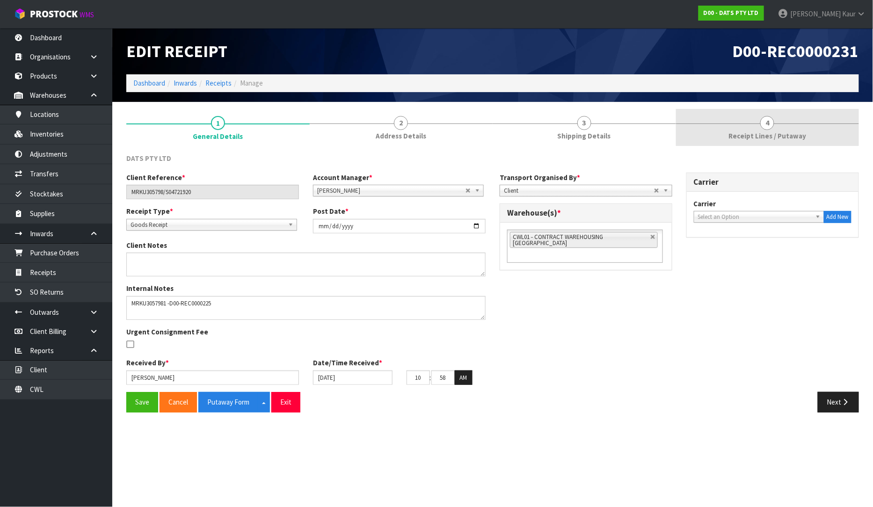
click at [752, 130] on link "4 Receipt Lines / Putaway" at bounding box center [767, 127] width 183 height 37
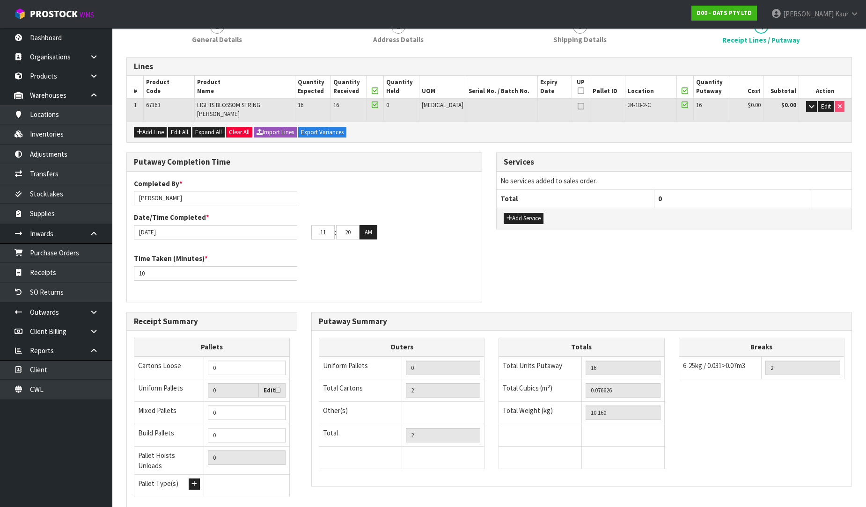
scroll to position [157, 0]
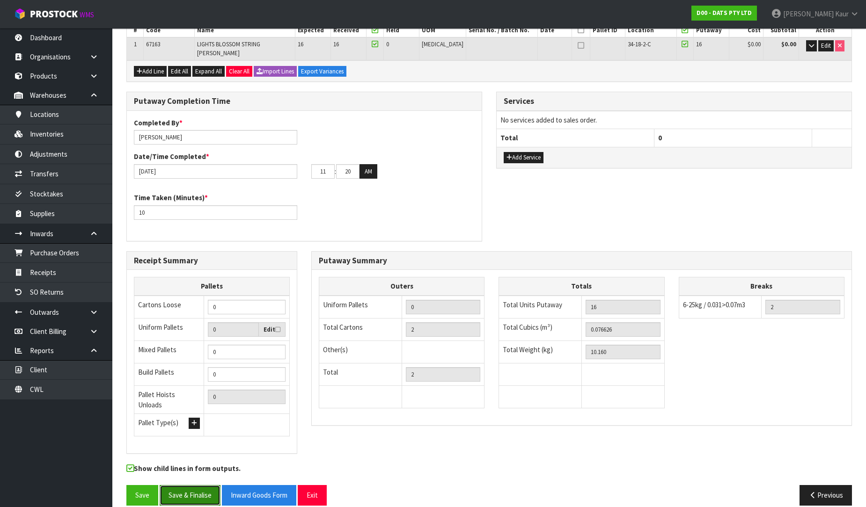
click at [192, 485] on button "Save & Finalise" at bounding box center [190, 495] width 61 height 20
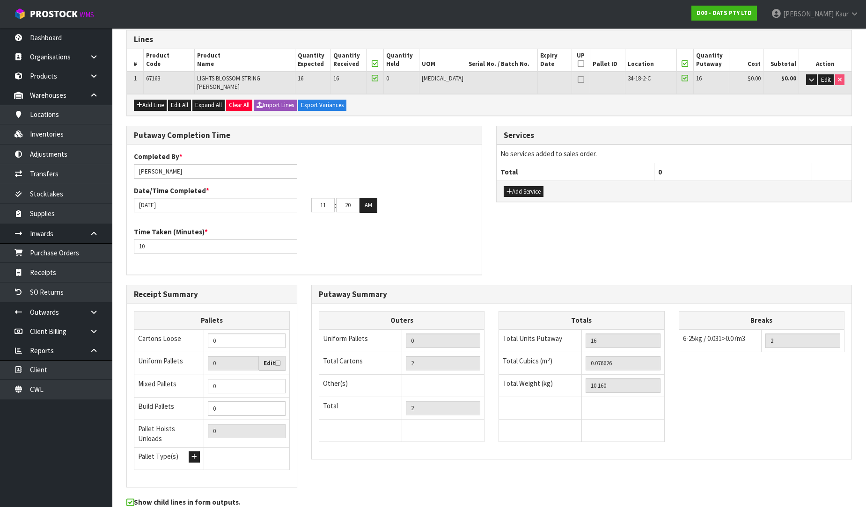
scroll to position [0, 0]
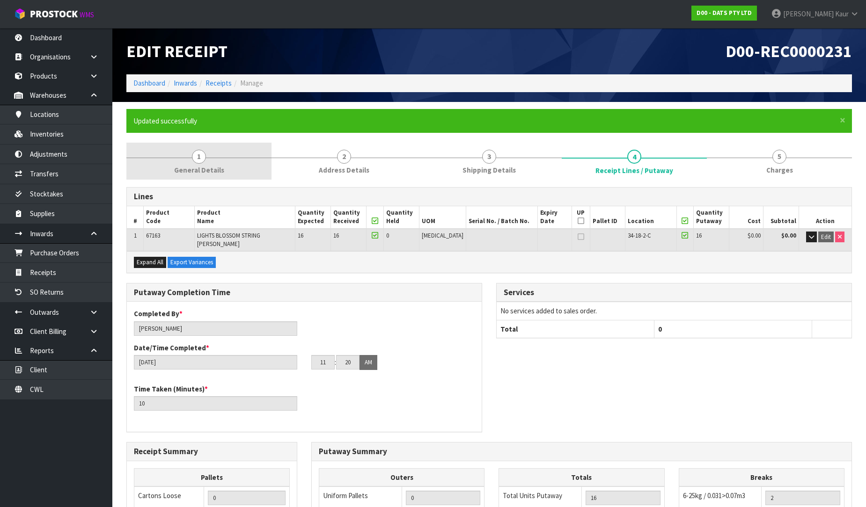
click at [203, 158] on span "1" at bounding box center [199, 157] width 14 height 14
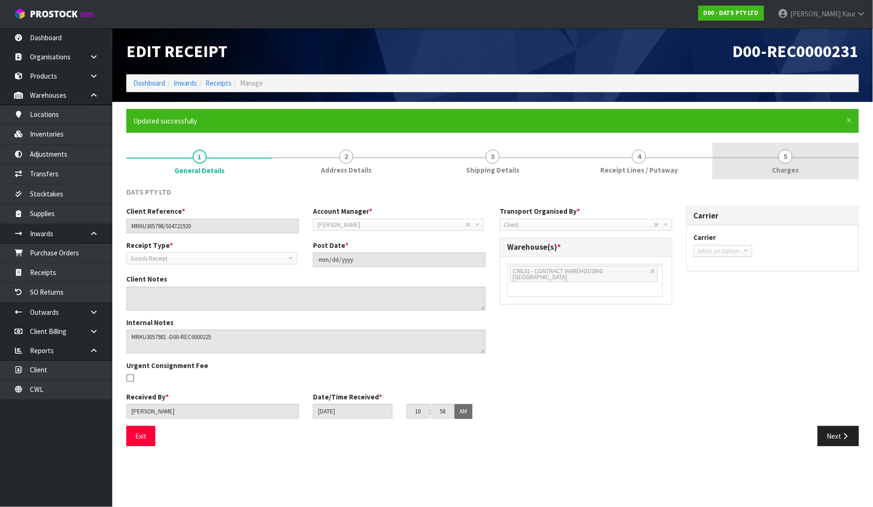
click at [794, 164] on link "5 [GEOGRAPHIC_DATA]" at bounding box center [786, 161] width 147 height 37
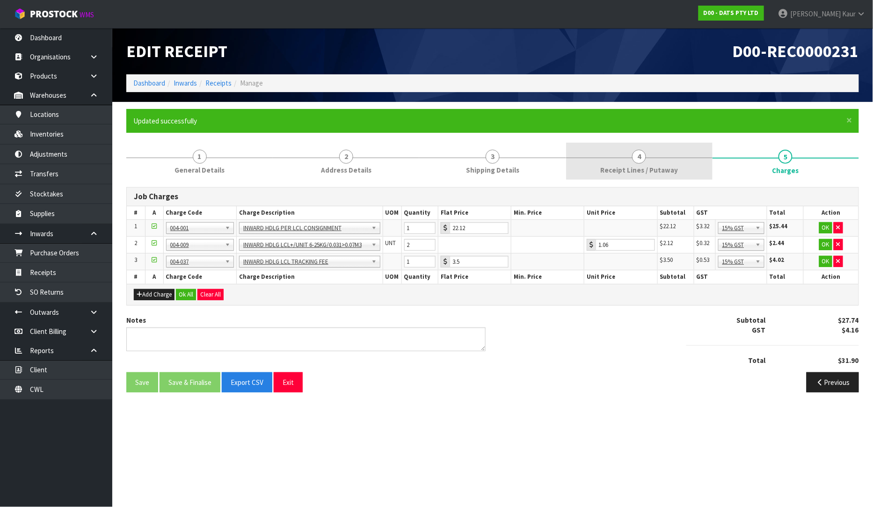
click at [597, 169] on link "4 Receipt Lines / Putaway" at bounding box center [639, 161] width 147 height 37
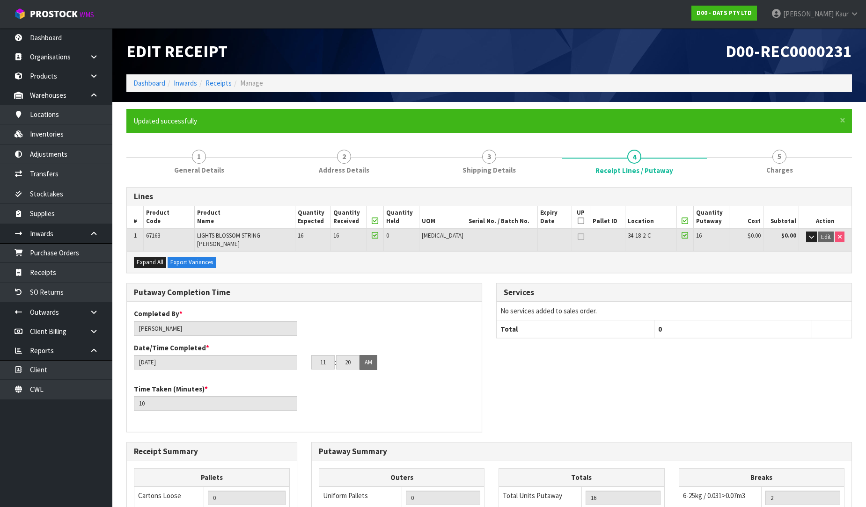
scroll to position [191, 0]
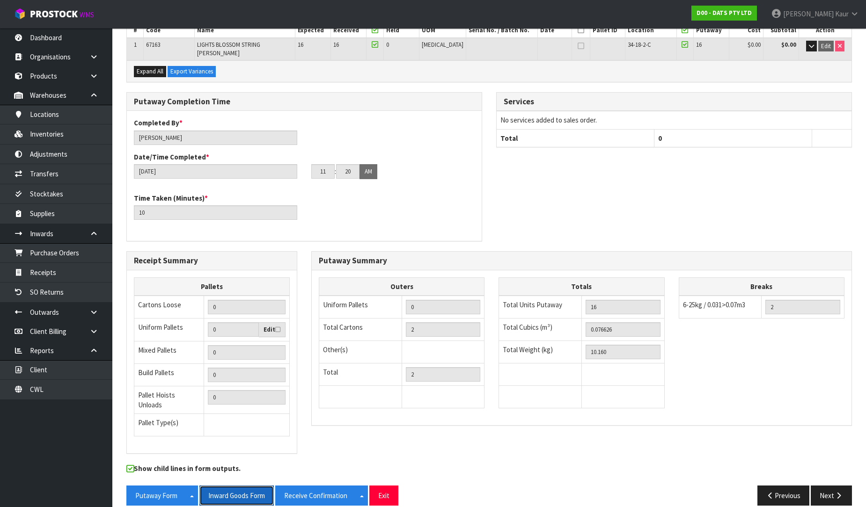
click at [213, 486] on button "Inward Goods Form" at bounding box center [236, 496] width 74 height 20
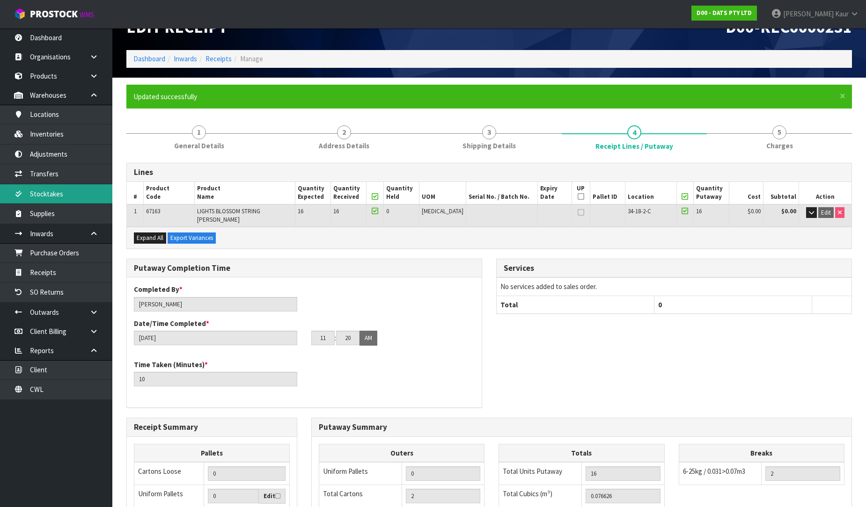
scroll to position [0, 0]
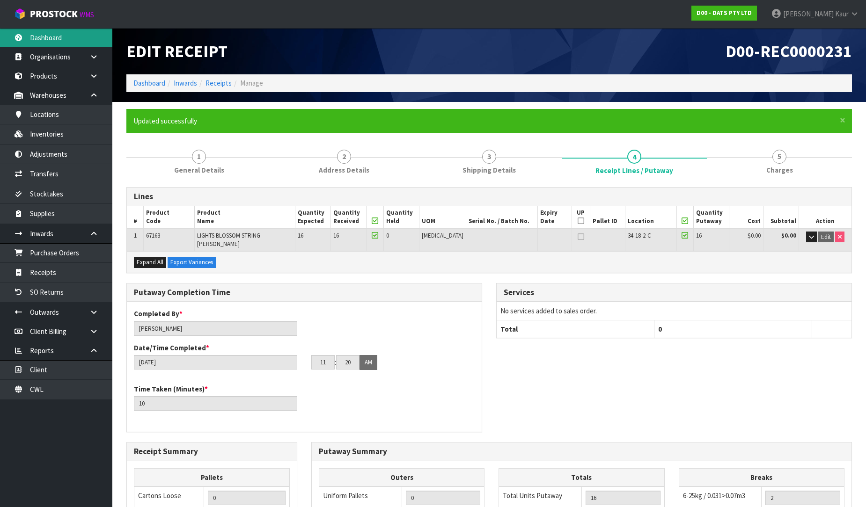
click at [48, 36] on link "Dashboard" at bounding box center [56, 37] width 112 height 19
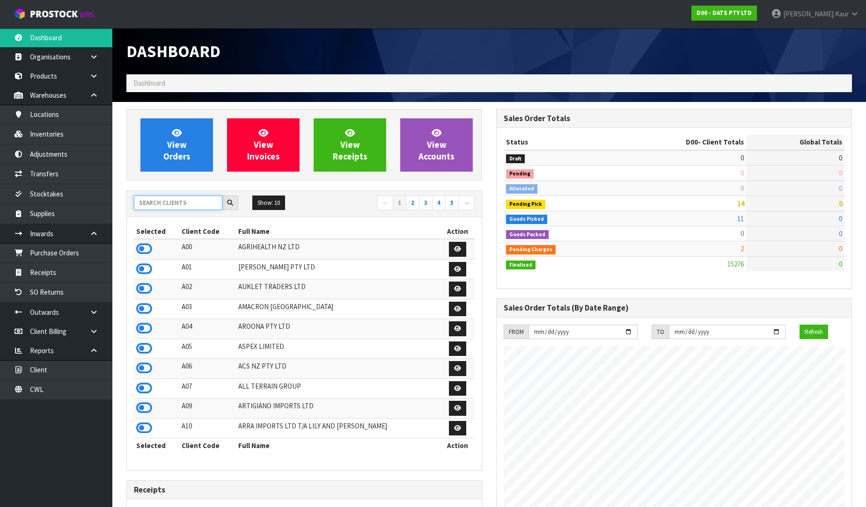
scroll to position [709, 370]
click at [171, 203] on input "text" at bounding box center [178, 203] width 88 height 15
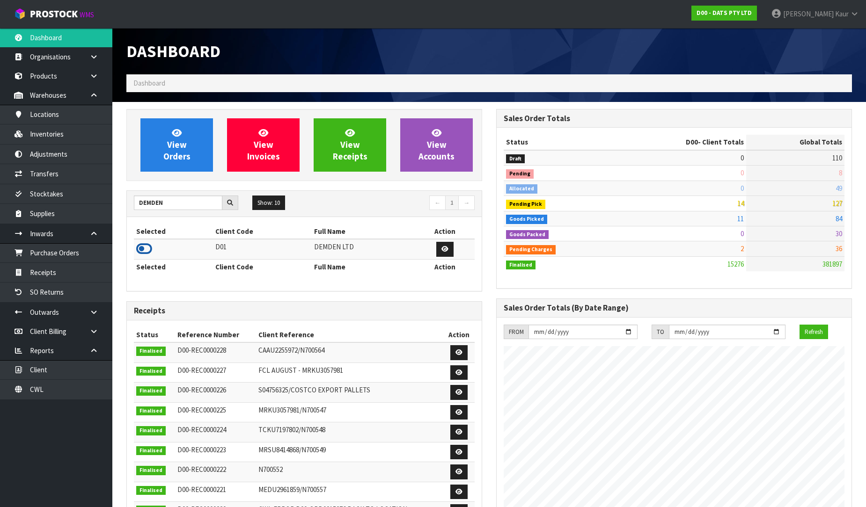
click at [145, 246] on icon at bounding box center [144, 249] width 16 height 14
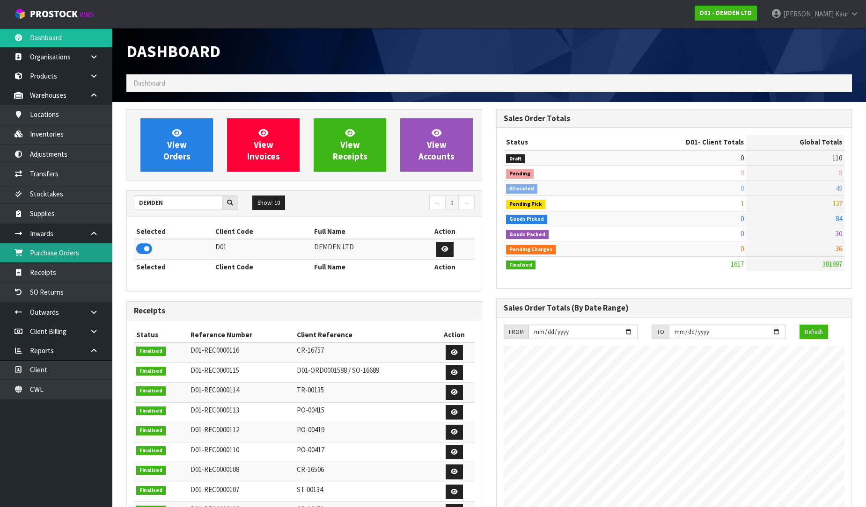
click at [99, 260] on link "Purchase Orders" at bounding box center [56, 252] width 112 height 19
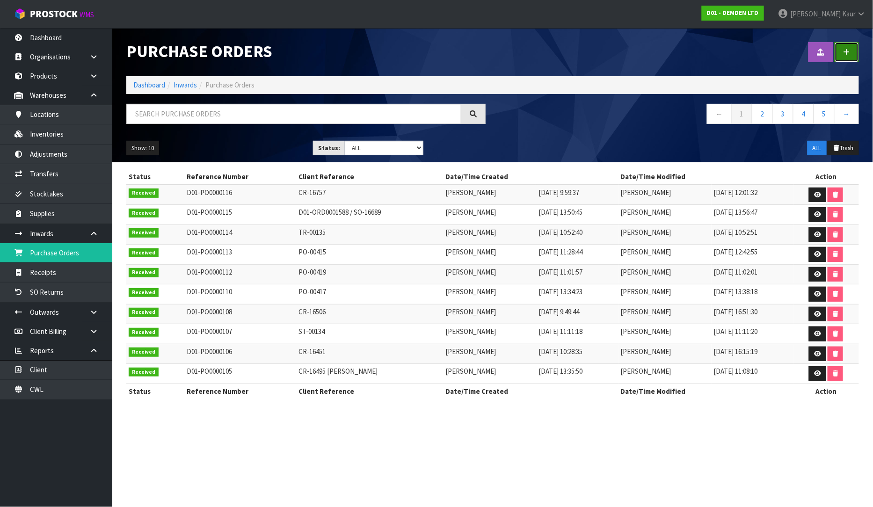
click at [841, 55] on link at bounding box center [847, 52] width 24 height 20
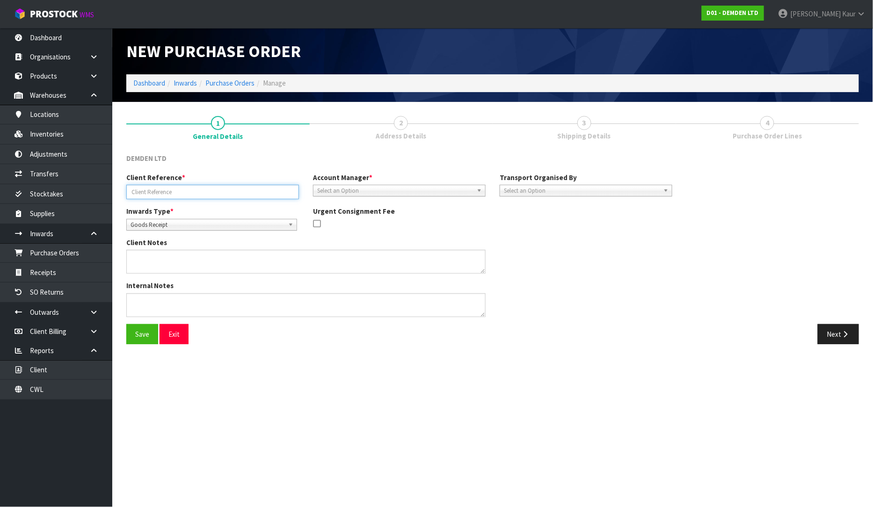
click at [159, 190] on input "text" at bounding box center [212, 192] width 173 height 15
paste input "TR-00139"
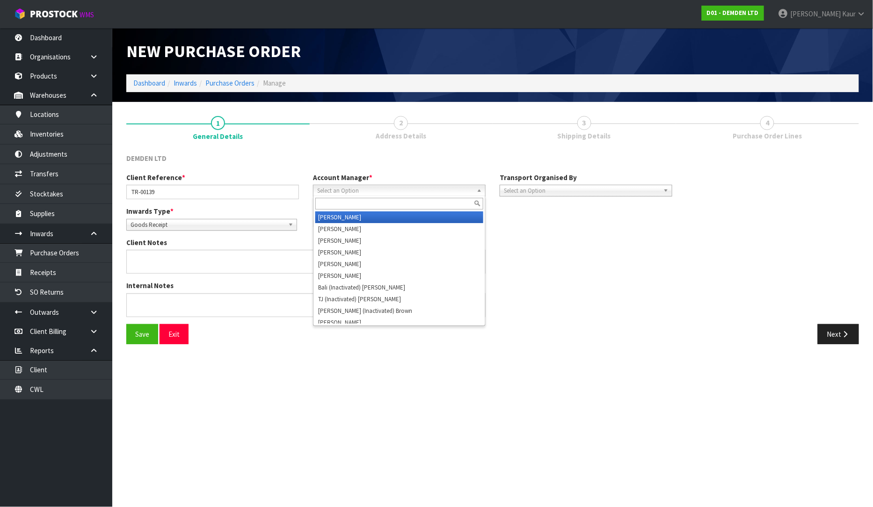
click at [412, 189] on span "Select an Option" at bounding box center [395, 190] width 156 height 11
click at [396, 212] on li "D [PERSON_NAME]" at bounding box center [399, 218] width 168 height 12
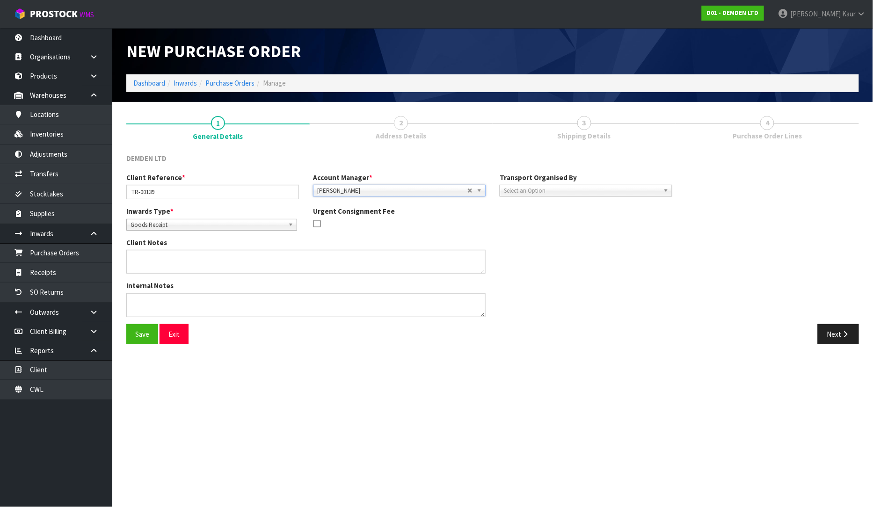
click at [555, 191] on span "Select an Option" at bounding box center [582, 190] width 156 height 11
click at [525, 236] on li "Client" at bounding box center [586, 241] width 168 height 12
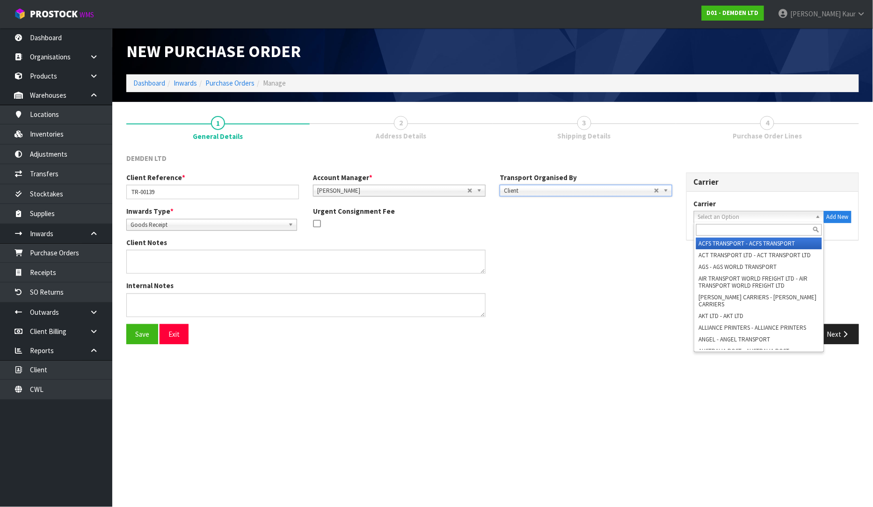
click at [701, 216] on span "Select an Option" at bounding box center [755, 217] width 114 height 11
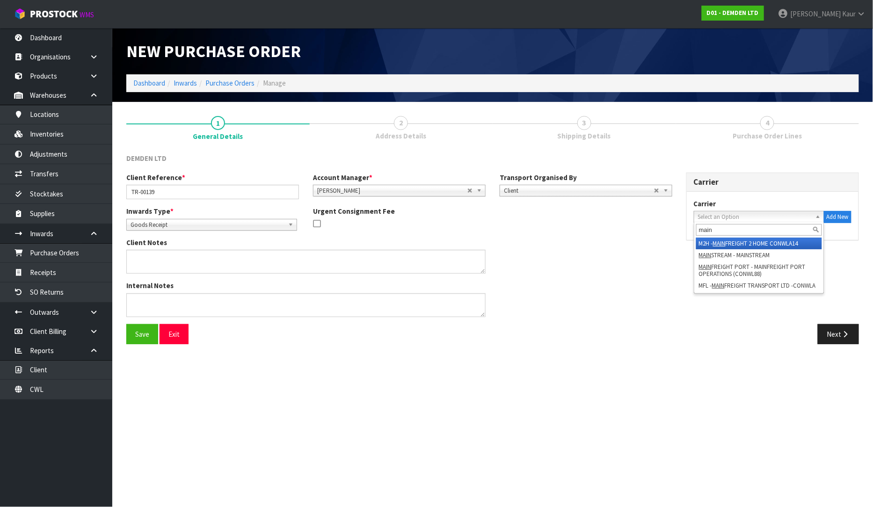
click at [717, 242] on em "MAIN" at bounding box center [719, 244] width 13 height 8
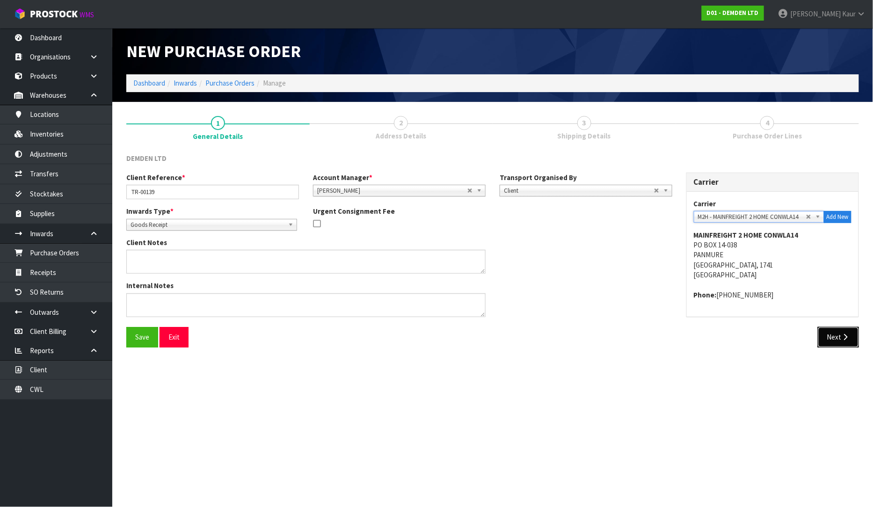
click at [830, 336] on button "Next" at bounding box center [838, 337] width 41 height 20
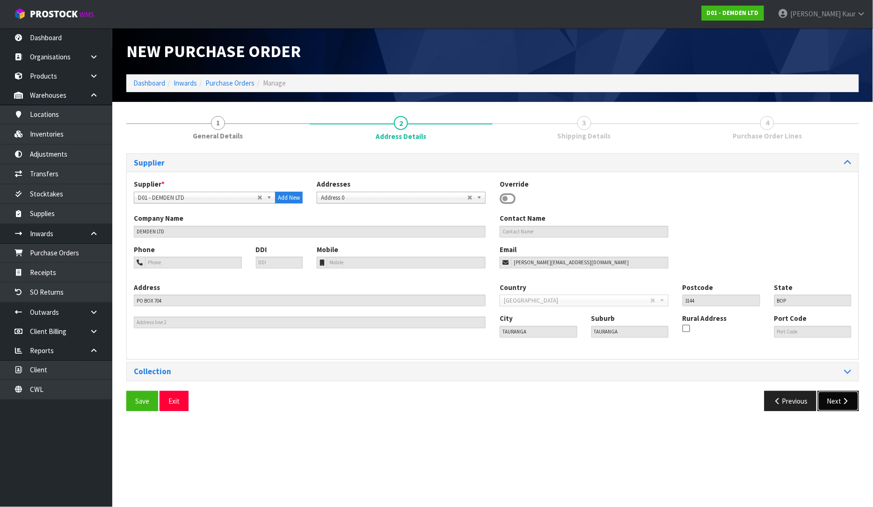
click at [836, 401] on button "Next" at bounding box center [838, 401] width 41 height 20
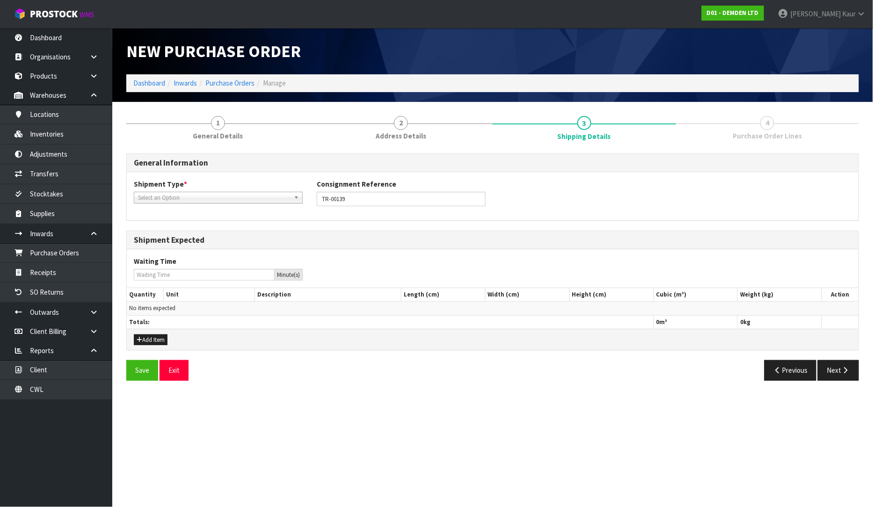
click at [213, 195] on span "Select an Option" at bounding box center [214, 197] width 152 height 11
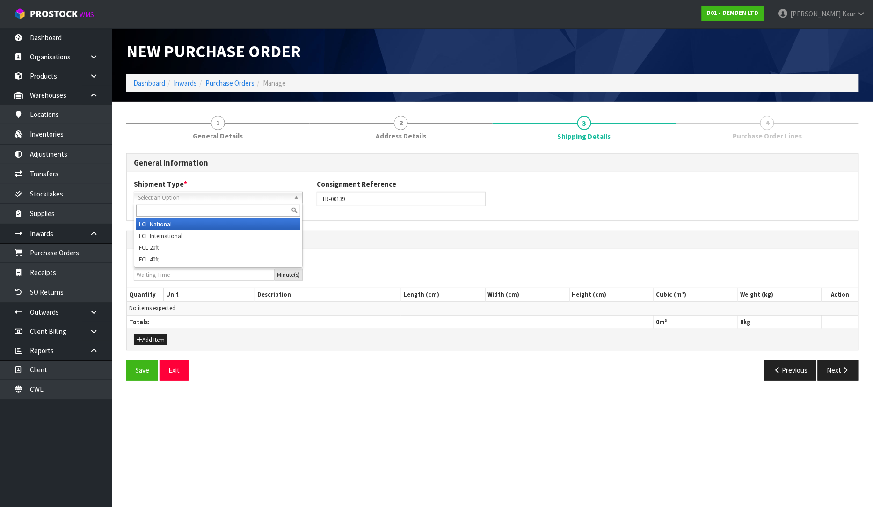
click at [206, 221] on li "LCL National" at bounding box center [218, 225] width 164 height 12
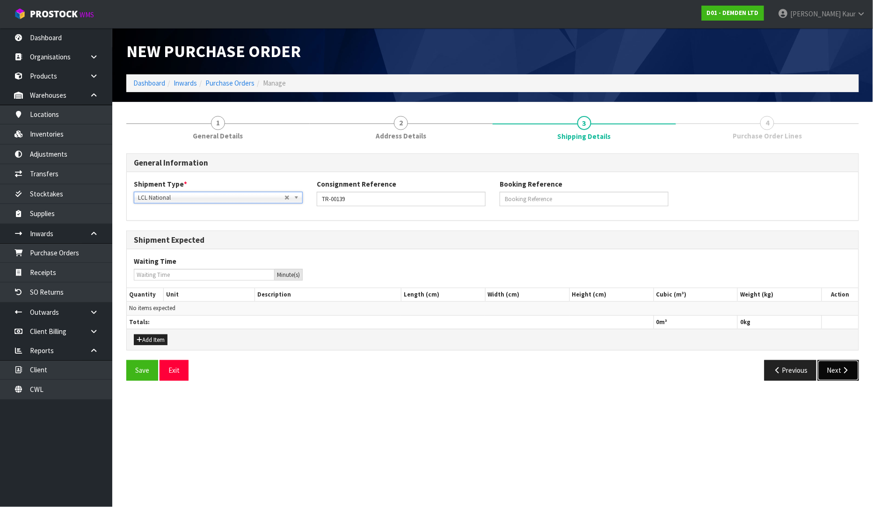
click at [855, 366] on button "Next" at bounding box center [838, 370] width 41 height 20
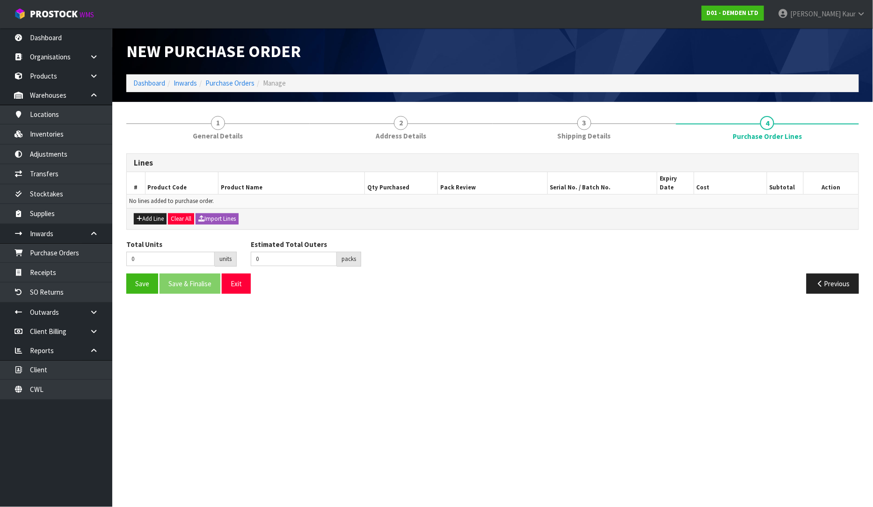
click at [233, 216] on div "Add Line Clear All Import Lines" at bounding box center [493, 218] width 732 height 21
click at [227, 213] on button "Import Lines" at bounding box center [217, 218] width 43 height 11
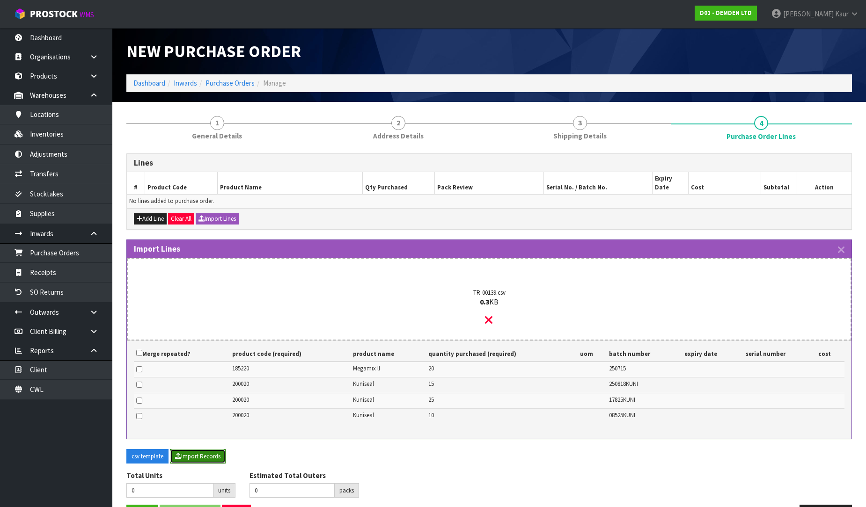
click at [198, 449] on button "Import Records" at bounding box center [198, 456] width 56 height 15
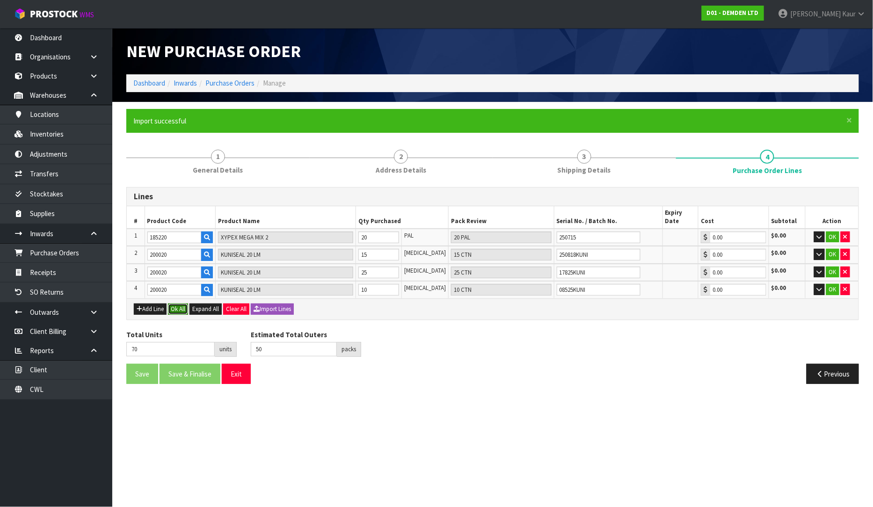
click at [176, 304] on button "Ok All" at bounding box center [178, 309] width 20 height 11
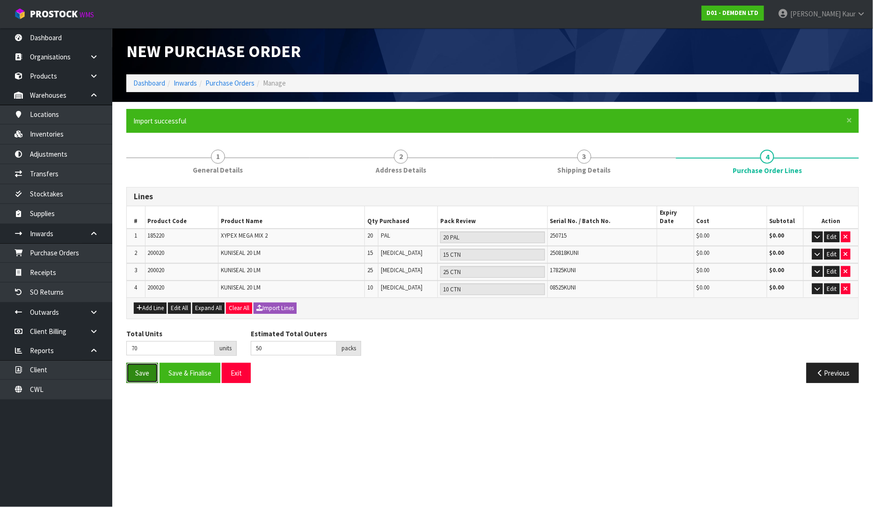
click at [136, 363] on button "Save" at bounding box center [142, 373] width 32 height 20
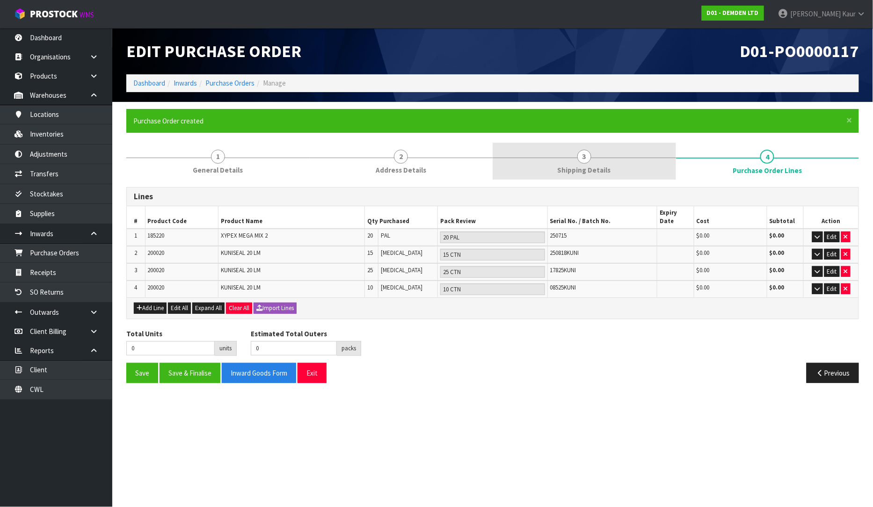
click at [600, 169] on span "Shipping Details" at bounding box center [584, 170] width 53 height 10
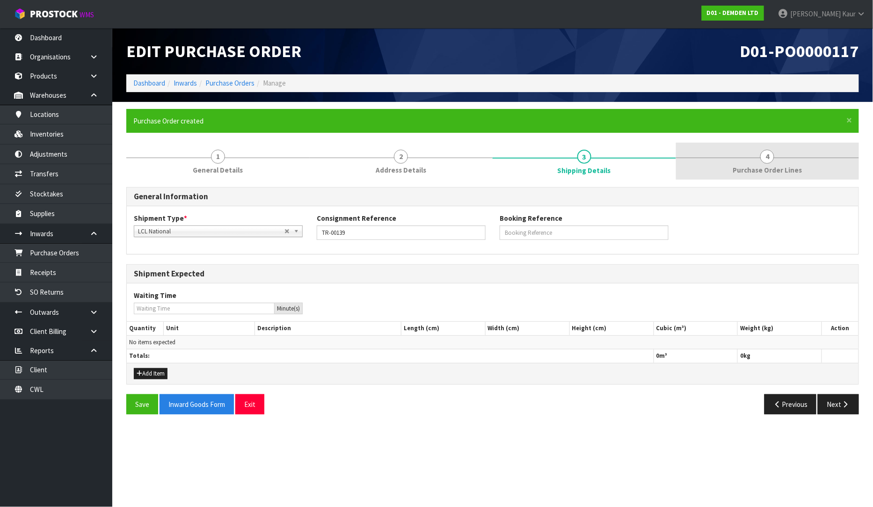
click at [813, 165] on link "4 Purchase Order Lines" at bounding box center [767, 161] width 183 height 37
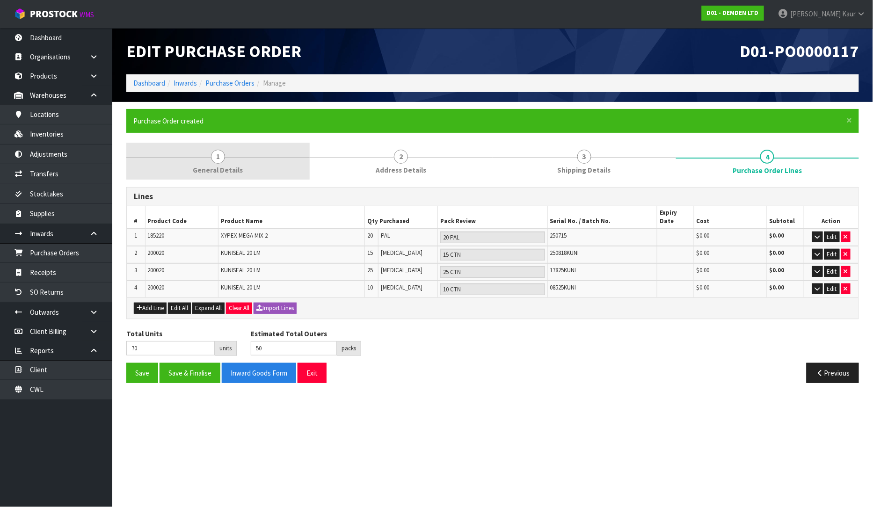
click at [209, 160] on link "1 General Details" at bounding box center [217, 161] width 183 height 37
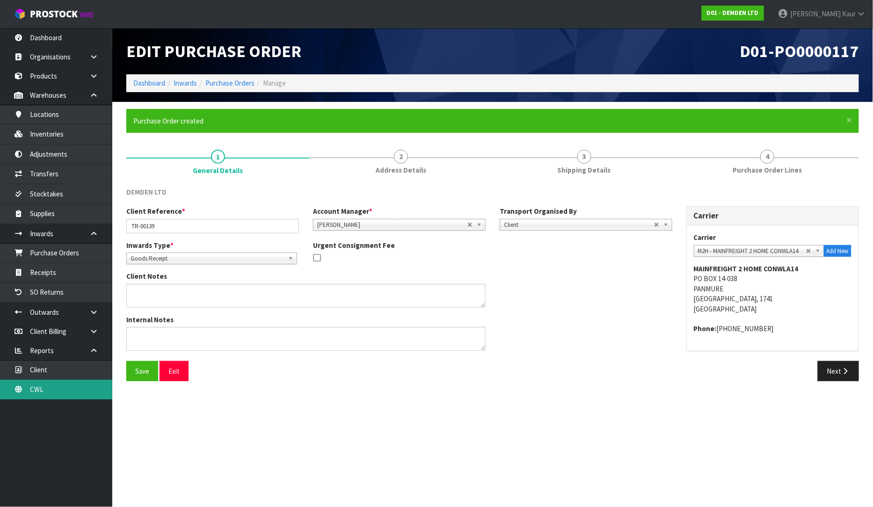
click at [52, 396] on link "CWL" at bounding box center [56, 389] width 112 height 19
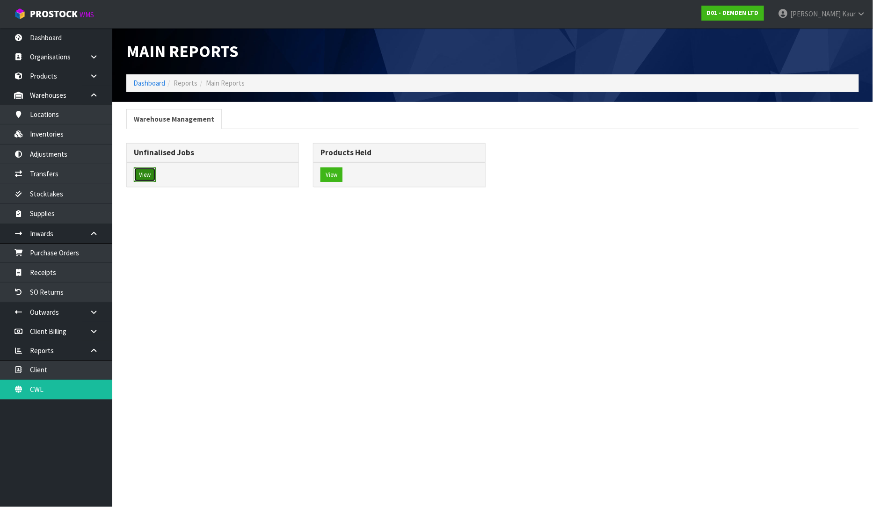
click at [143, 179] on button "View" at bounding box center [145, 175] width 22 height 15
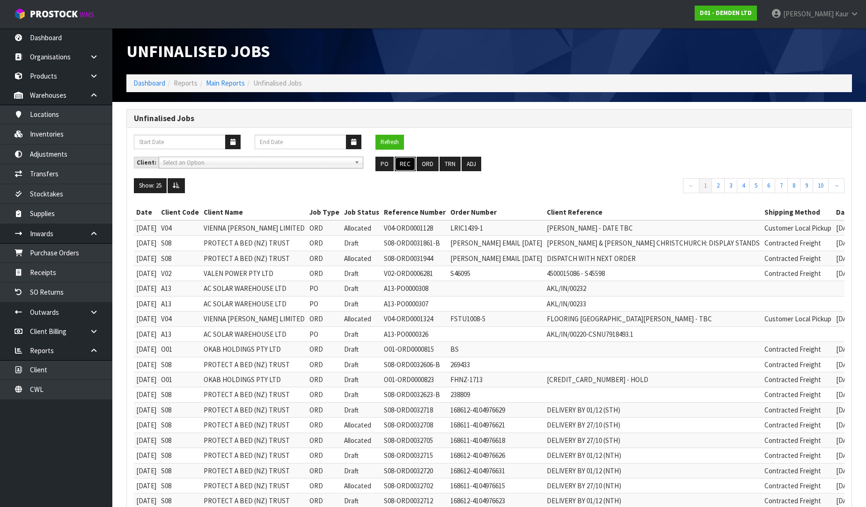
click at [403, 164] on button "REC" at bounding box center [405, 164] width 21 height 15
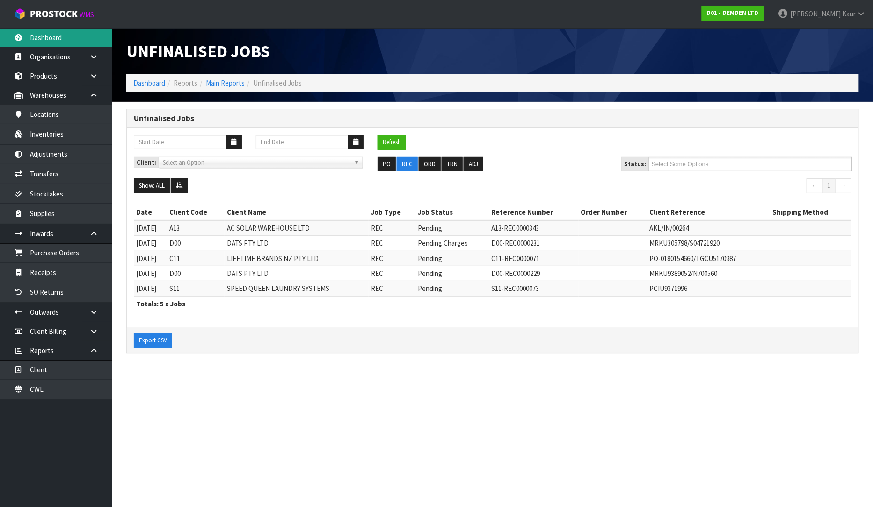
click at [64, 35] on link "Dashboard" at bounding box center [56, 37] width 112 height 19
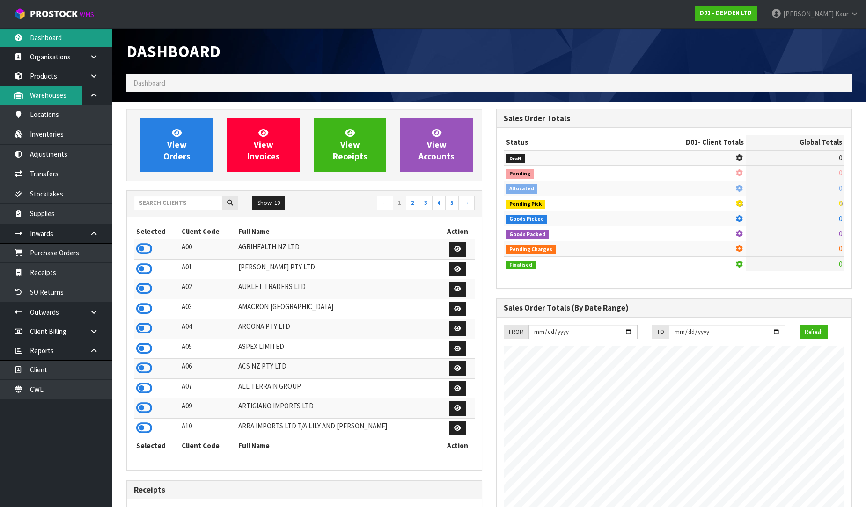
scroll to position [618, 370]
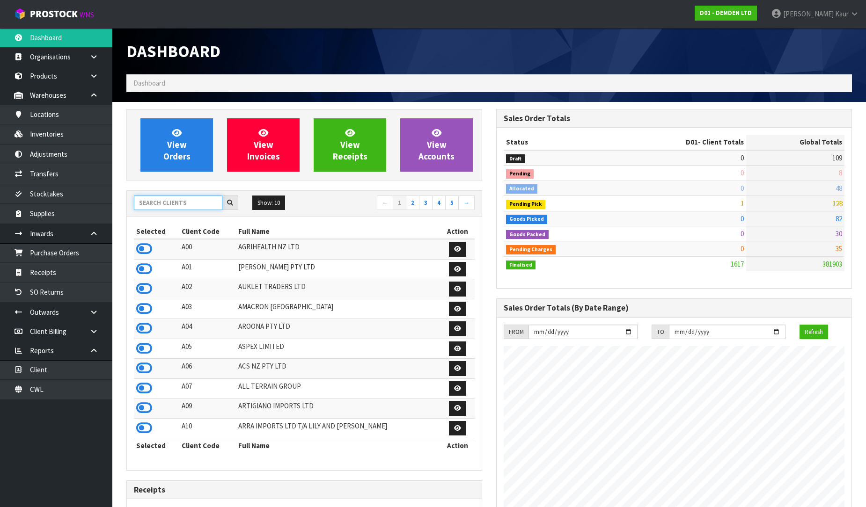
click at [184, 203] on input "text" at bounding box center [178, 203] width 88 height 15
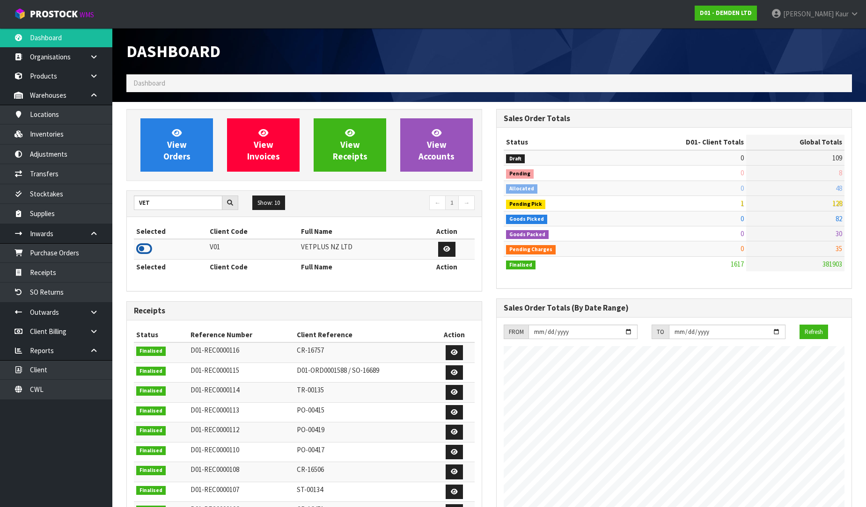
click at [144, 249] on icon at bounding box center [144, 249] width 16 height 14
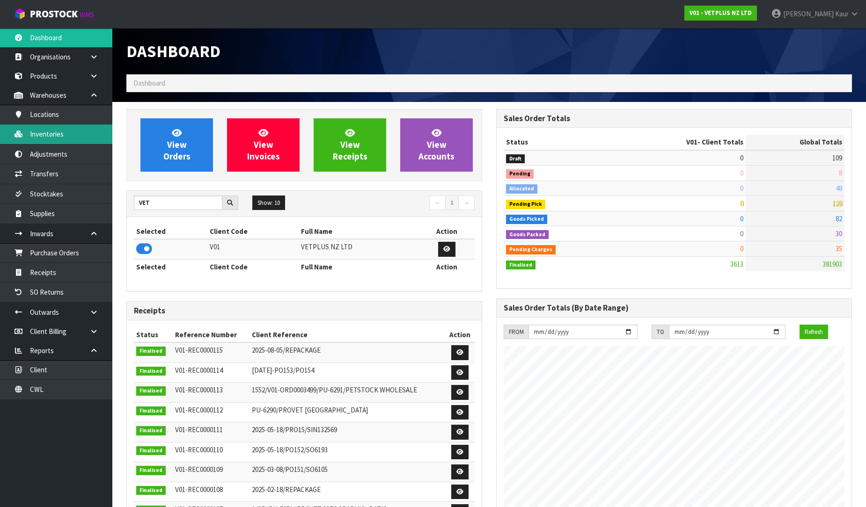
scroll to position [709, 370]
click at [61, 137] on link "Inventories" at bounding box center [56, 134] width 112 height 19
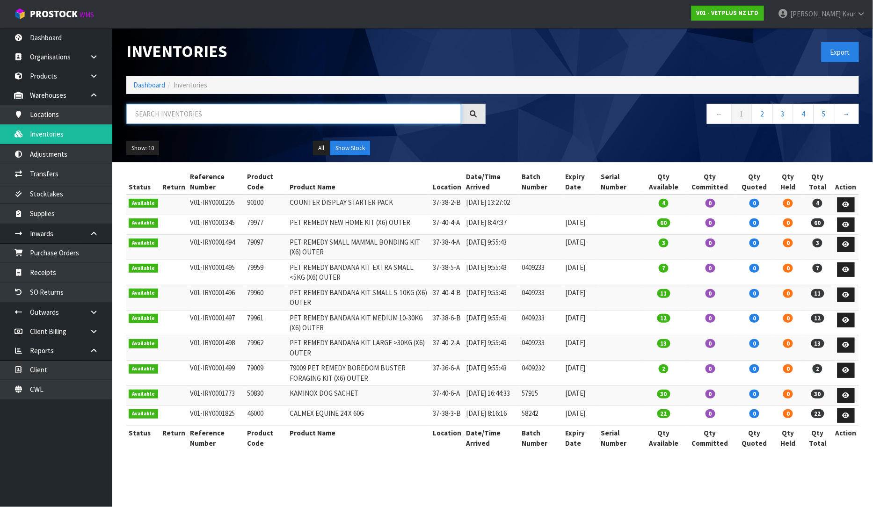
click at [237, 113] on input "text" at bounding box center [293, 114] width 335 height 20
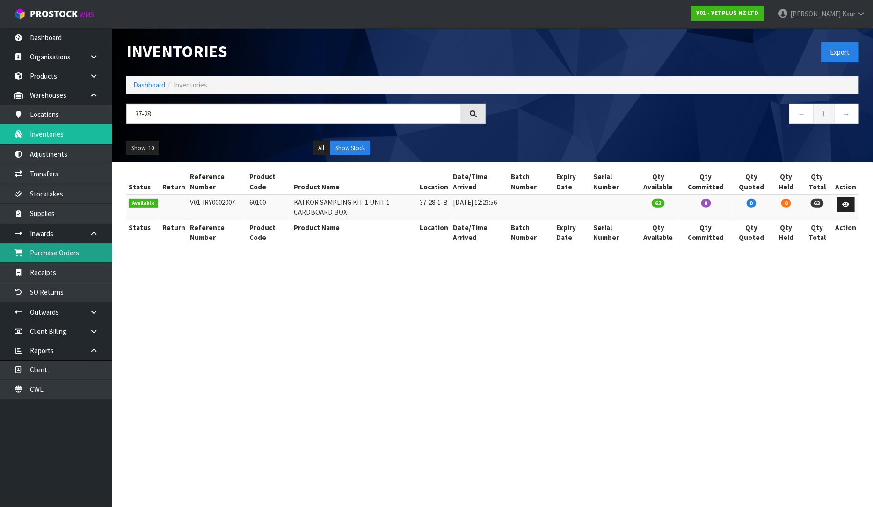
click at [93, 252] on link "Purchase Orders" at bounding box center [56, 252] width 112 height 19
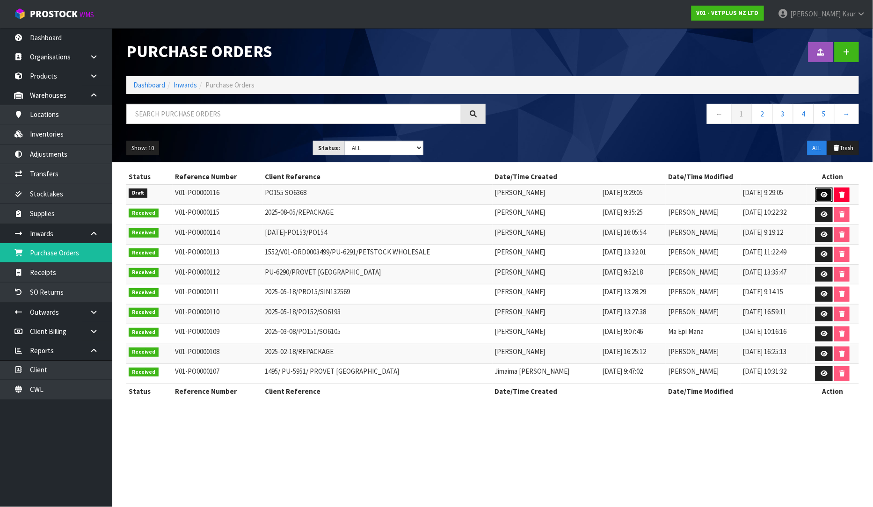
click at [821, 192] on icon at bounding box center [824, 195] width 7 height 6
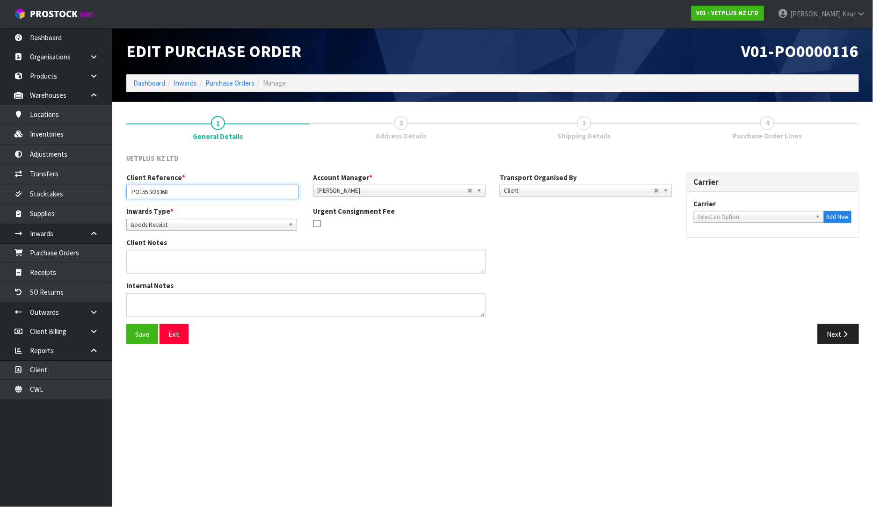
drag, startPoint x: 175, startPoint y: 193, endPoint x: 126, endPoint y: 191, distance: 48.3
click at [126, 191] on input "PO155 SO6368" at bounding box center [212, 192] width 173 height 15
click at [148, 190] on input "PO155 SO6368" at bounding box center [212, 192] width 173 height 15
drag, startPoint x: 181, startPoint y: 193, endPoint x: 79, endPoint y: 185, distance: 102.3
click at [79, 185] on body "Toggle navigation ProStock WMS V01 - VETPLUS NZ LTD [PERSON_NAME] Logout Dashbo…" at bounding box center [436, 253] width 873 height 507
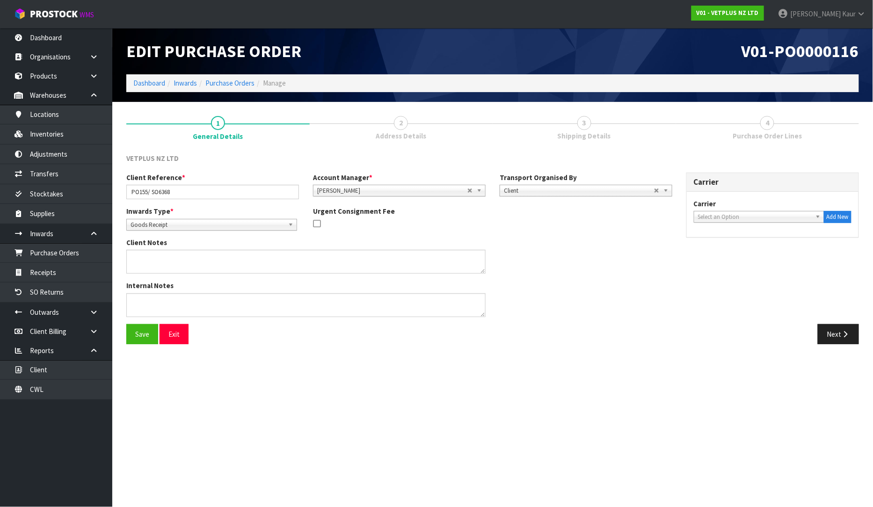
click at [718, 212] on span "Select an Option" at bounding box center [755, 217] width 114 height 11
click at [735, 244] on li "PHI LPOTT AIRFREIGHT LTD - [PERSON_NAME] AIRFREIGHT LTD" at bounding box center [759, 247] width 126 height 19
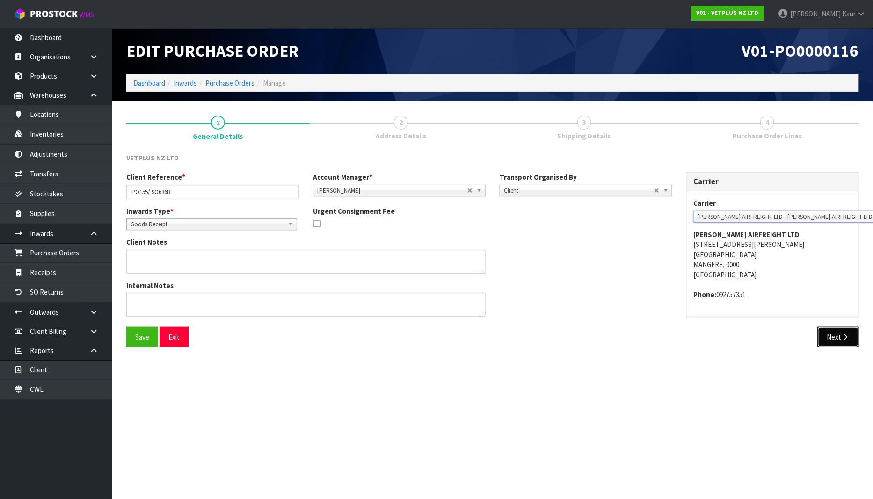
click at [841, 342] on button "Next" at bounding box center [838, 337] width 41 height 20
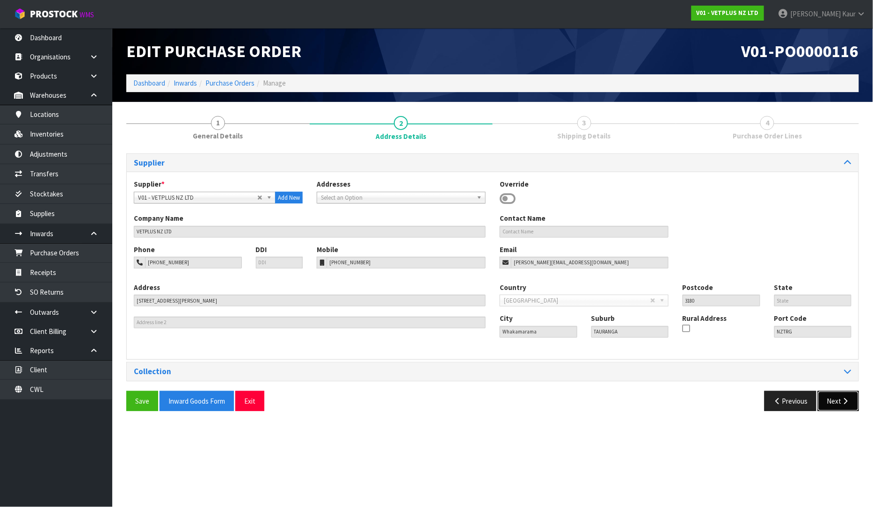
click at [838, 394] on button "Next" at bounding box center [838, 401] width 41 height 20
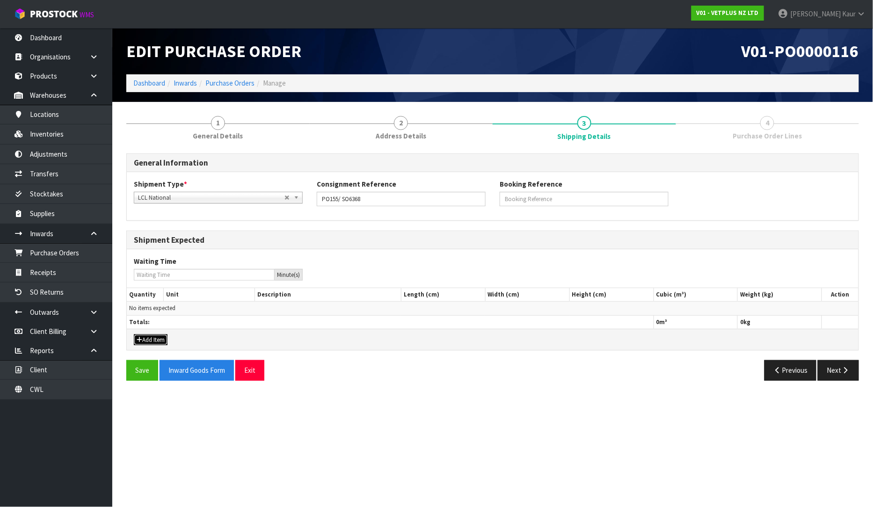
click at [150, 339] on button "Add Item" at bounding box center [151, 340] width 34 height 11
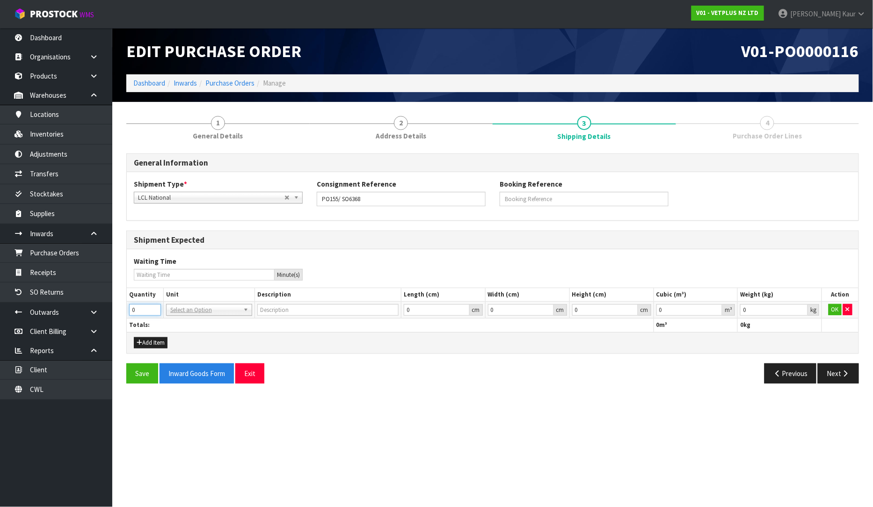
drag, startPoint x: 141, startPoint y: 310, endPoint x: 128, endPoint y: 310, distance: 13.6
click at [128, 310] on td "0" at bounding box center [145, 310] width 37 height 17
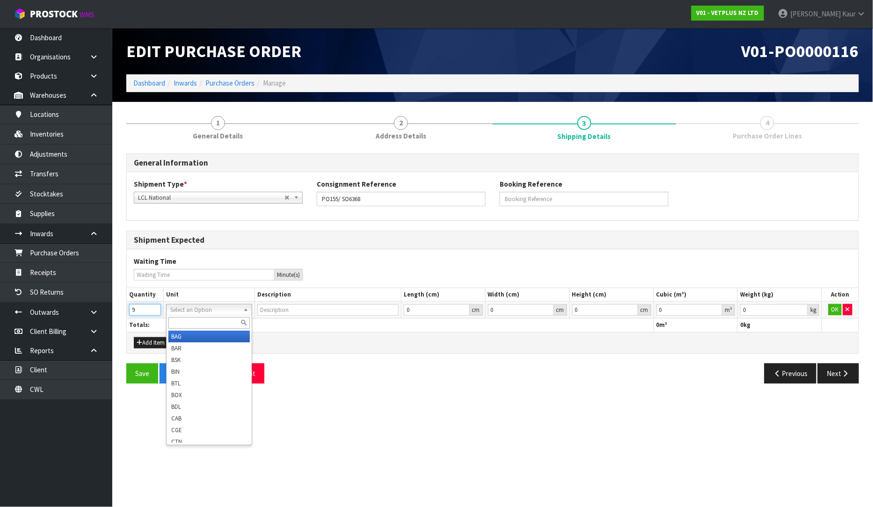
drag, startPoint x: 175, startPoint y: 308, endPoint x: 175, endPoint y: 325, distance: 17.3
click at [175, 325] on input "text" at bounding box center [209, 323] width 81 height 12
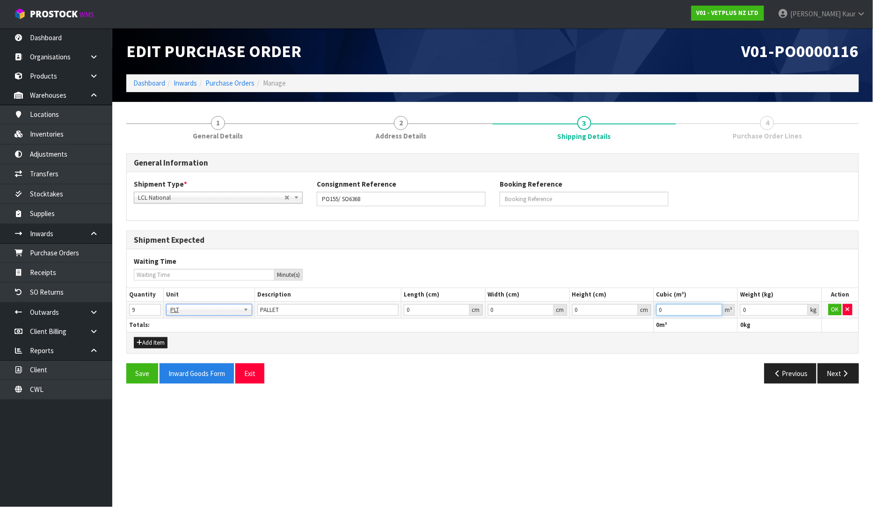
drag, startPoint x: 668, startPoint y: 307, endPoint x: 653, endPoint y: 308, distance: 15.0
click at [653, 308] on tr "9 BAG BAR BSK BIN BTL BOX BDL CAB CGE CTN CSE COI CRA CRT CBE CYL DRM JAR MTR P…" at bounding box center [493, 310] width 732 height 17
drag, startPoint x: 764, startPoint y: 310, endPoint x: 724, endPoint y: 312, distance: 39.8
click at [724, 312] on tr "9 BAG BAR BSK BIN BTL BOX BDL CAB CGE CTN CSE COI CRA CRT CBE CYL DRM JAR MTR P…" at bounding box center [493, 310] width 732 height 17
click at [835, 314] on button "OK" at bounding box center [835, 309] width 13 height 11
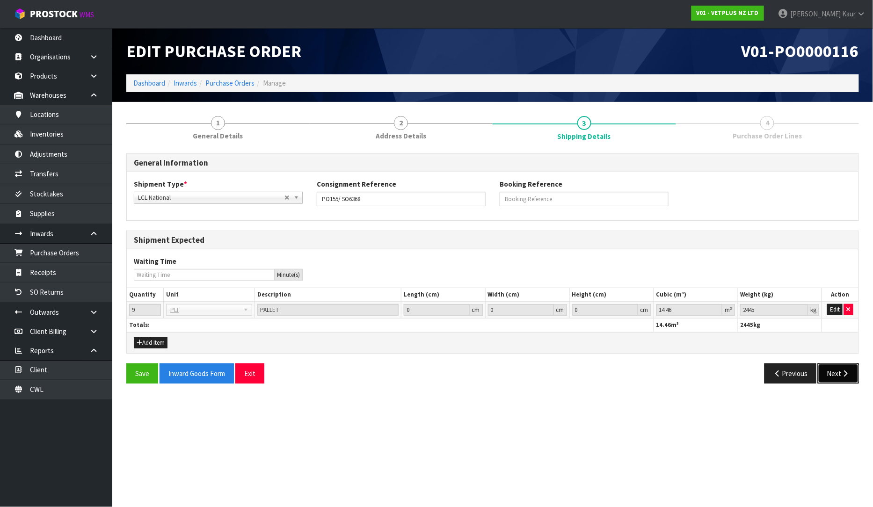
click at [838, 374] on button "Next" at bounding box center [838, 374] width 41 height 20
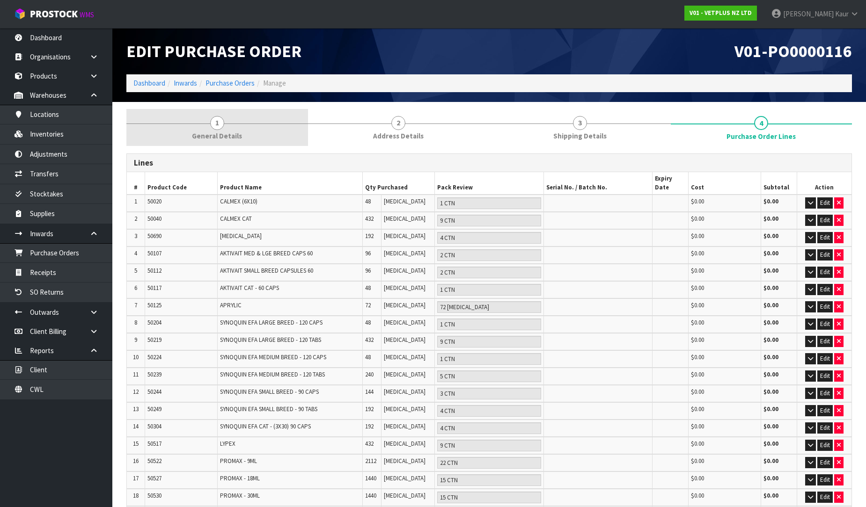
click at [228, 145] on link "1 General Details" at bounding box center [217, 127] width 182 height 37
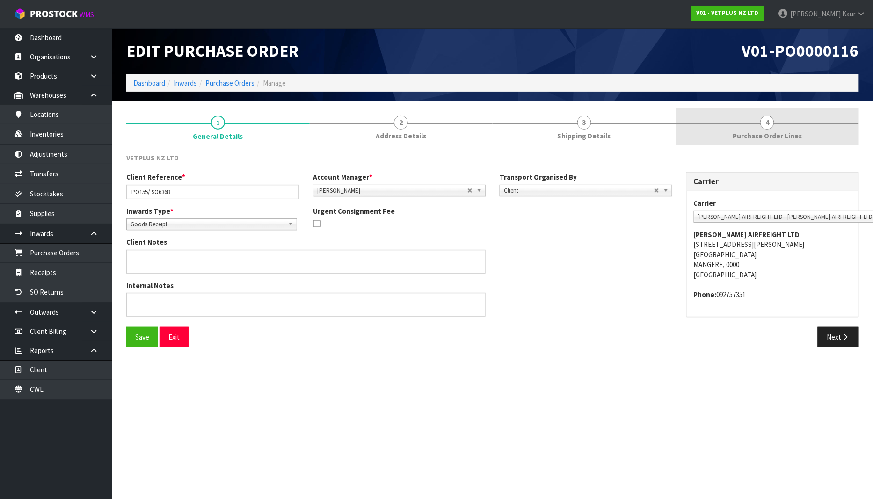
click at [759, 126] on link "4 Purchase Order Lines" at bounding box center [767, 127] width 183 height 37
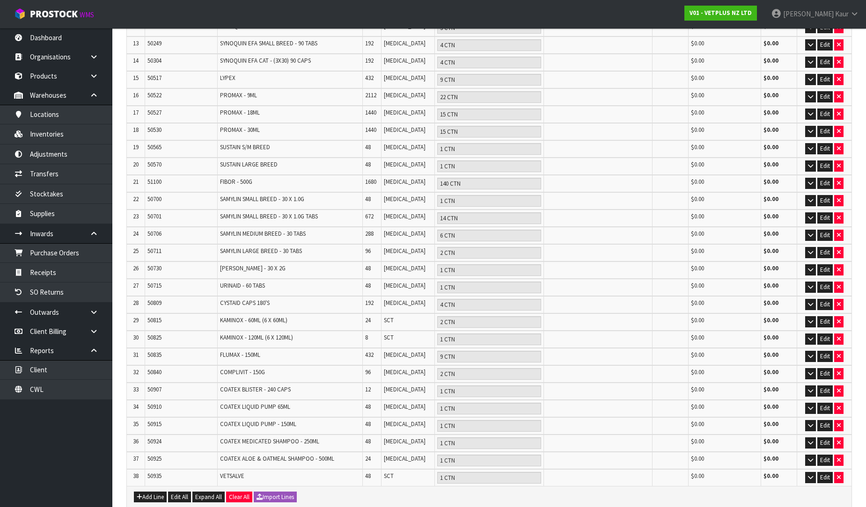
scroll to position [420, 0]
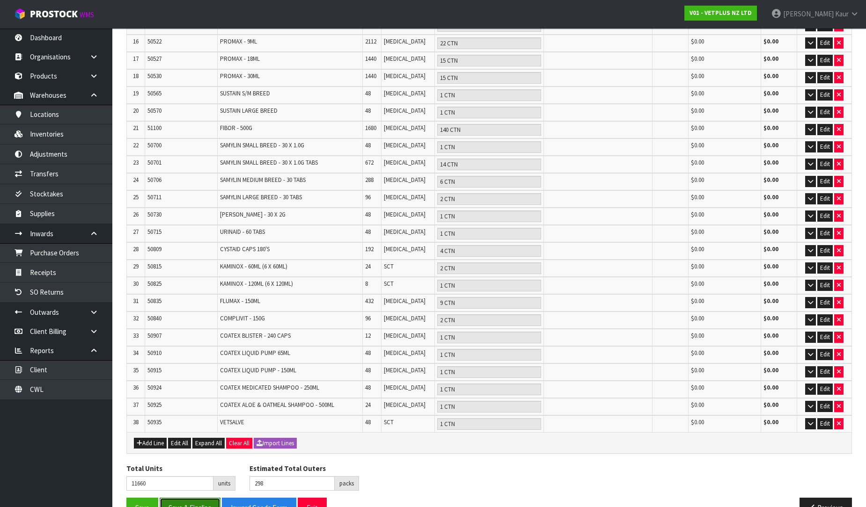
click at [170, 498] on button "Save & Finalise" at bounding box center [190, 508] width 61 height 20
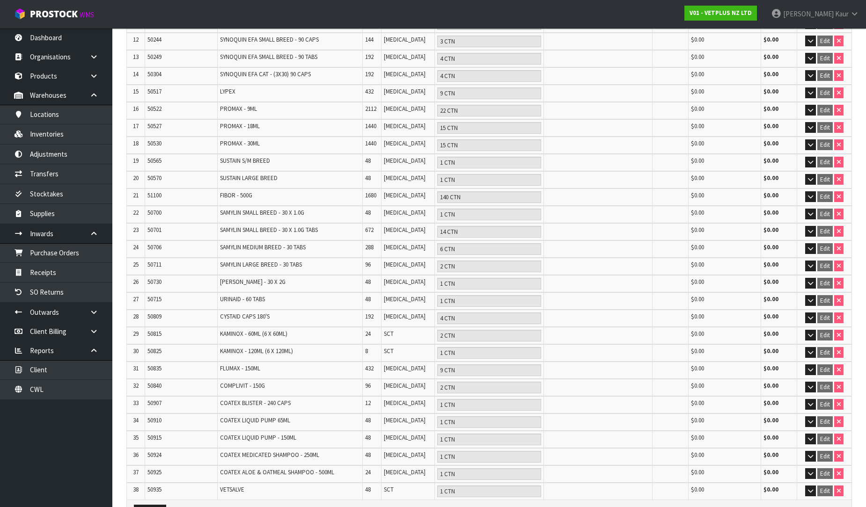
scroll to position [454, 0]
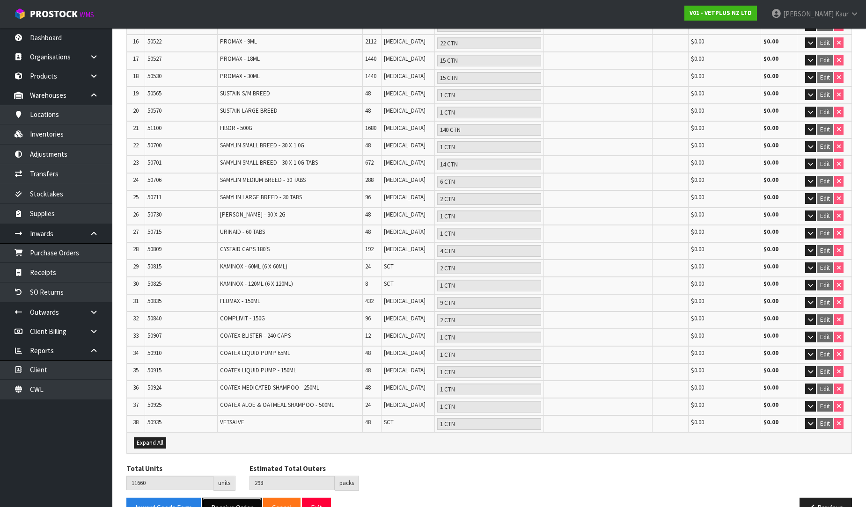
click at [228, 498] on button "Receive Order" at bounding box center [231, 508] width 59 height 20
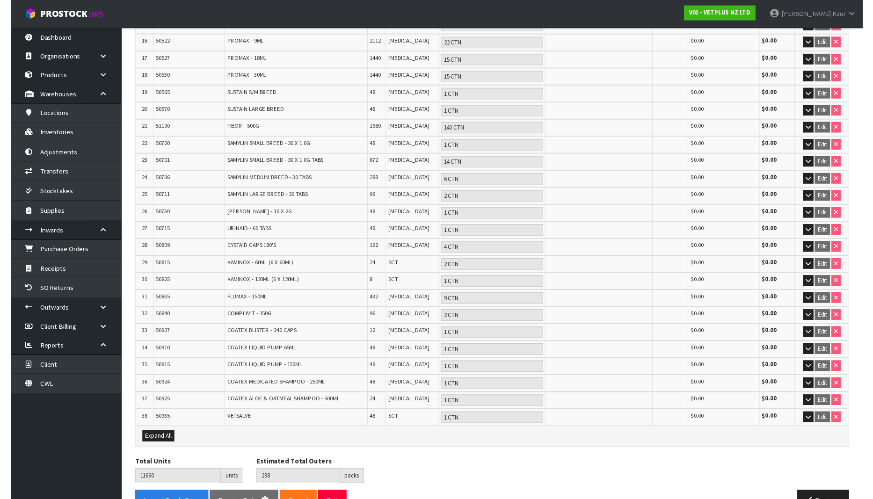
scroll to position [0, 0]
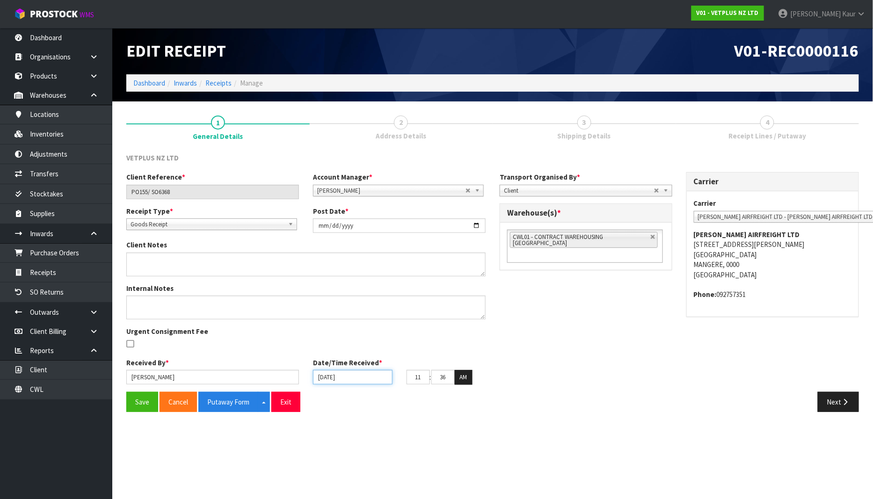
click at [323, 375] on input "[DATE]" at bounding box center [353, 377] width 80 height 15
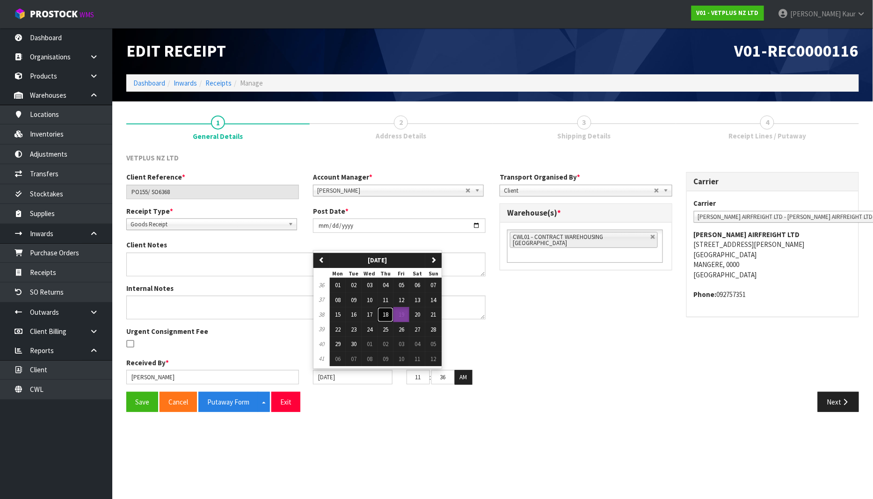
click at [385, 319] on button "18" at bounding box center [386, 315] width 16 height 15
type input "[DATE]"
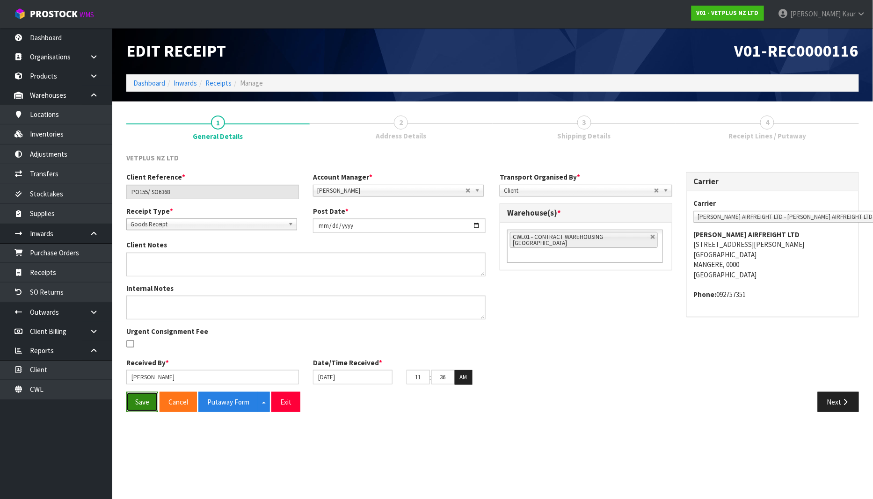
click at [142, 404] on button "Save" at bounding box center [142, 402] width 32 height 20
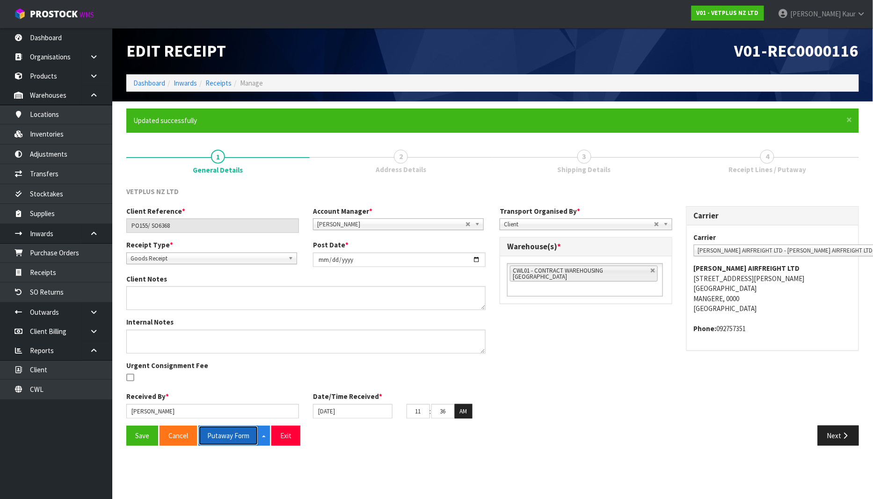
click at [235, 434] on button "Putaway Form" at bounding box center [228, 436] width 60 height 20
click at [90, 40] on link "Dashboard" at bounding box center [56, 37] width 112 height 19
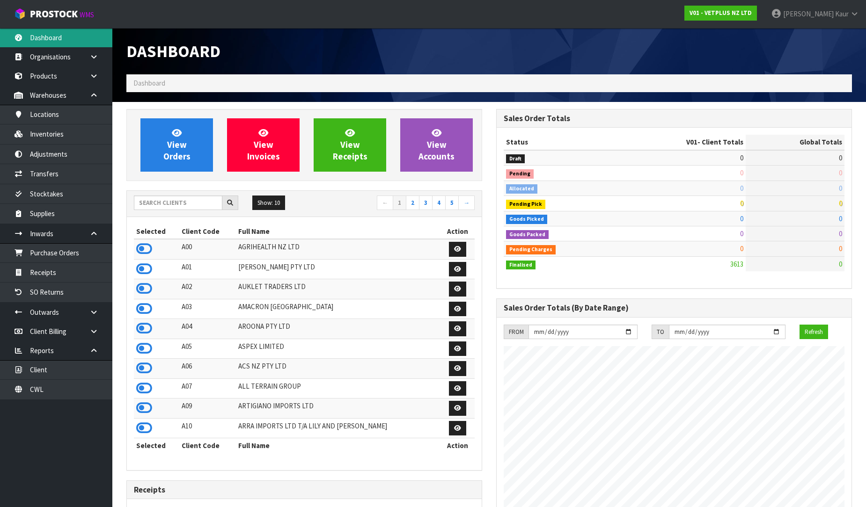
scroll to position [709, 370]
click at [153, 207] on input "text" at bounding box center [178, 203] width 88 height 15
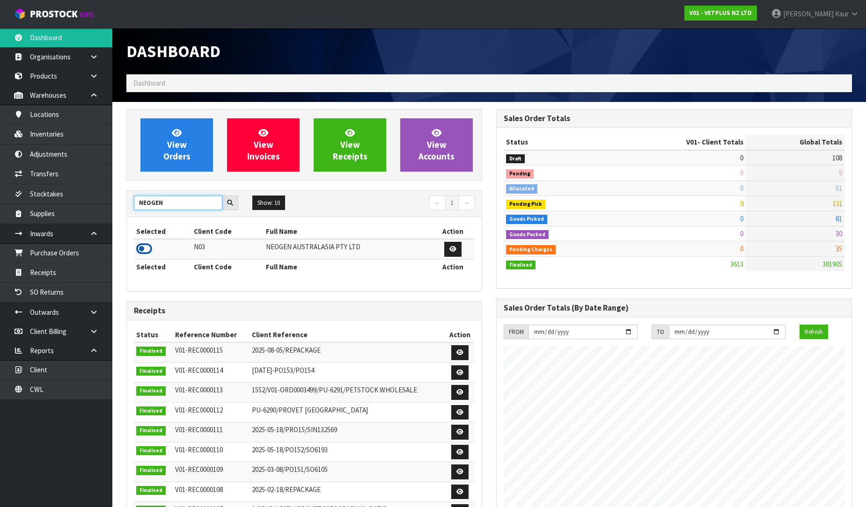
type input "NEOGEN"
click at [141, 251] on icon at bounding box center [144, 249] width 16 height 14
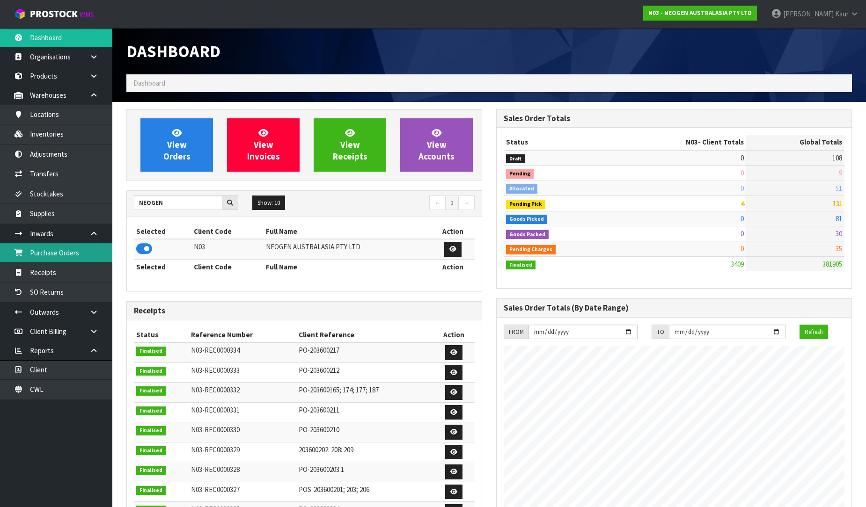
click at [88, 255] on link "Purchase Orders" at bounding box center [56, 252] width 112 height 19
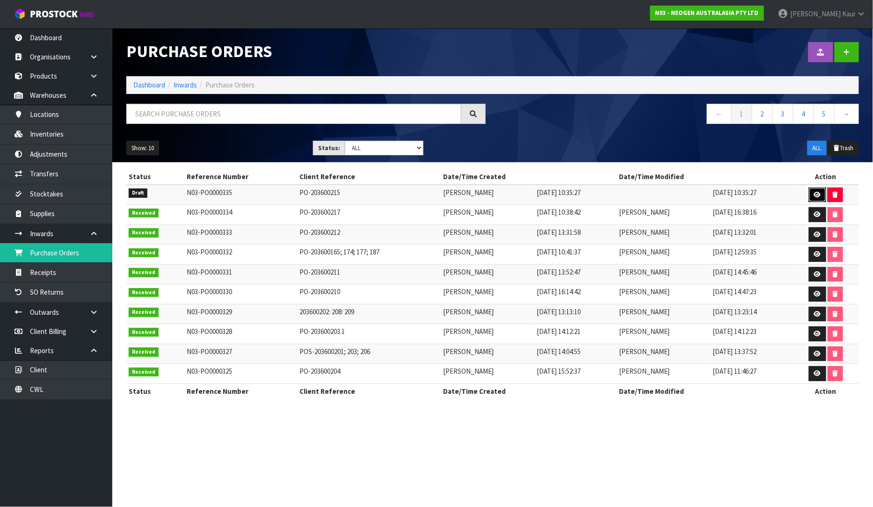
click at [814, 195] on link at bounding box center [817, 195] width 17 height 15
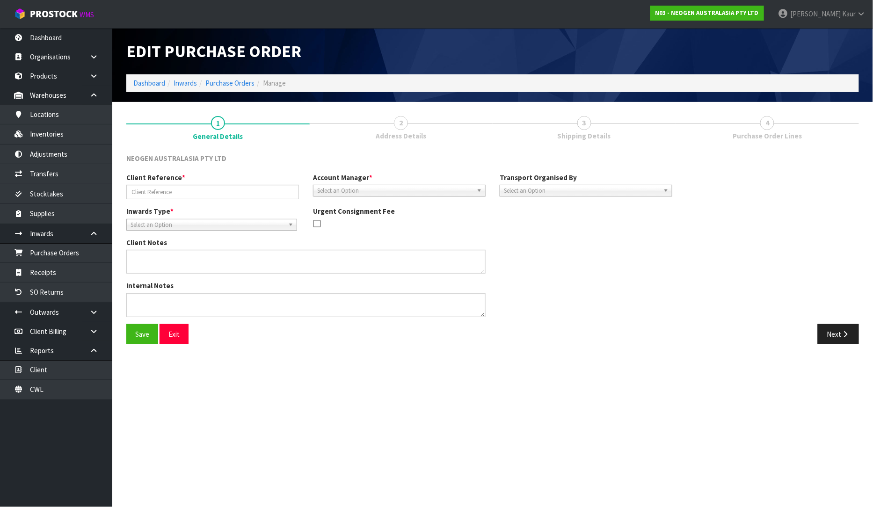
type input "PO-203600215"
type textarea "700002277 AND 700002230 PUT ON HELD QA UNTIL TESTING CLEARANCE"
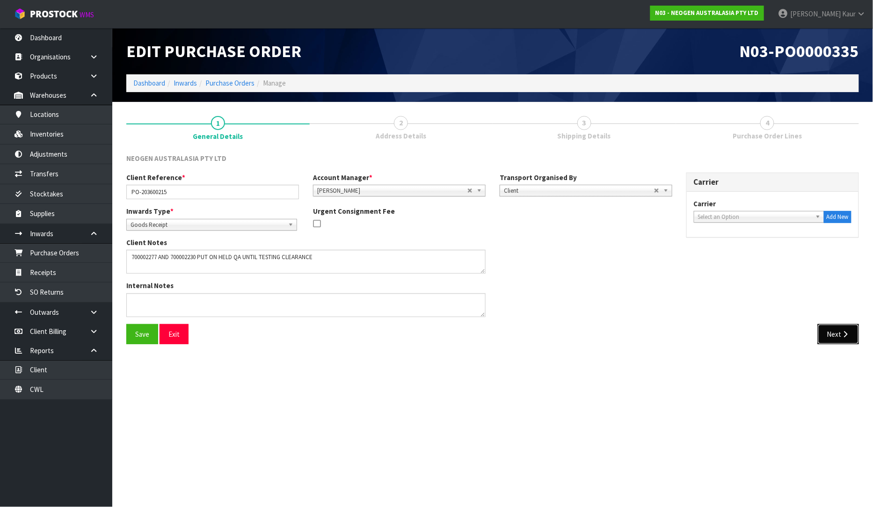
click at [825, 330] on button "Next" at bounding box center [838, 334] width 41 height 20
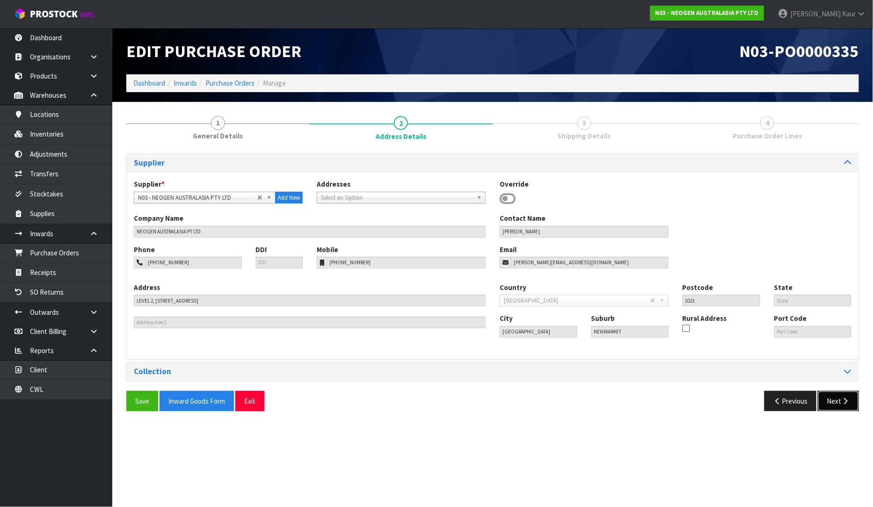
click at [838, 400] on button "Next" at bounding box center [838, 401] width 41 height 20
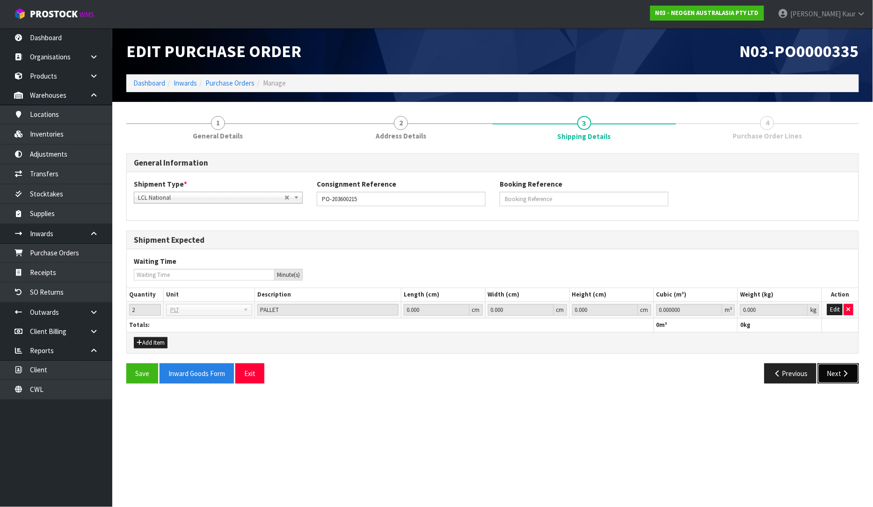
click at [829, 382] on button "Next" at bounding box center [838, 374] width 41 height 20
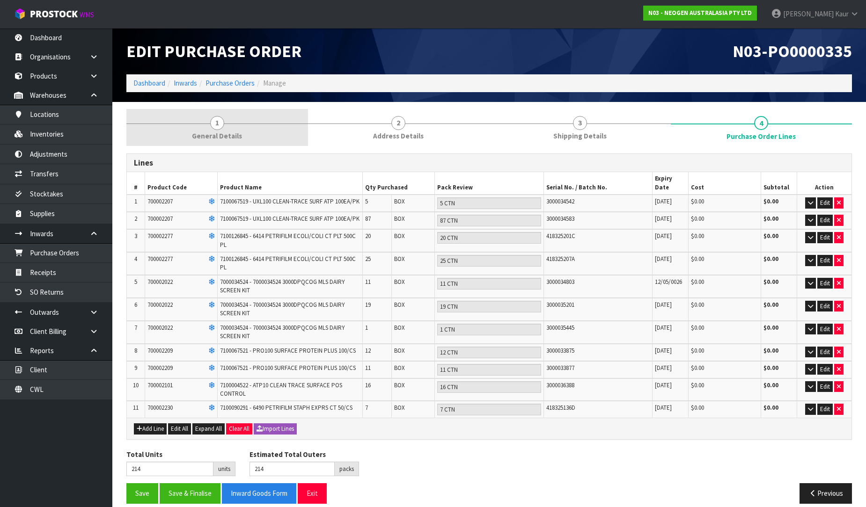
click at [200, 132] on span "General Details" at bounding box center [217, 136] width 50 height 10
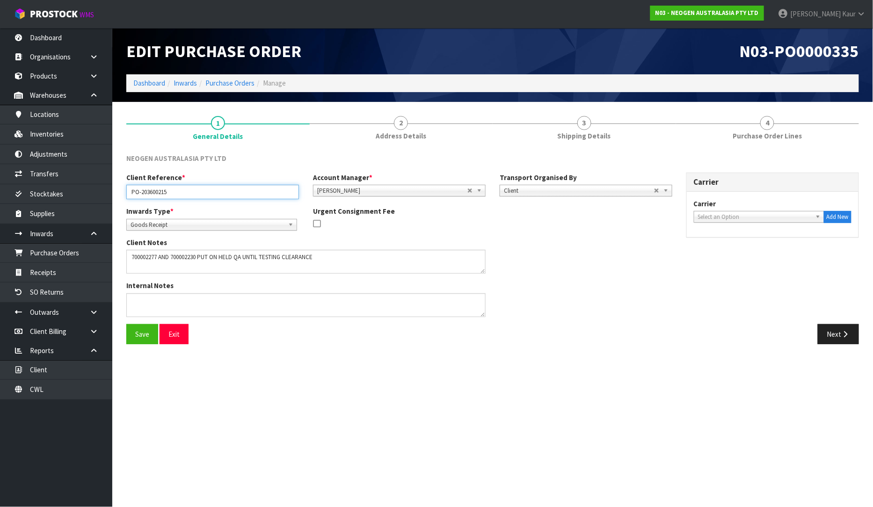
drag, startPoint x: 197, startPoint y: 194, endPoint x: 117, endPoint y: 179, distance: 80.9
click at [117, 179] on section "1 General Details 2 Address Details 3 Shipping Details 4 Purchase Order Lines N…" at bounding box center [492, 230] width 761 height 257
click at [735, 218] on span "Select an Option" at bounding box center [755, 217] width 114 height 11
type input "EXPED"
click at [745, 240] on li "EXPED ITORS - EXPEDITORS" at bounding box center [759, 244] width 126 height 12
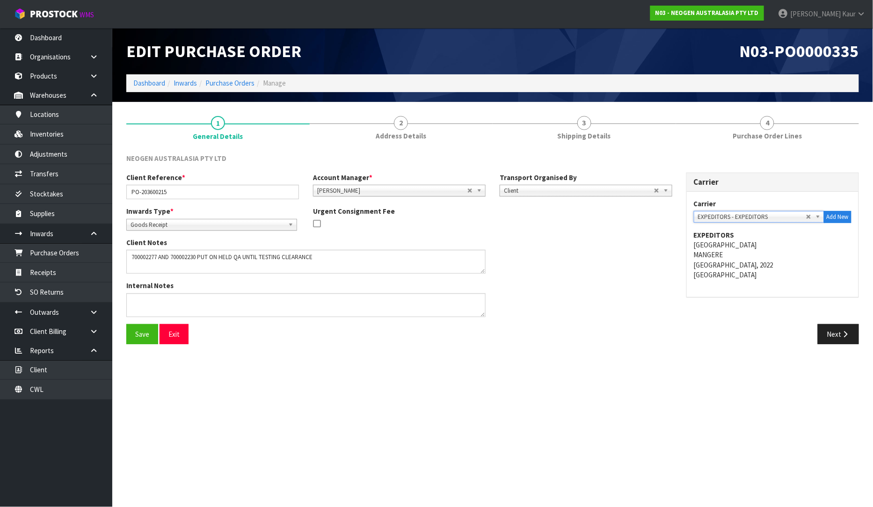
click at [834, 345] on div "Save Exit Next" at bounding box center [492, 337] width 747 height 27
click at [838, 339] on button "Next" at bounding box center [838, 334] width 41 height 20
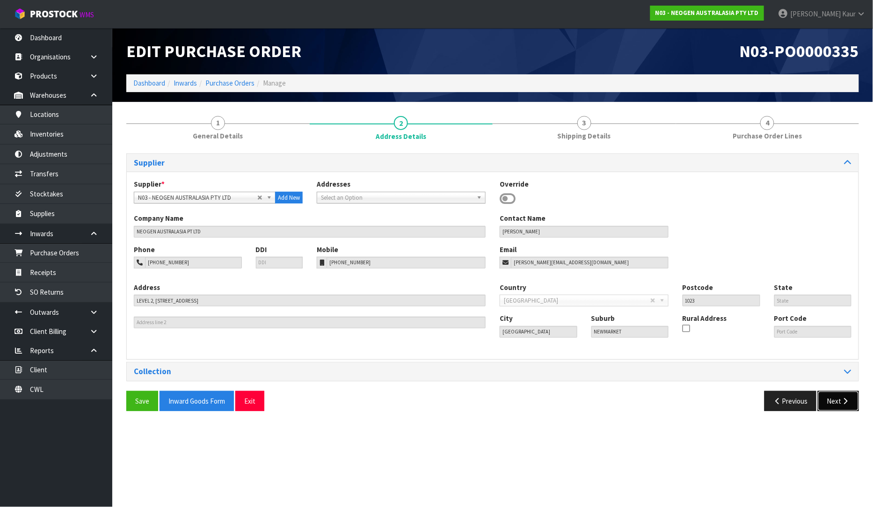
click at [838, 399] on button "Next" at bounding box center [838, 401] width 41 height 20
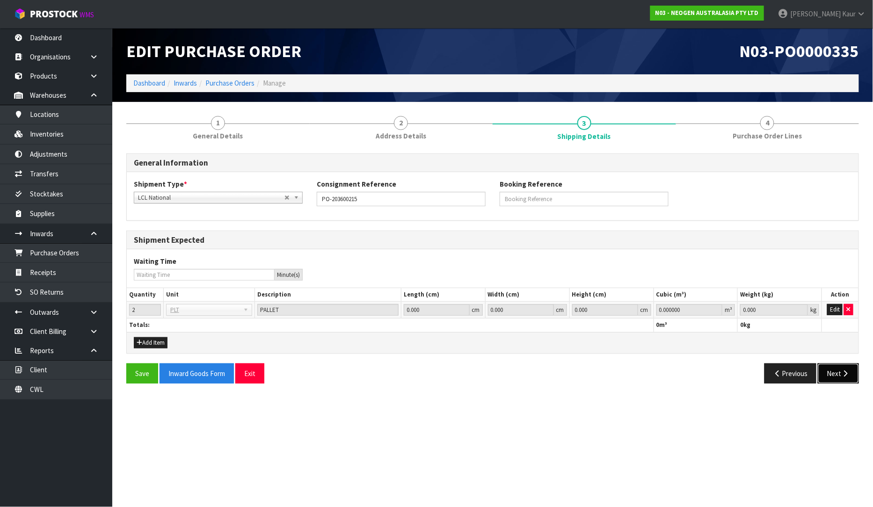
click at [837, 373] on button "Next" at bounding box center [838, 374] width 41 height 20
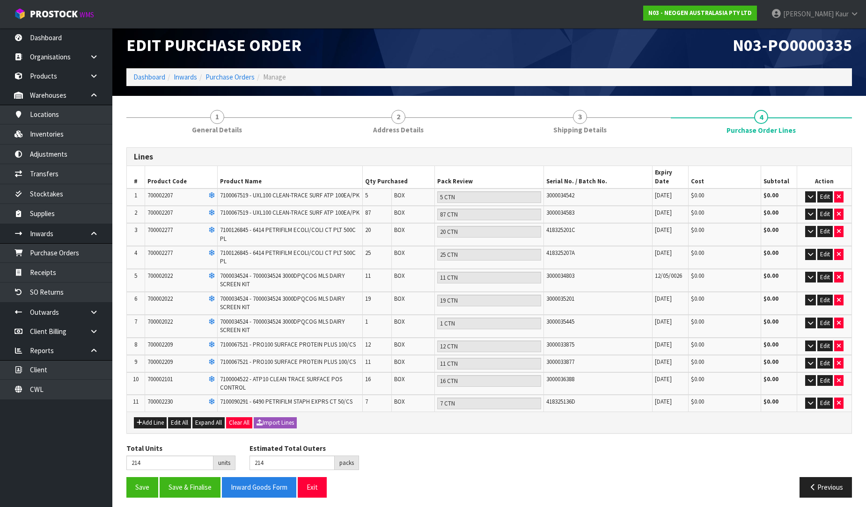
scroll to position [8, 0]
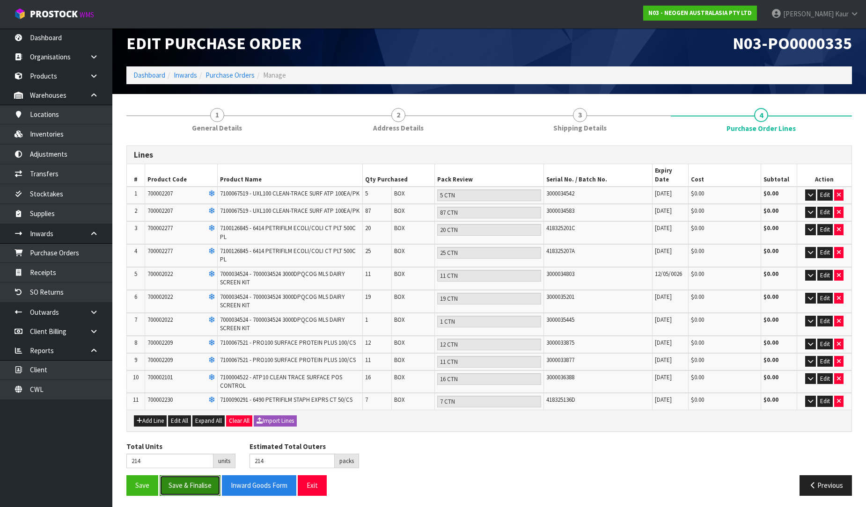
click at [175, 490] on button "Save & Finalise" at bounding box center [190, 486] width 61 height 20
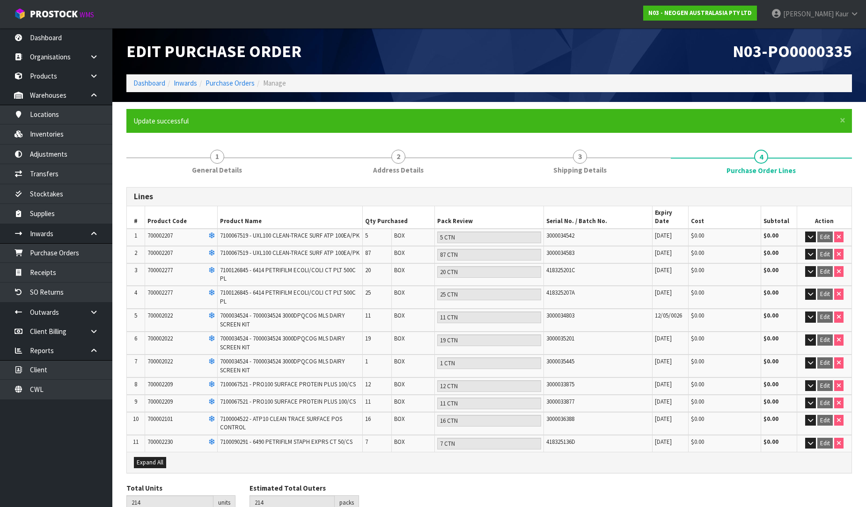
scroll to position [42, 0]
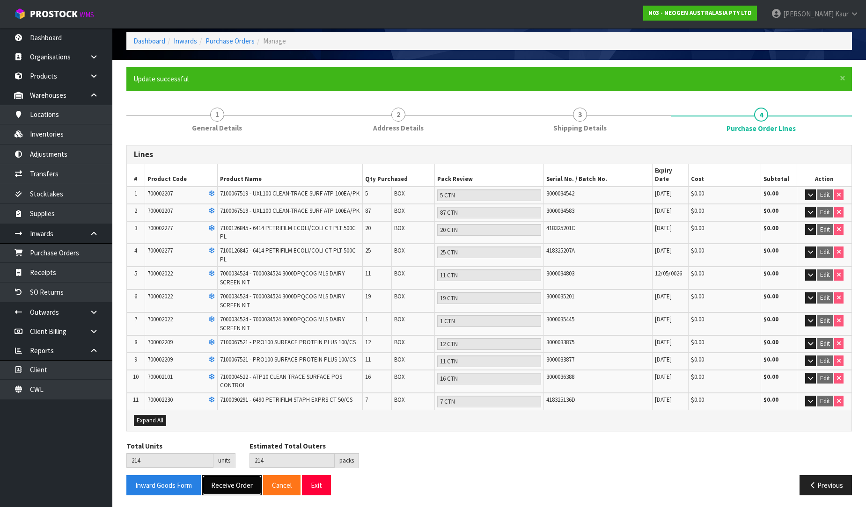
click at [219, 491] on button "Receive Order" at bounding box center [231, 486] width 59 height 20
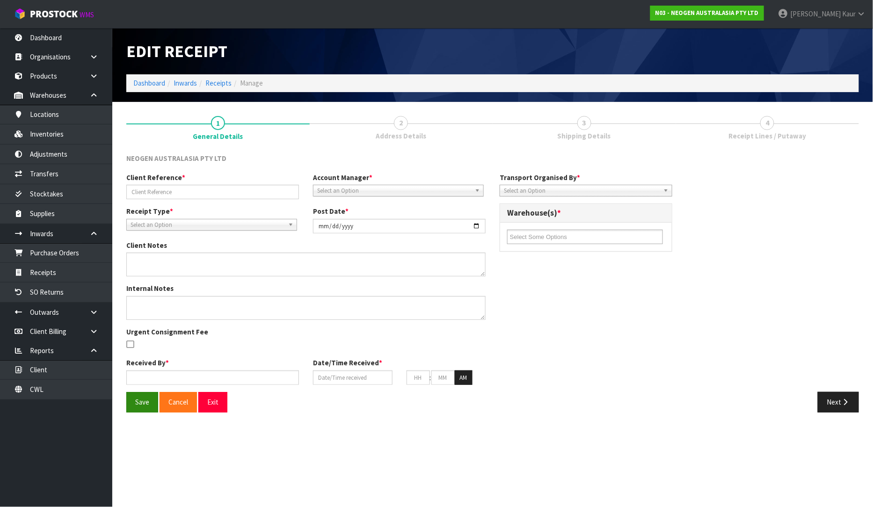
type input "PO-203600215"
type input "[DATE]"
type textarea "700002277 AND 700002230 PUT ON HELD QA UNTIL TESTING CLEARANCE"
type input "[PERSON_NAME]"
type input "[DATE]"
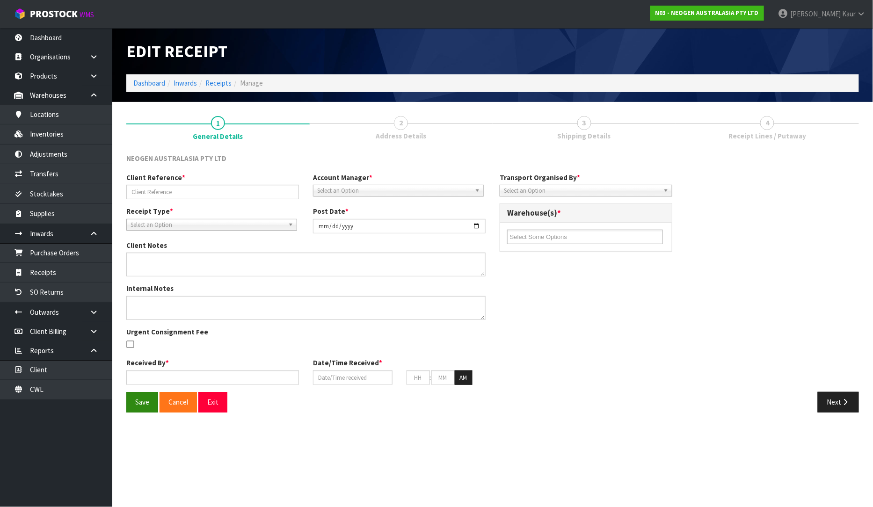
type input "11"
type input "42"
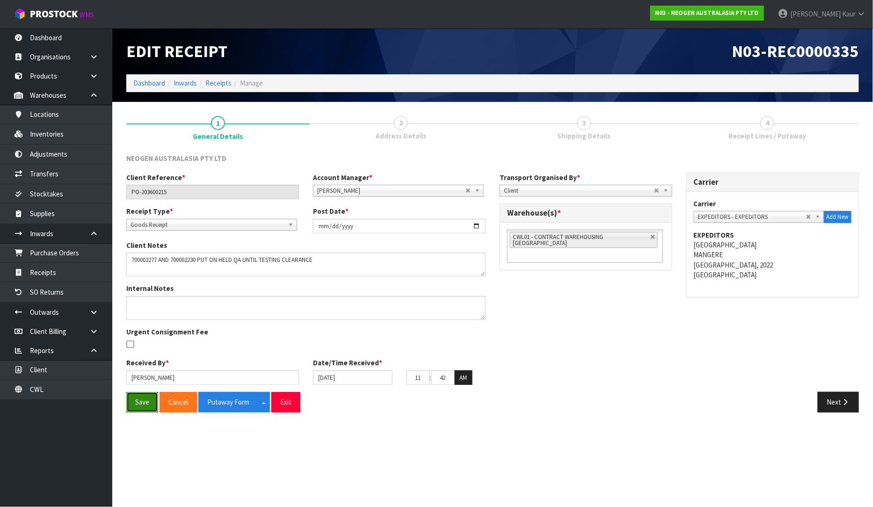
click at [151, 406] on button "Save" at bounding box center [142, 402] width 32 height 20
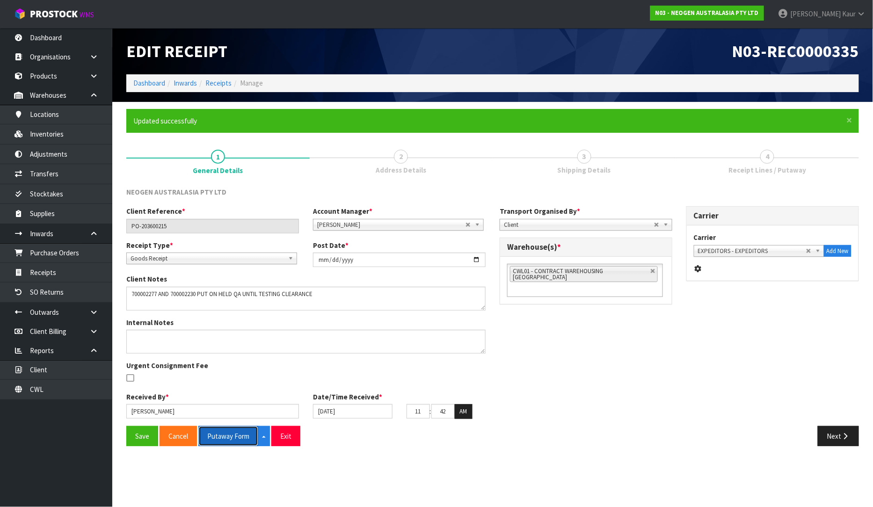
click at [223, 439] on button "Putaway Form" at bounding box center [228, 436] width 60 height 20
click at [246, 433] on button "Putaway Form" at bounding box center [233, 436] width 70 height 20
drag, startPoint x: 169, startPoint y: 230, endPoint x: 127, endPoint y: 225, distance: 42.0
click at [127, 225] on input "PO-203600215" at bounding box center [212, 226] width 173 height 15
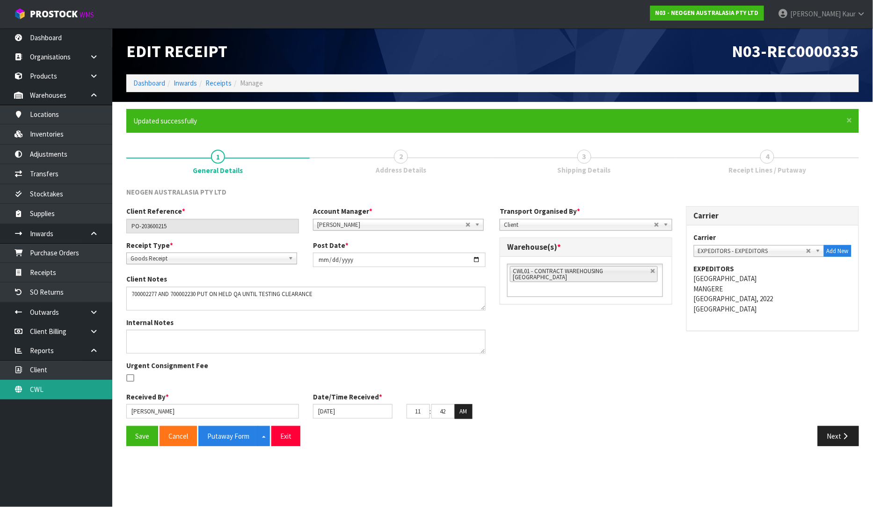
click at [48, 389] on link "CWL" at bounding box center [56, 389] width 112 height 19
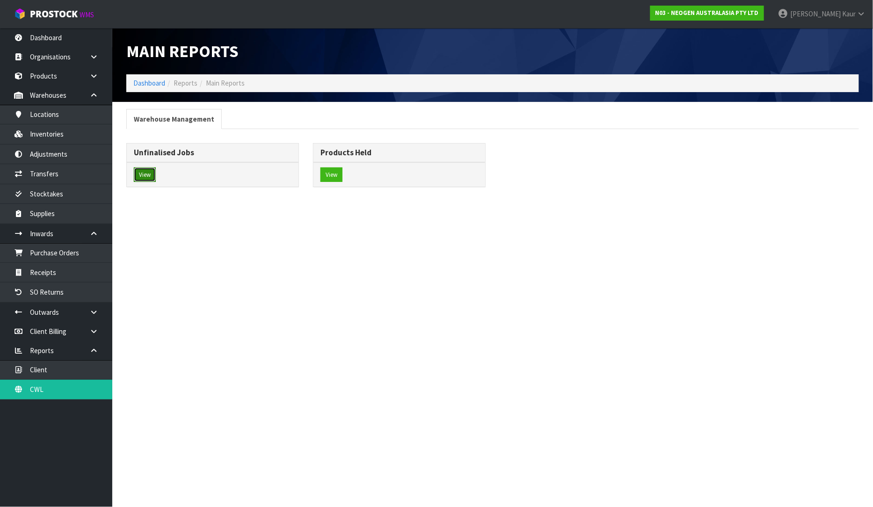
click at [144, 172] on button "View" at bounding box center [145, 175] width 22 height 15
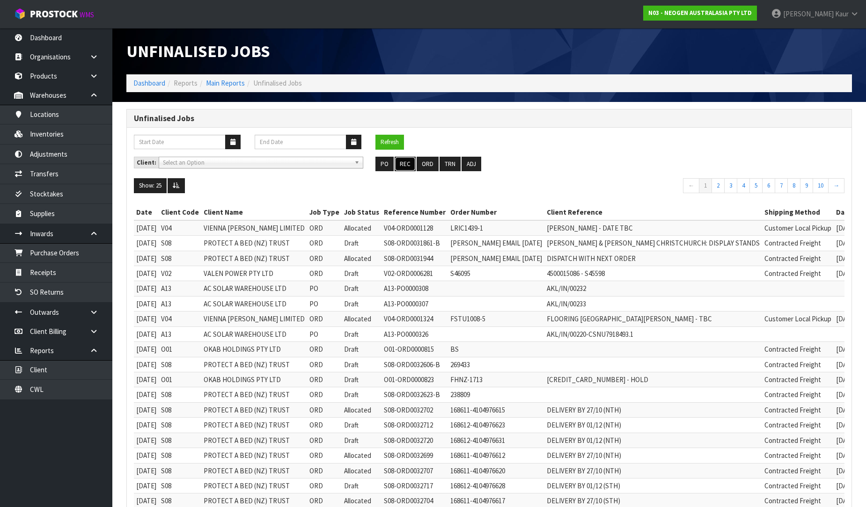
click at [409, 162] on button "REC" at bounding box center [405, 164] width 21 height 15
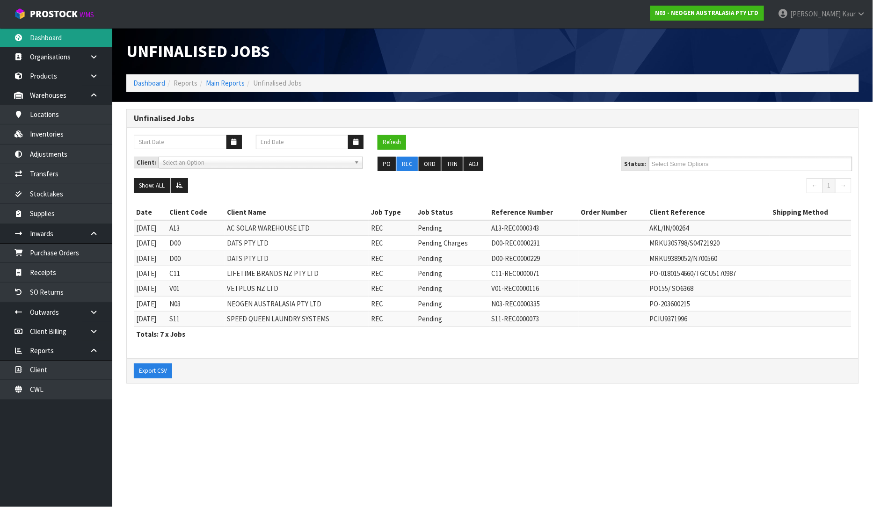
click at [68, 44] on link "Dashboard" at bounding box center [56, 37] width 112 height 19
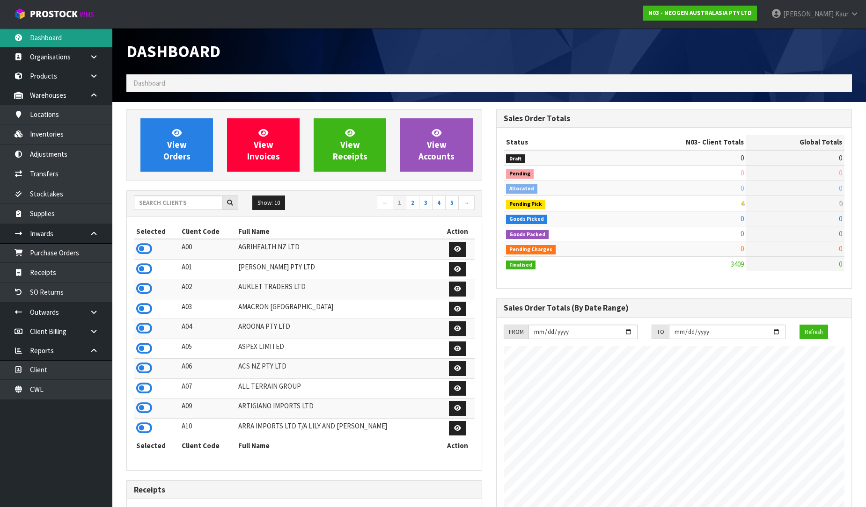
scroll to position [709, 370]
click at [143, 200] on input "text" at bounding box center [178, 203] width 88 height 15
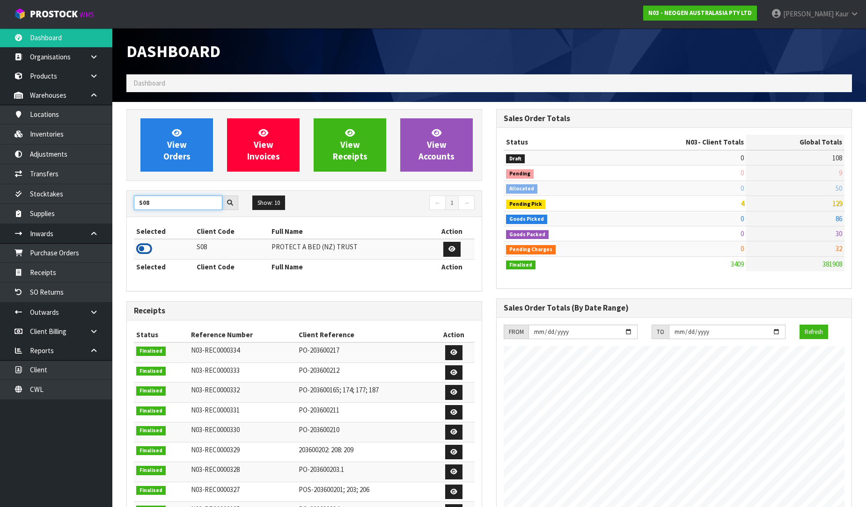
type input "S08"
click at [143, 246] on icon at bounding box center [144, 249] width 16 height 14
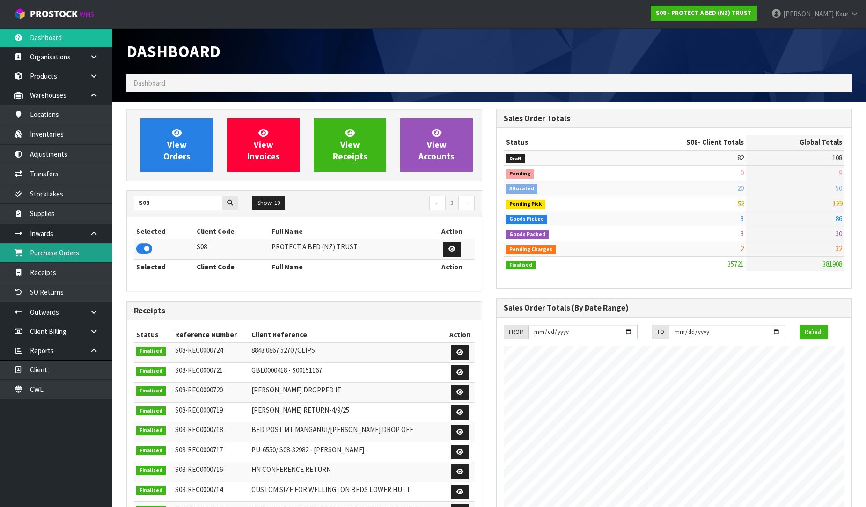
click at [77, 249] on link "Purchase Orders" at bounding box center [56, 252] width 112 height 19
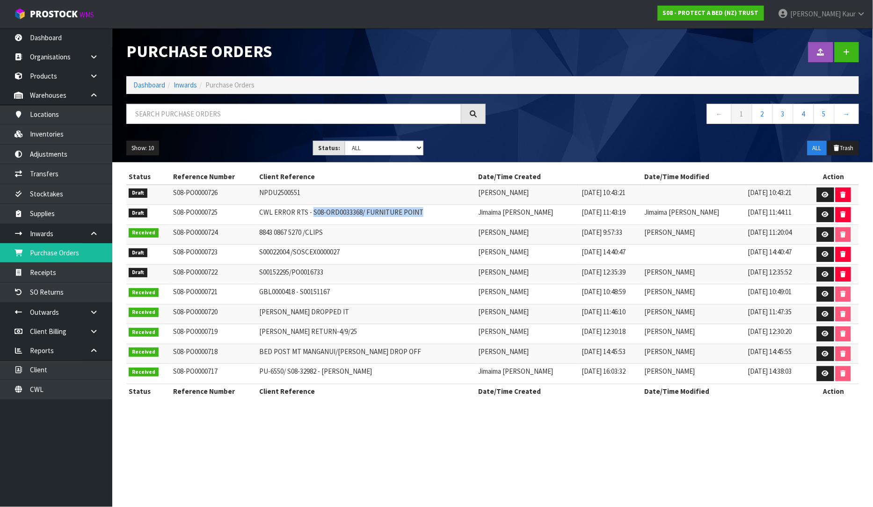
drag, startPoint x: 314, startPoint y: 215, endPoint x: 476, endPoint y: 223, distance: 162.6
click at [476, 223] on td "CWL ERROR RTS - S08-ORD0033368/ FURNITURE POINT" at bounding box center [366, 215] width 219 height 20
click at [411, 216] on td "CWL ERROR RTS - S08-ORD0033368/ FURNITURE POINT" at bounding box center [366, 215] width 219 height 20
click at [48, 45] on link "Dashboard" at bounding box center [56, 37] width 112 height 19
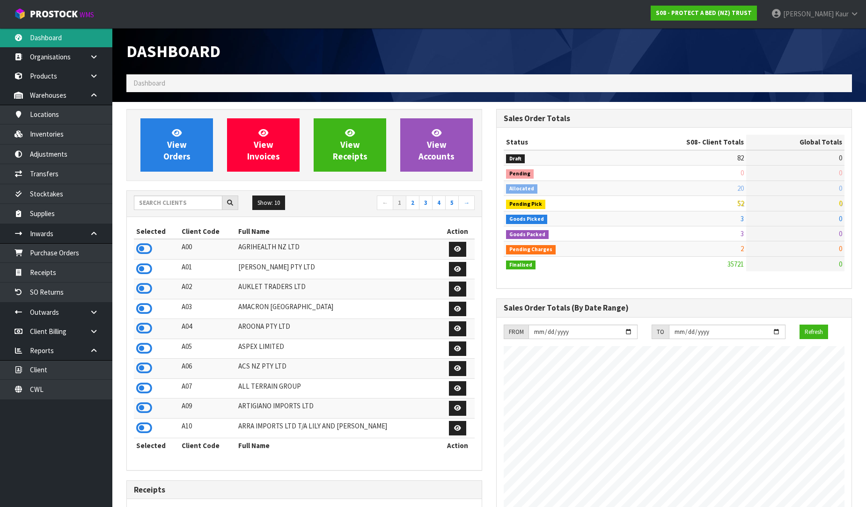
scroll to position [709, 370]
click at [144, 206] on input "text" at bounding box center [178, 203] width 88 height 15
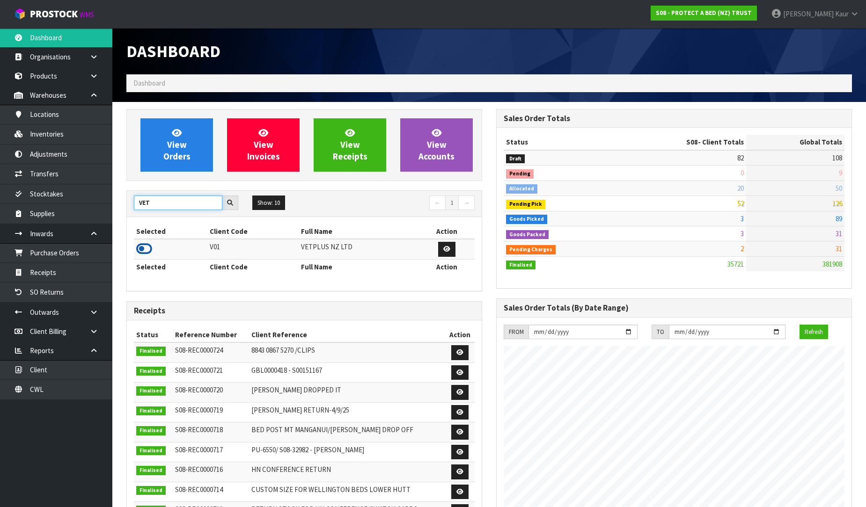
type input "VET"
click at [147, 246] on icon at bounding box center [144, 249] width 16 height 14
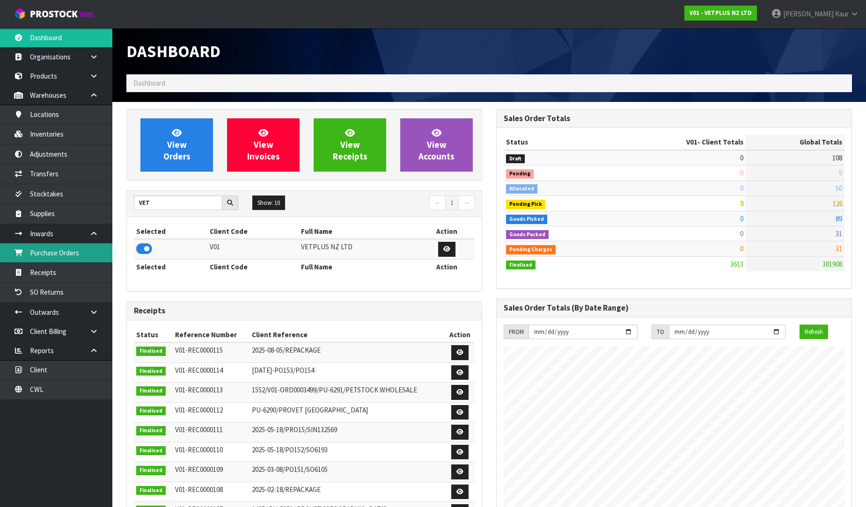
click at [80, 250] on link "Purchase Orders" at bounding box center [56, 252] width 112 height 19
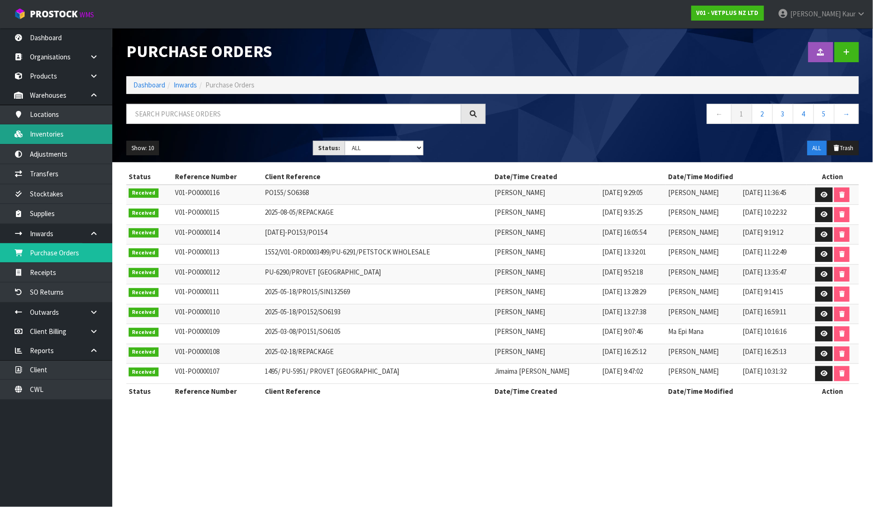
click at [73, 137] on link "Inventories" at bounding box center [56, 134] width 112 height 19
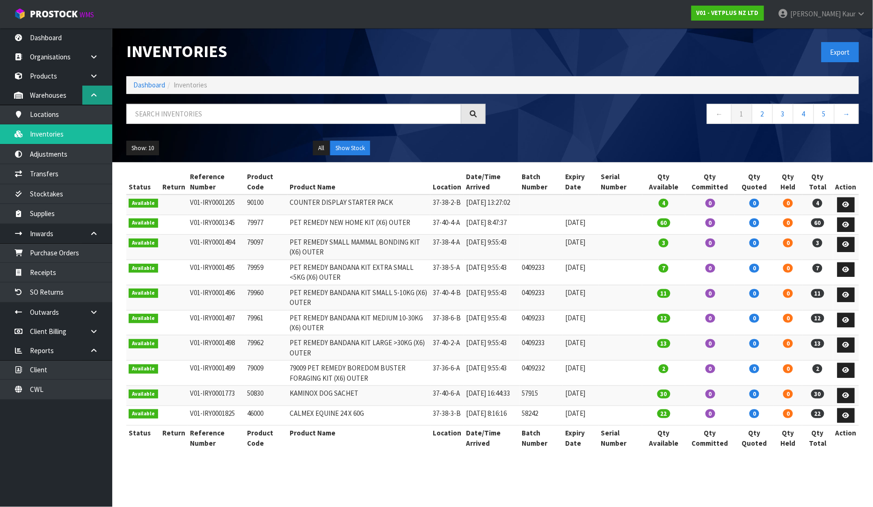
click at [88, 90] on link at bounding box center [97, 95] width 30 height 19
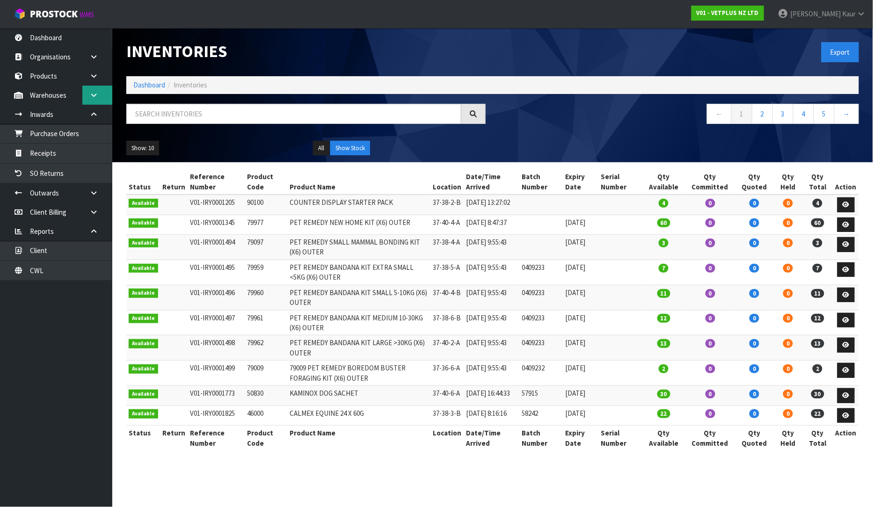
click at [88, 90] on link at bounding box center [97, 95] width 30 height 19
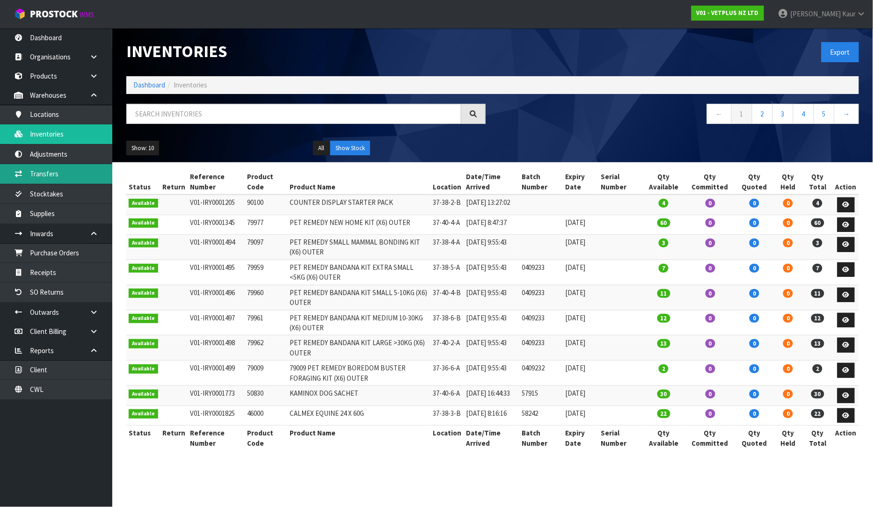
click at [44, 181] on link "Transfers" at bounding box center [56, 173] width 112 height 19
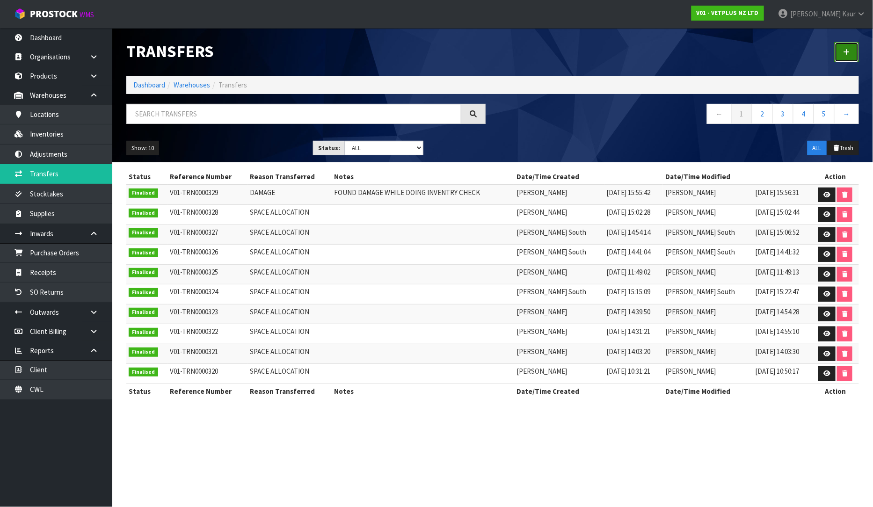
click at [851, 58] on link at bounding box center [847, 52] width 24 height 20
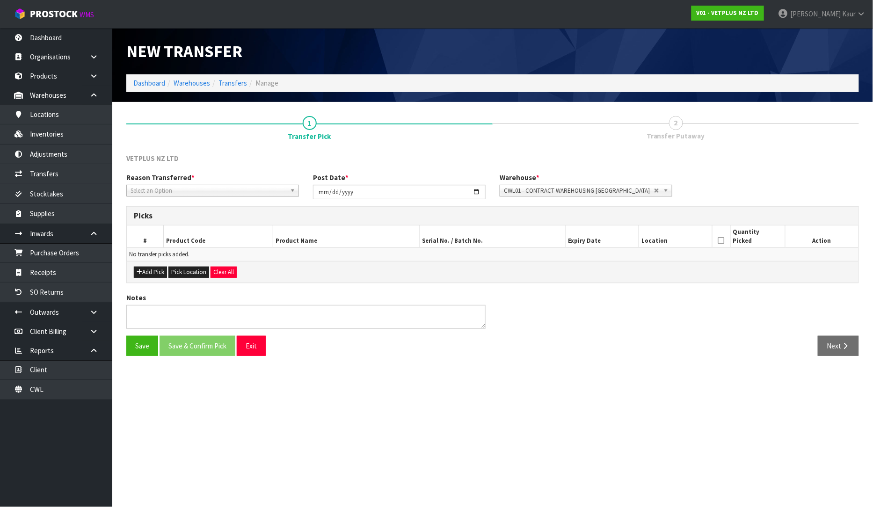
click at [221, 181] on div "Reason Transferred * Space Allocation Damage Expired Stock Repair QA Select an …" at bounding box center [212, 185] width 187 height 24
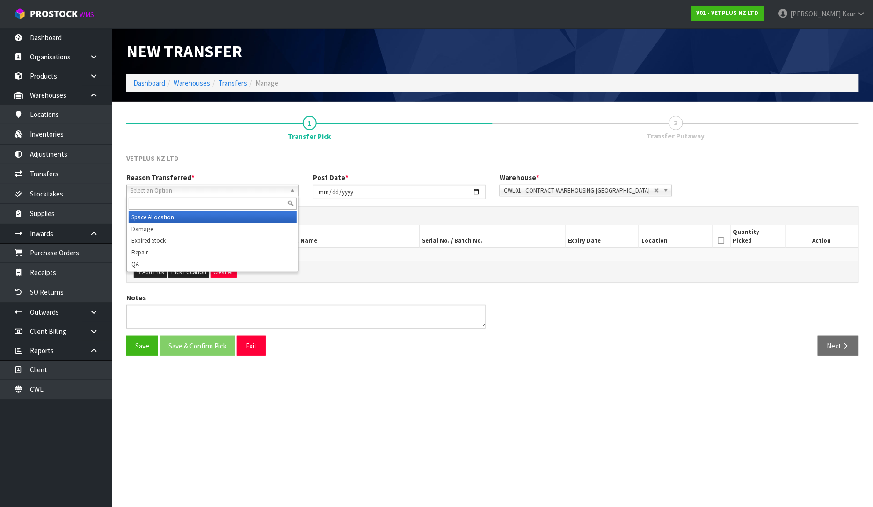
click at [218, 185] on link "Select an Option" at bounding box center [212, 191] width 173 height 12
click at [173, 226] on li "Damage" at bounding box center [213, 229] width 168 height 12
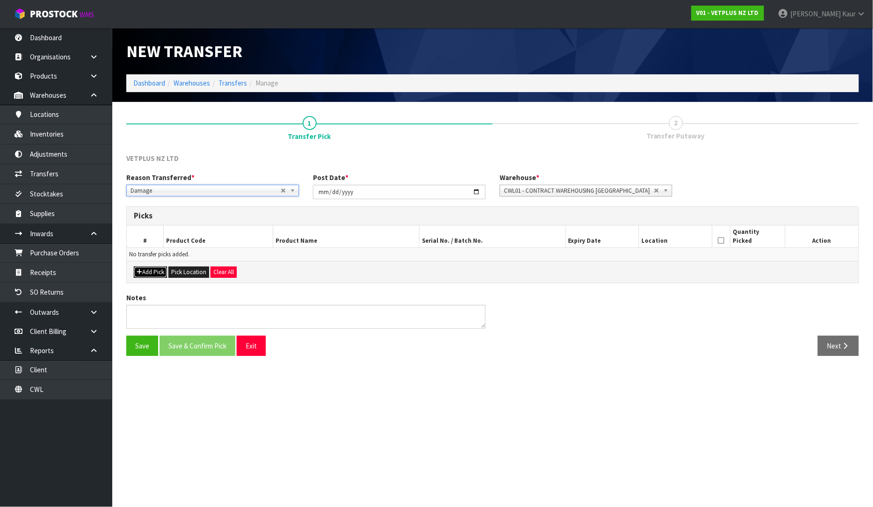
click at [147, 273] on button "Add Pick" at bounding box center [150, 272] width 33 height 11
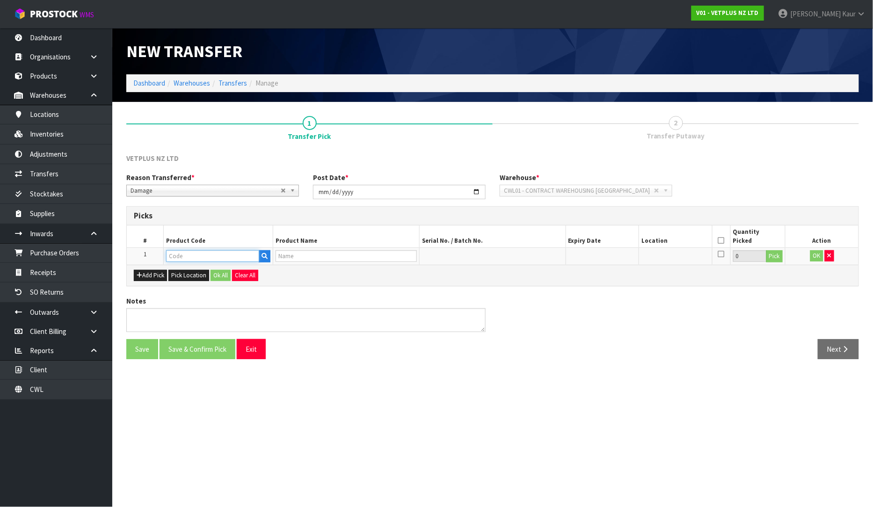
click at [199, 254] on input "text" at bounding box center [213, 256] width 94 height 12
type input "60100"
type input "KATKOR SAMPLING KIT-1 UNIT 1 CARDBOARD BOX"
type input "60100"
click at [771, 258] on button "Pick" at bounding box center [775, 256] width 16 height 12
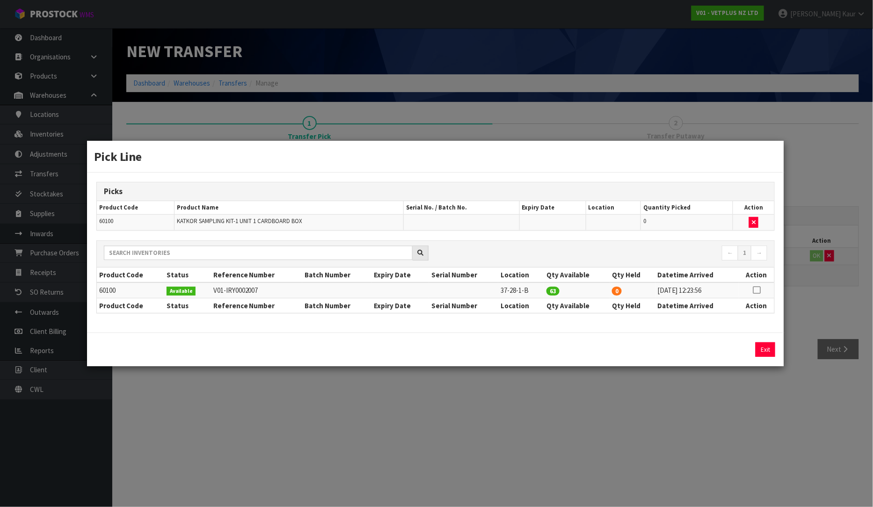
click at [760, 291] on icon at bounding box center [757, 290] width 7 height 0
drag, startPoint x: 646, startPoint y: 347, endPoint x: 602, endPoint y: 352, distance: 44.2
click at [602, 352] on div "63 Assign Pick Exit" at bounding box center [435, 350] width 693 height 15
type input "1"
click at [729, 351] on button "Assign Pick" at bounding box center [734, 350] width 38 height 15
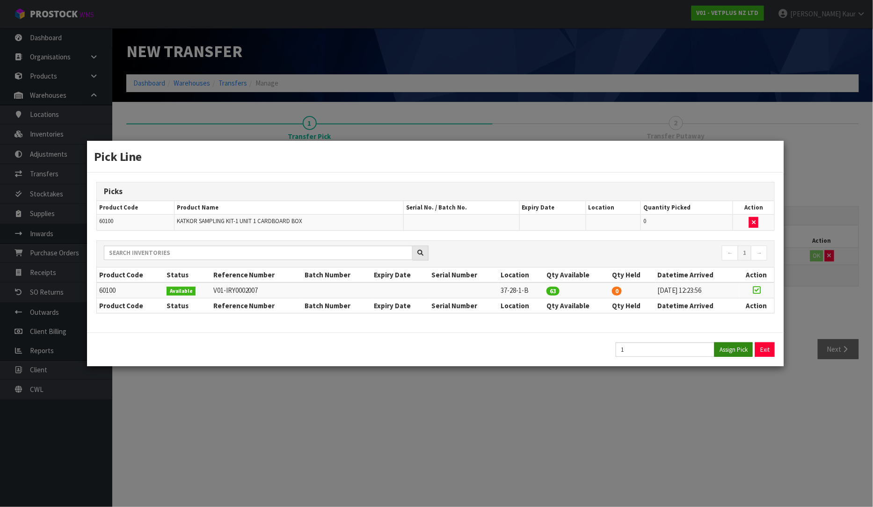
type input "1"
click at [740, 399] on div "Pick Line Picks Product Code Product Name Serial No. / Batch No. Expiry Date Lo…" at bounding box center [436, 253] width 873 height 507
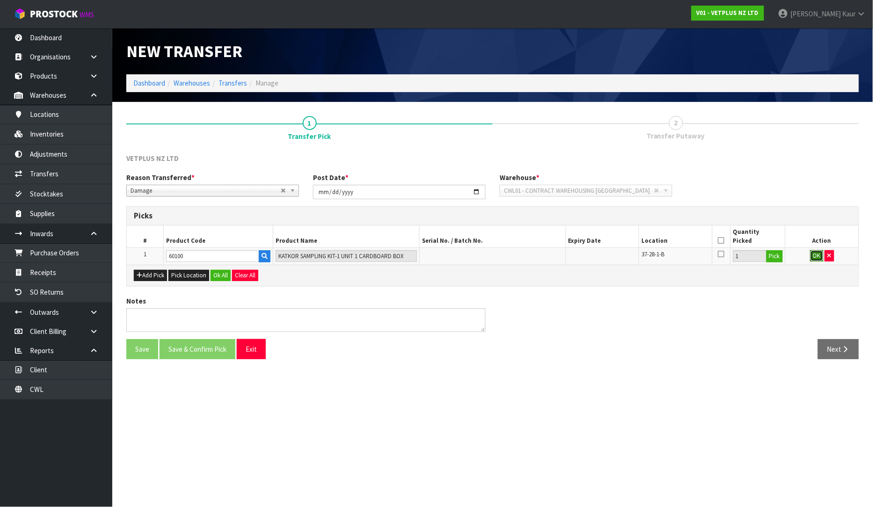
click at [818, 256] on button "OK" at bounding box center [817, 255] width 13 height 11
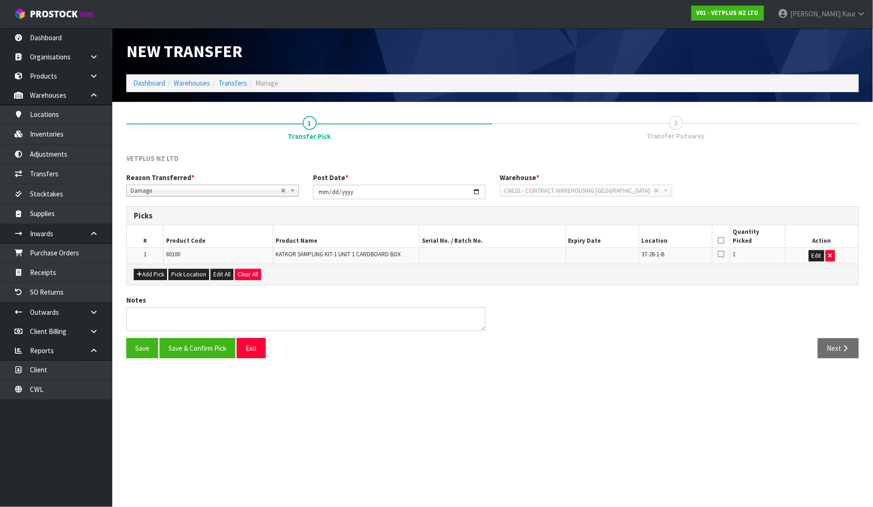
click at [724, 241] on icon at bounding box center [721, 241] width 7 height 0
click at [152, 314] on textarea at bounding box center [305, 320] width 359 height 24
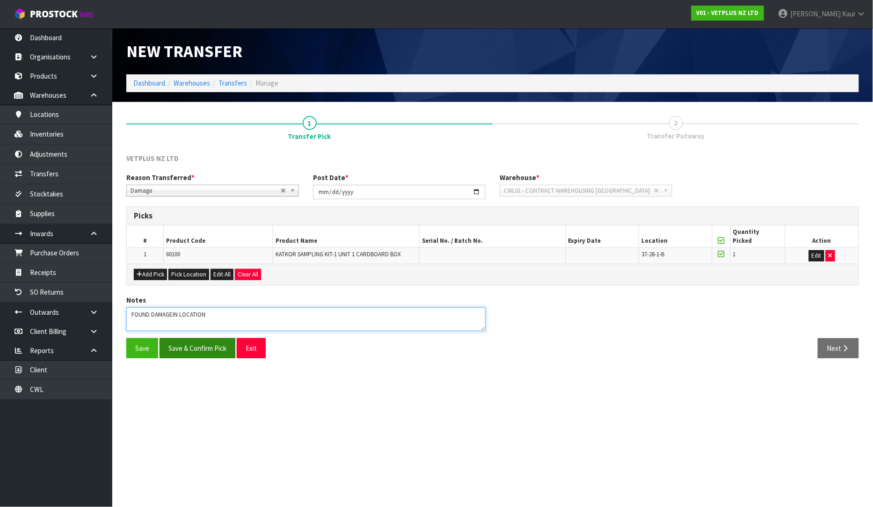
type textarea "FOUND DAMAGEIN LOCATION"
click at [189, 357] on button "Save & Confirm Pick" at bounding box center [198, 348] width 76 height 20
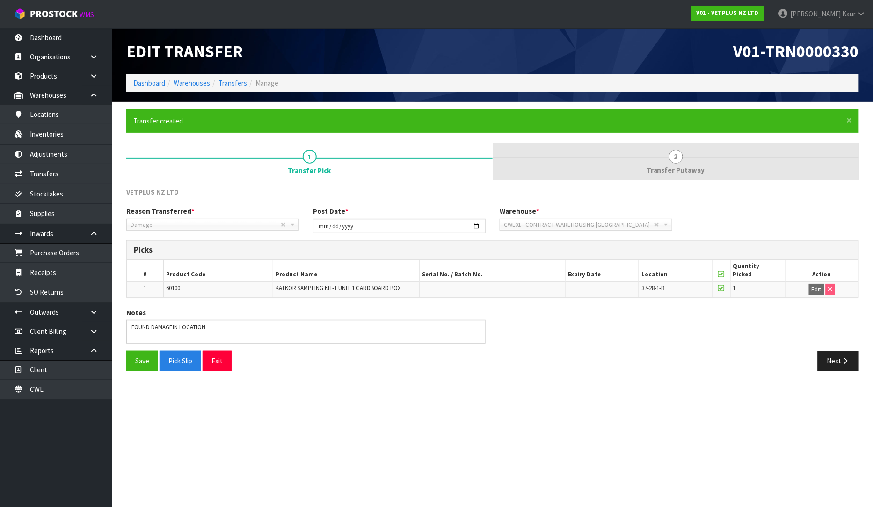
click at [696, 173] on span "Transfer Putaway" at bounding box center [676, 170] width 59 height 10
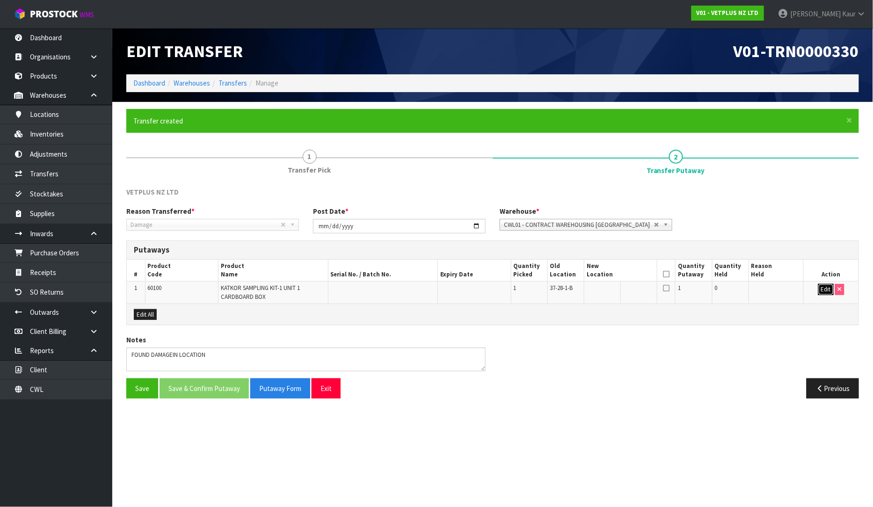
click at [828, 287] on button "Edit" at bounding box center [826, 289] width 15 height 11
click at [615, 292] on input "text" at bounding box center [615, 290] width 57 height 12
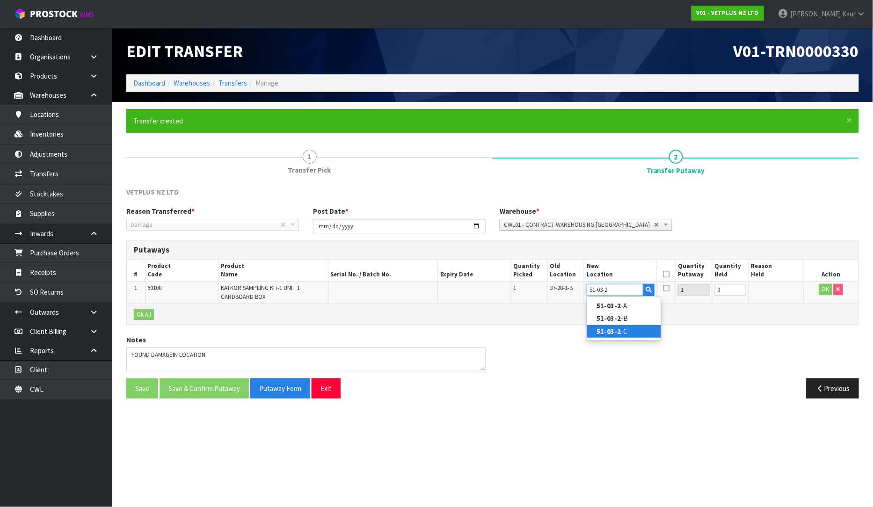
type input "51-03-2"
click at [628, 334] on link "51-03-2 -C" at bounding box center [624, 331] width 74 height 13
type input "51-03-2-C"
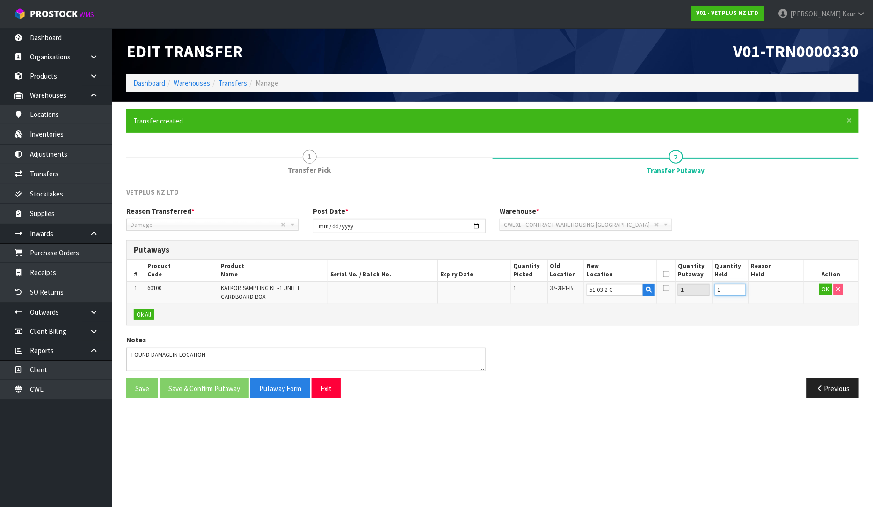
type input "1"
click at [738, 287] on input "1" at bounding box center [730, 290] width 31 height 12
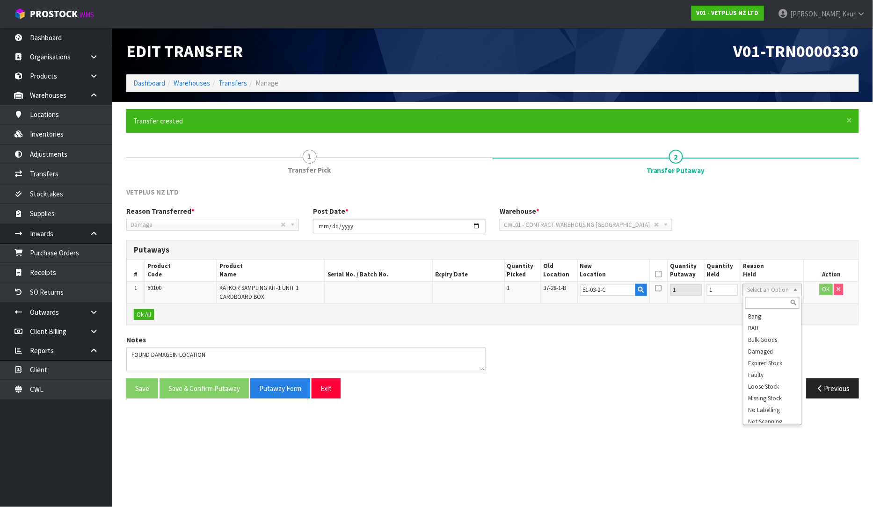
click at [796, 423] on ul "Bang BAU Bulk Goods Damaged Expired Stock Faulty Loose Stock Missing Stock No L…" at bounding box center [772, 367] width 56 height 112
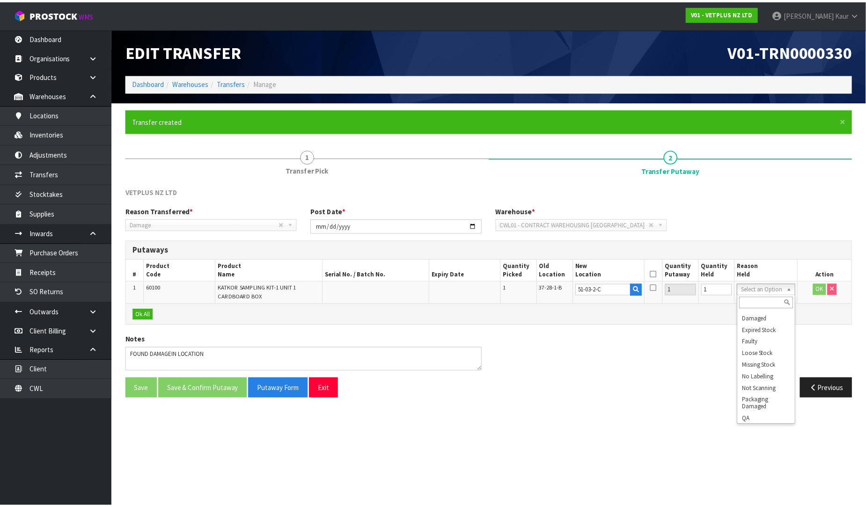
scroll to position [41, 0]
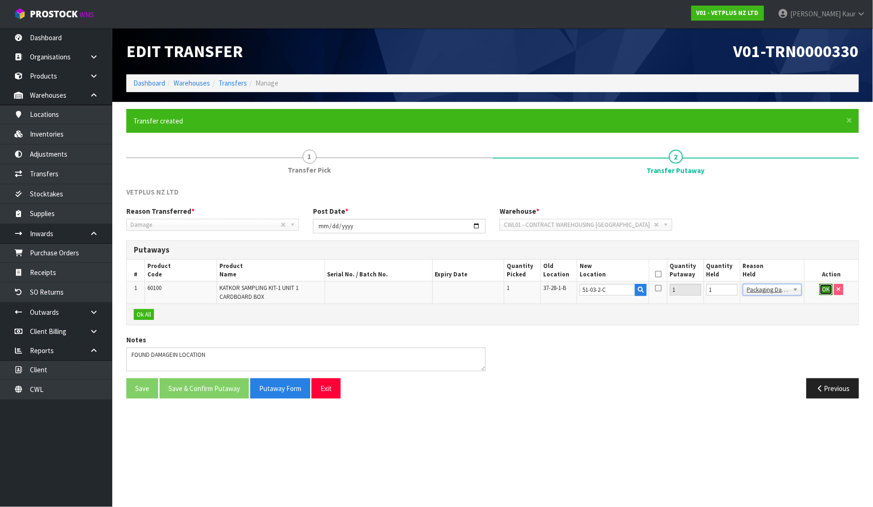
click at [826, 291] on button "OK" at bounding box center [826, 289] width 13 height 11
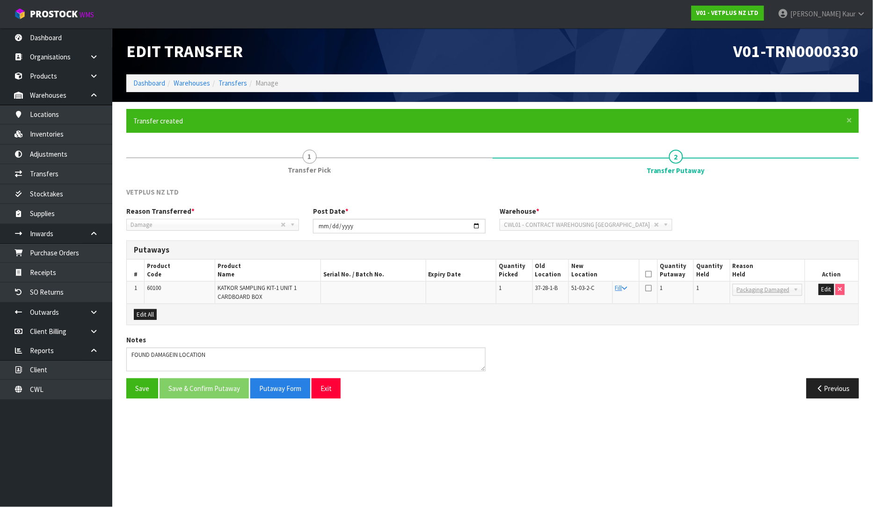
click at [648, 274] on icon at bounding box center [648, 274] width 7 height 0
click at [199, 388] on button "Save & Confirm Putaway" at bounding box center [204, 389] width 89 height 20
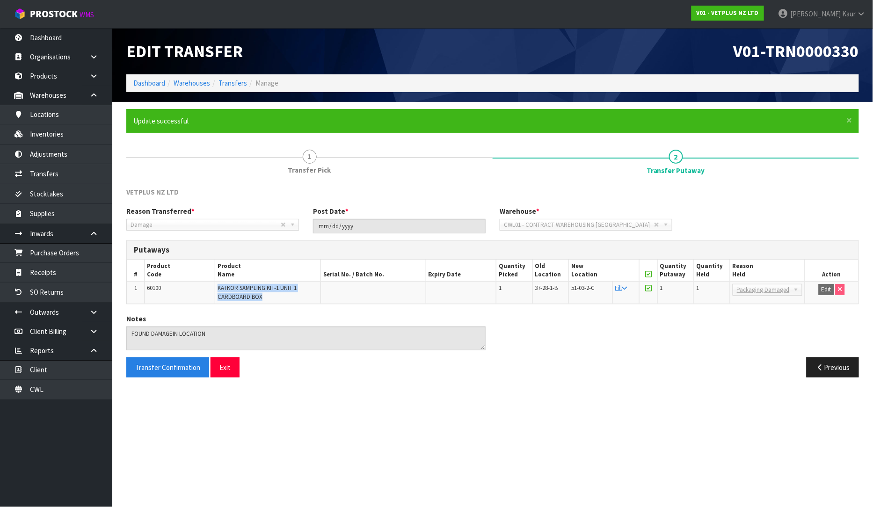
drag, startPoint x: 264, startPoint y: 297, endPoint x: 216, endPoint y: 292, distance: 48.5
click at [216, 292] on td "KATKOR SAMPLING KIT-1 UNIT 1 CARDBOARD BOX" at bounding box center [268, 293] width 106 height 22
copy span "KATKOR SAMPLING KIT-1 UNIT 1 CARDBOARD BOX"
click at [44, 38] on link "Dashboard" at bounding box center [56, 37] width 112 height 19
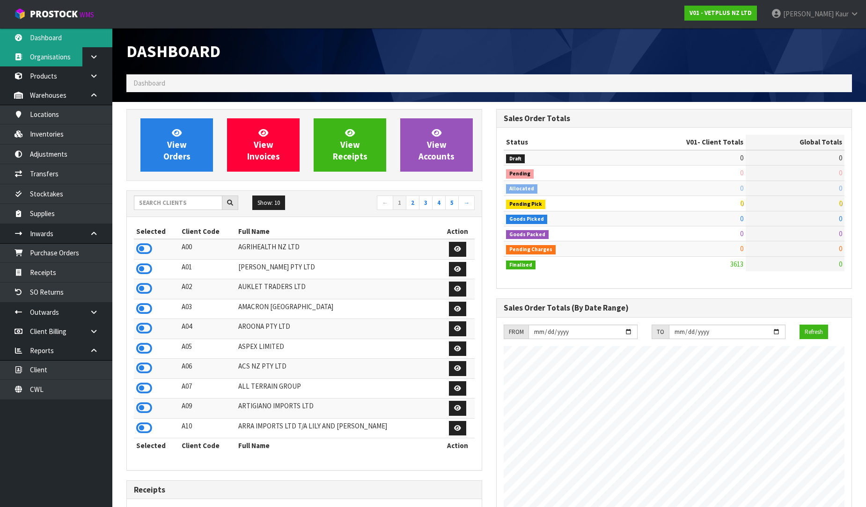
scroll to position [709, 370]
